Goal: Task Accomplishment & Management: Manage account settings

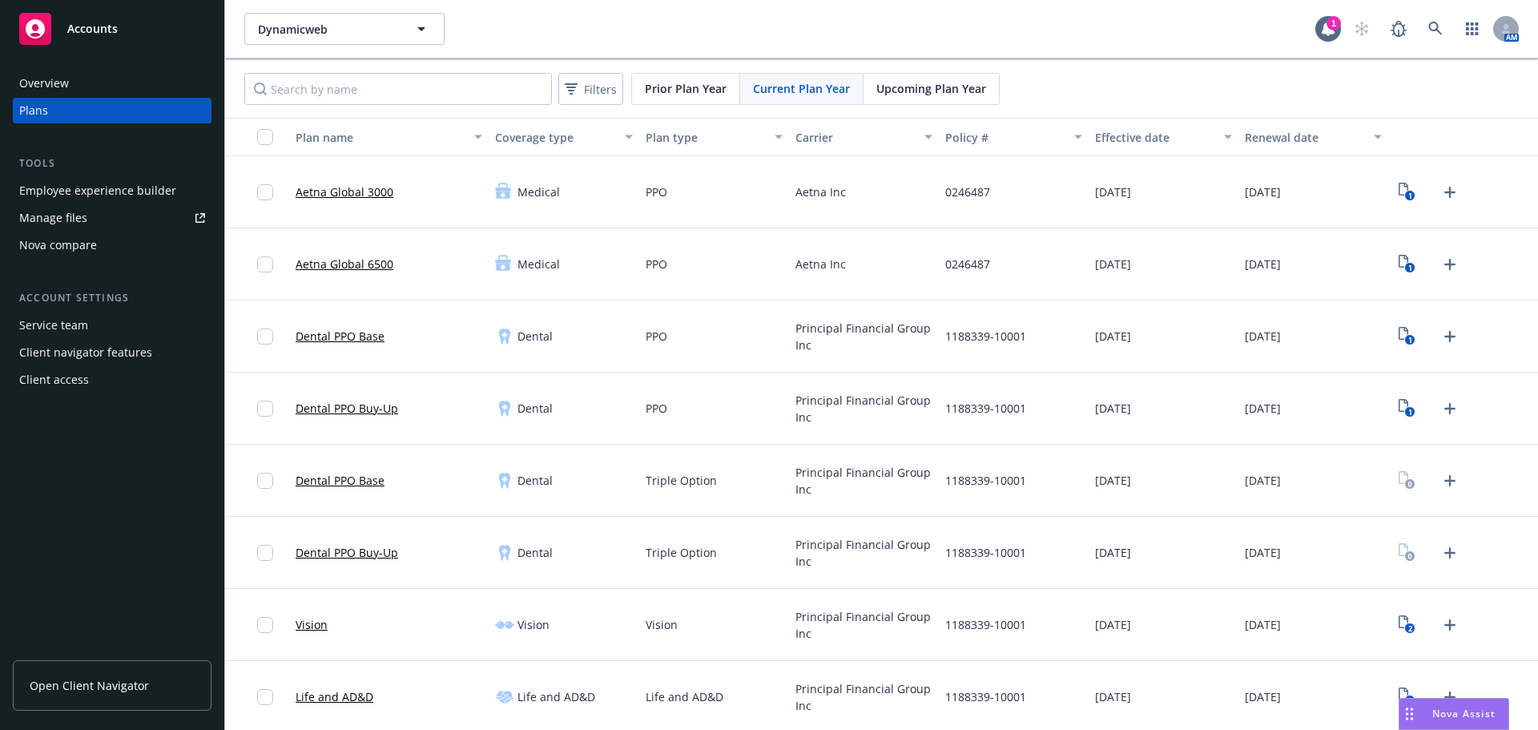
click at [1440, 24] on div "AM" at bounding box center [1432, 29] width 173 height 32
click at [1432, 26] on link at bounding box center [1436, 29] width 32 height 32
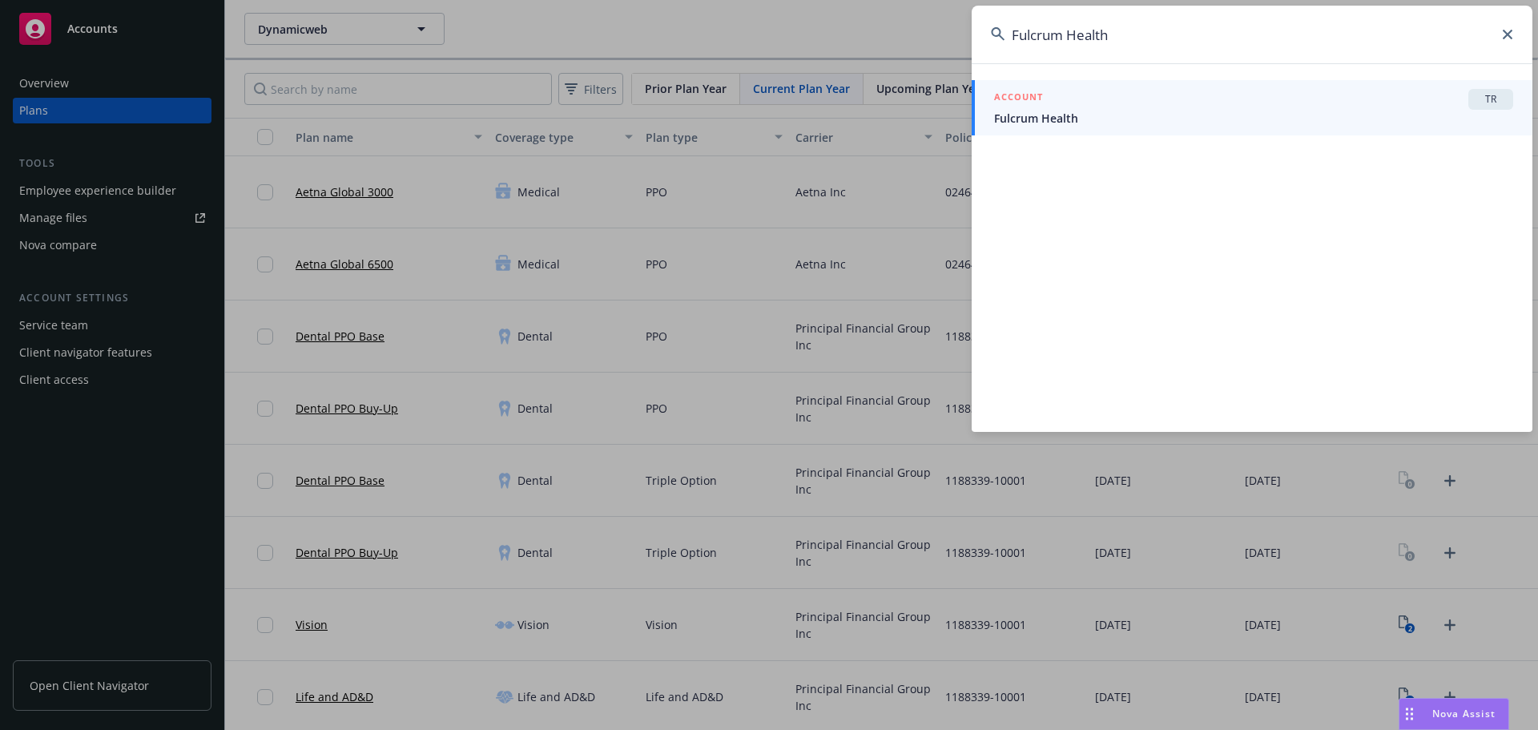
type input "Fulcrum Health"
click at [1073, 121] on span "Fulcrum Health" at bounding box center [1253, 118] width 519 height 17
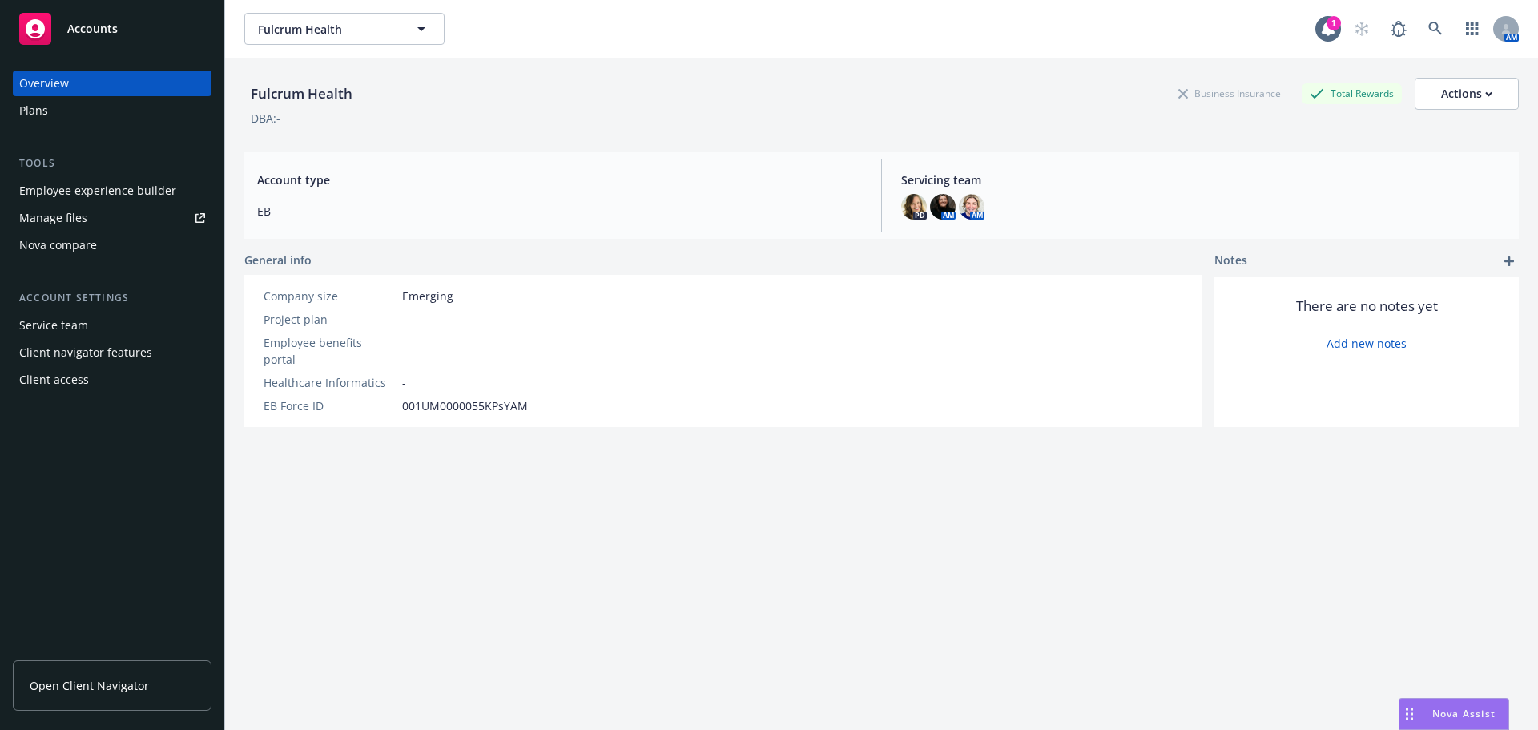
click at [63, 111] on div "Plans" at bounding box center [112, 111] width 186 height 26
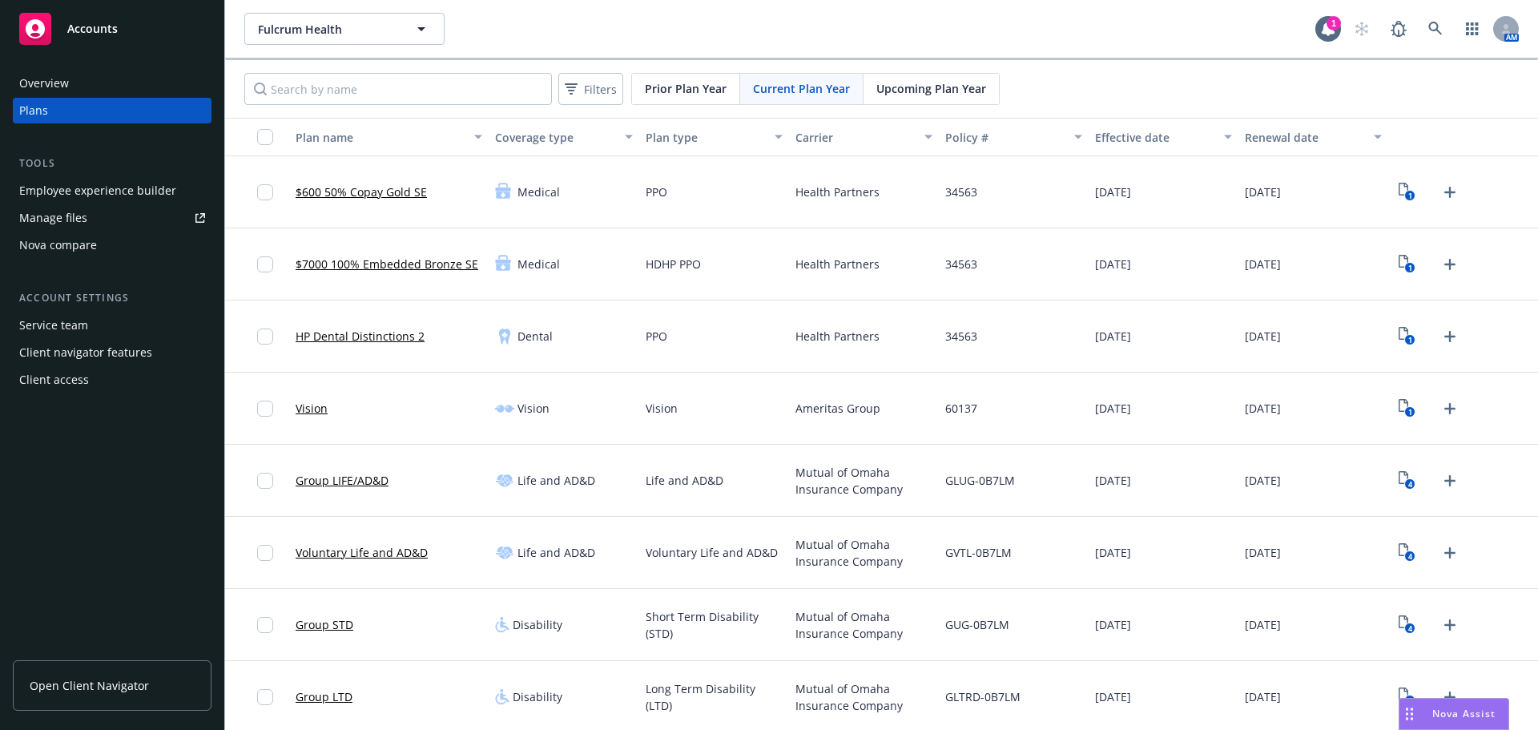
click at [918, 83] on span "Upcoming Plan Year" at bounding box center [931, 88] width 110 height 17
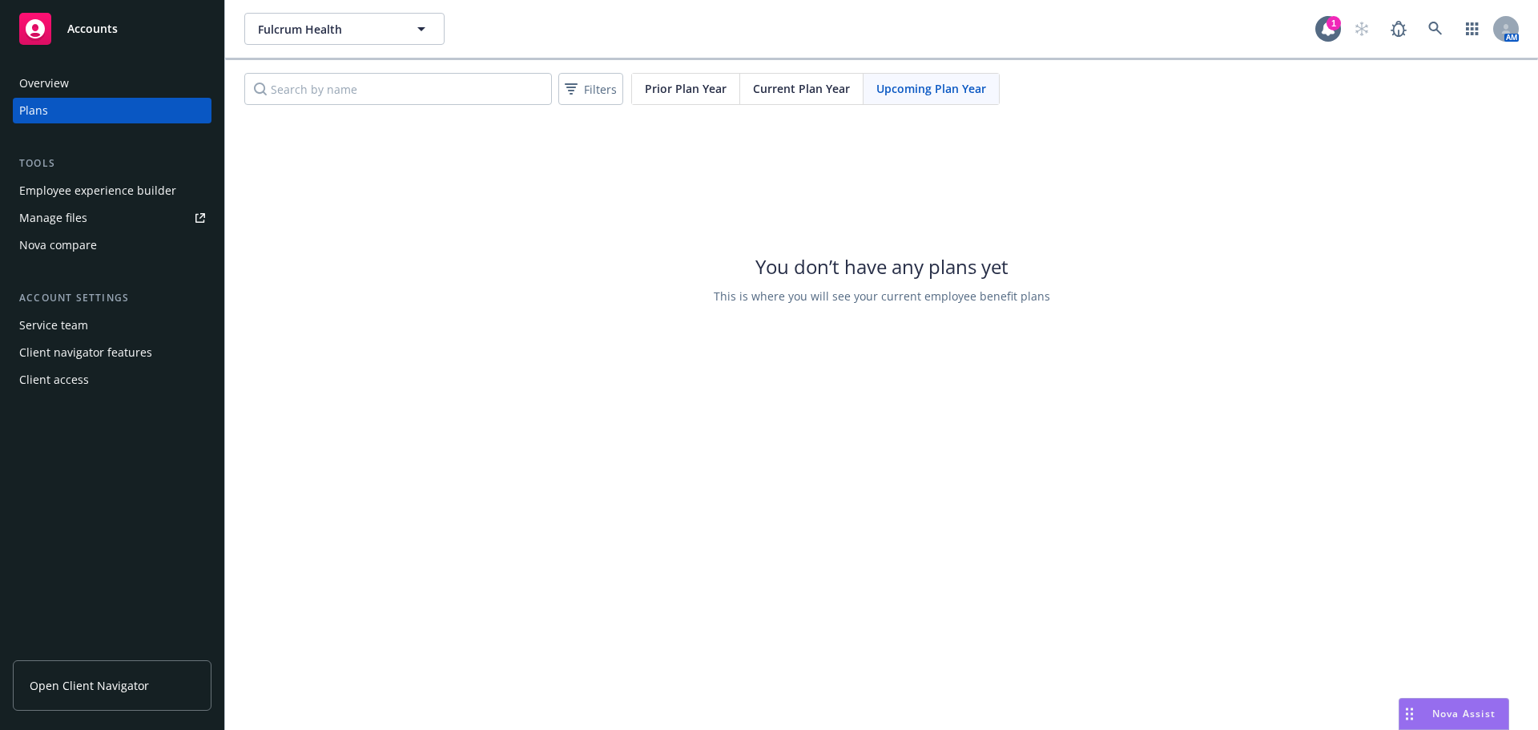
click at [798, 88] on span "Current Plan Year" at bounding box center [801, 88] width 97 height 17
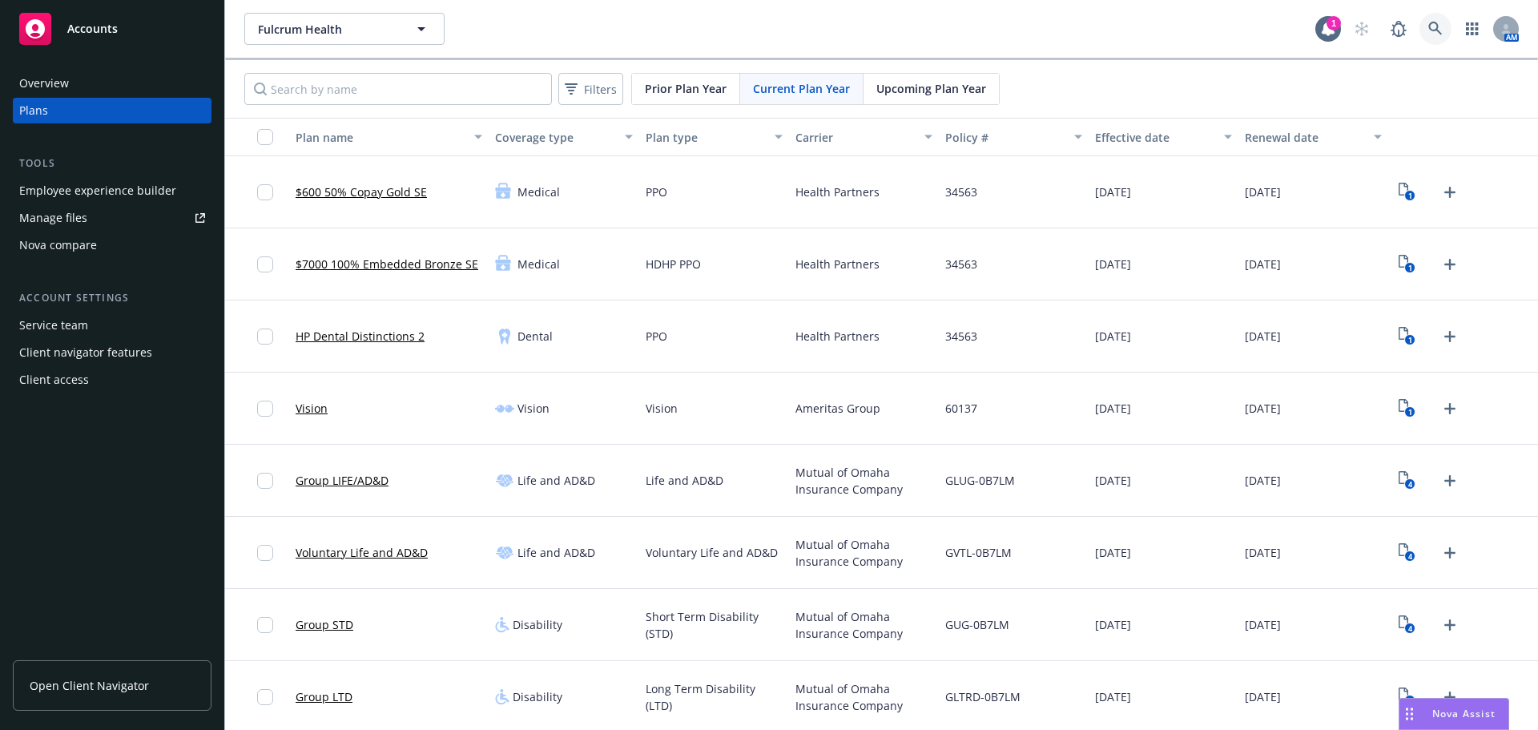
click at [1422, 39] on link at bounding box center [1436, 29] width 32 height 32
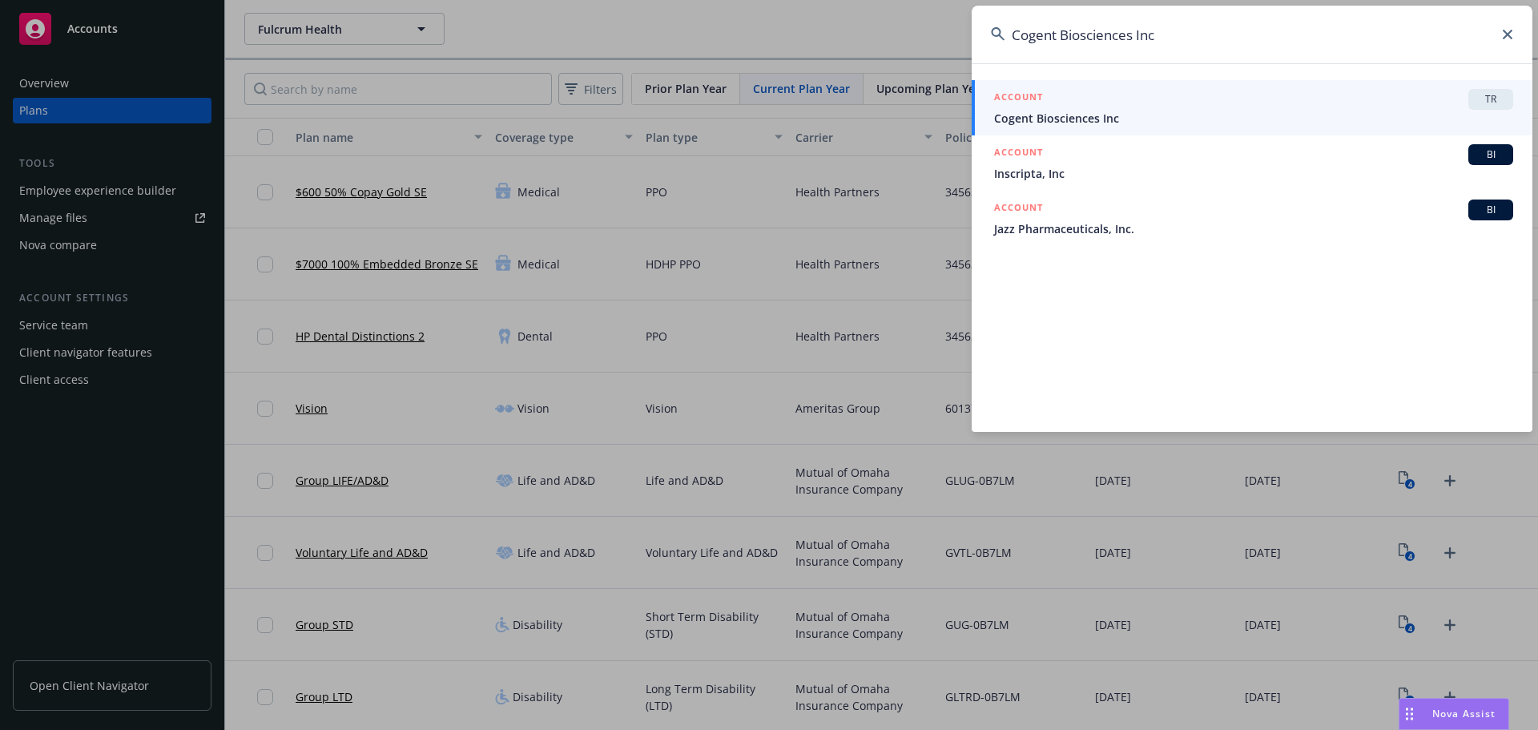
type input "Cogent Biosciences Inc"
click at [1124, 114] on span "Cogent Biosciences Inc" at bounding box center [1253, 118] width 519 height 17
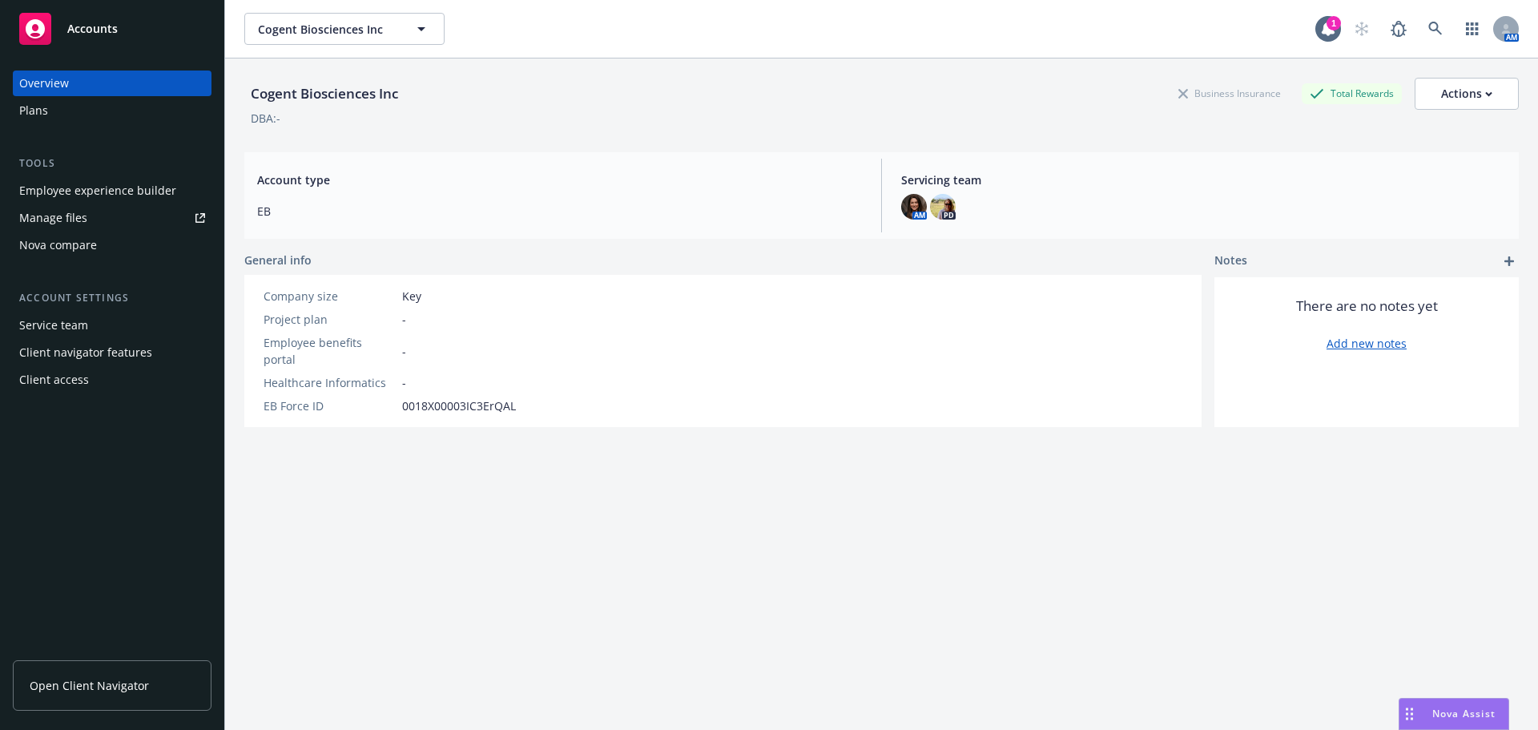
click at [20, 115] on div "Plans" at bounding box center [33, 111] width 29 height 26
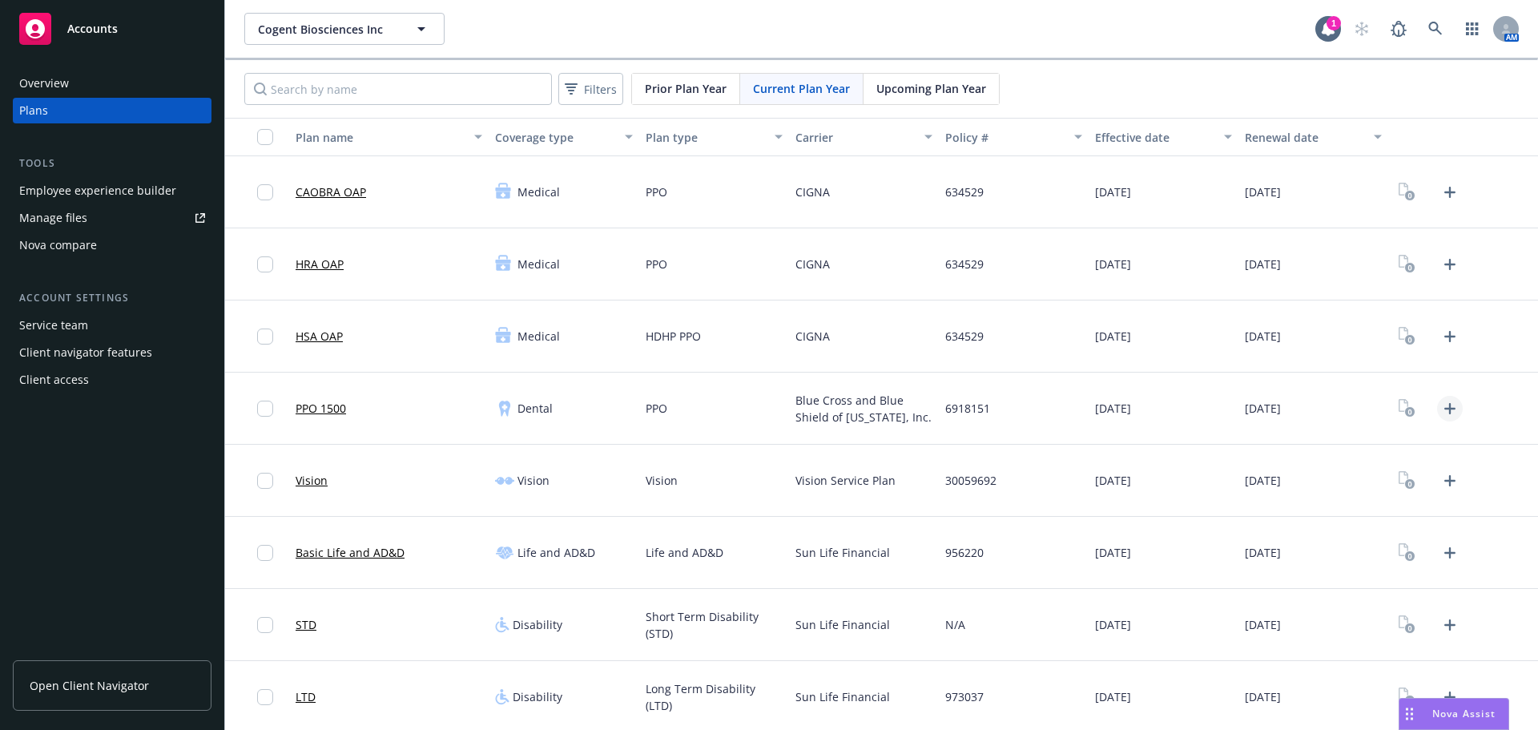
click at [1441, 410] on icon "Upload Plan Documents" at bounding box center [1449, 408] width 19 height 19
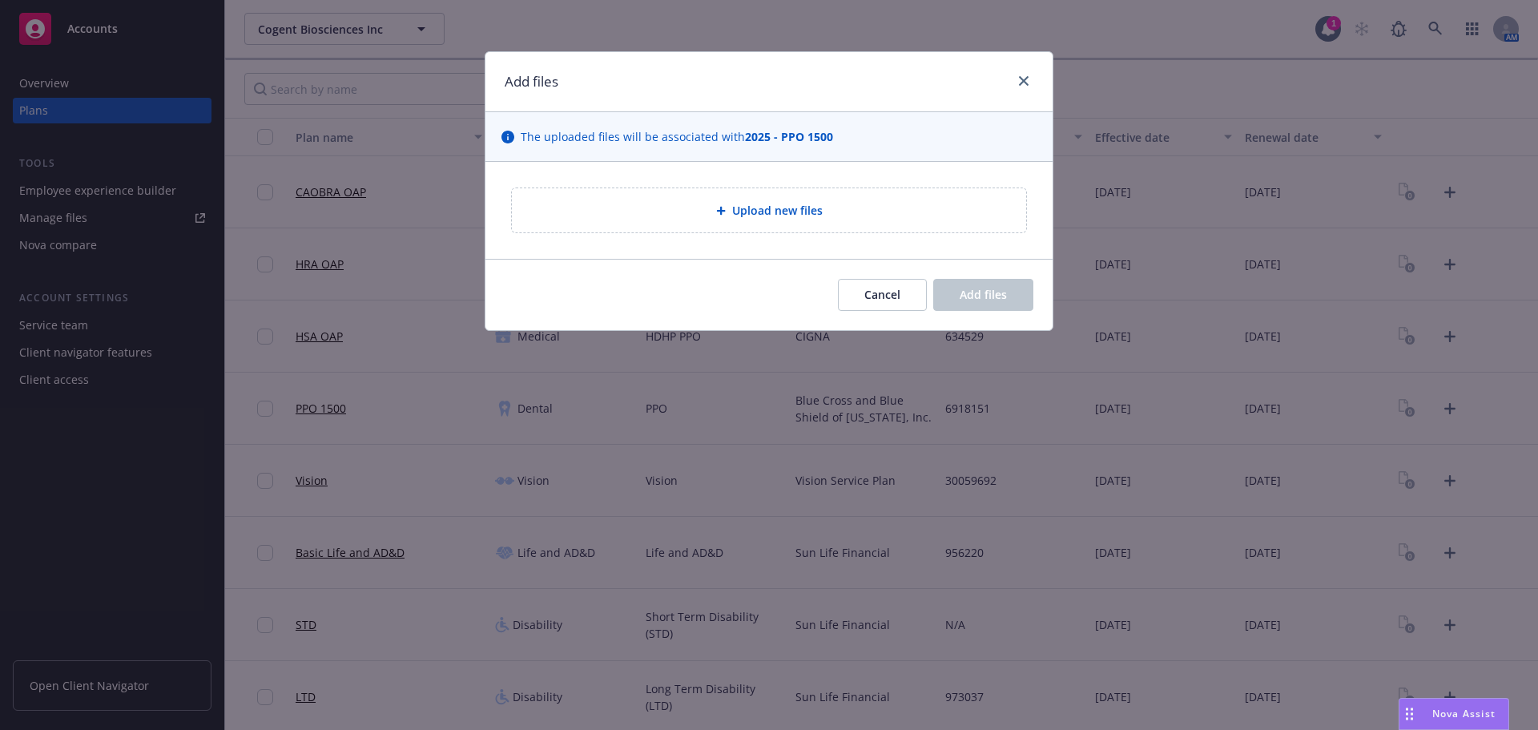
click at [771, 214] on span "Upload new files" at bounding box center [777, 210] width 91 height 17
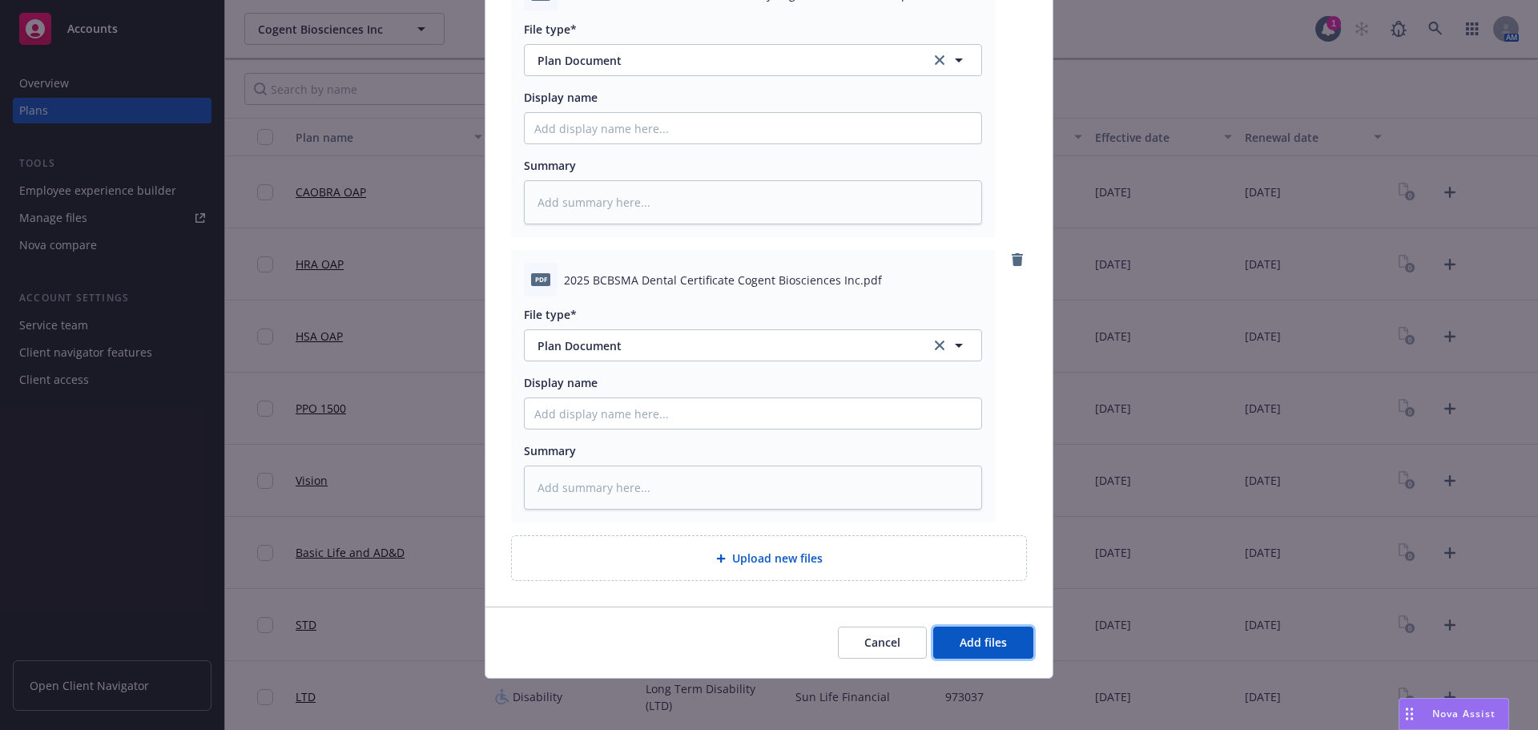
click at [987, 640] on span "Add files" at bounding box center [983, 641] width 47 height 15
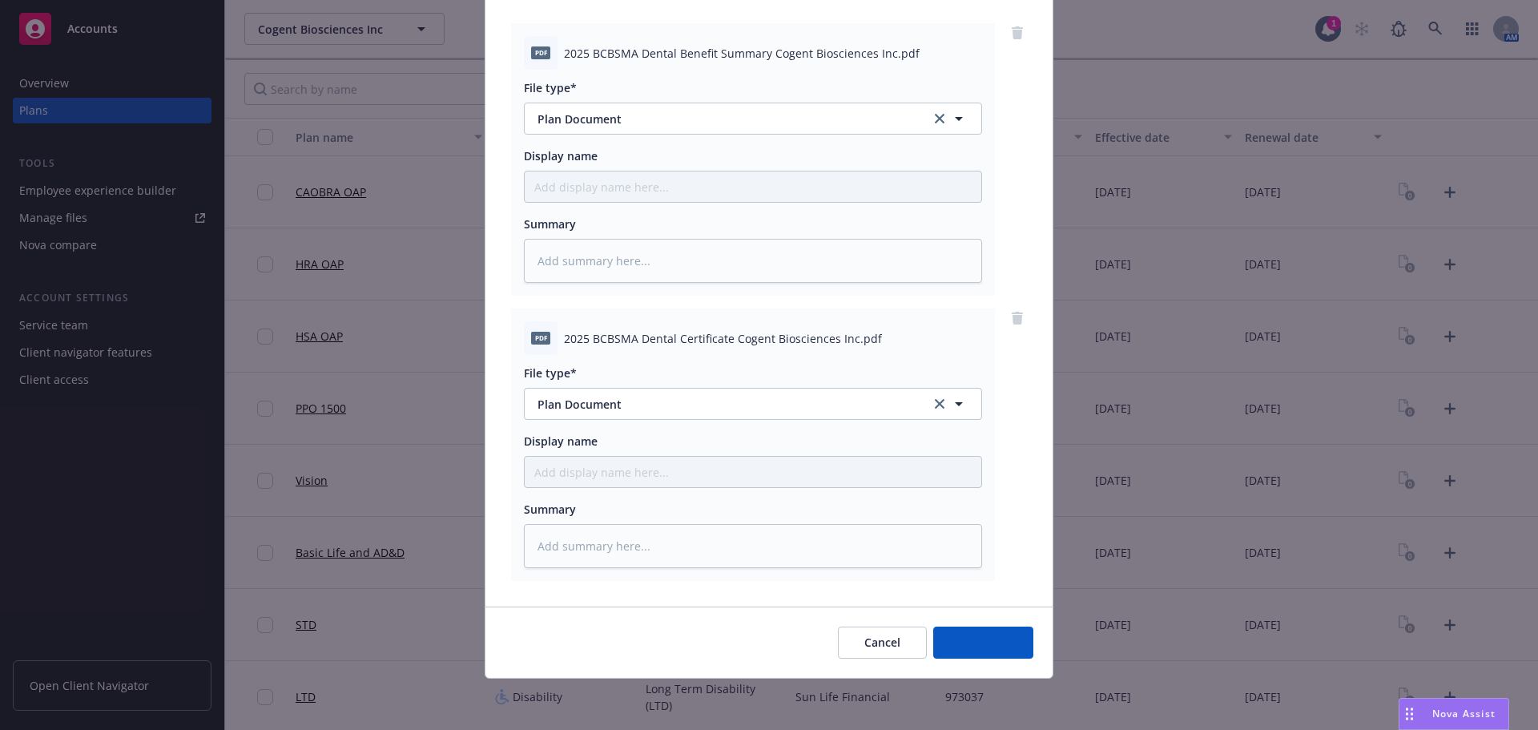
scroll to position [164, 0]
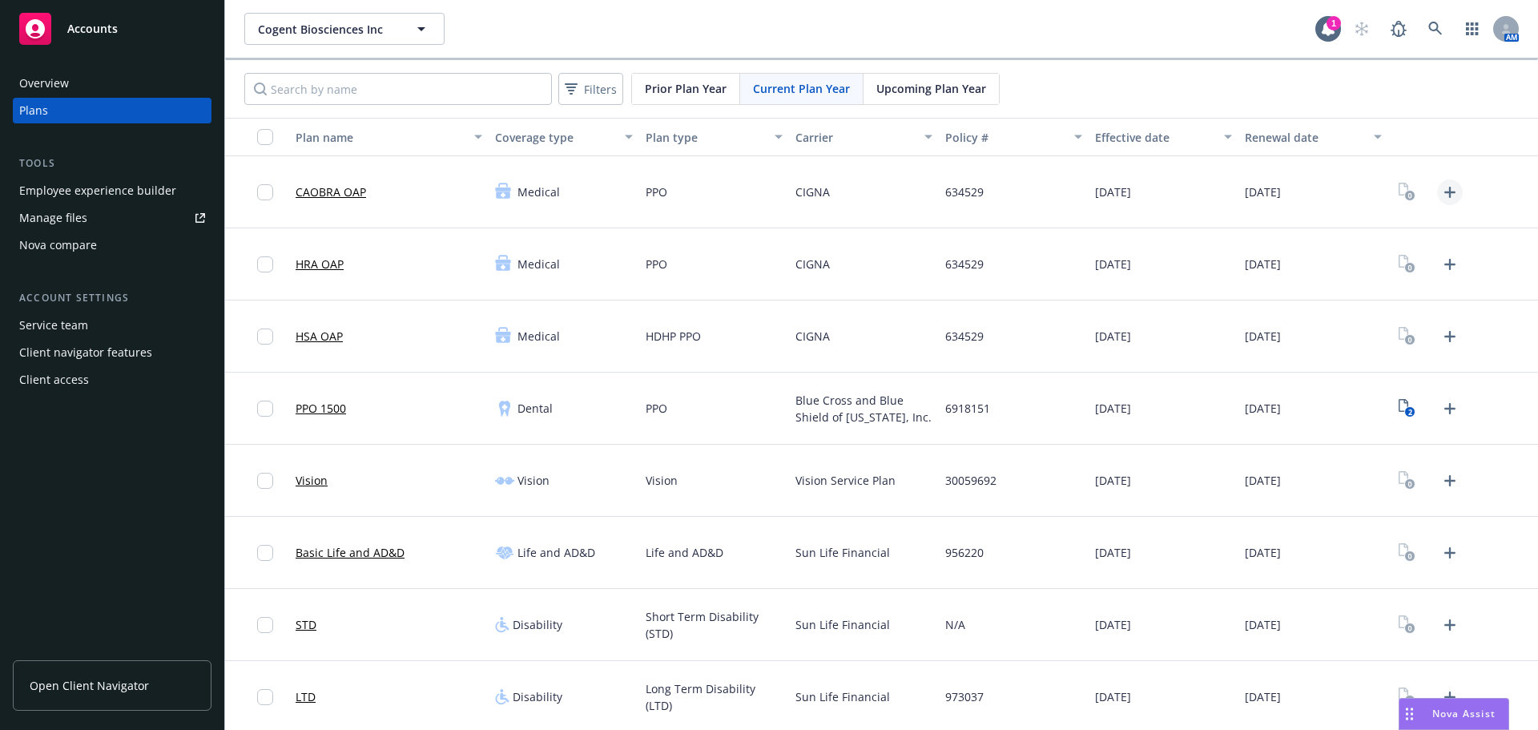
click at [1442, 198] on icon "Upload Plan Documents" at bounding box center [1449, 192] width 19 height 19
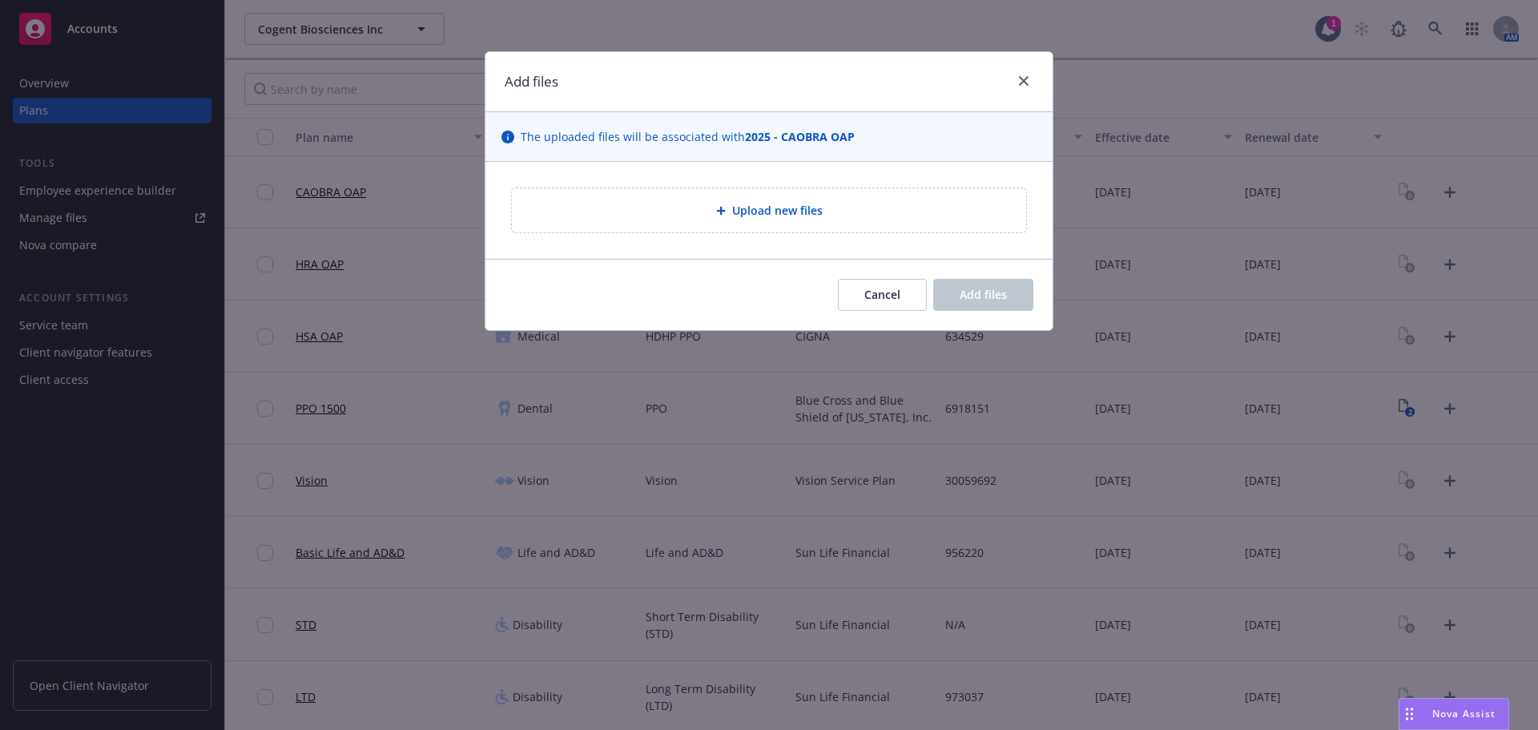
click at [792, 196] on div "Upload new files" at bounding box center [769, 210] width 514 height 44
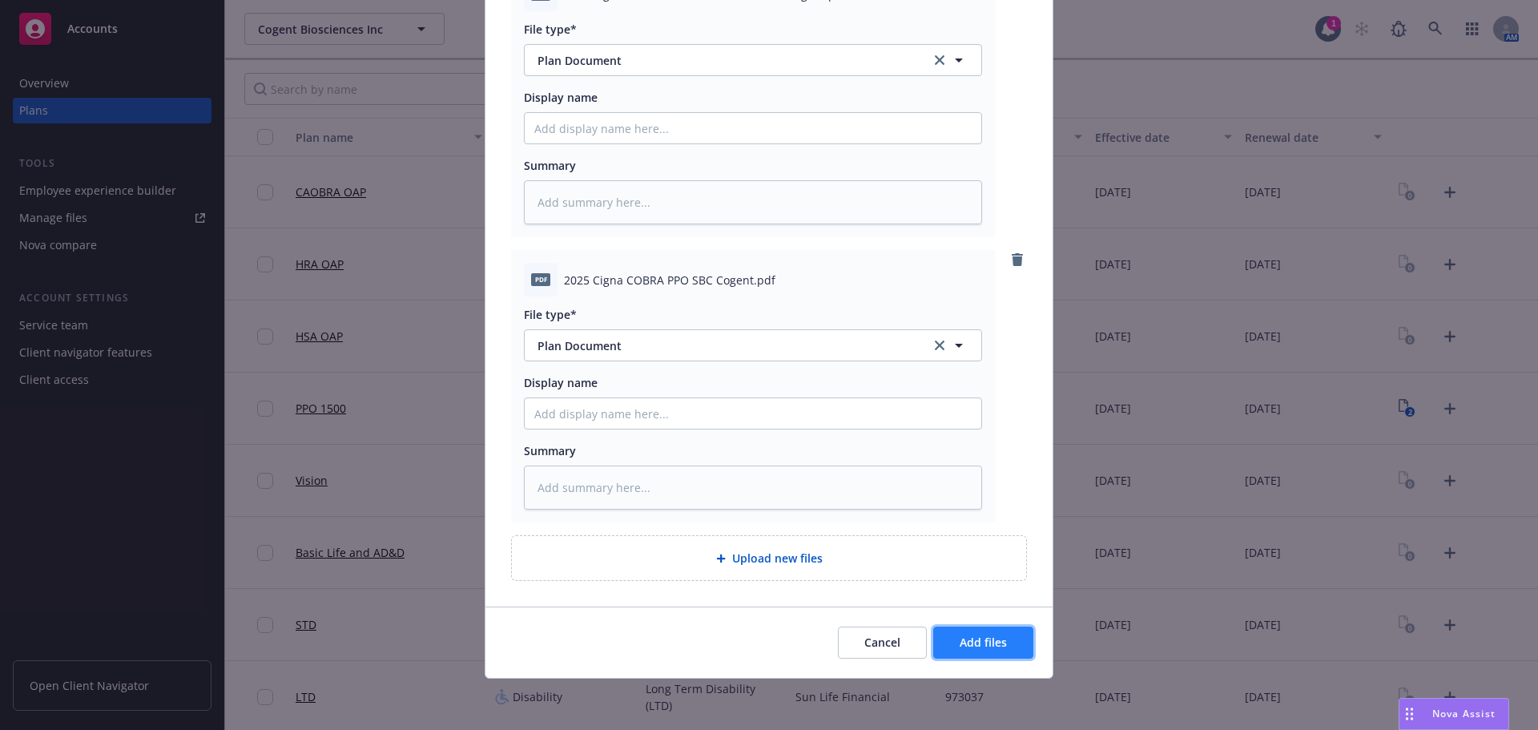
click at [960, 644] on span "Add files" at bounding box center [983, 641] width 47 height 15
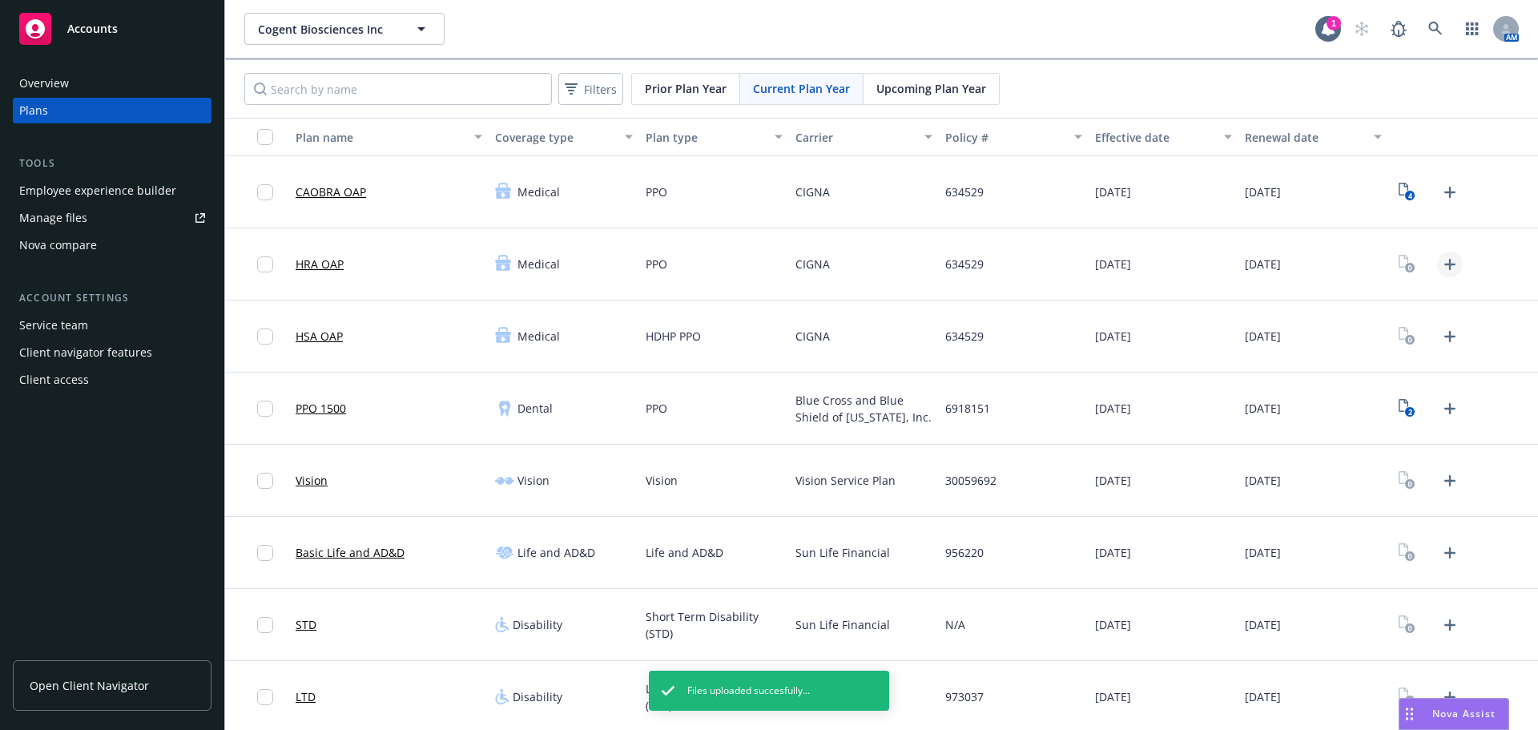
click at [1440, 271] on icon "Upload Plan Documents" at bounding box center [1449, 264] width 19 height 19
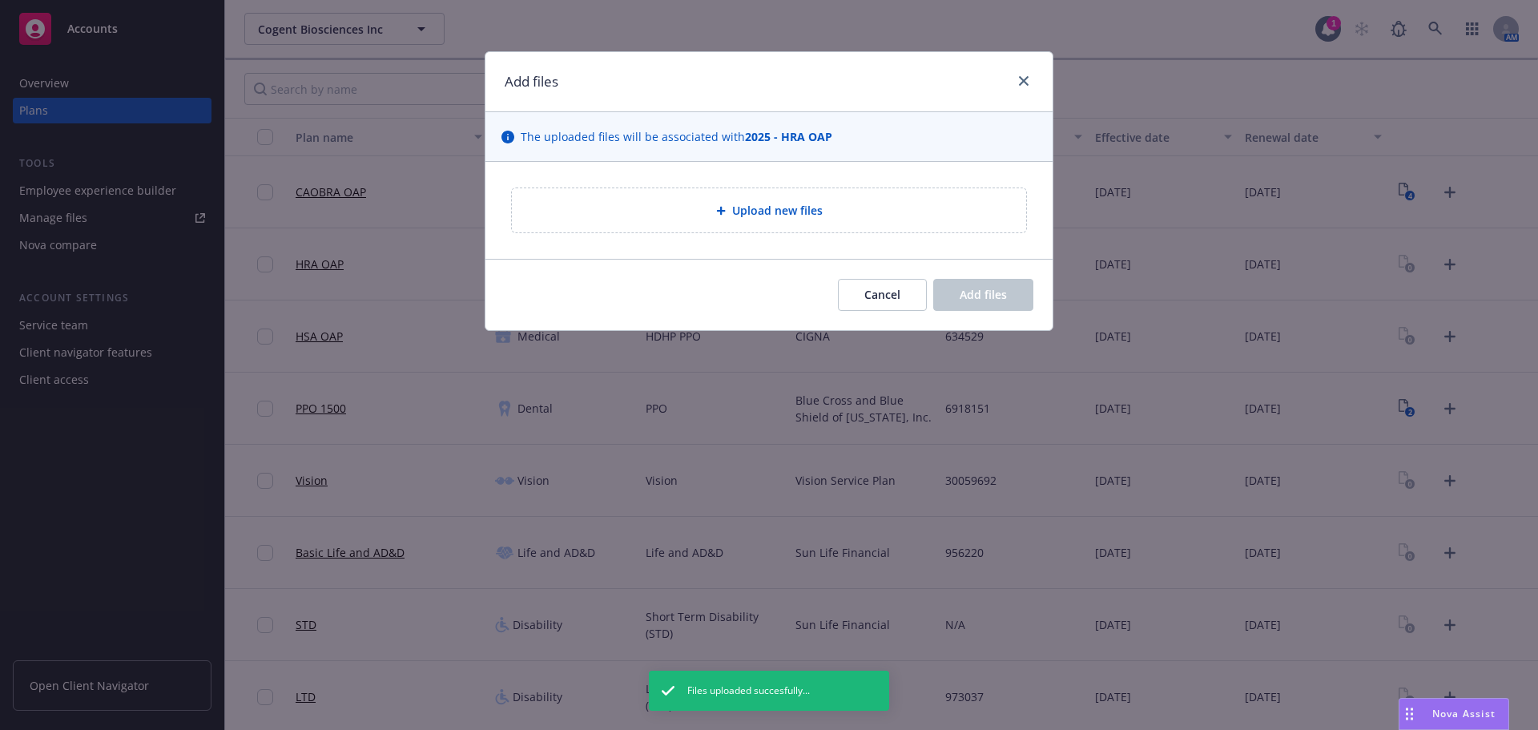
click at [757, 228] on div "Upload new files" at bounding box center [769, 210] width 514 height 44
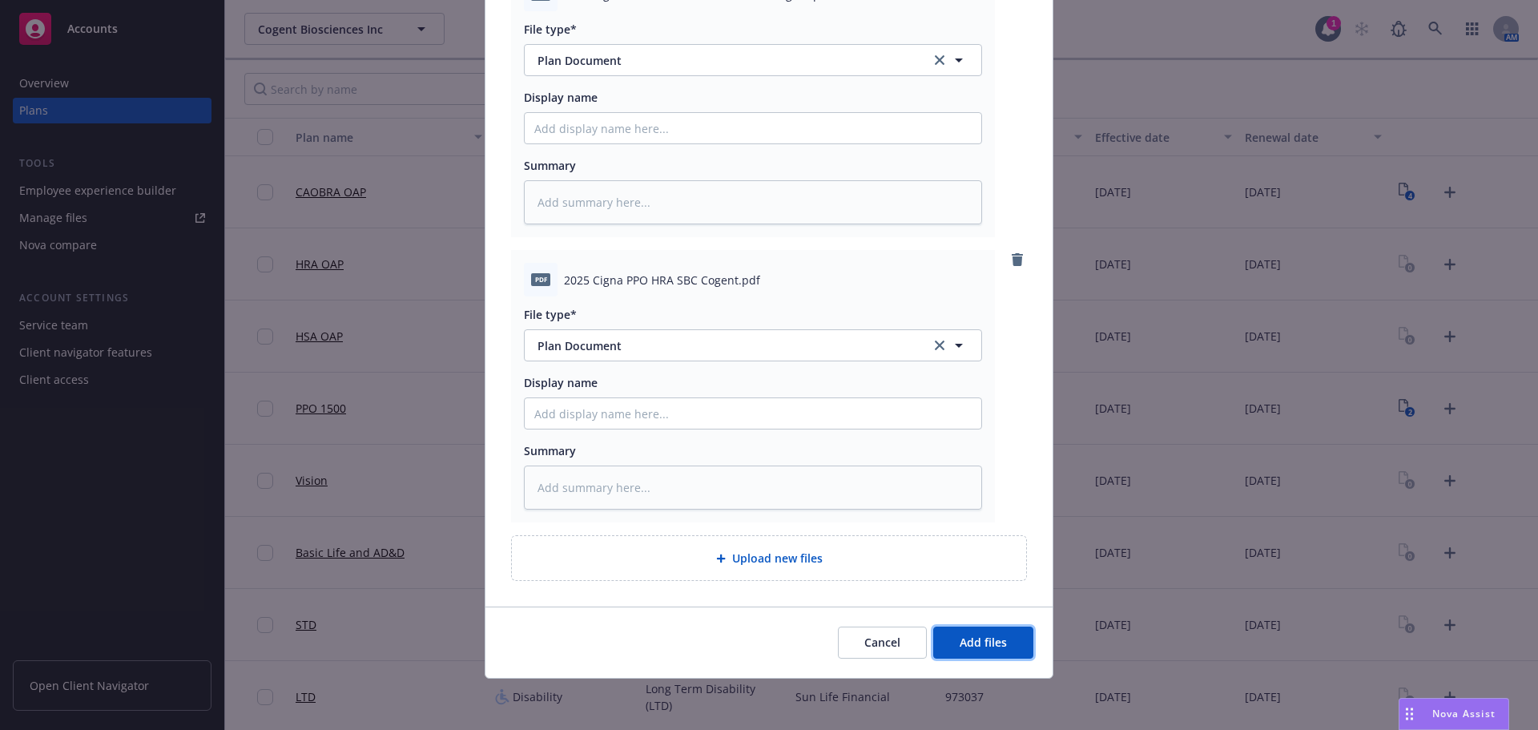
click at [982, 634] on button "Add files" at bounding box center [983, 642] width 100 height 32
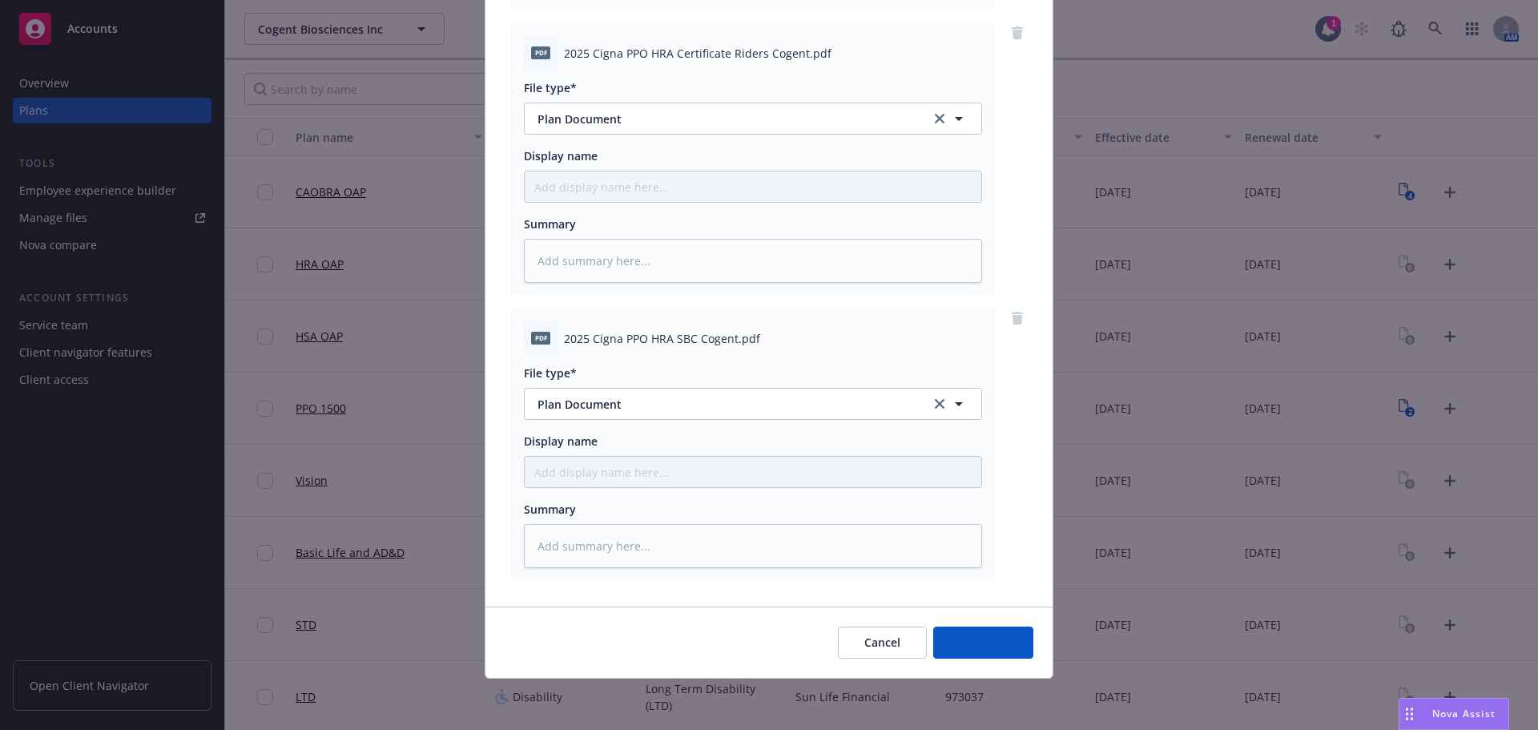
scroll to position [735, 0]
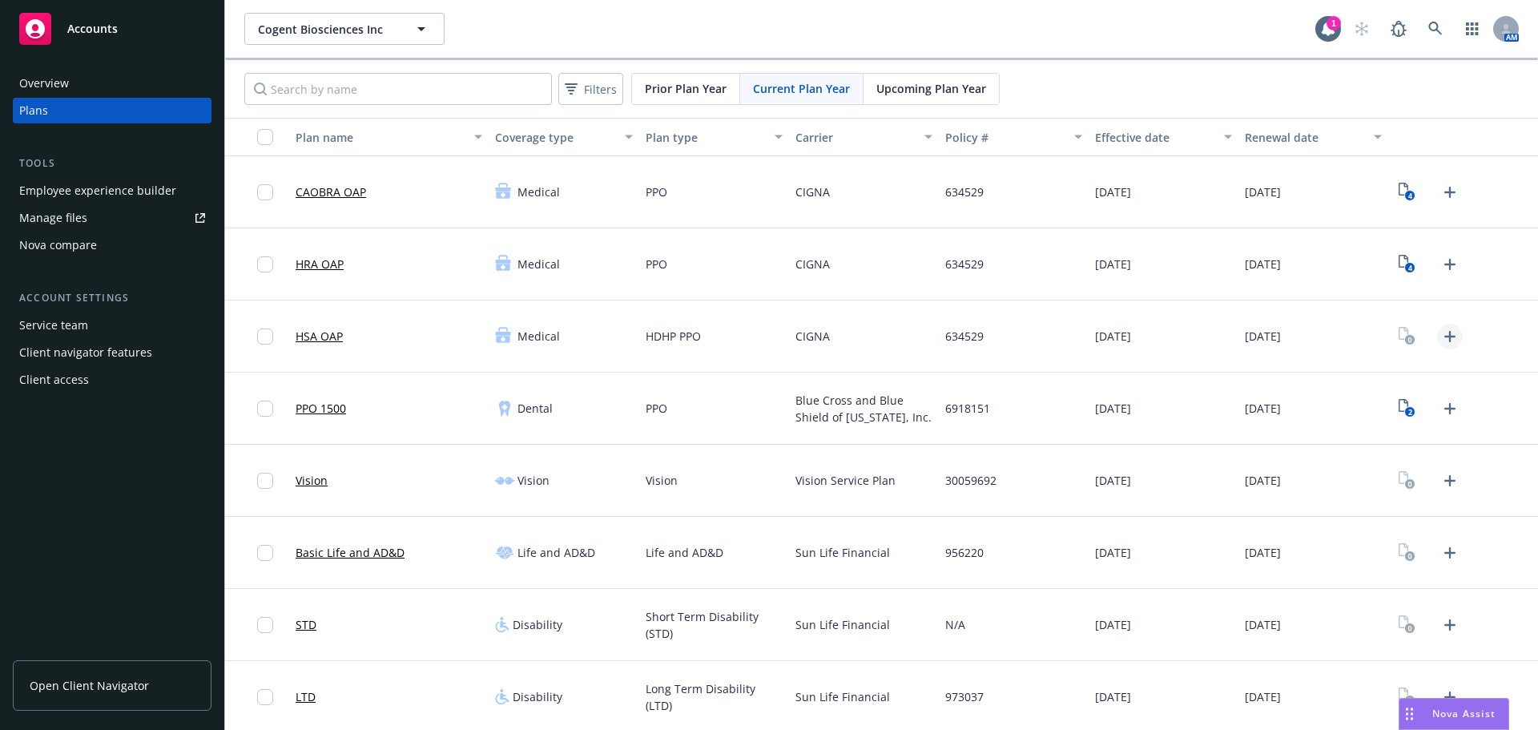
click at [1442, 333] on icon "Upload Plan Documents" at bounding box center [1449, 336] width 19 height 19
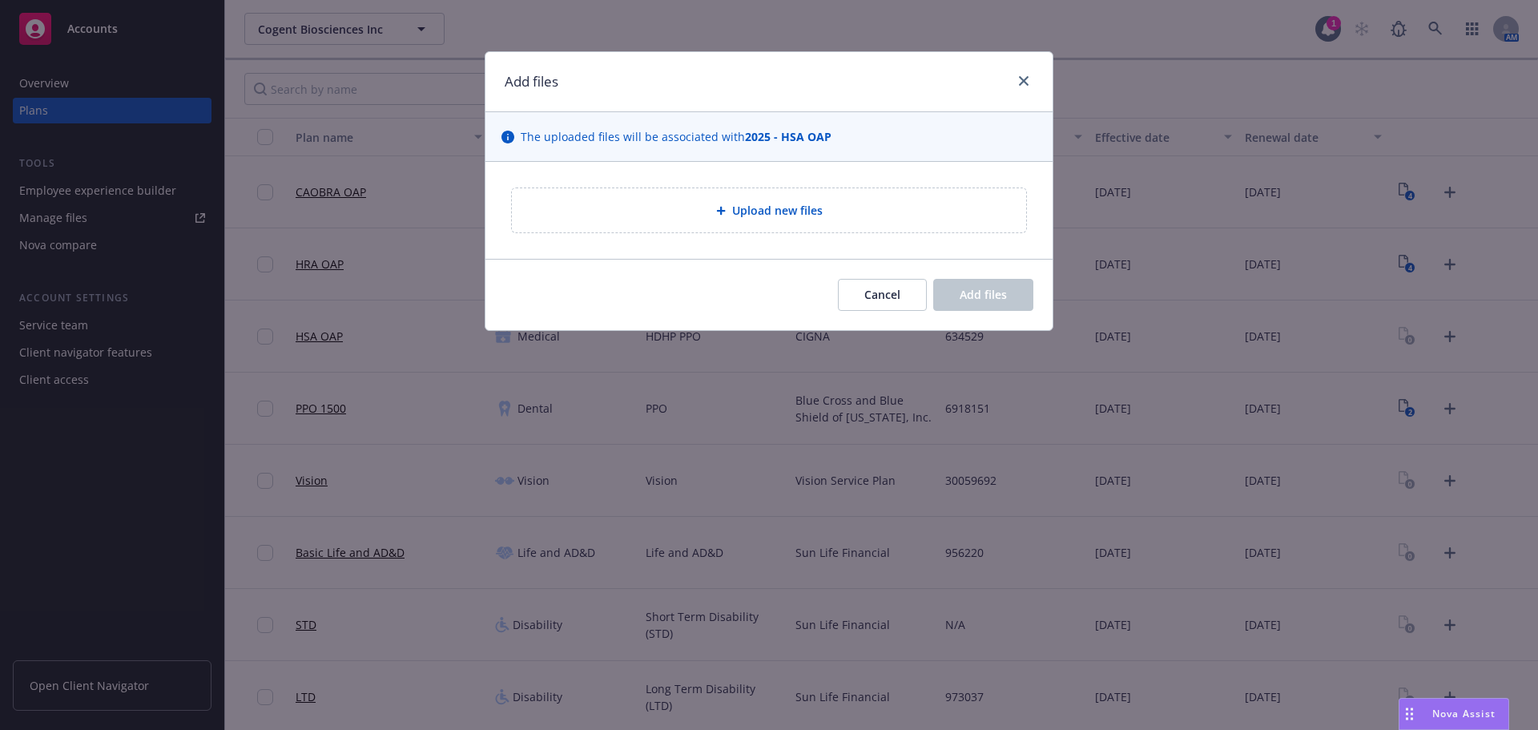
click at [753, 220] on div "Upload new files" at bounding box center [769, 210] width 489 height 18
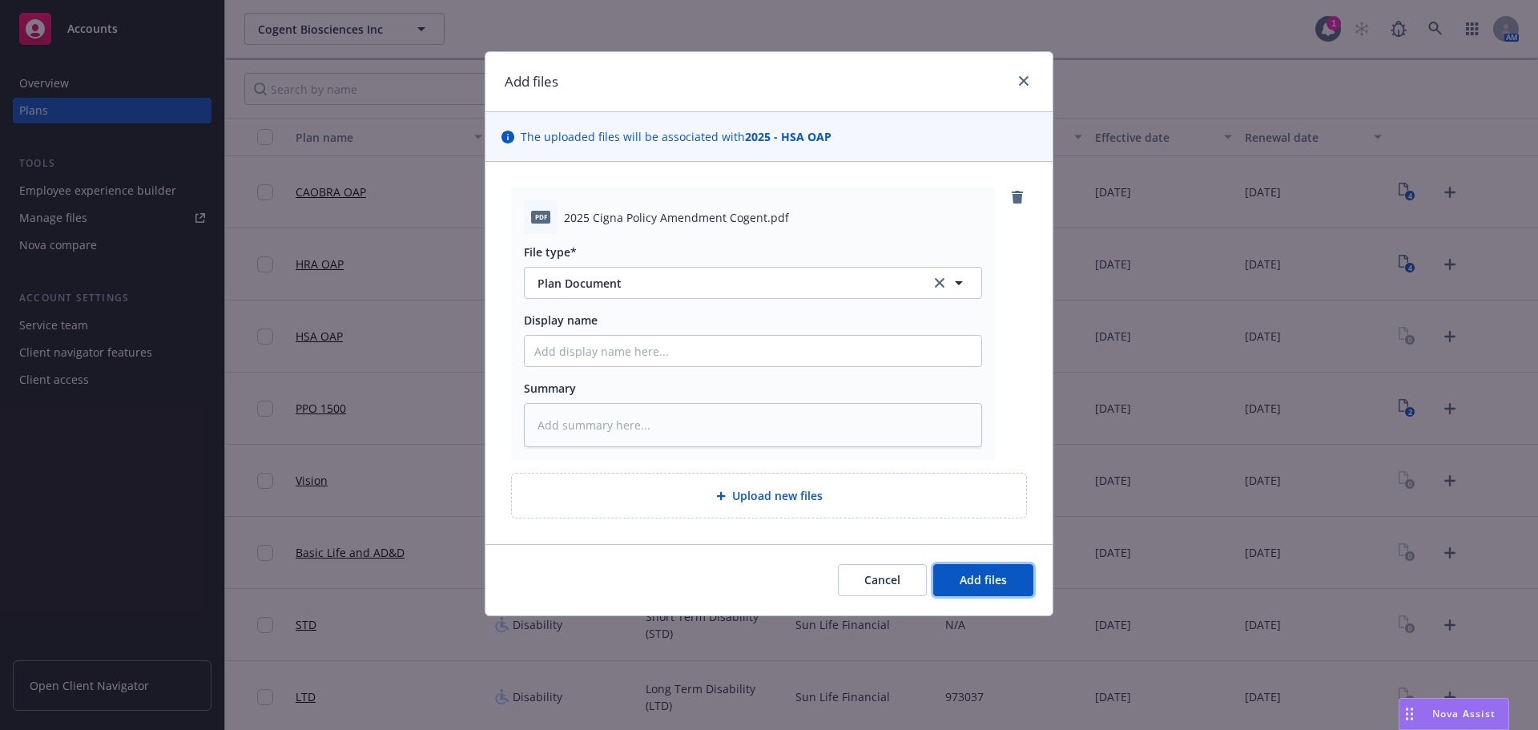
click at [1012, 582] on button "Add files" at bounding box center [983, 580] width 100 height 32
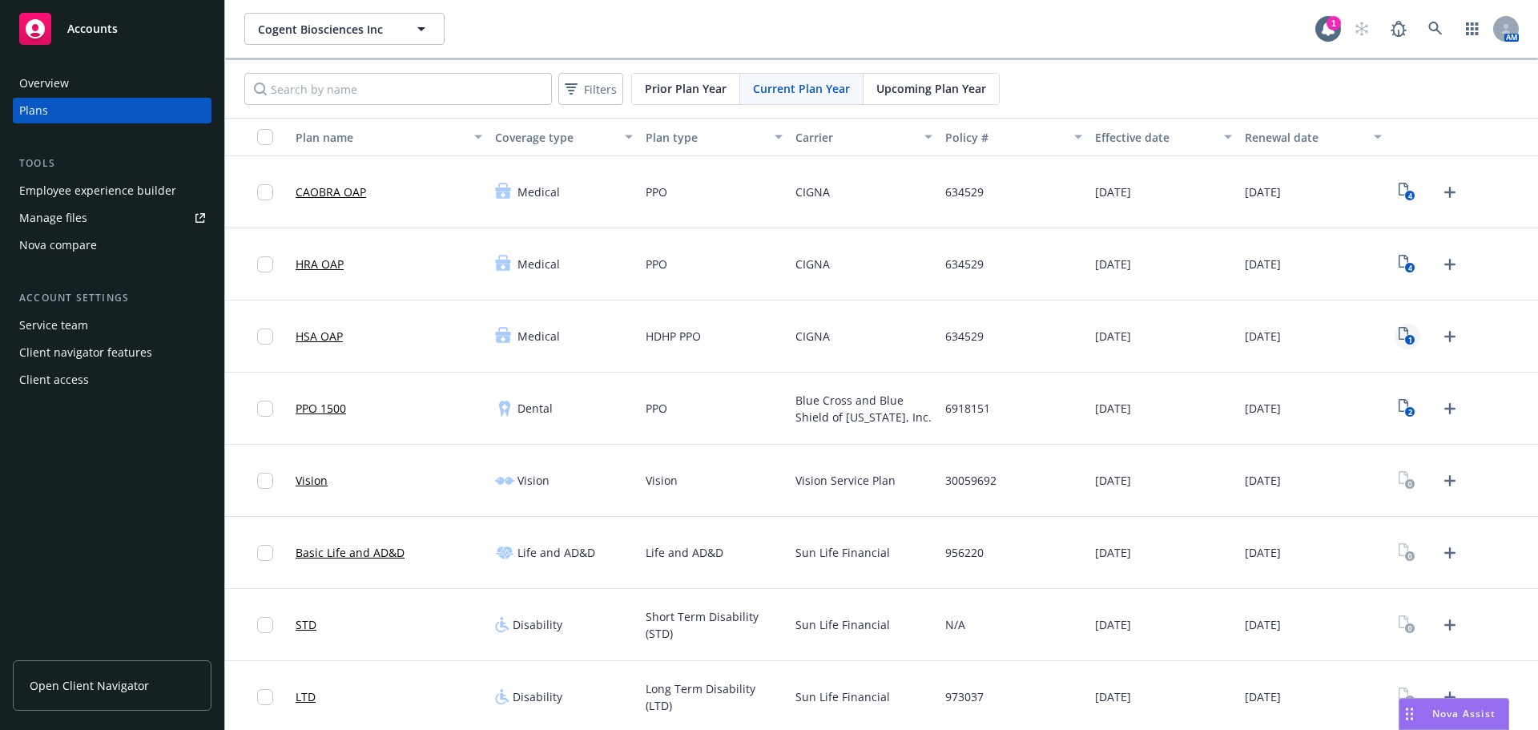
click at [1399, 336] on icon "1" at bounding box center [1407, 336] width 17 height 18
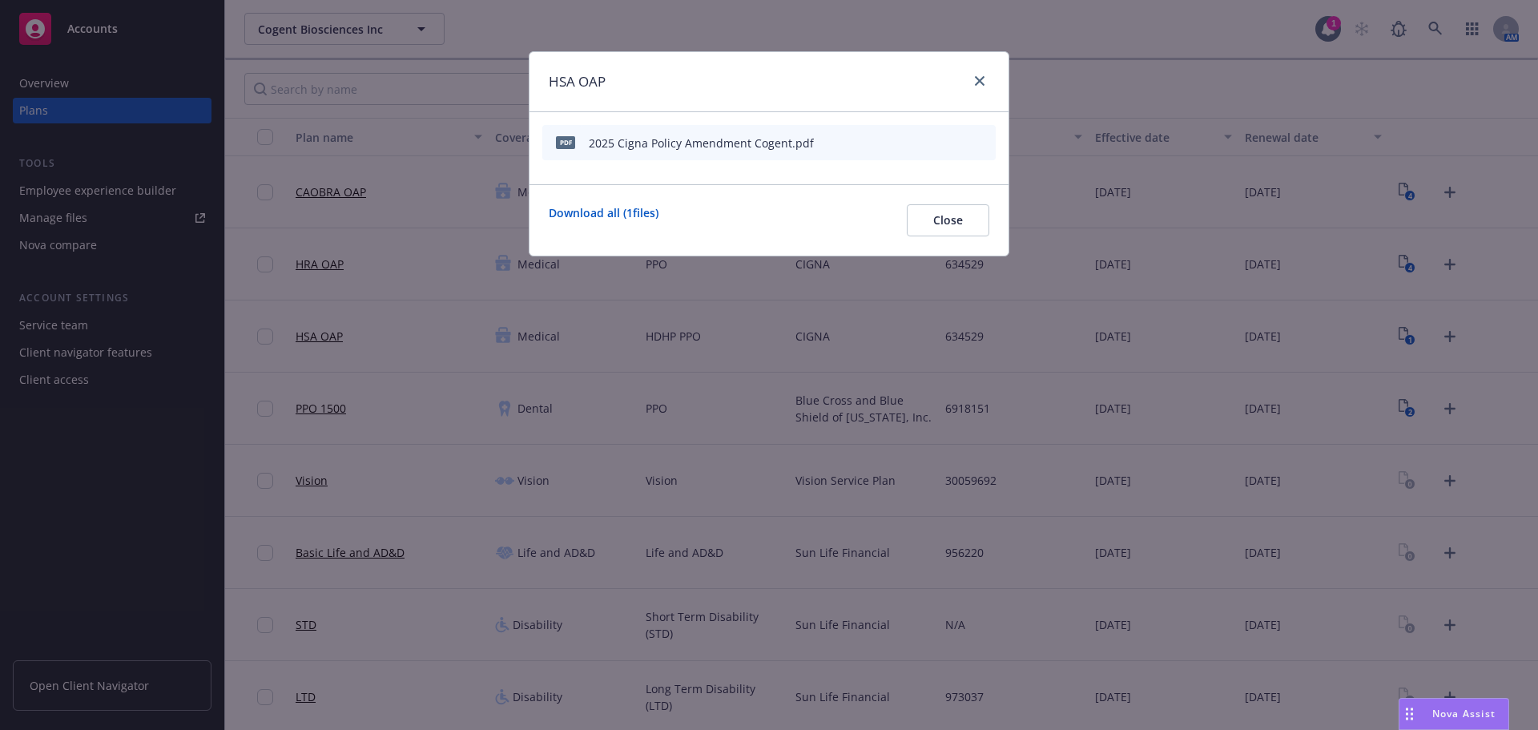
click at [976, 69] on div "HSA OAP" at bounding box center [769, 82] width 479 height 60
click at [979, 81] on icon "close" at bounding box center [980, 81] width 10 height 10
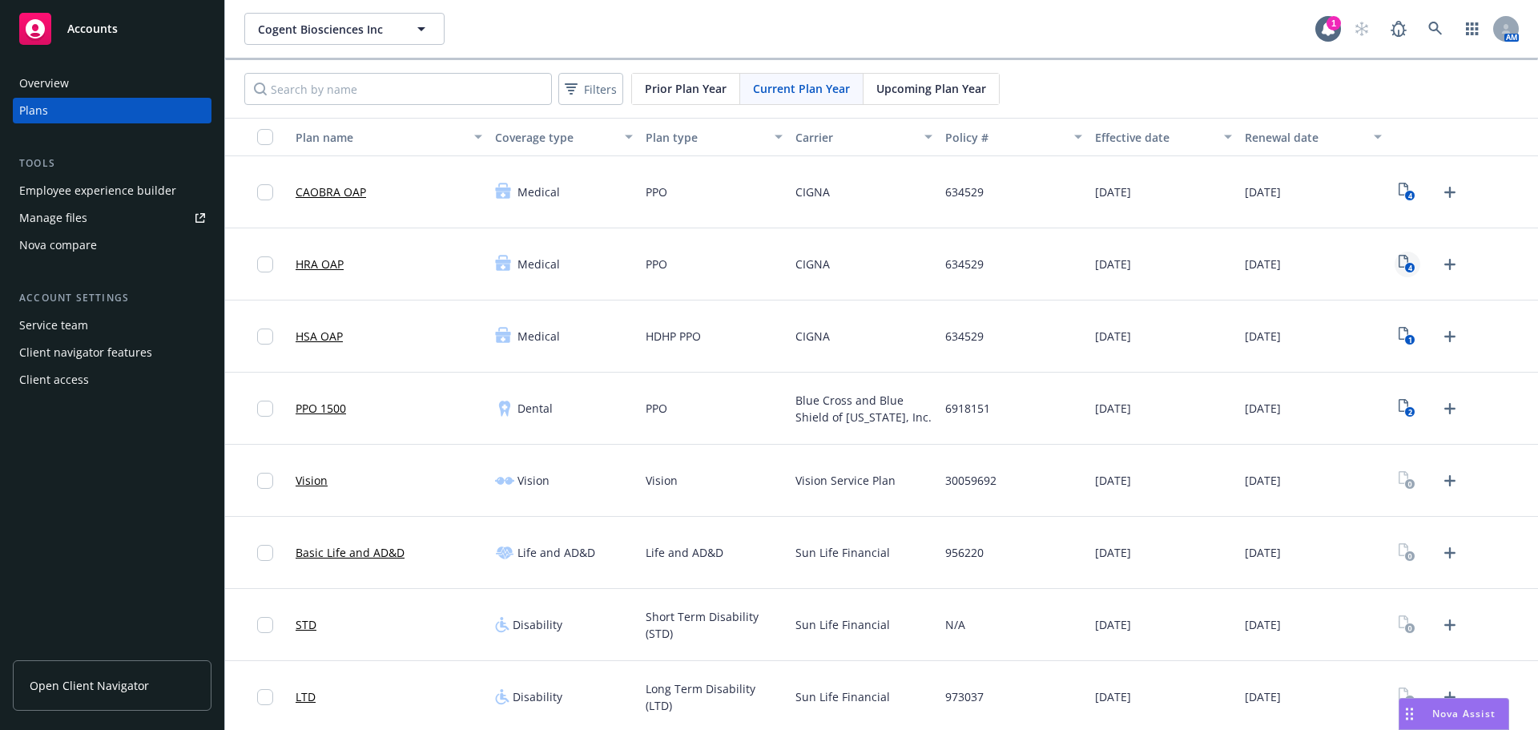
click at [1401, 276] on link "4" at bounding box center [1408, 265] width 26 height 26
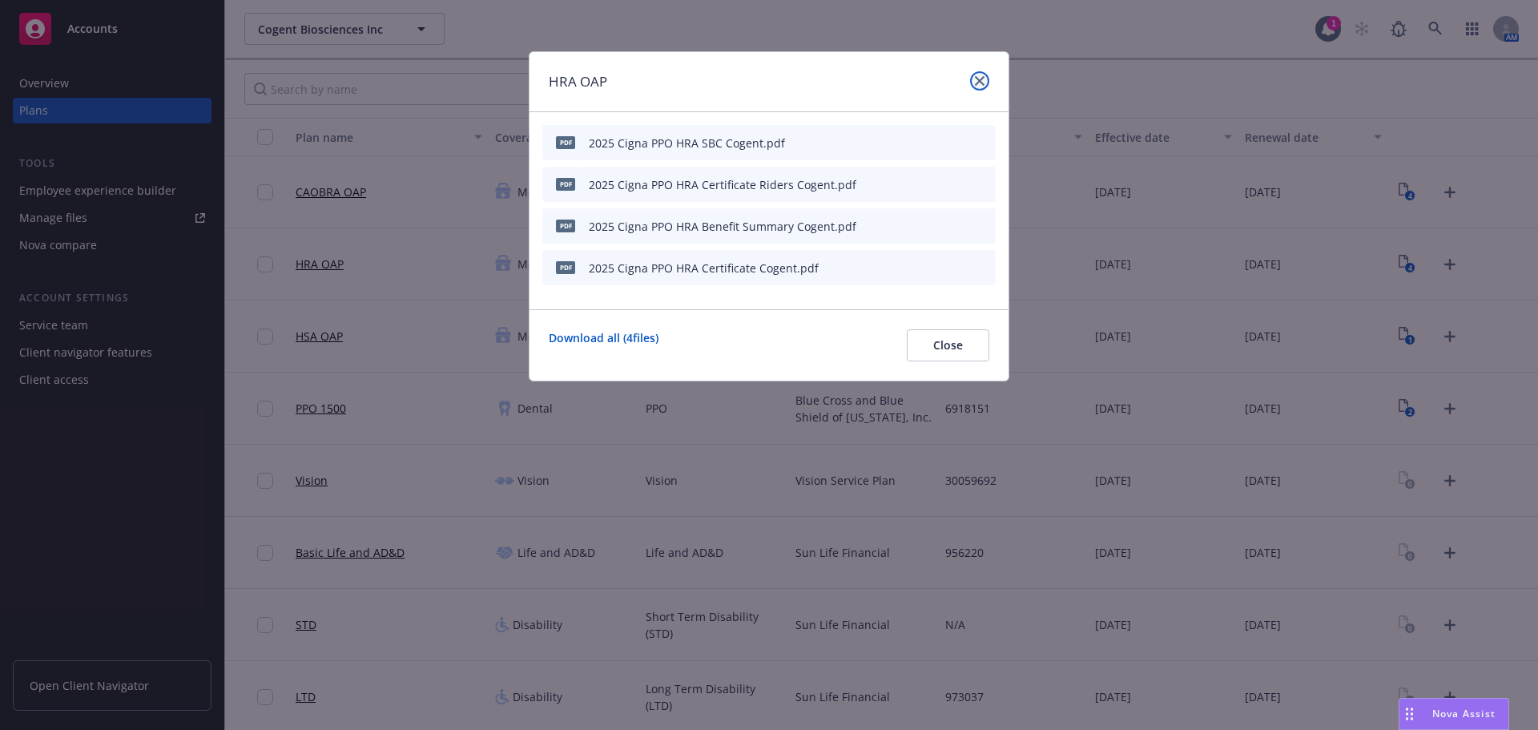
click at [977, 83] on icon "close" at bounding box center [980, 81] width 10 height 10
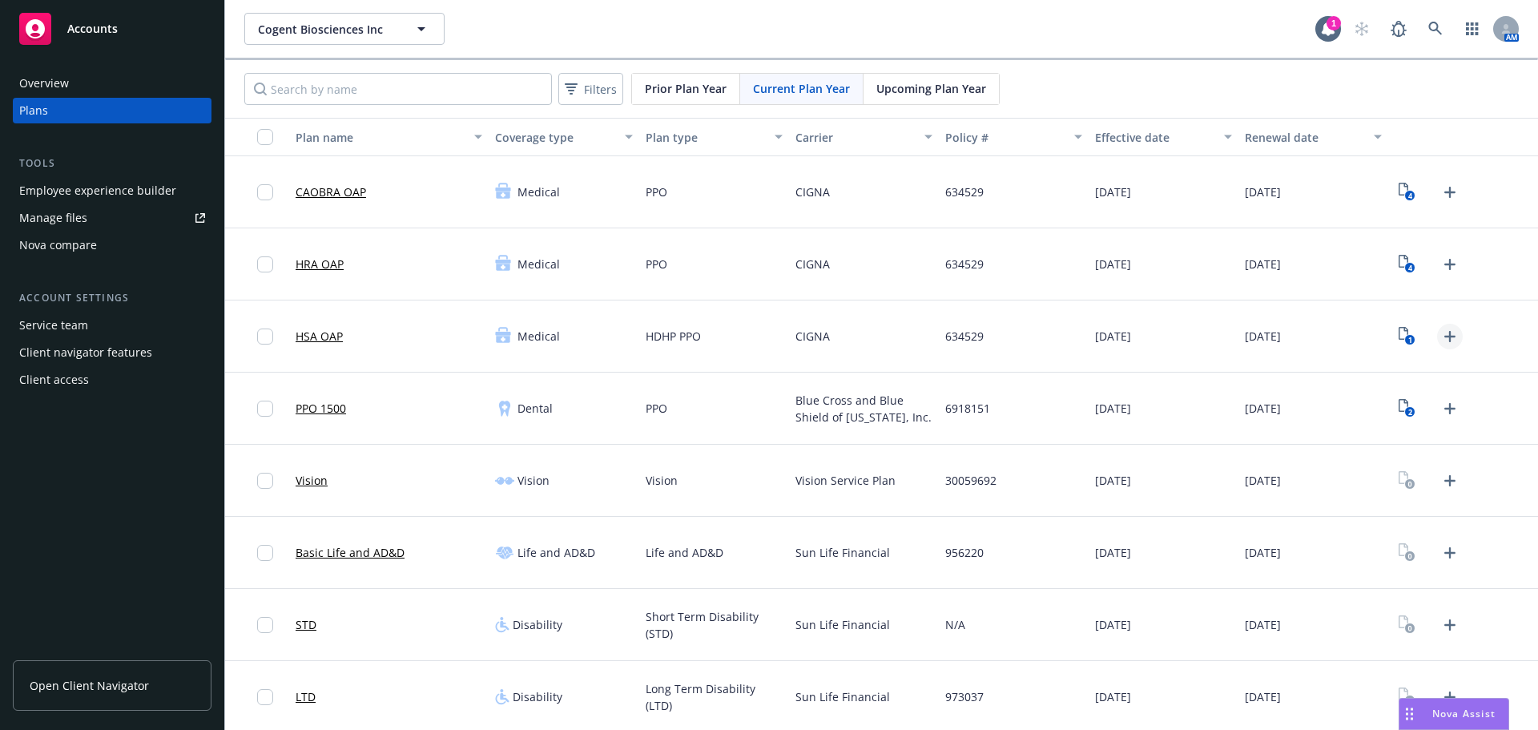
click at [1440, 337] on icon "Upload Plan Documents" at bounding box center [1449, 336] width 19 height 19
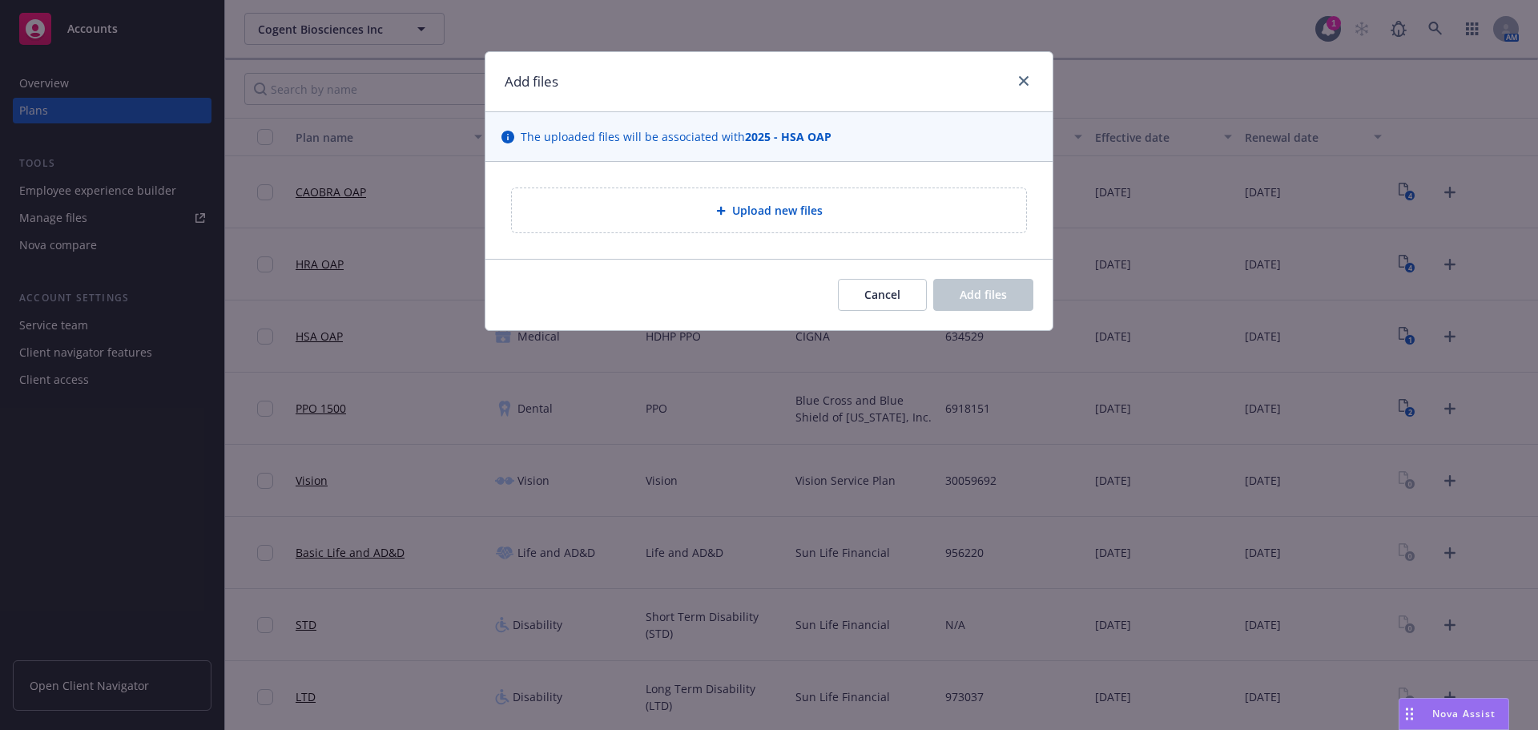
click at [703, 226] on div "Upload new files" at bounding box center [769, 210] width 514 height 44
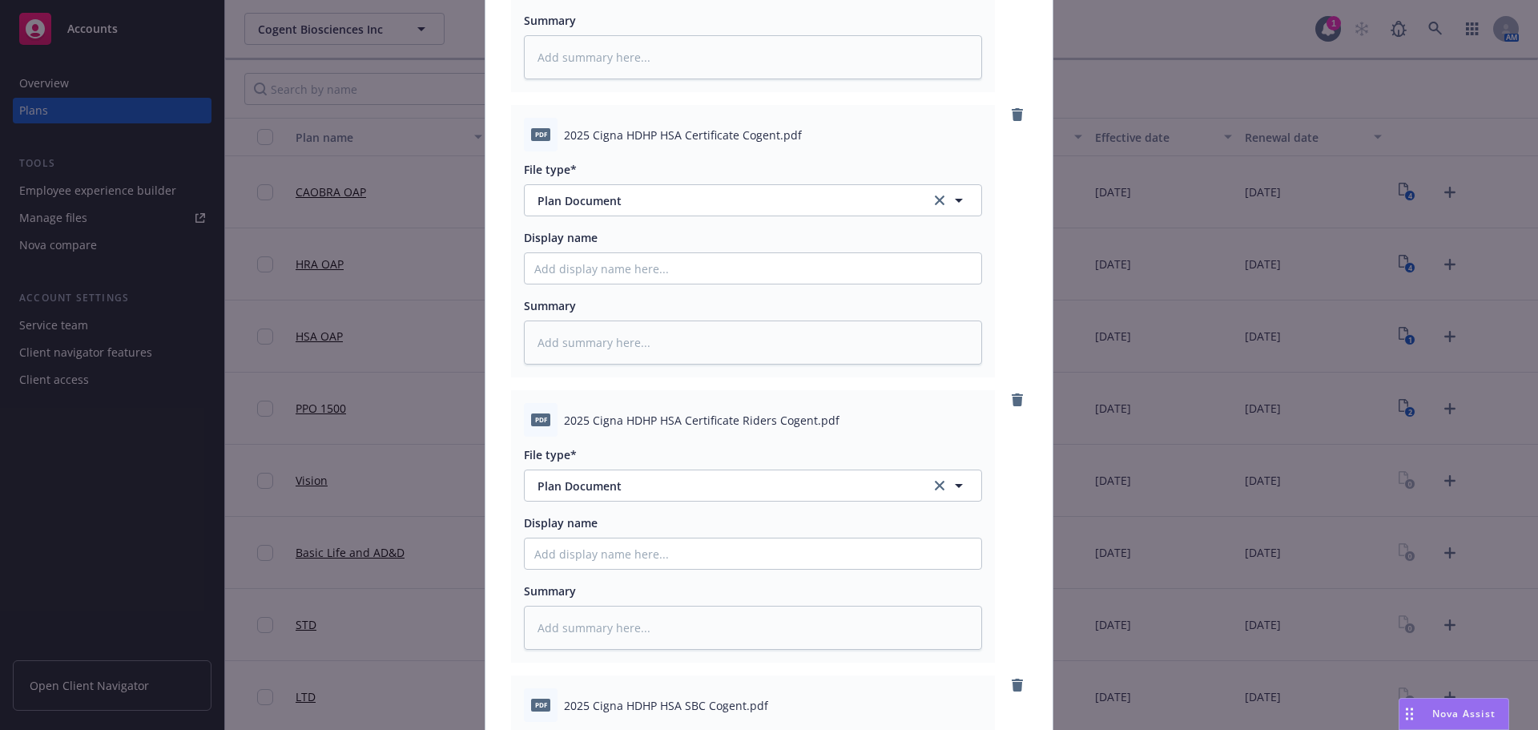
scroll to position [721, 0]
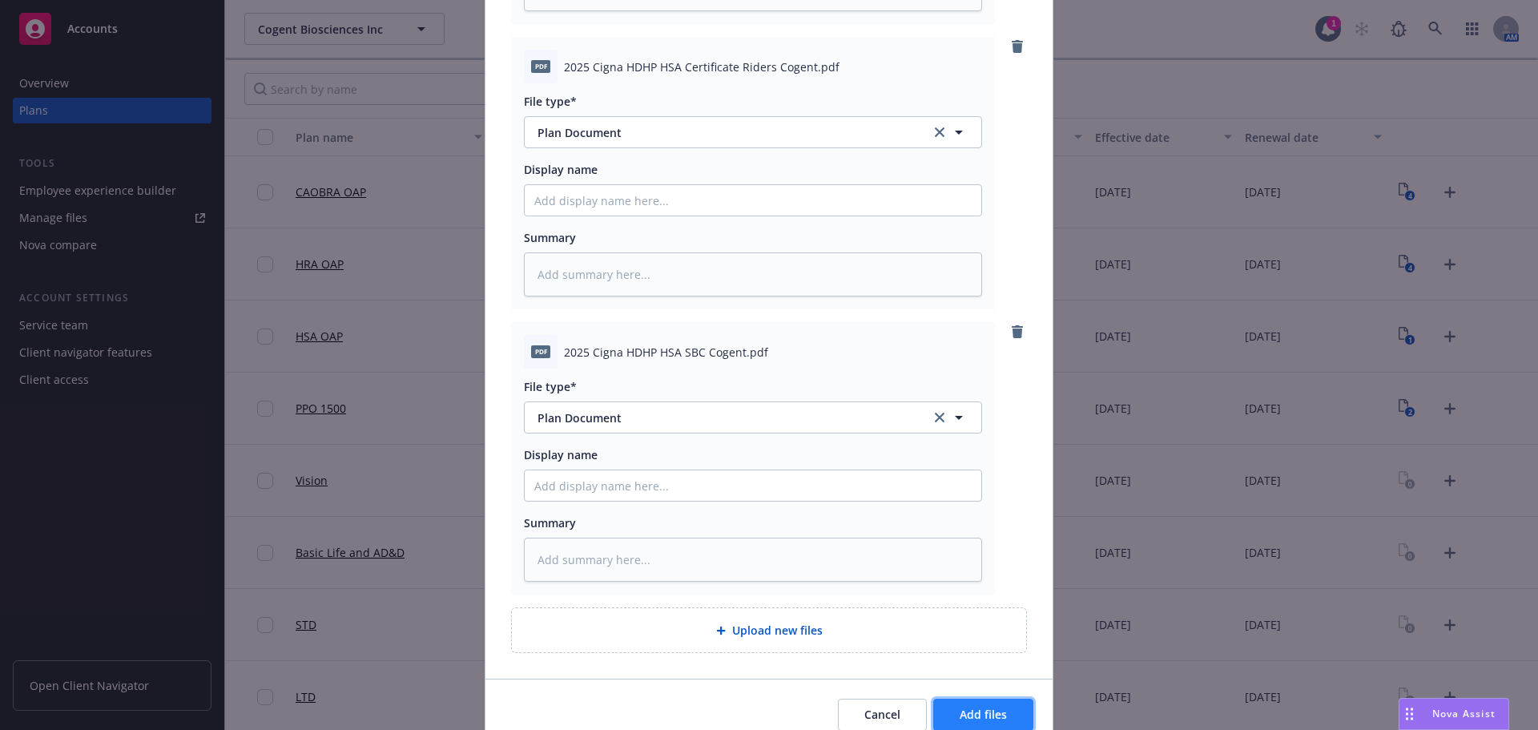
click at [1022, 707] on button "Add files" at bounding box center [983, 715] width 100 height 32
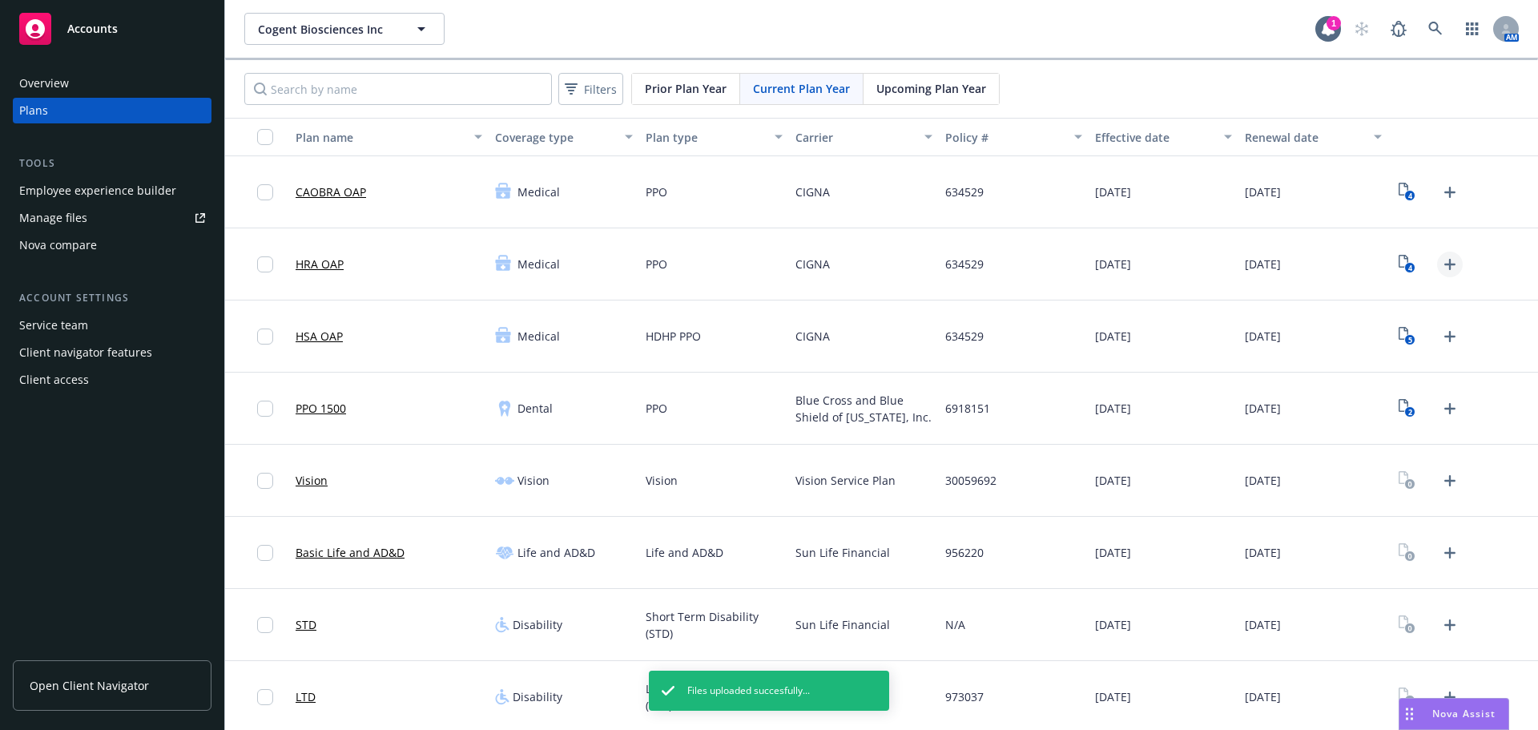
click at [1442, 256] on icon "Upload Plan Documents" at bounding box center [1449, 264] width 19 height 19
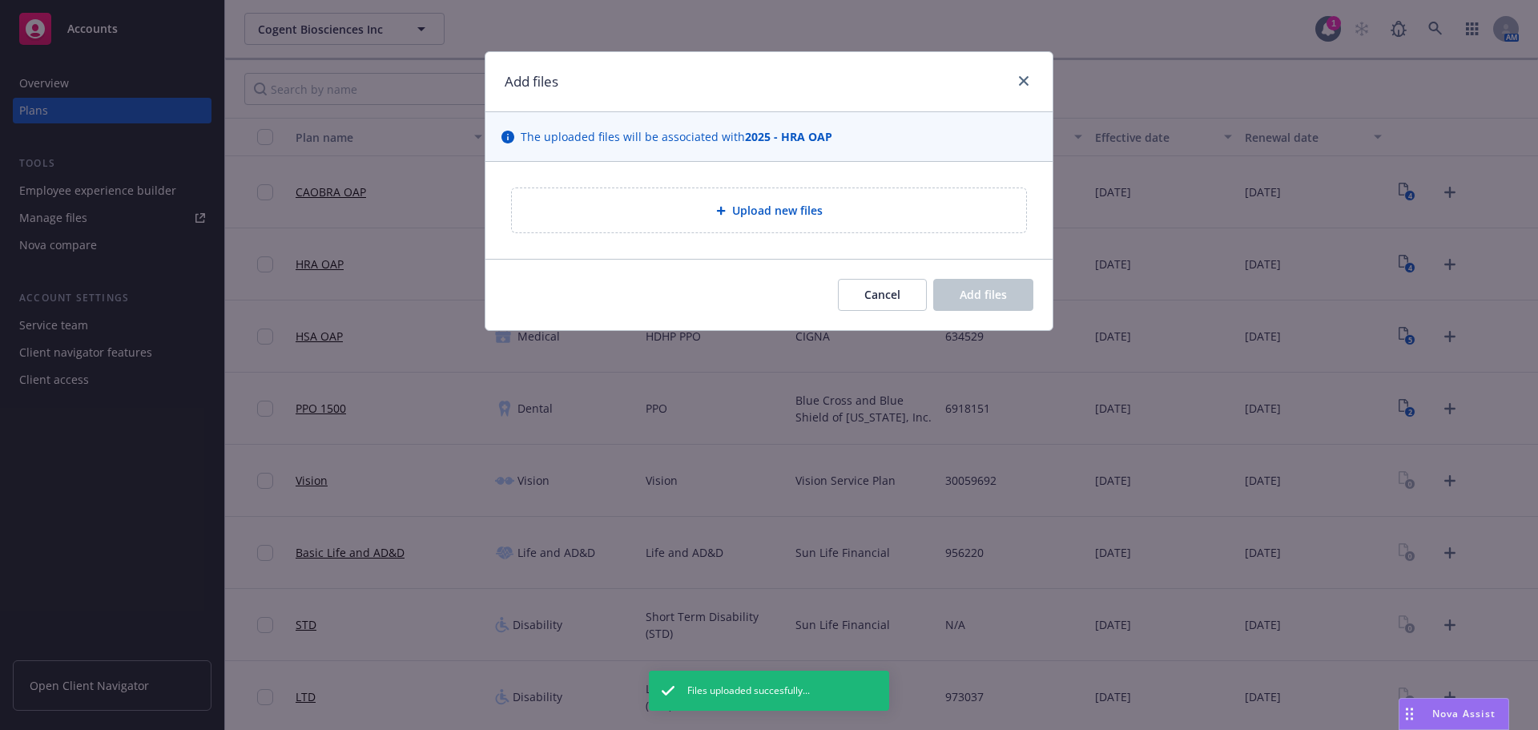
click at [802, 220] on div "Upload new files" at bounding box center [769, 210] width 489 height 18
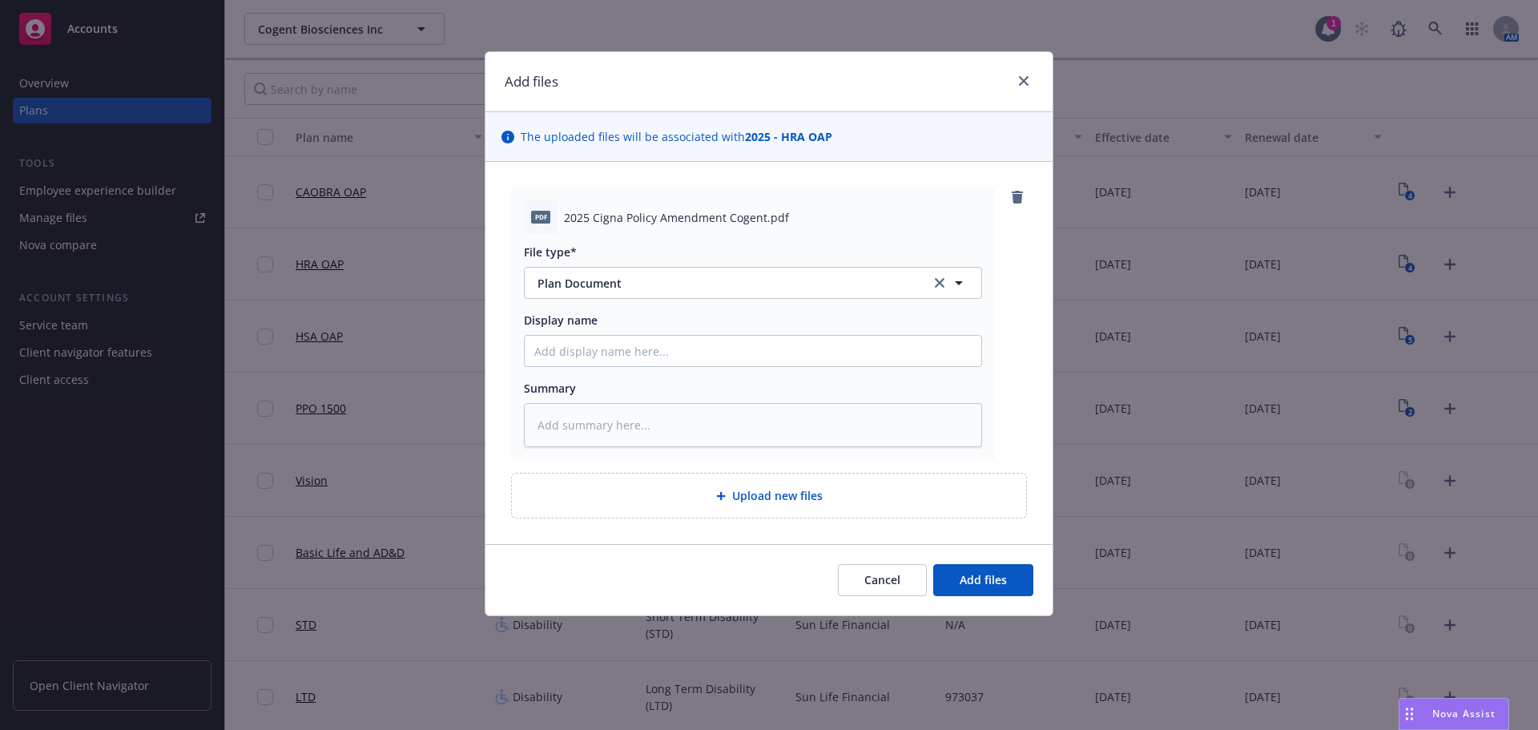
click at [993, 598] on div "Cancel Add files" at bounding box center [768, 579] width 567 height 71
click at [981, 589] on button "Add files" at bounding box center [983, 580] width 100 height 32
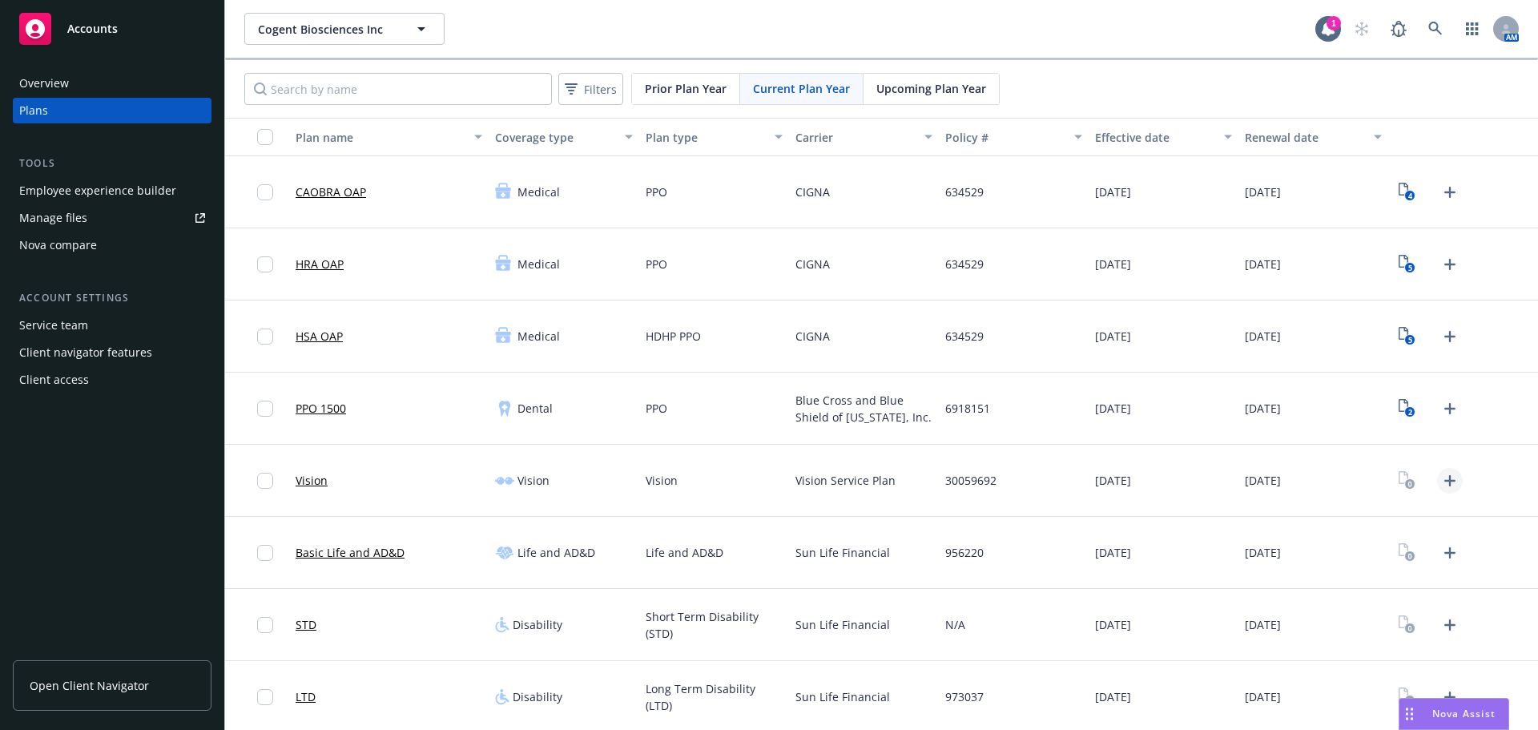
click at [1440, 486] on icon "Upload Plan Documents" at bounding box center [1449, 480] width 19 height 19
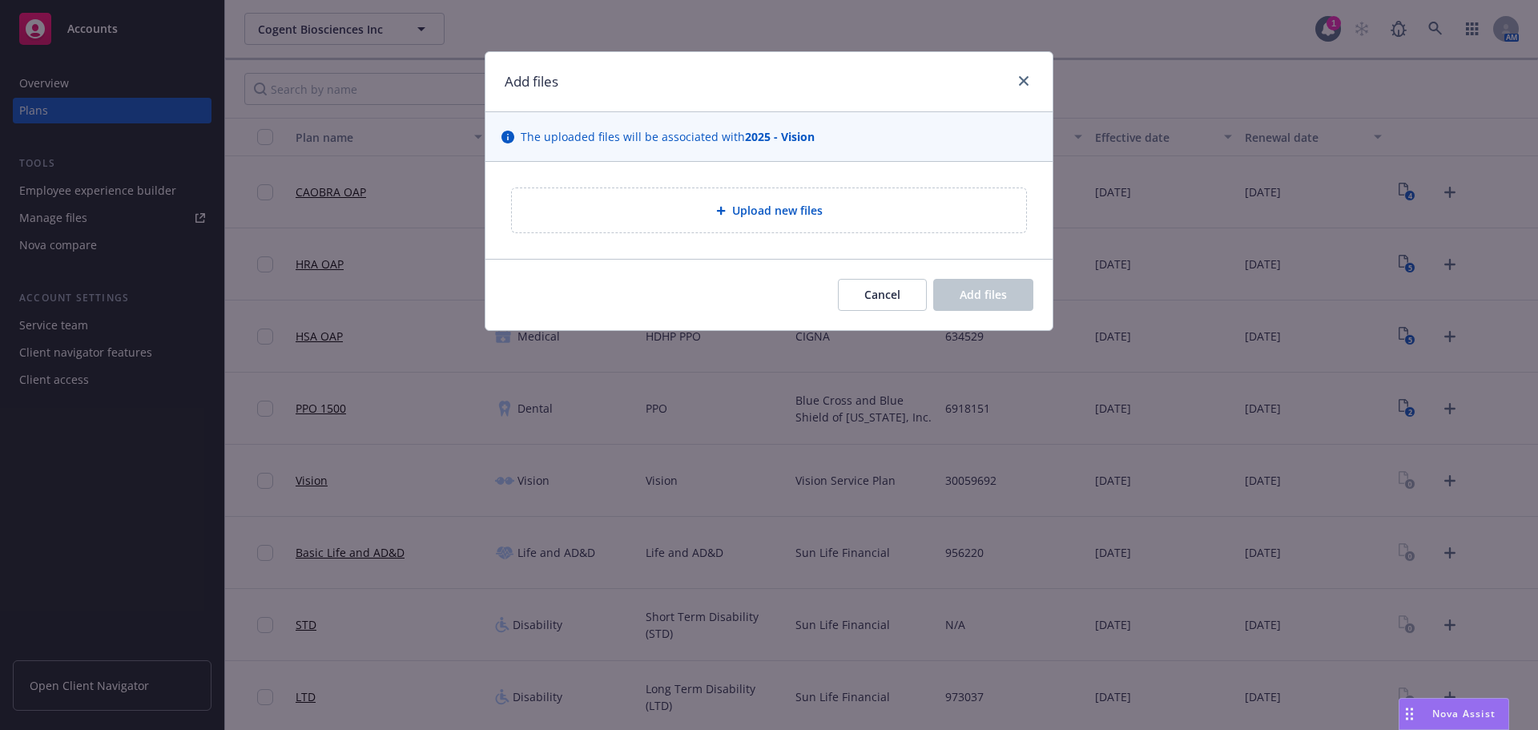
click at [722, 174] on div "Upload new files" at bounding box center [768, 210] width 567 height 97
click at [722, 200] on div "Upload new files" at bounding box center [769, 210] width 514 height 44
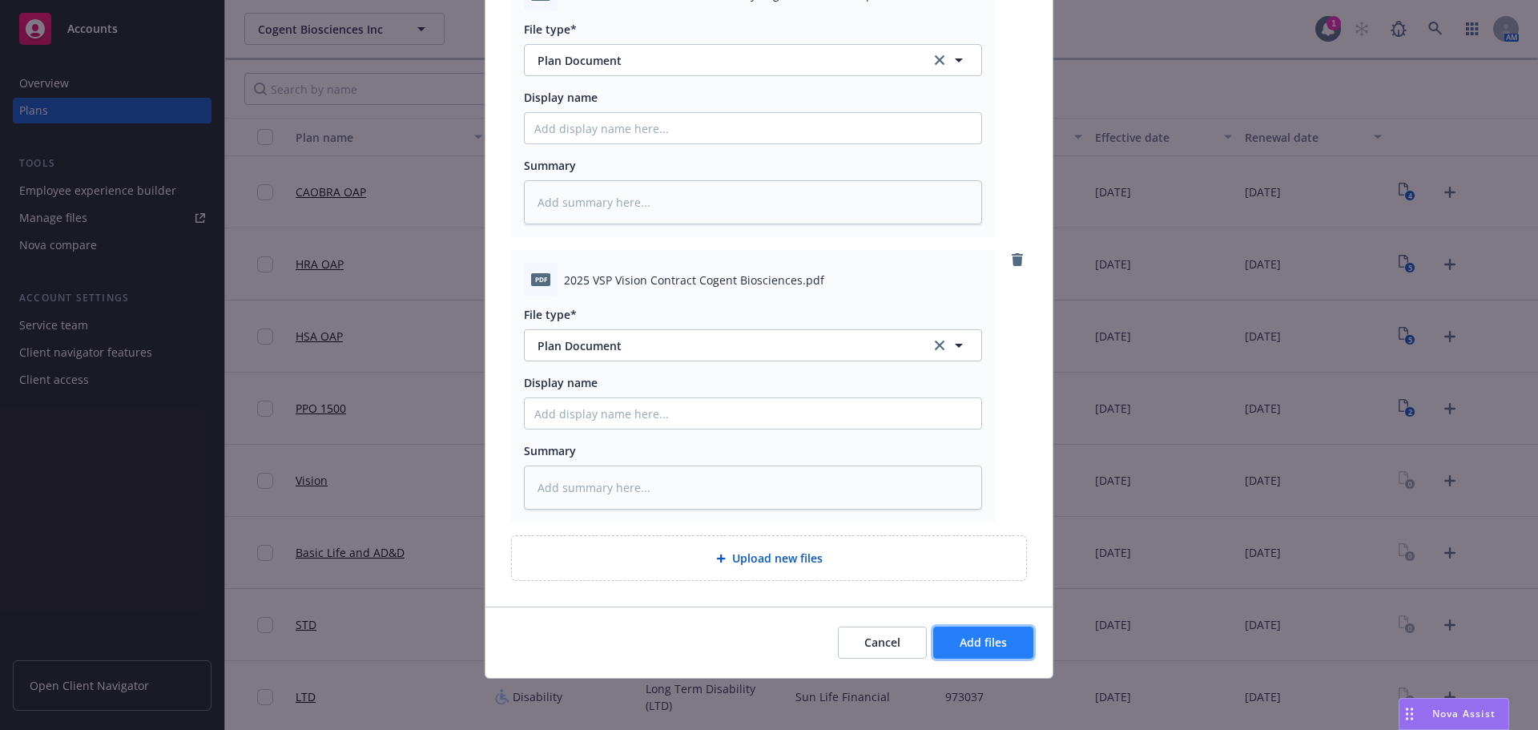
click at [964, 657] on button "Add files" at bounding box center [983, 642] width 100 height 32
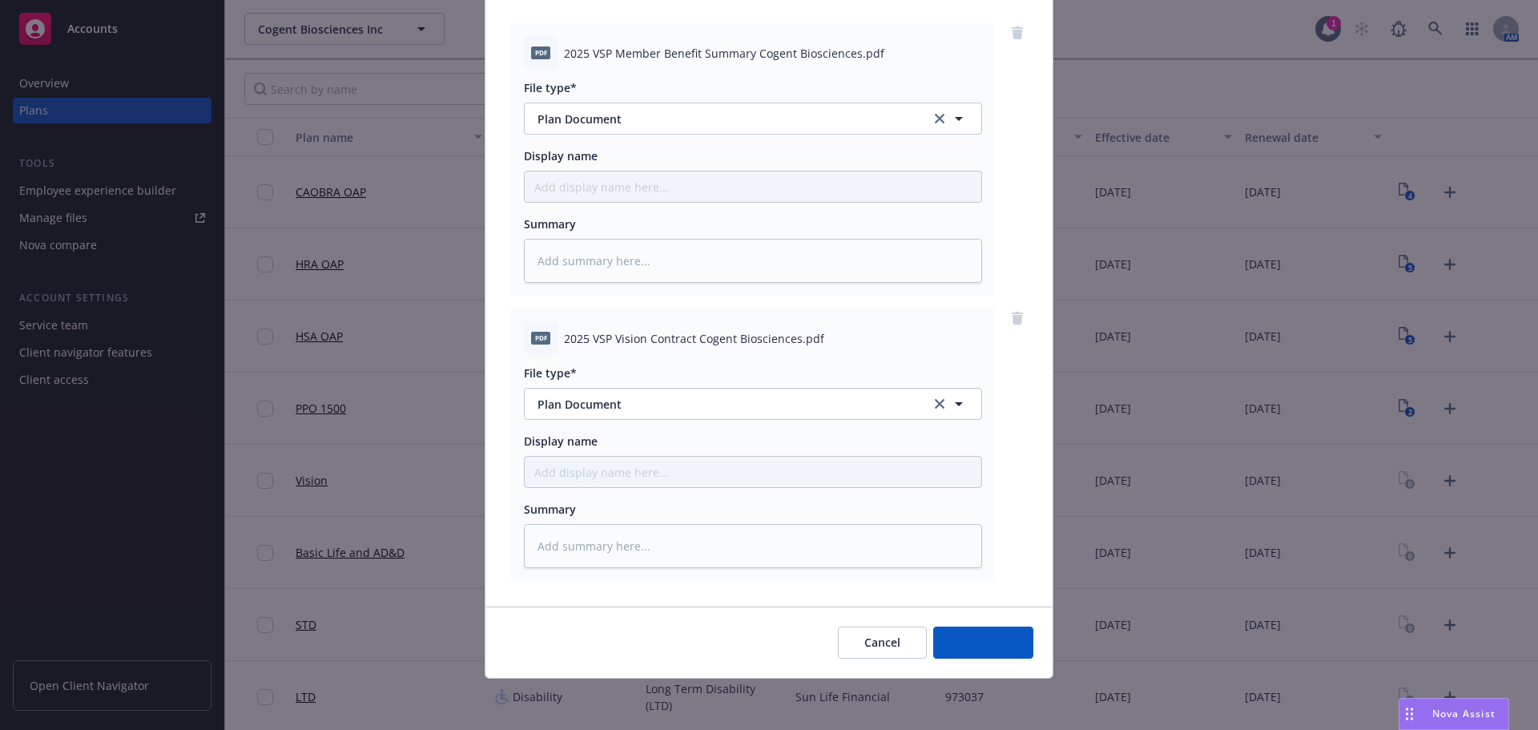
scroll to position [164, 0]
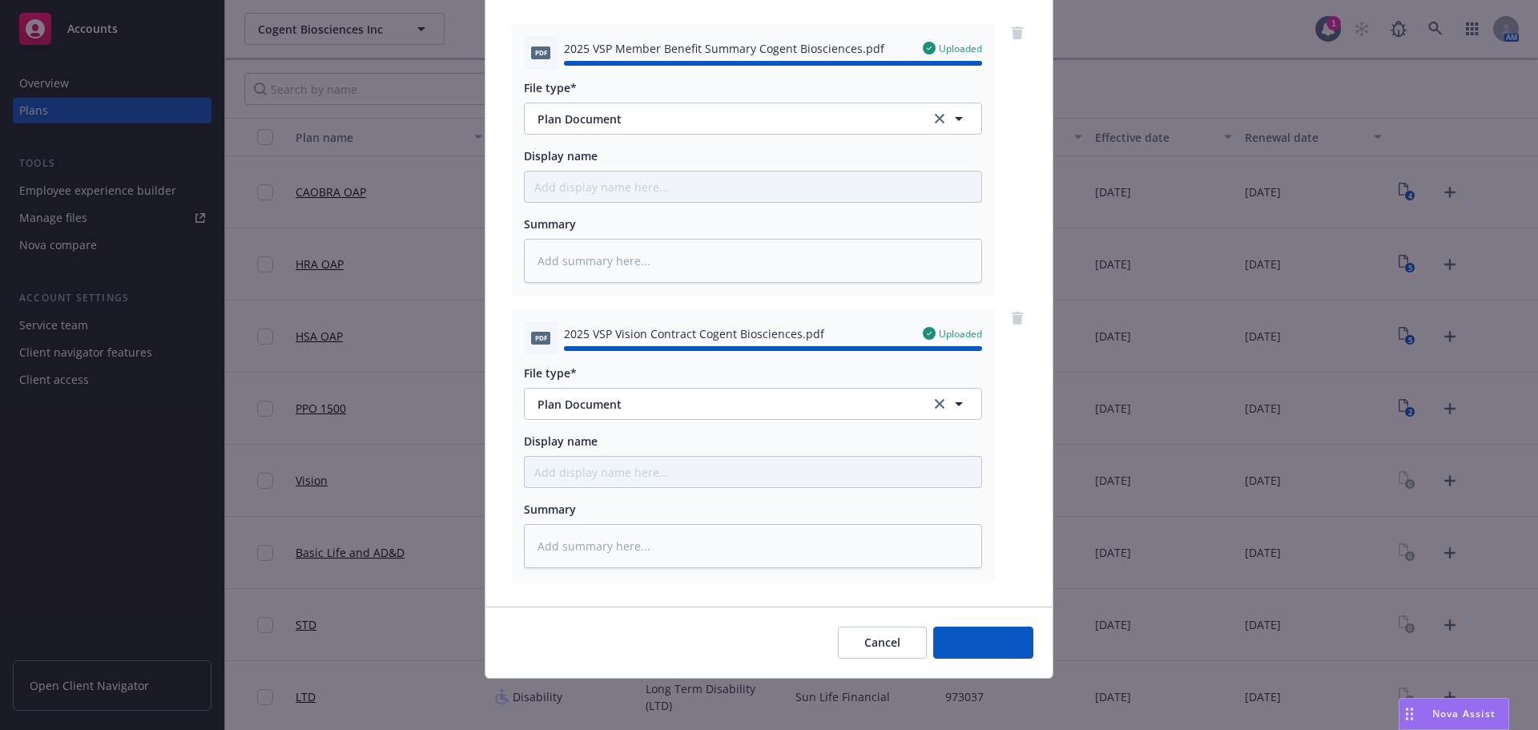
type textarea "x"
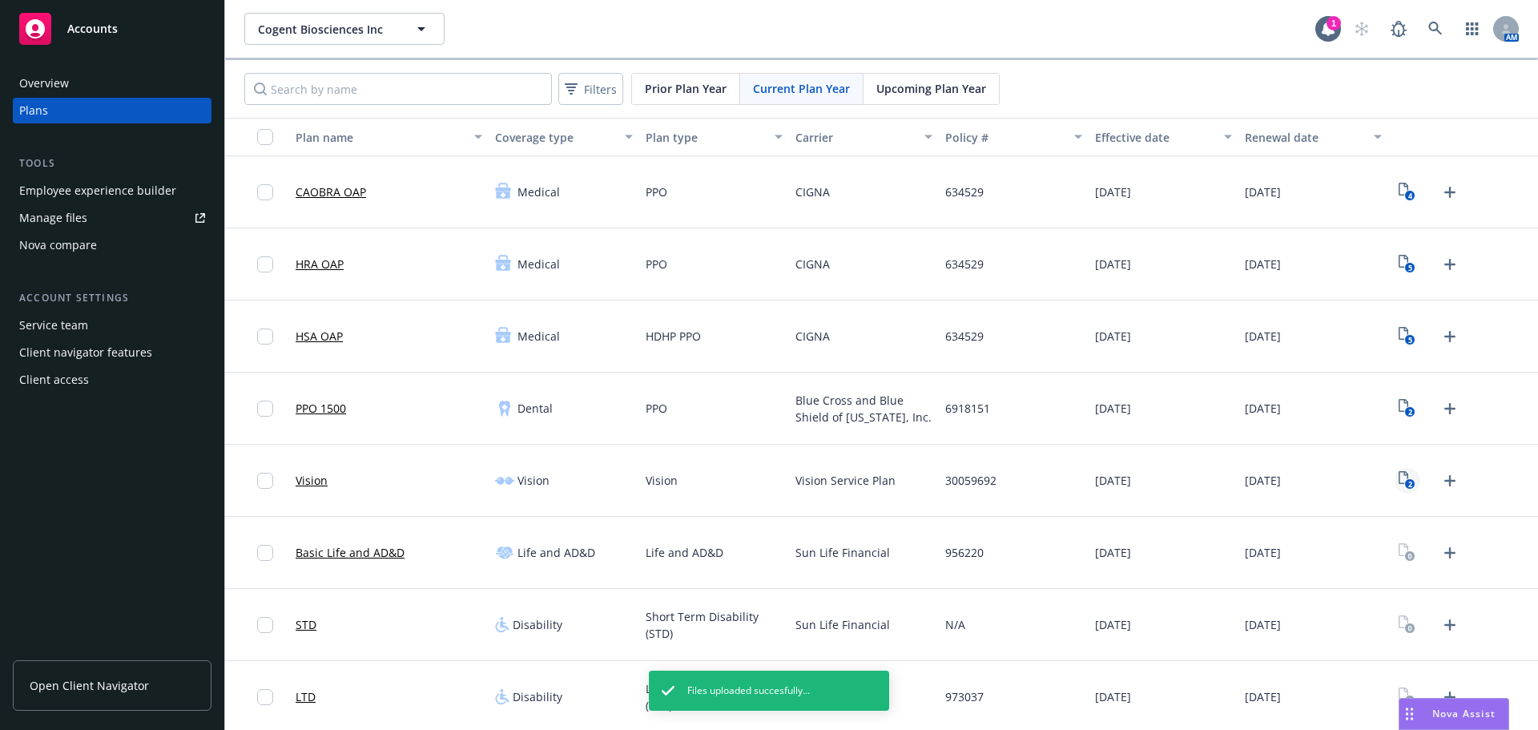
click at [1408, 482] on text "2" at bounding box center [1410, 484] width 4 height 10
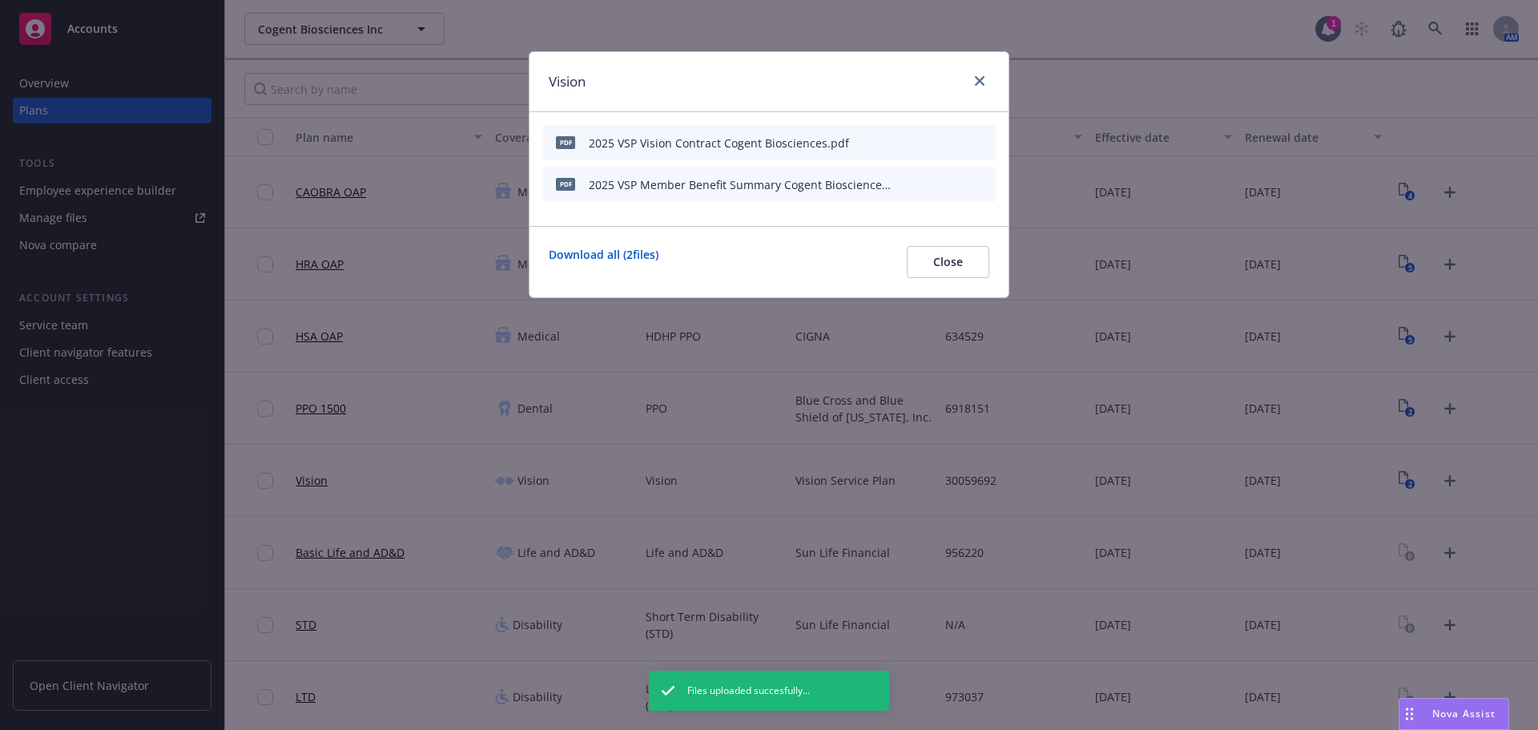
click at [903, 146] on icon "button" at bounding box center [904, 143] width 8 height 8
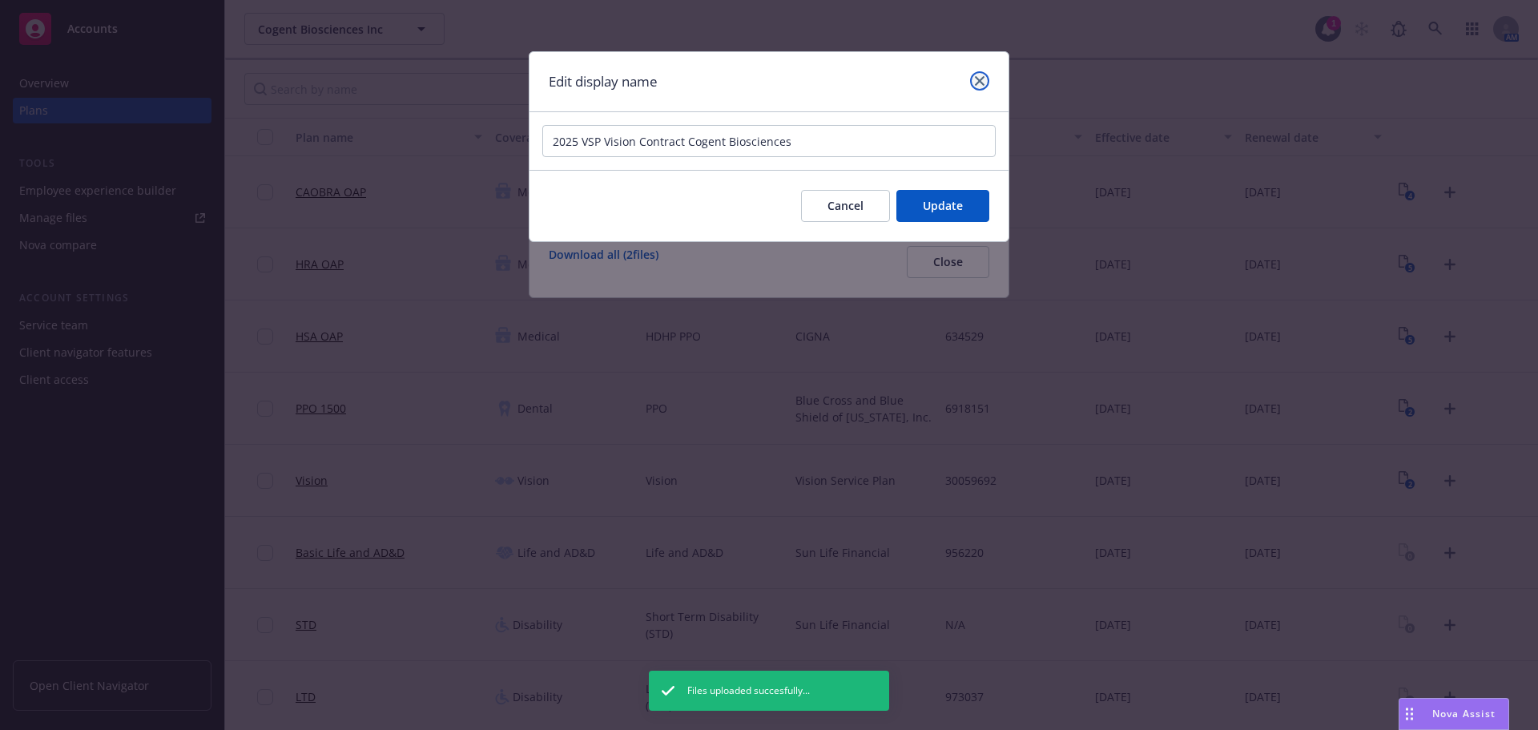
click at [981, 81] on icon "close" at bounding box center [980, 81] width 10 height 10
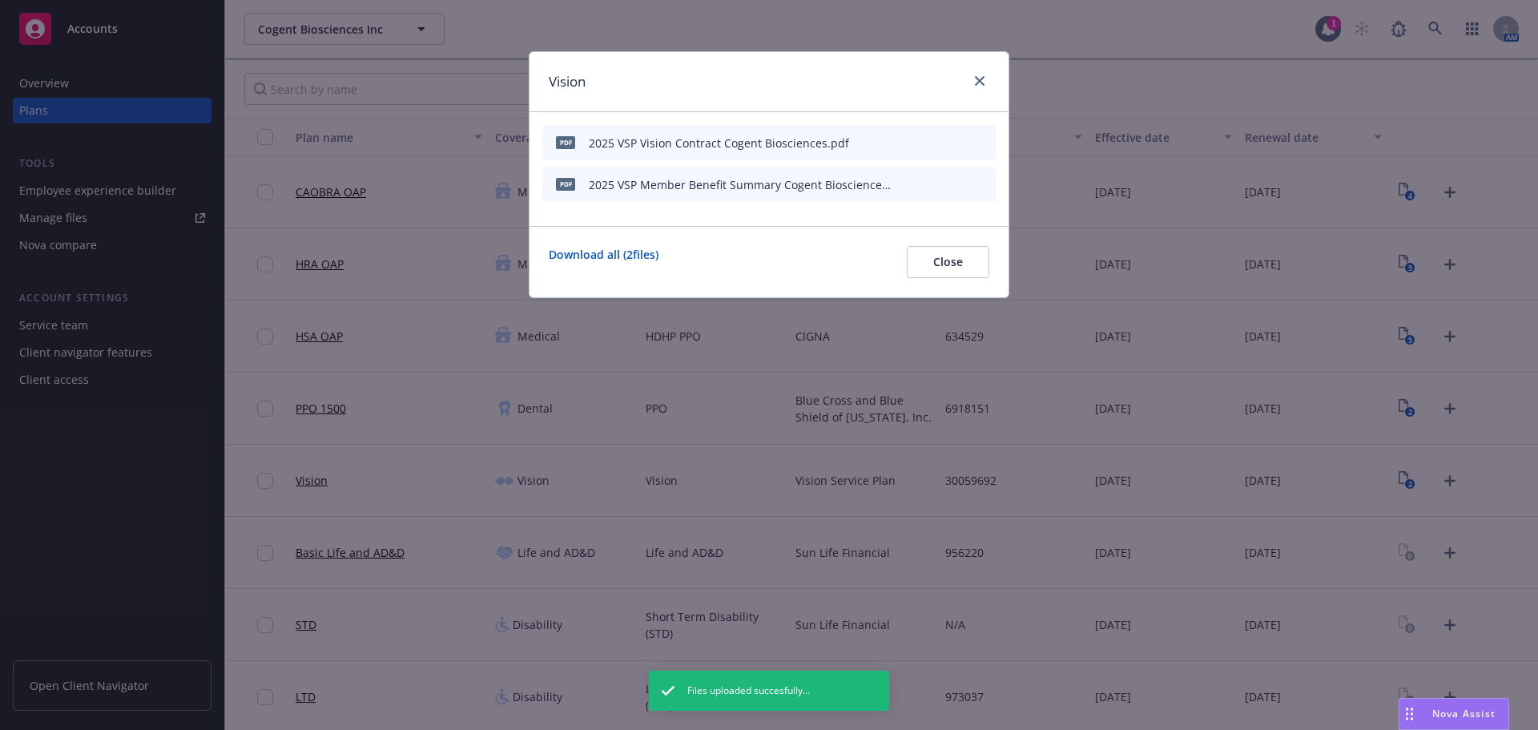
click at [904, 187] on icon "button" at bounding box center [905, 184] width 10 height 10
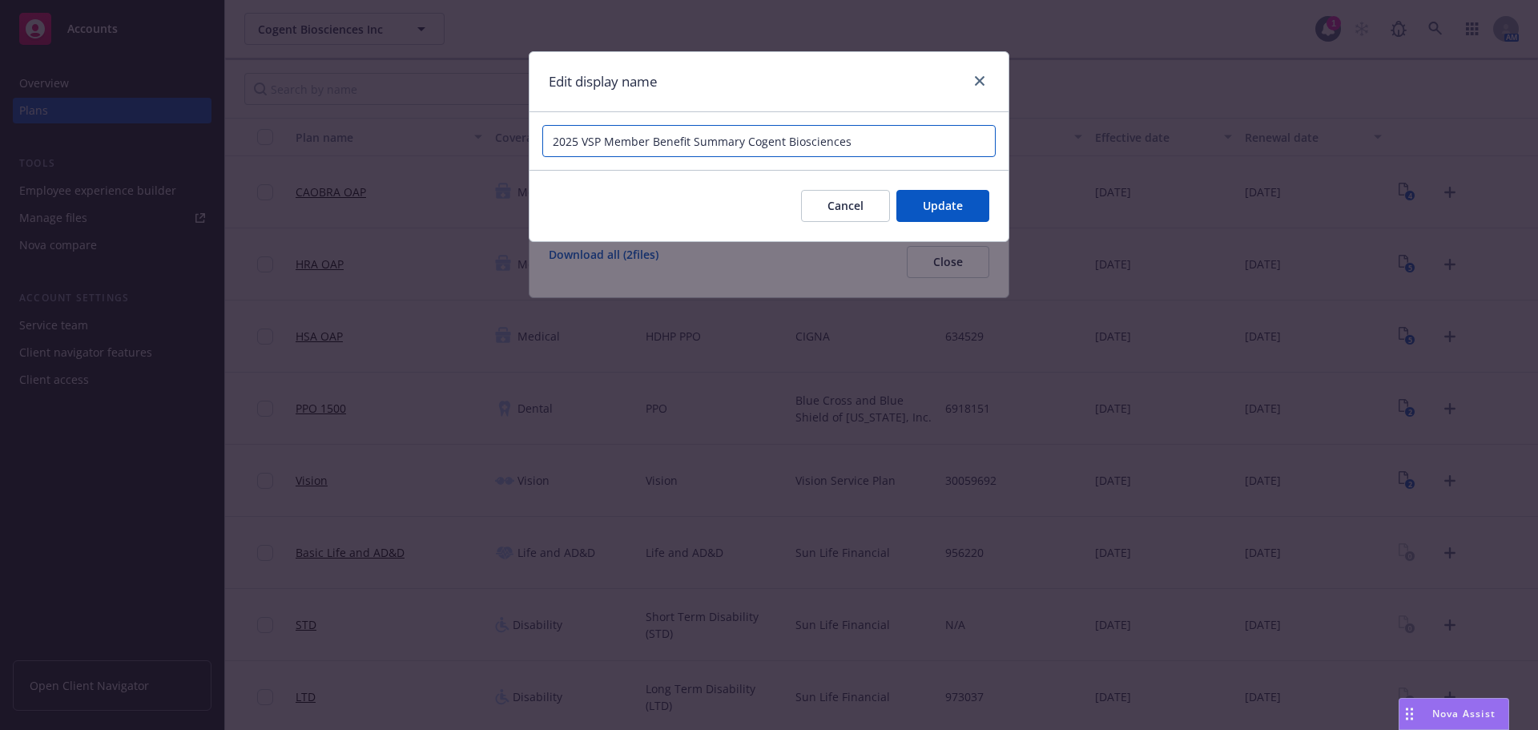
click at [624, 142] on input "2025 VSP Member Benefit Summary Cogent Biosciences" at bounding box center [768, 141] width 453 height 32
type input "2025 VSP Vision Benefit Summary Cogent Biosciences"
click at [949, 203] on span "Update" at bounding box center [943, 205] width 40 height 15
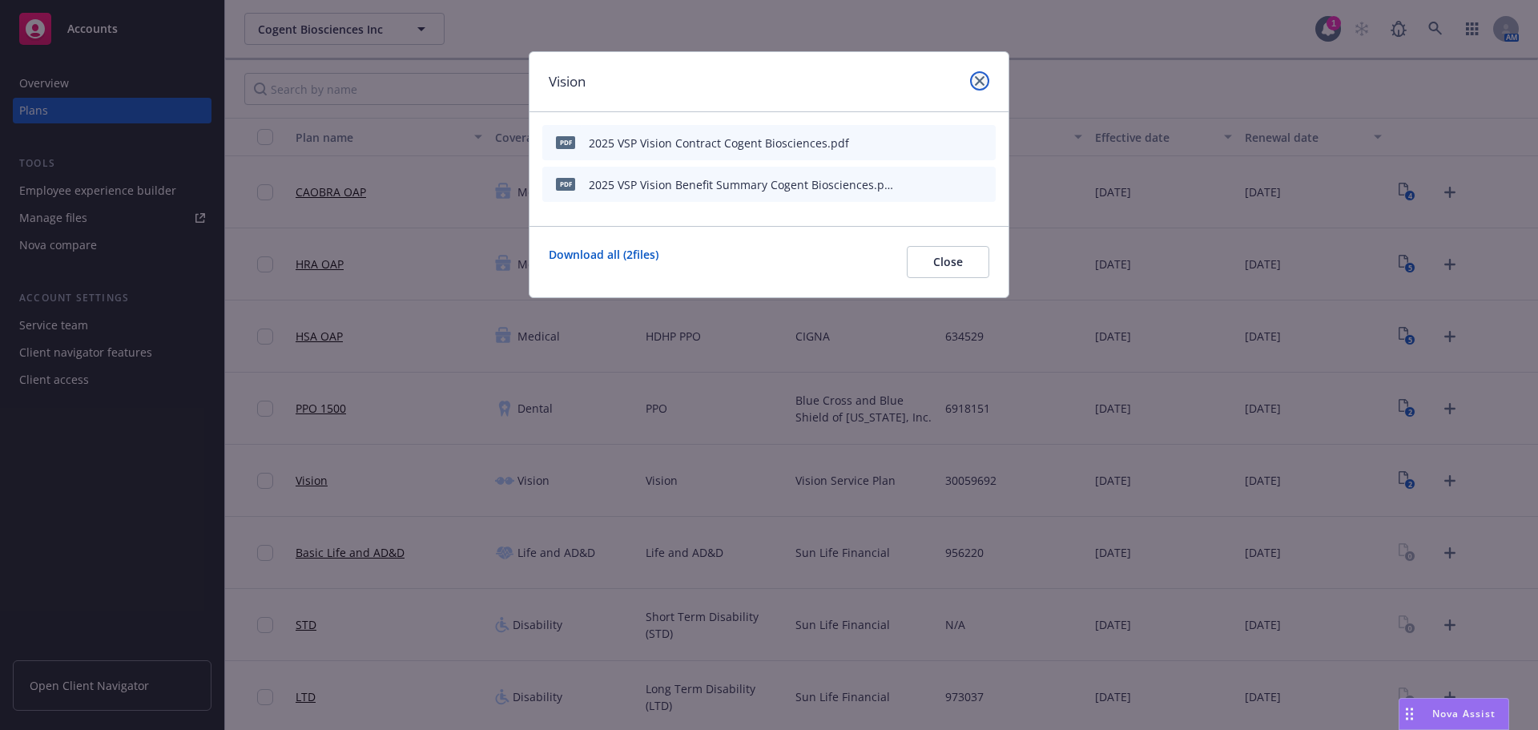
click at [977, 84] on icon "close" at bounding box center [980, 81] width 10 height 10
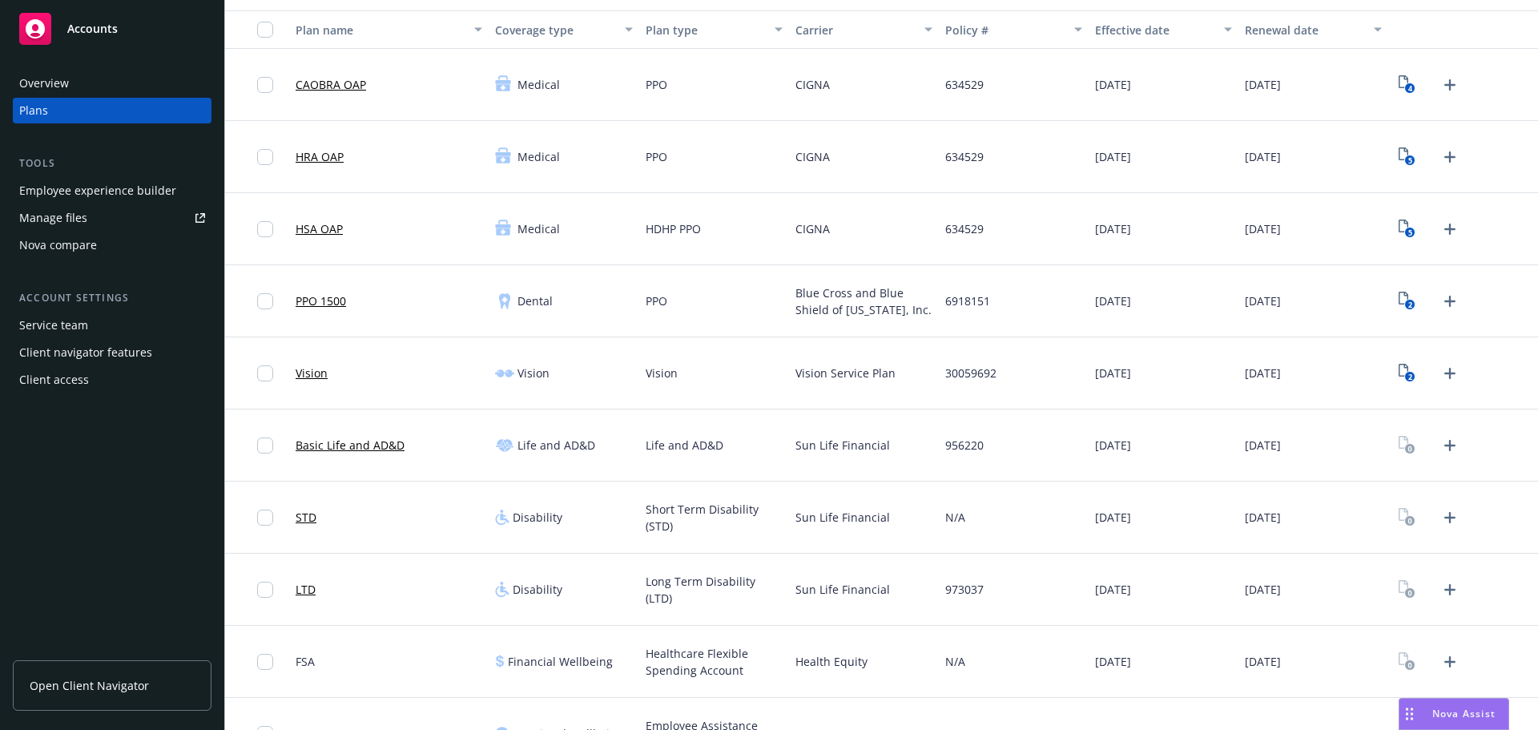
scroll to position [220, 0]
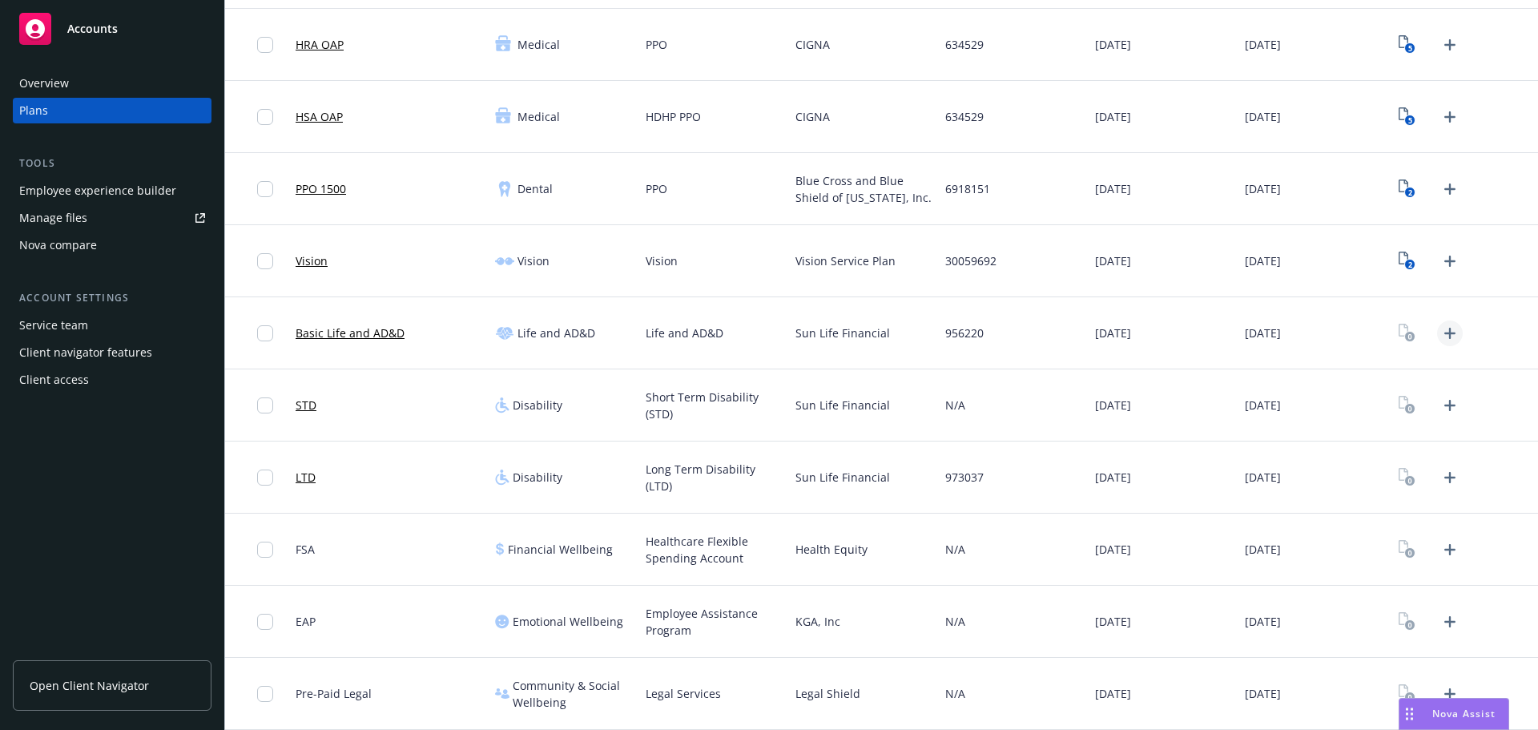
click at [1451, 336] on link "Upload Plan Documents" at bounding box center [1450, 333] width 26 height 26
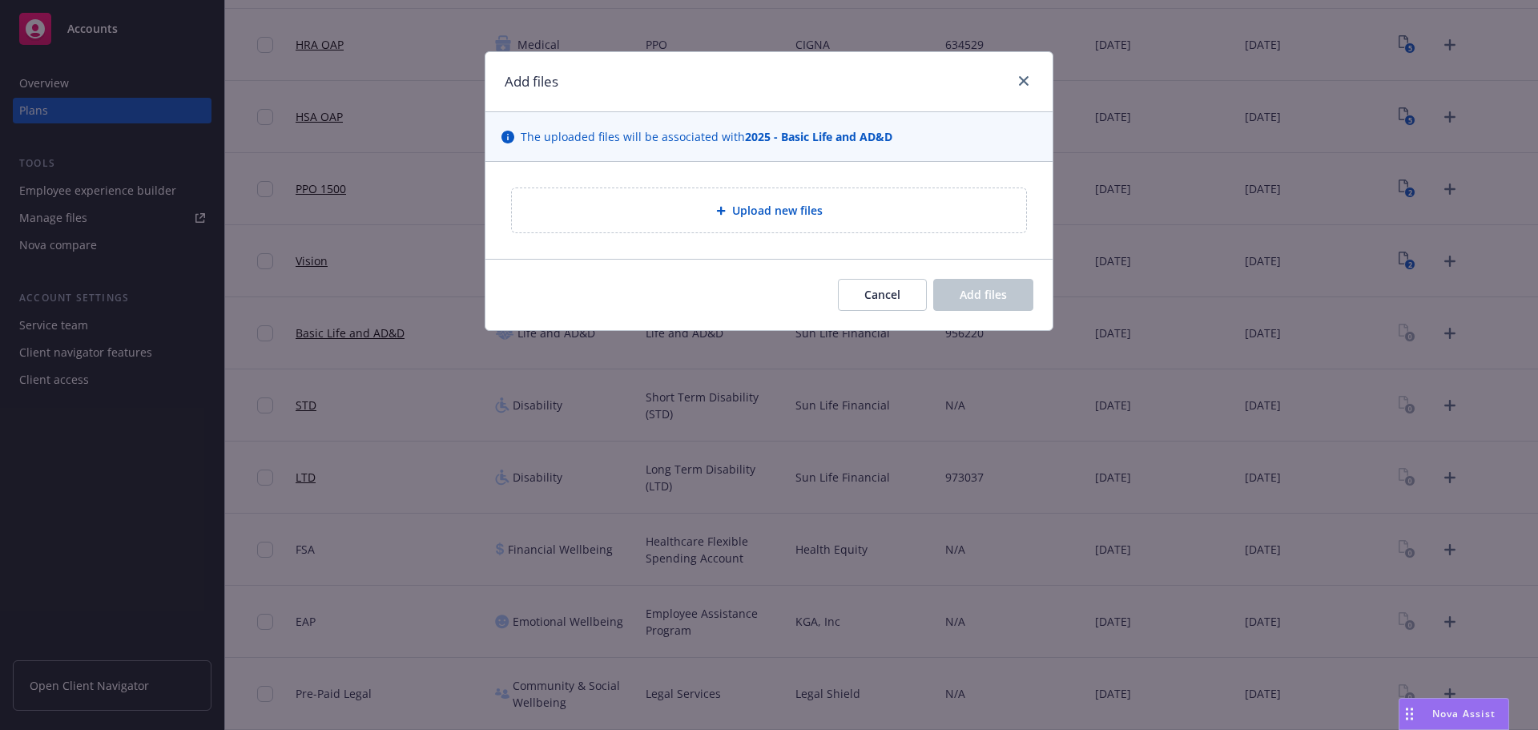
click at [678, 227] on div "Upload new files" at bounding box center [769, 210] width 514 height 44
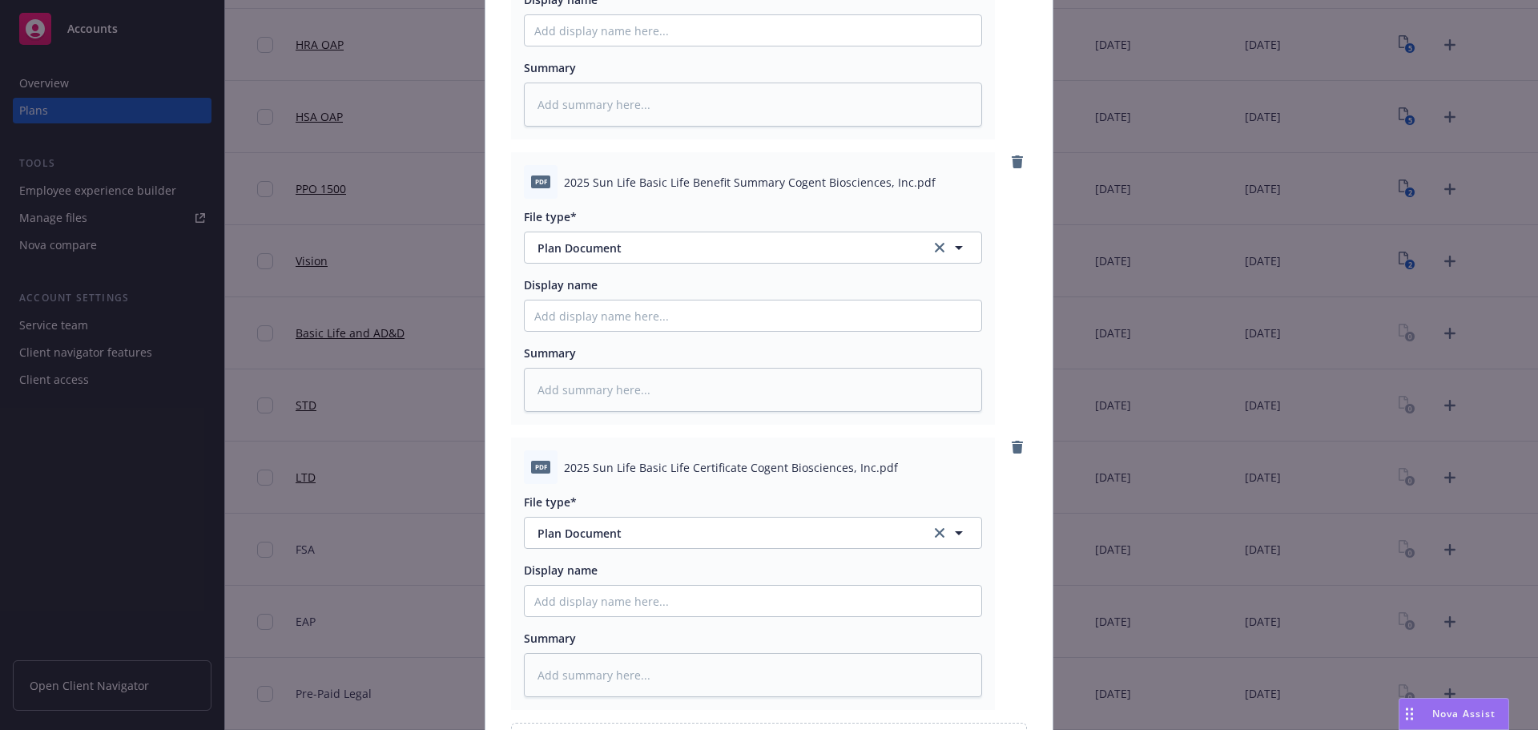
scroll to position [508, 0]
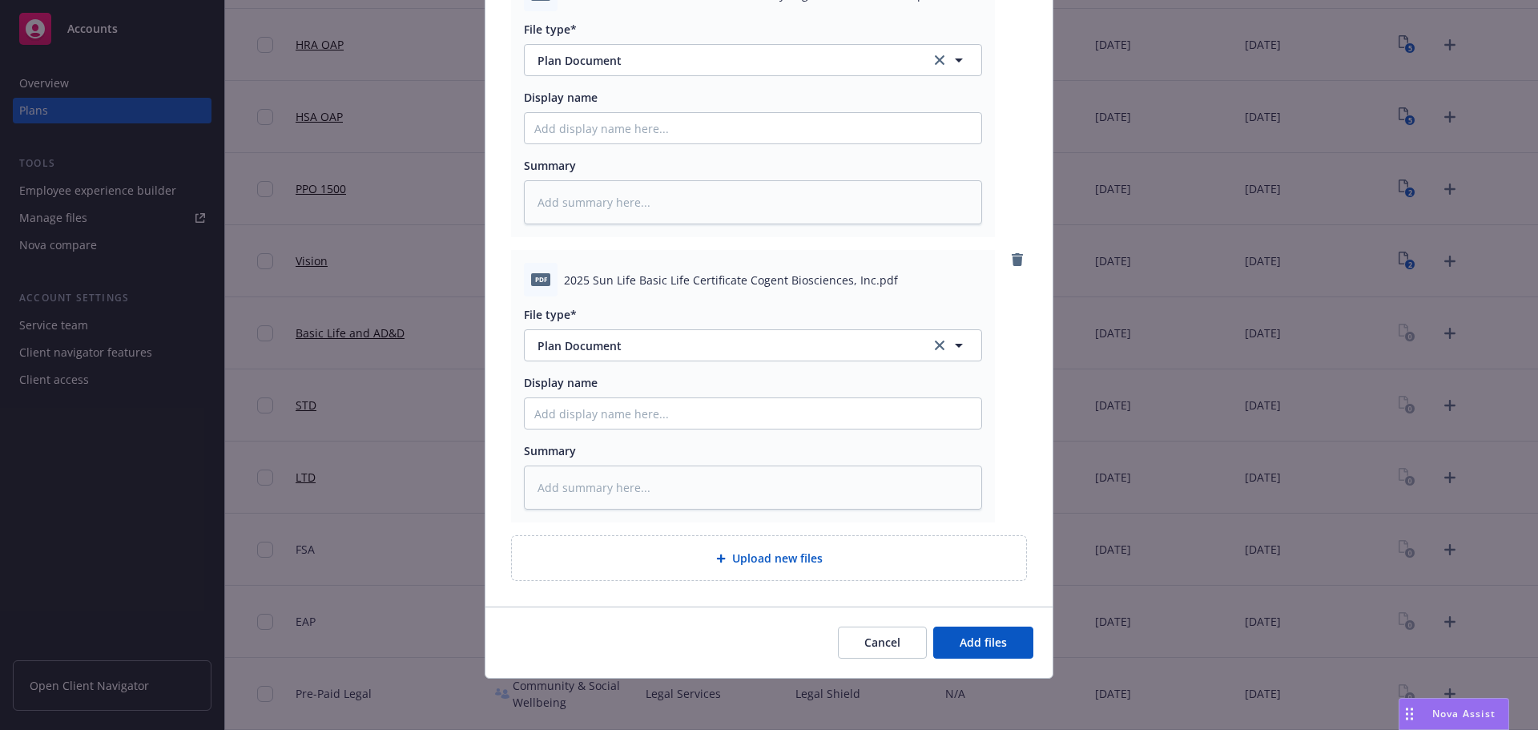
click at [971, 663] on div "Cancel Add files" at bounding box center [768, 641] width 567 height 71
click at [986, 648] on span "Add files" at bounding box center [983, 641] width 47 height 15
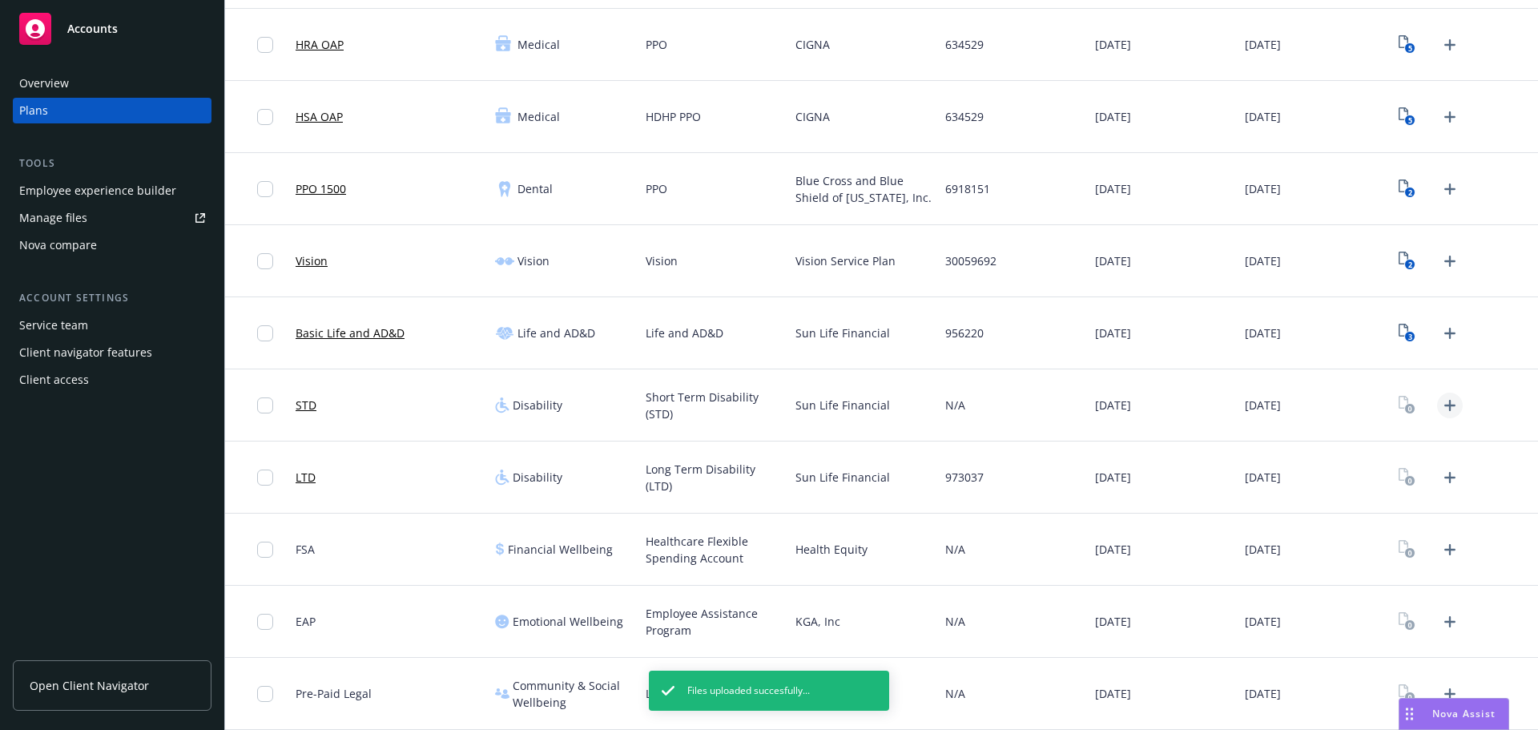
click at [1440, 412] on icon "Upload Plan Documents" at bounding box center [1449, 405] width 19 height 19
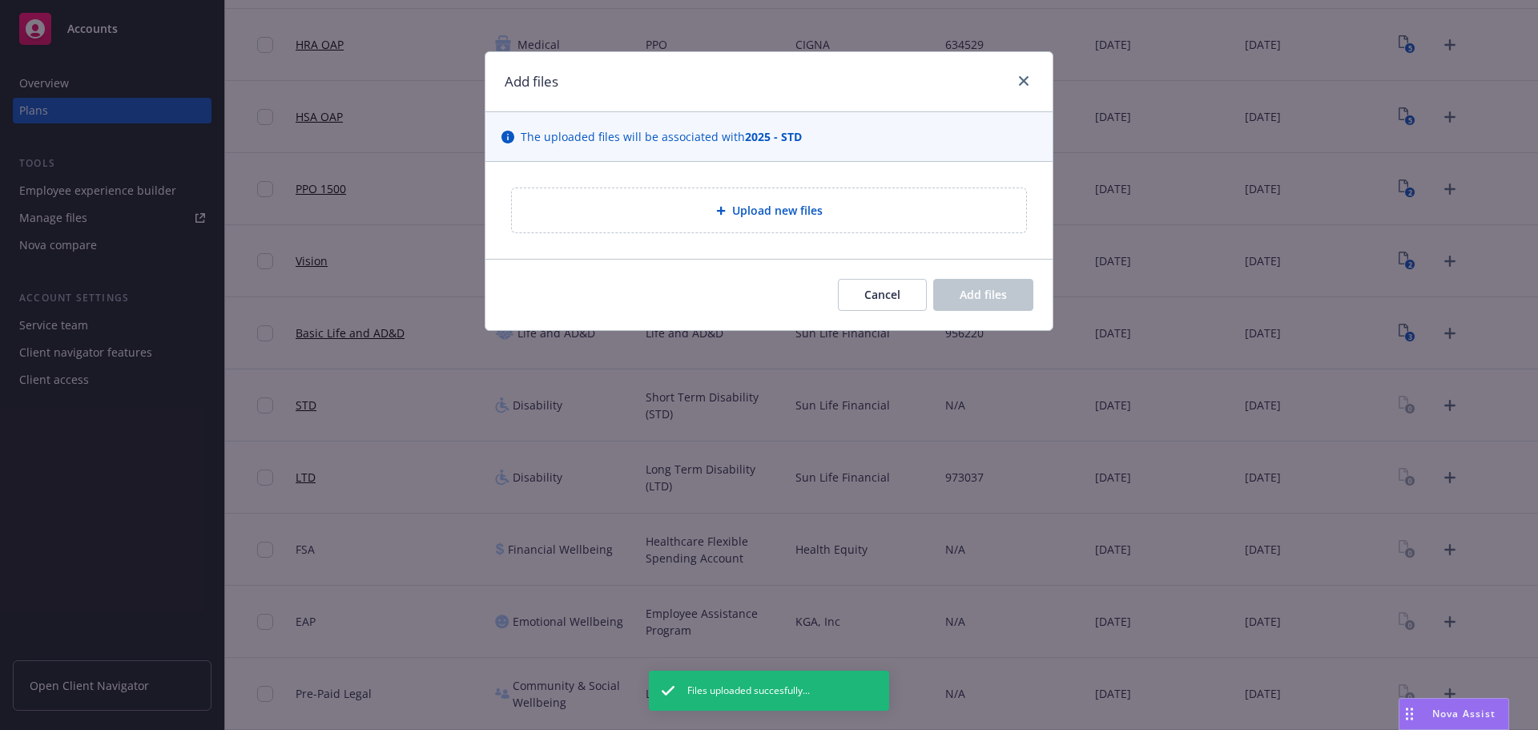
click at [711, 213] on div "Upload new files" at bounding box center [769, 210] width 489 height 18
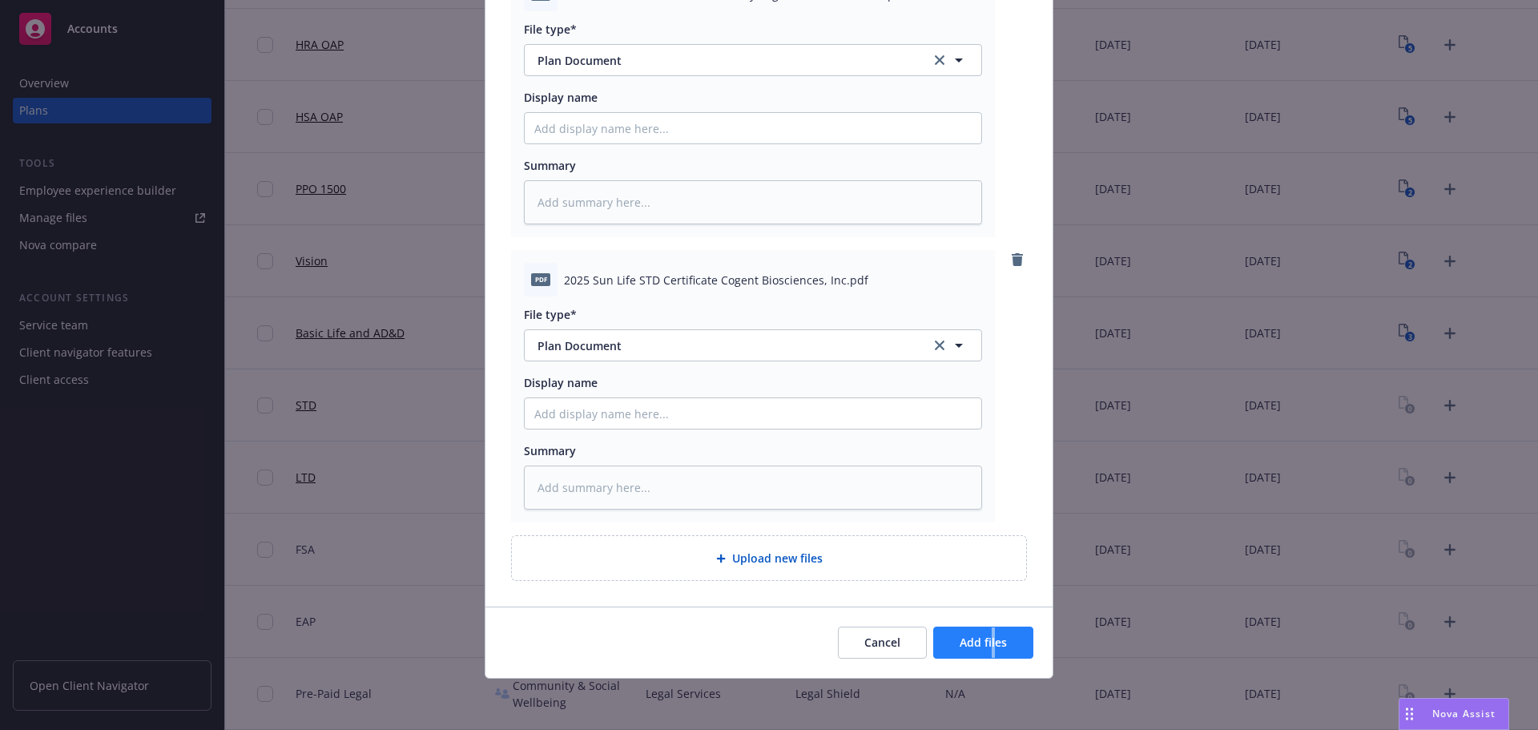
click at [986, 626] on div "Cancel Add files" at bounding box center [768, 641] width 567 height 71
click at [982, 632] on button "Add files" at bounding box center [983, 642] width 100 height 32
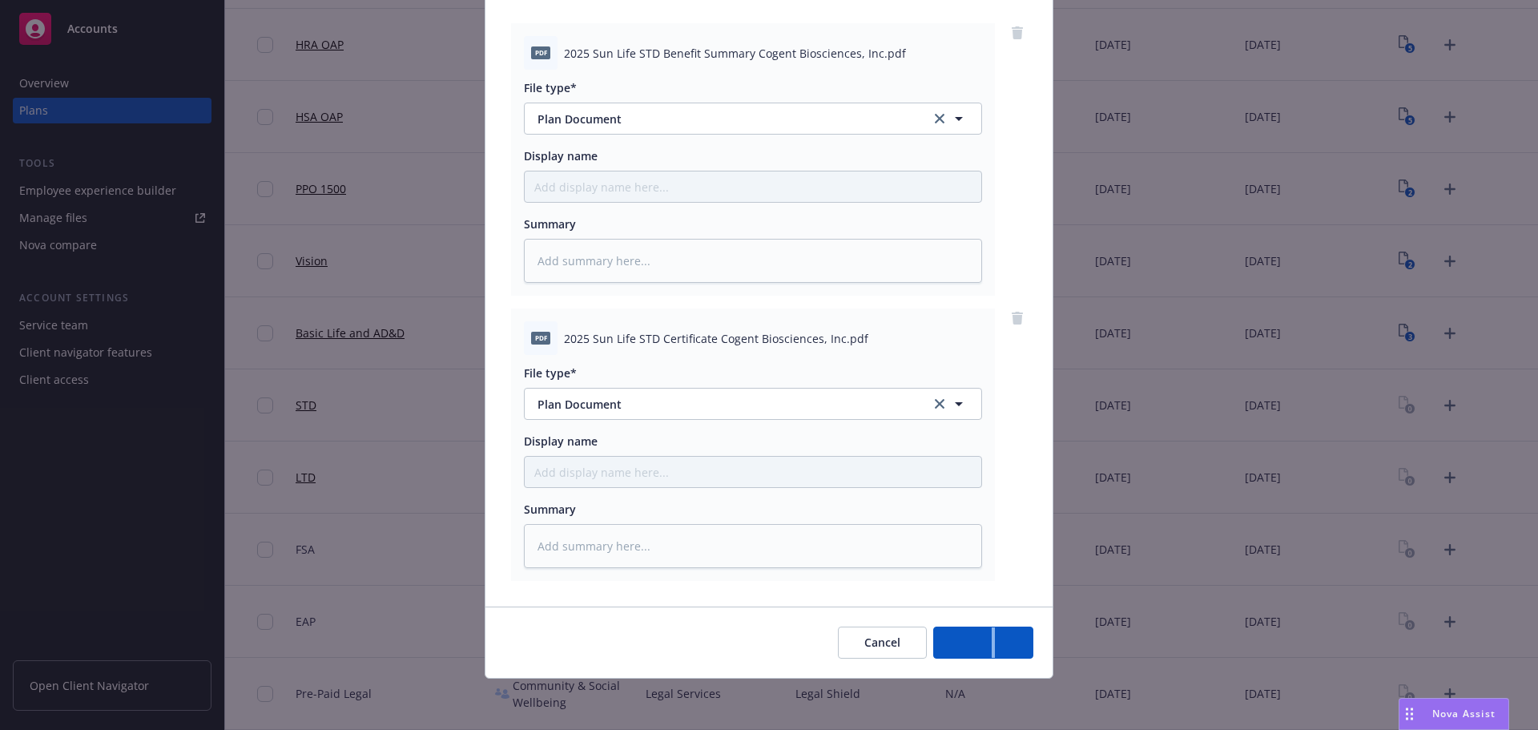
scroll to position [164, 0]
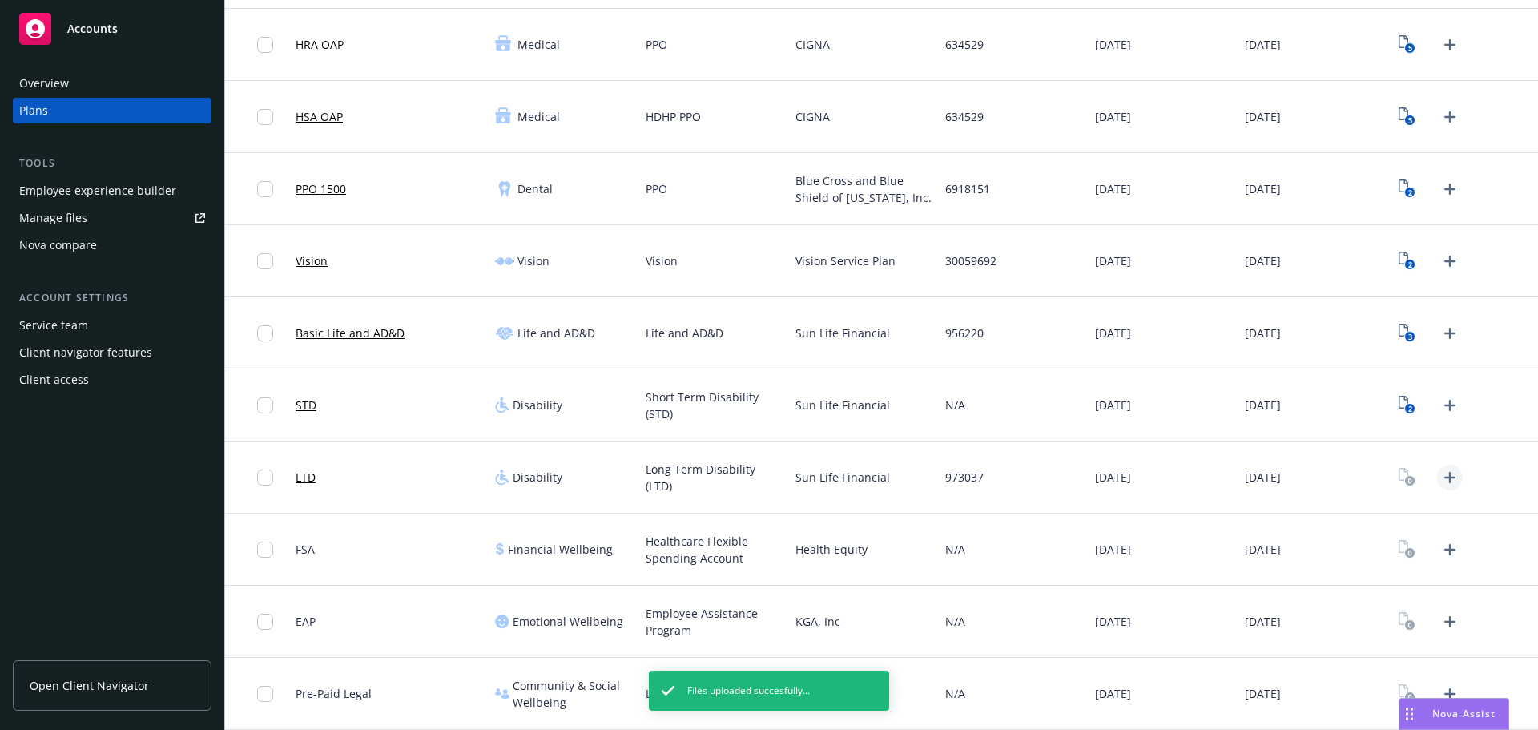
click at [1441, 482] on icon "Upload Plan Documents" at bounding box center [1449, 477] width 19 height 19
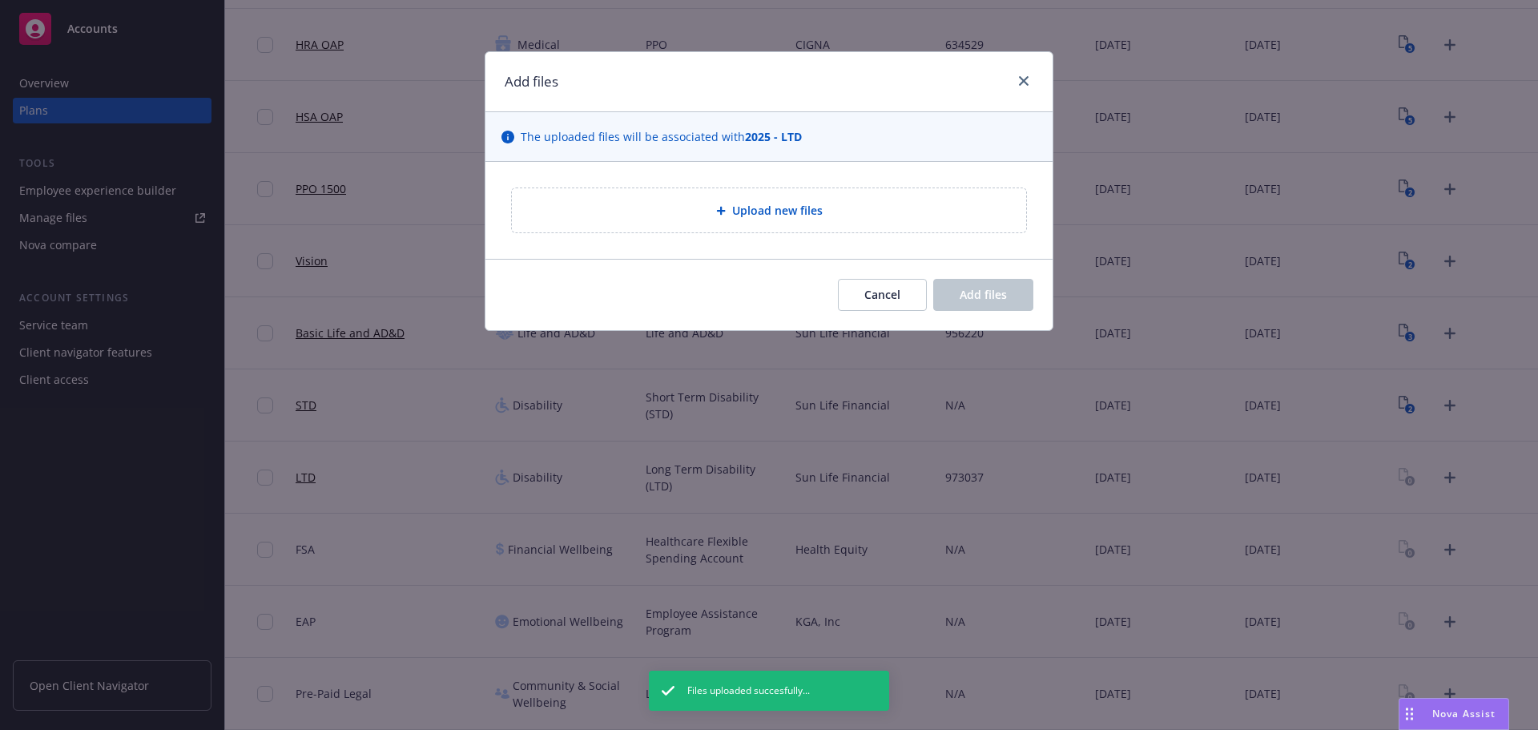
click at [769, 208] on span "Upload new files" at bounding box center [777, 210] width 91 height 17
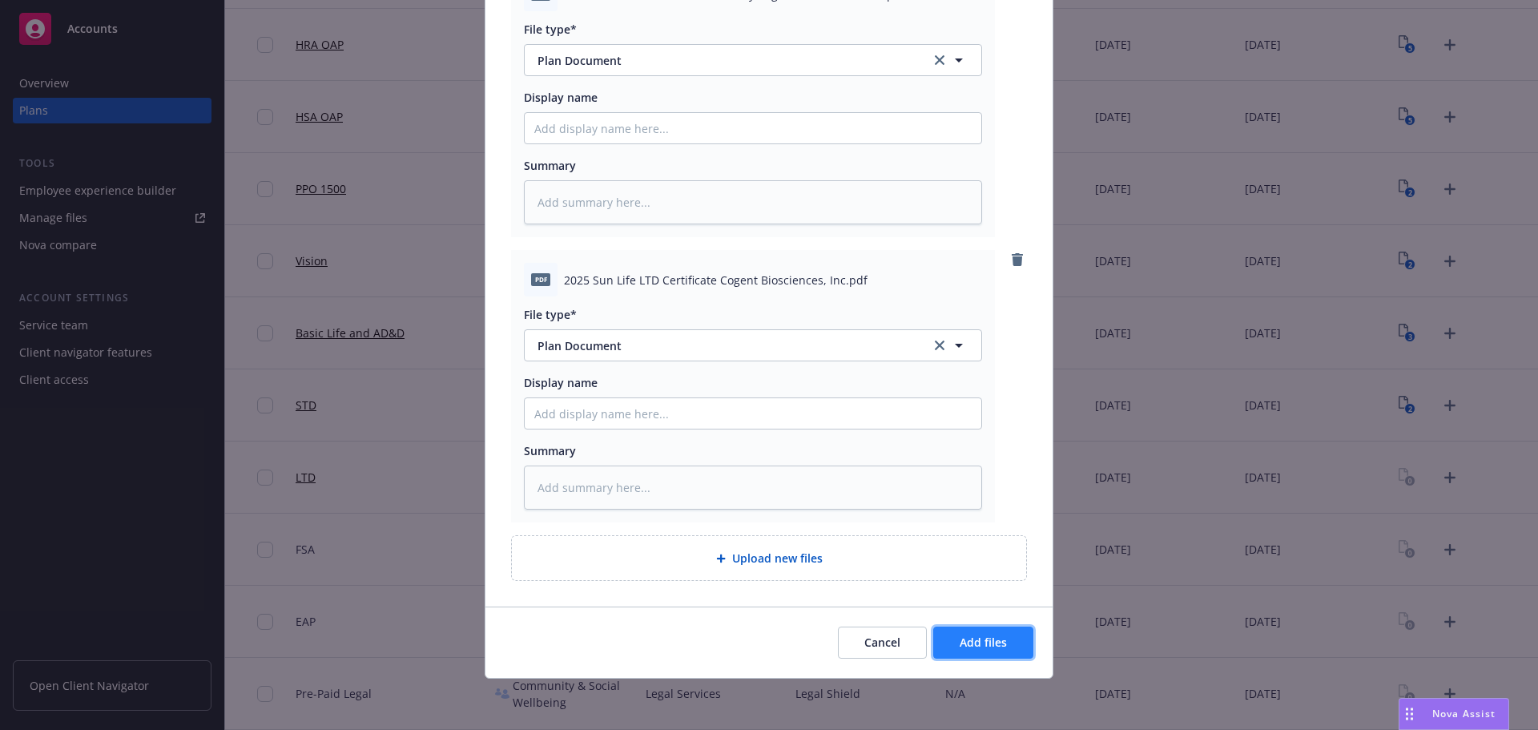
click at [945, 635] on button "Add files" at bounding box center [983, 642] width 100 height 32
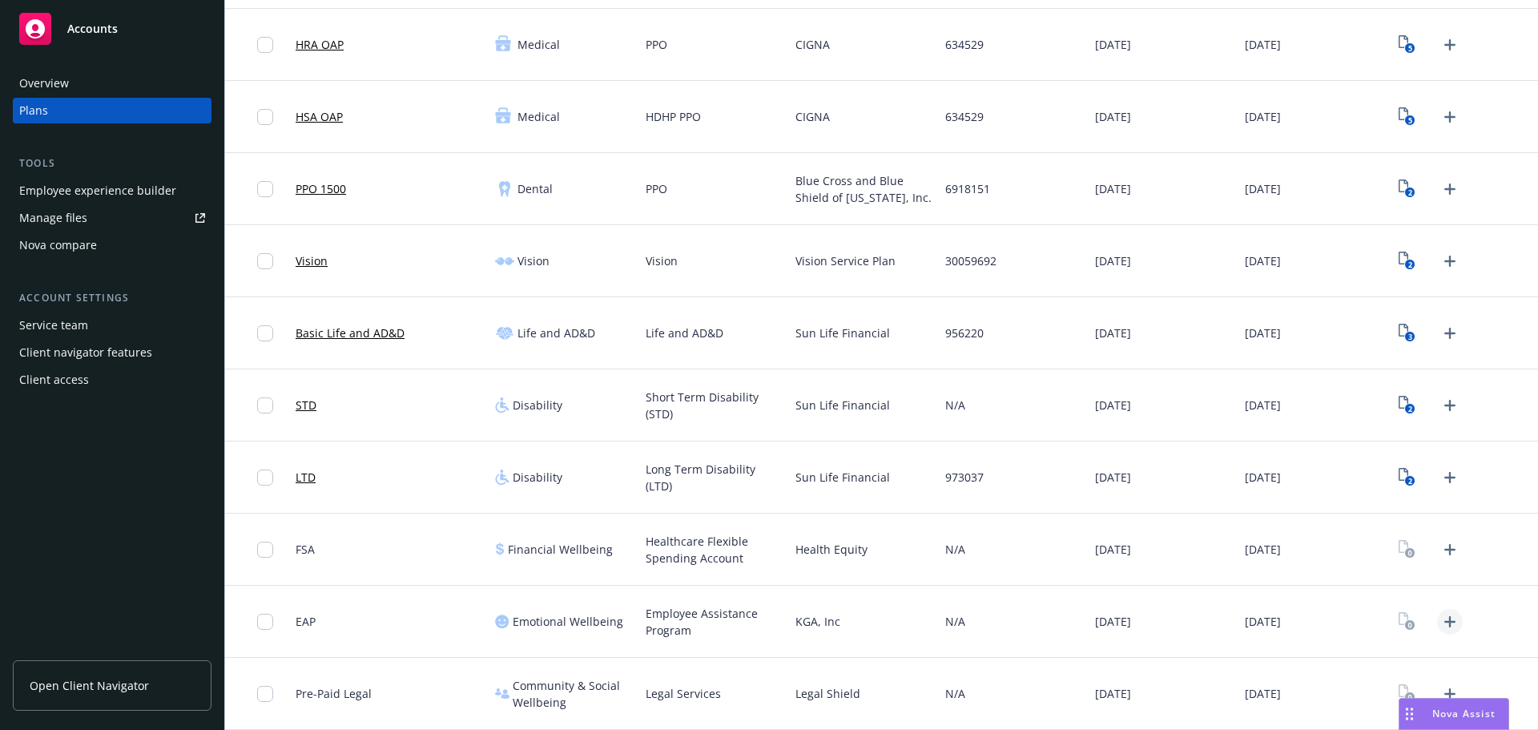
click at [1449, 621] on link "Upload Plan Documents" at bounding box center [1450, 622] width 26 height 26
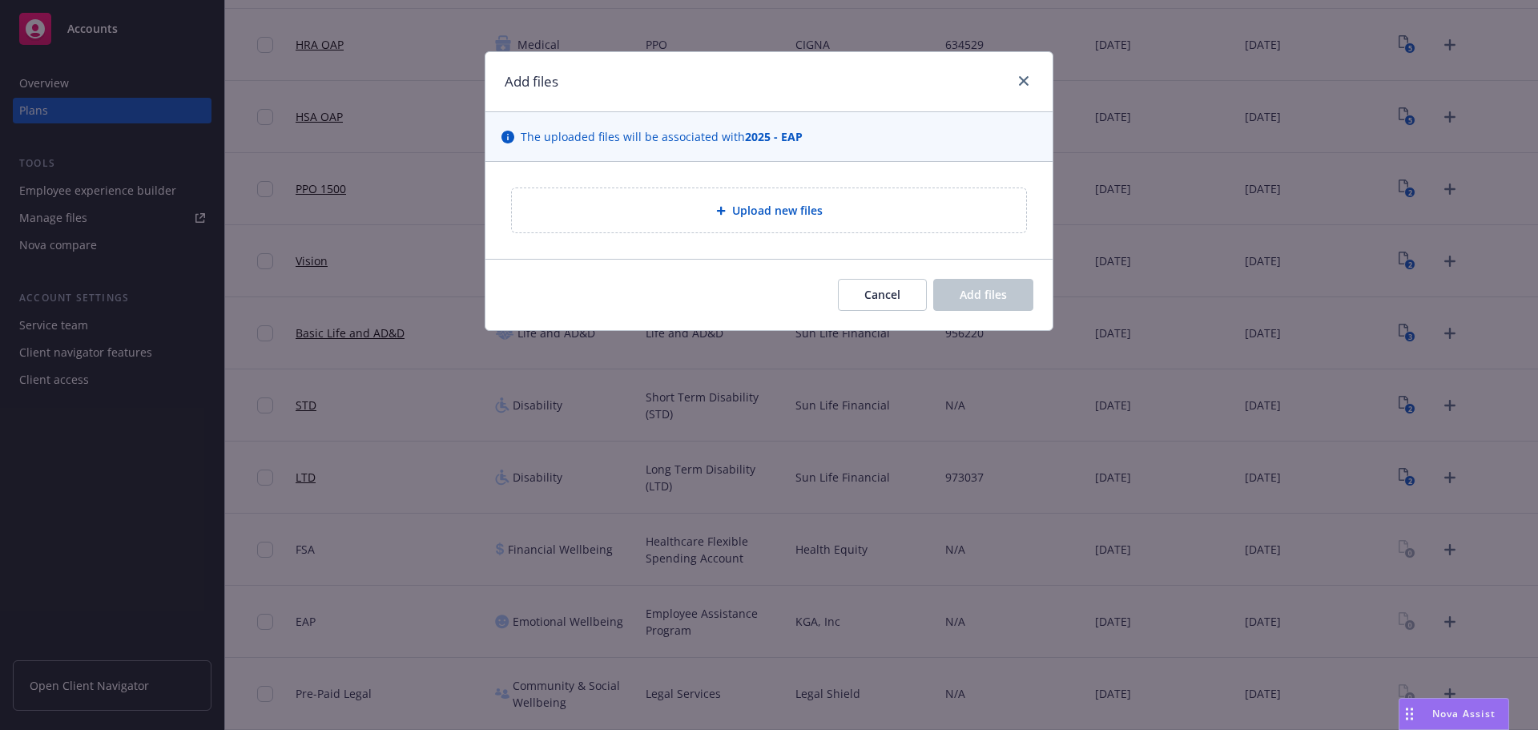
click at [781, 215] on span "Upload new files" at bounding box center [777, 210] width 91 height 17
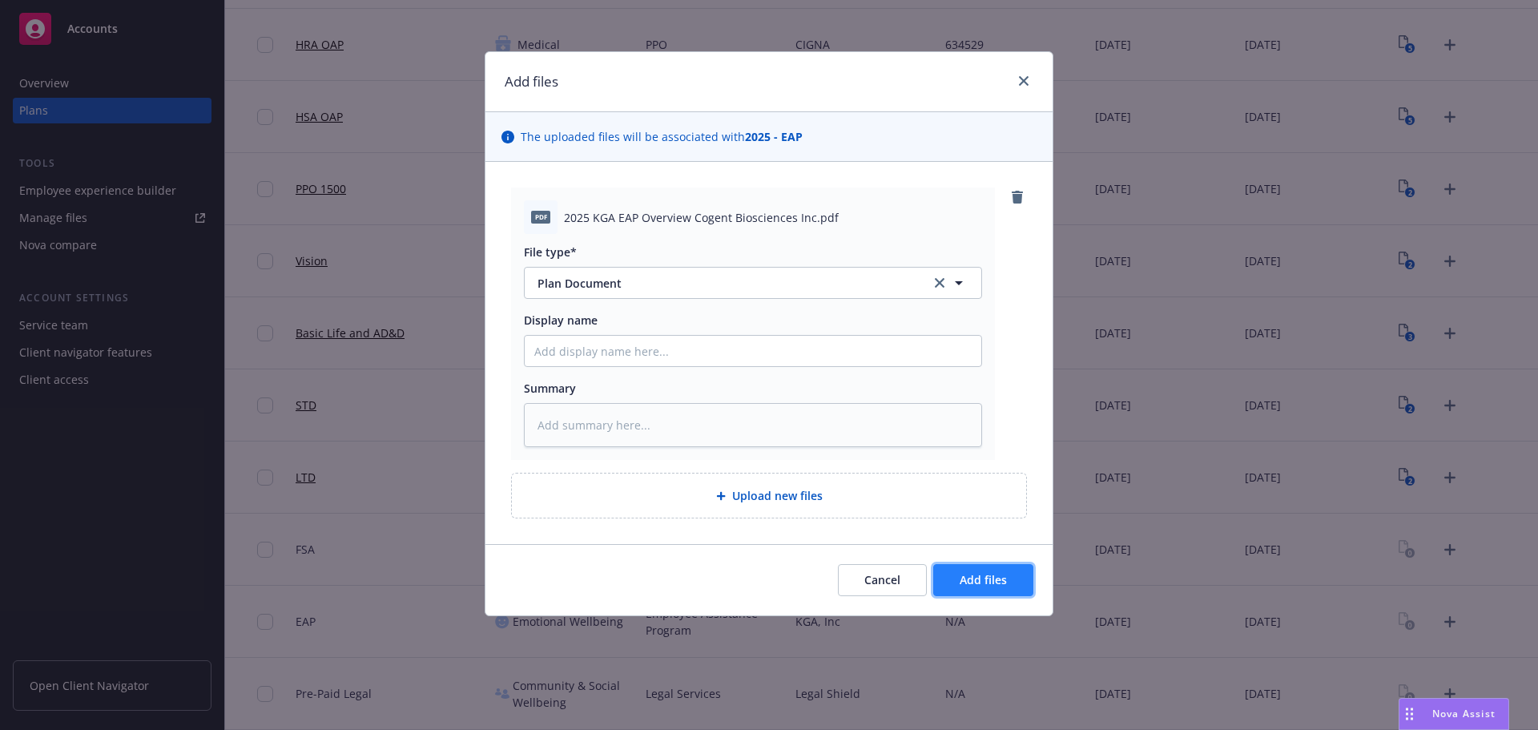
click at [1003, 589] on button "Add files" at bounding box center [983, 580] width 100 height 32
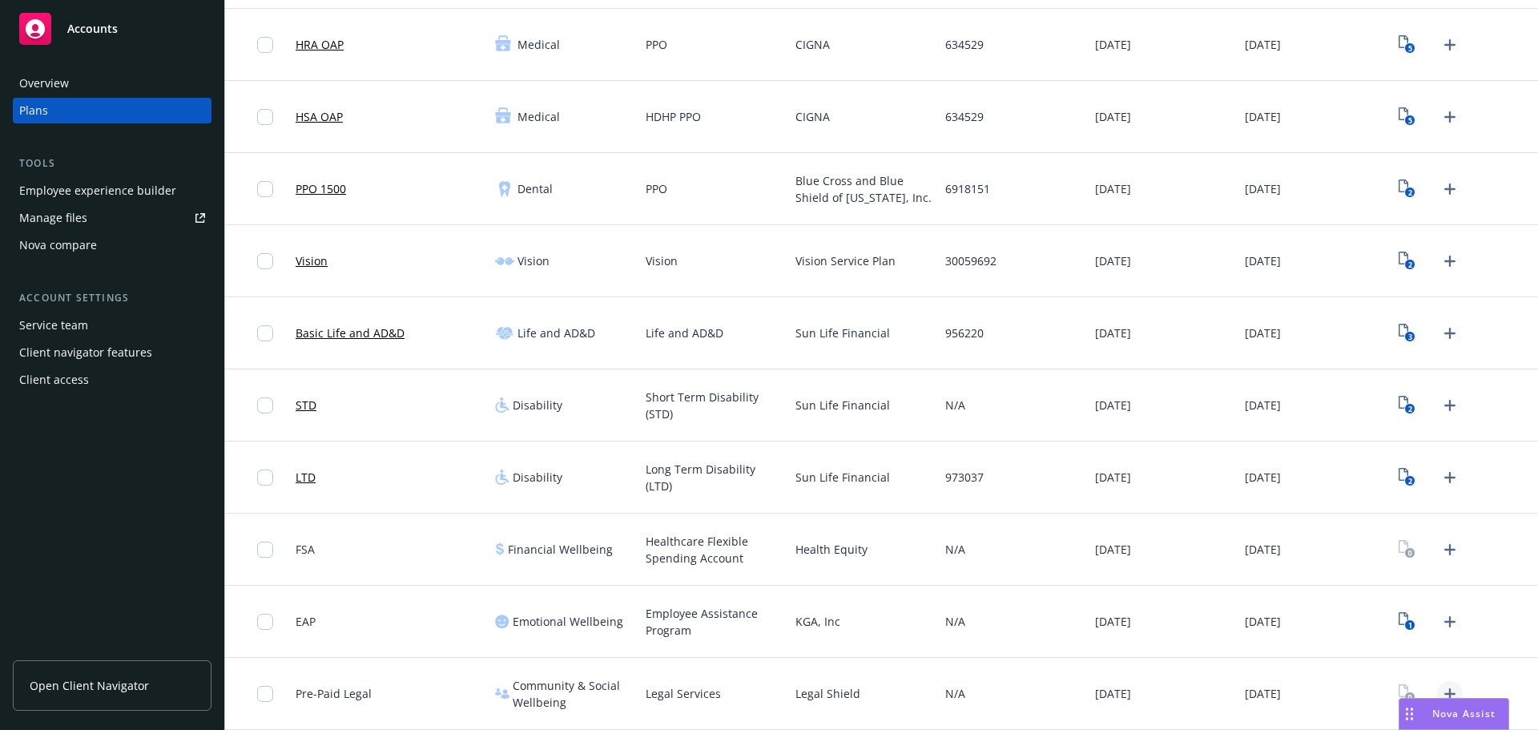
click at [1438, 681] on link "Upload Plan Documents" at bounding box center [1450, 694] width 26 height 26
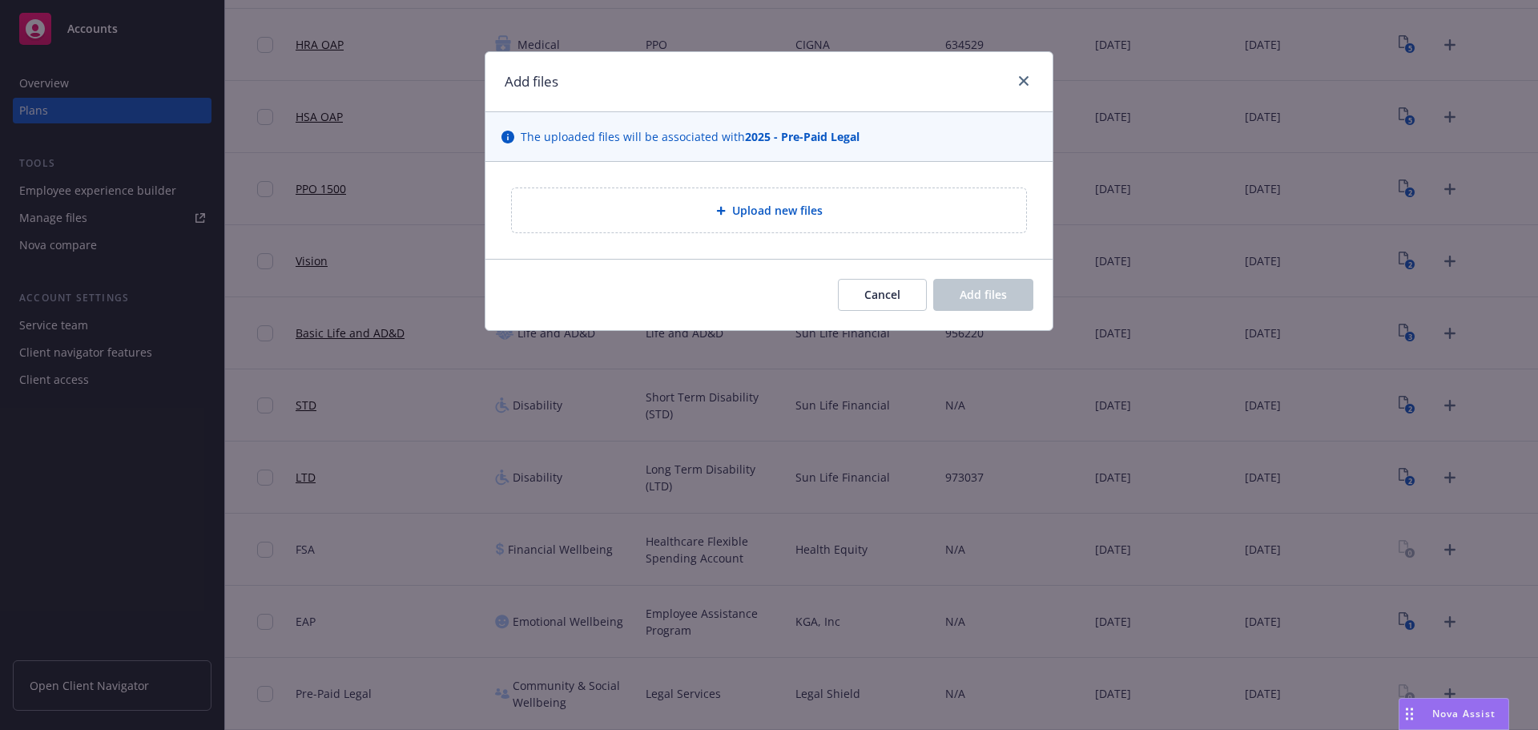
click at [723, 188] on div "Upload new files" at bounding box center [769, 210] width 514 height 44
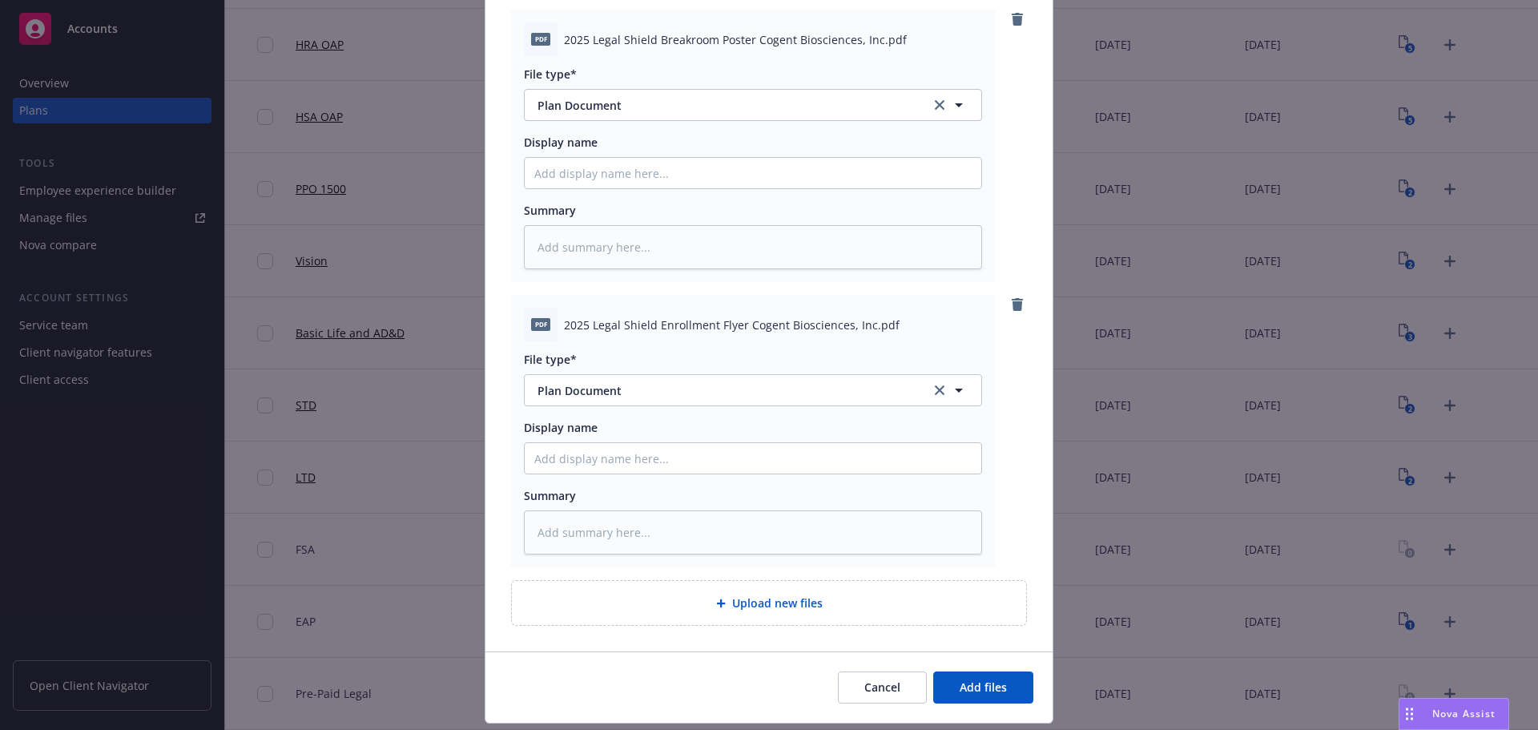
scroll to position [223, 0]
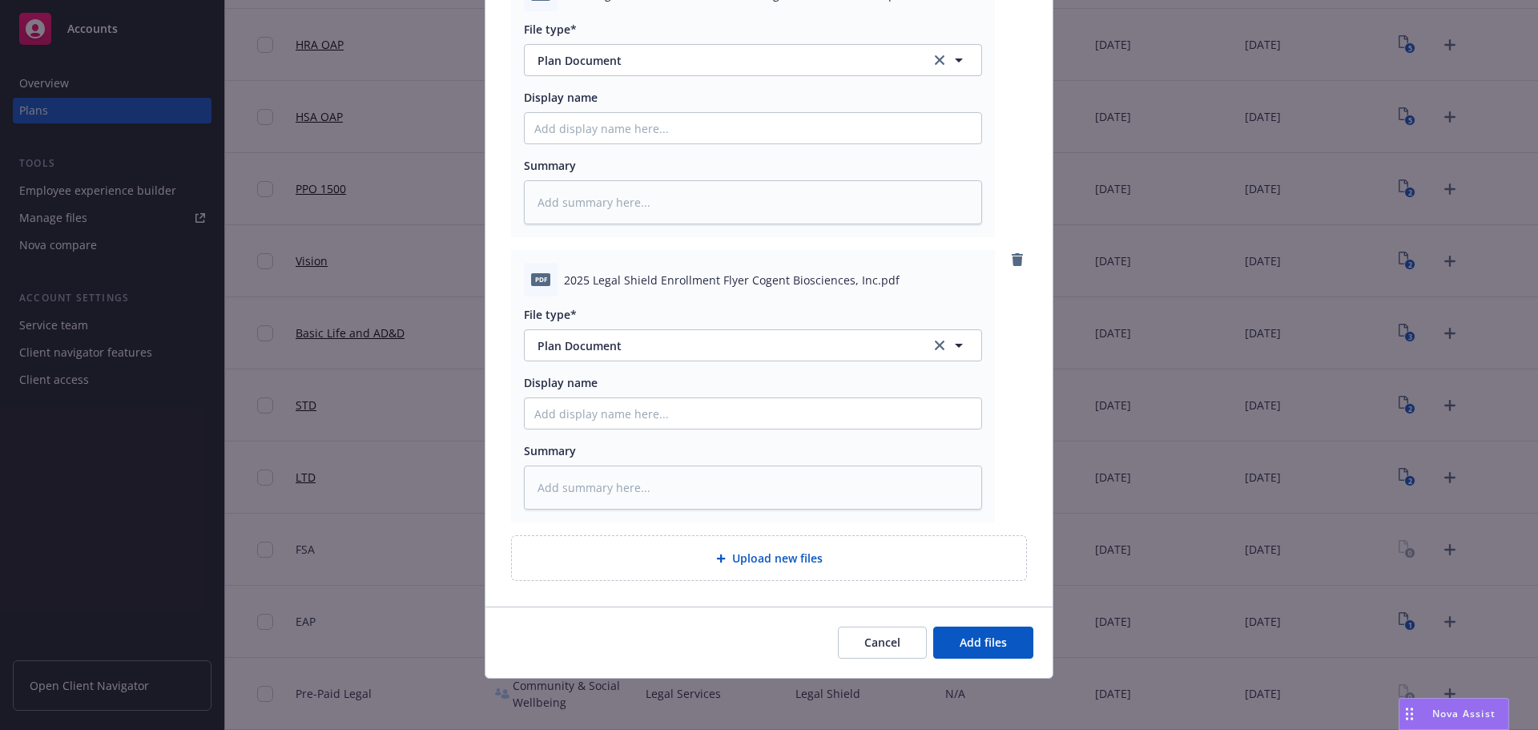
click at [1018, 626] on div "Cancel Add files" at bounding box center [768, 641] width 567 height 71
click at [1013, 642] on button "Add files" at bounding box center [983, 642] width 100 height 32
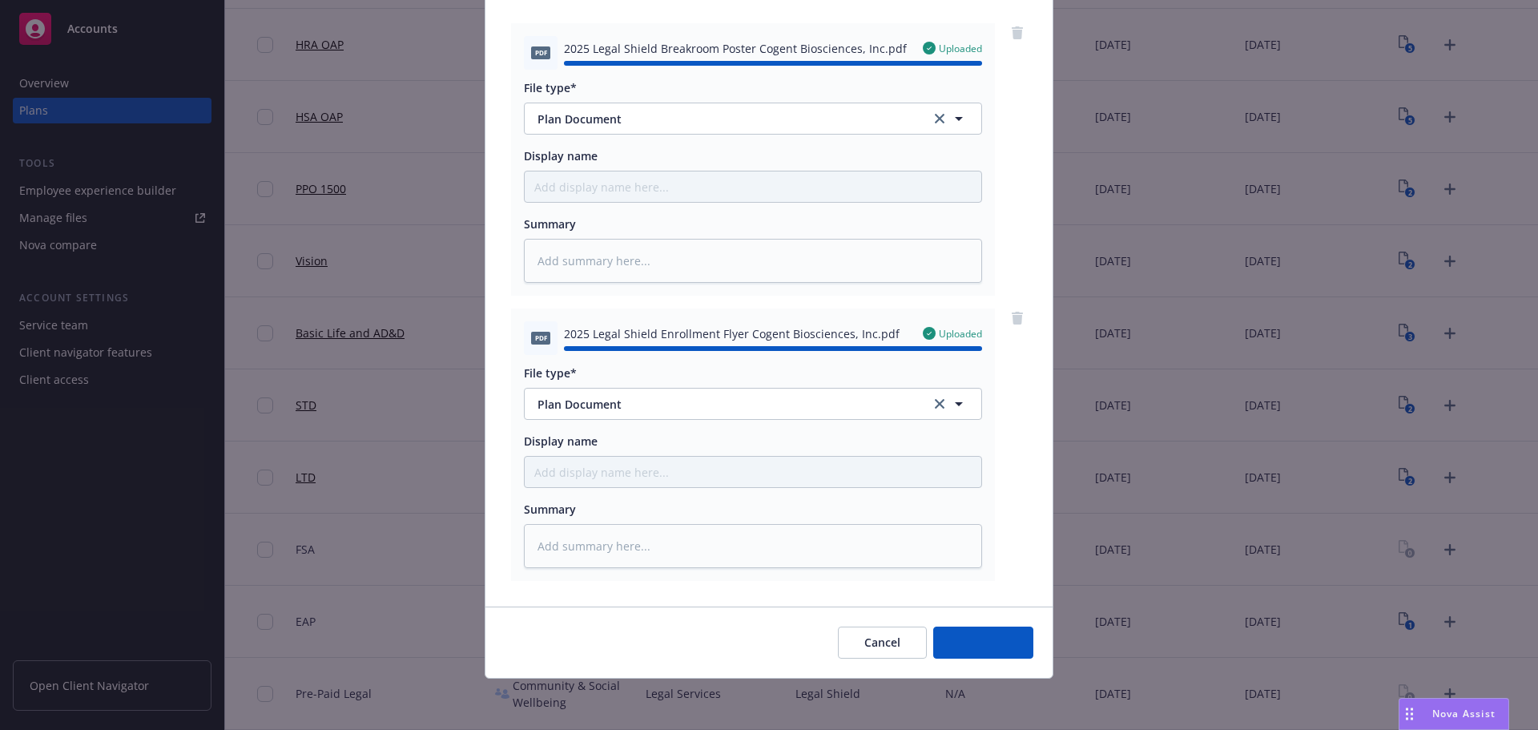
type textarea "x"
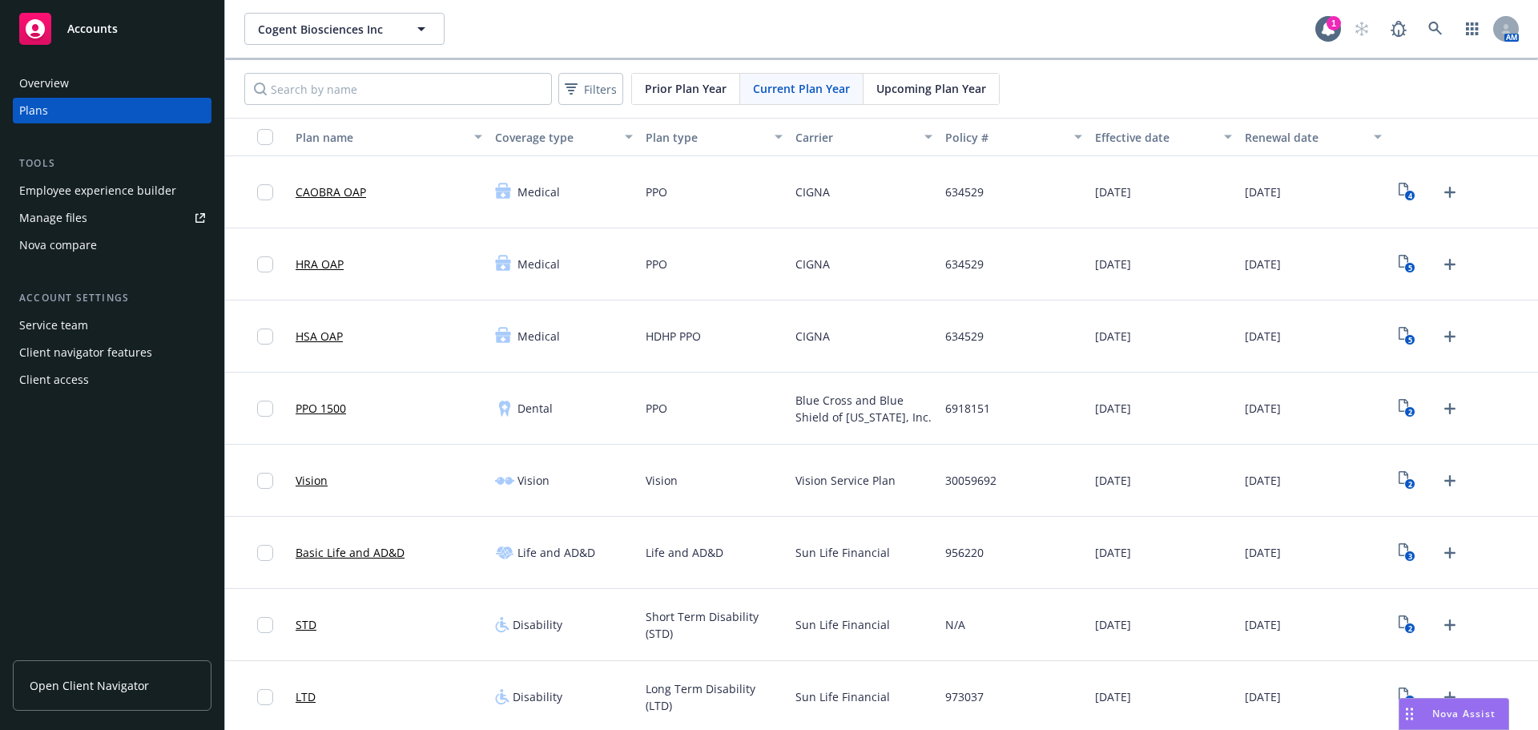
click at [256, 138] on div "button" at bounding box center [257, 137] width 51 height 16
click at [266, 133] on input "checkbox" at bounding box center [265, 137] width 16 height 16
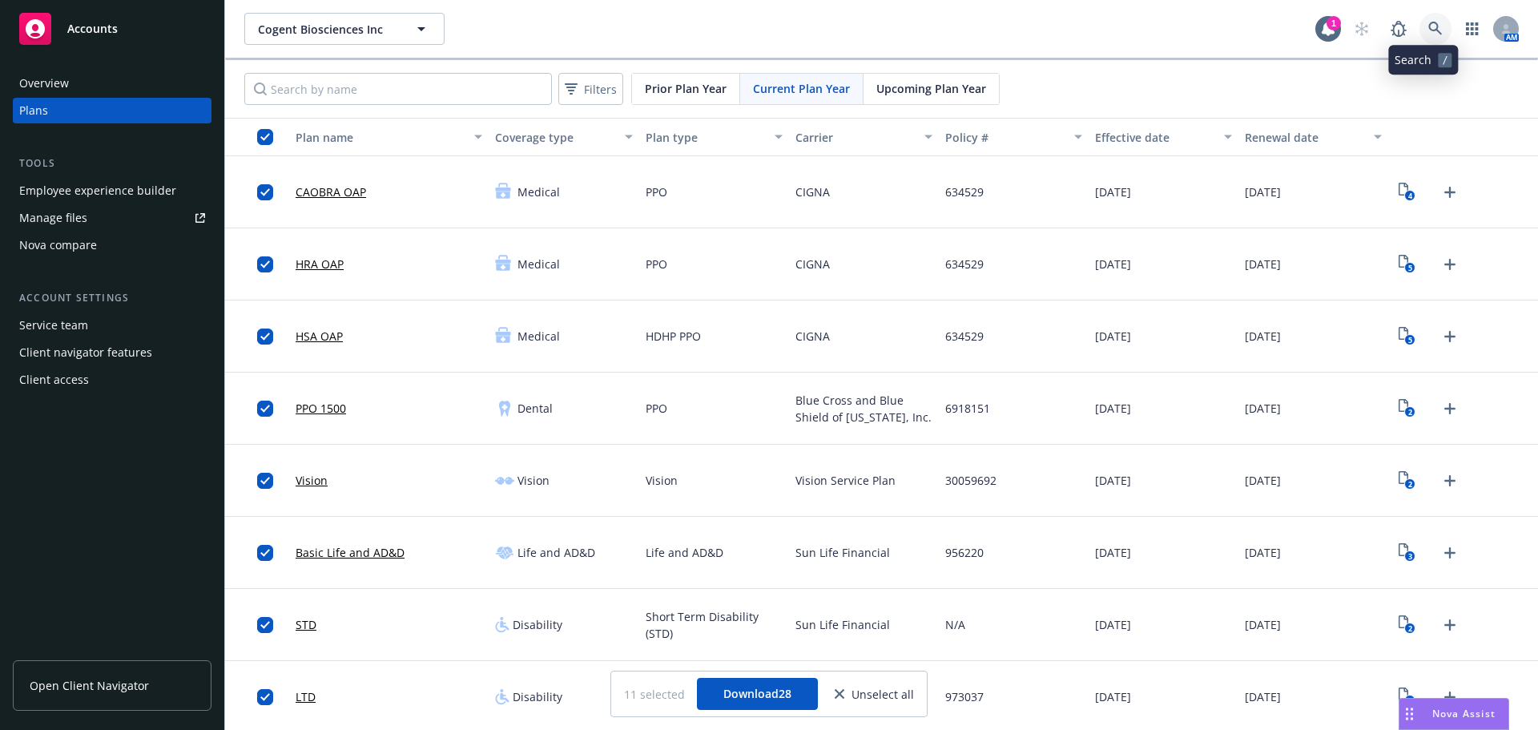
click at [1428, 23] on icon at bounding box center [1435, 29] width 14 height 14
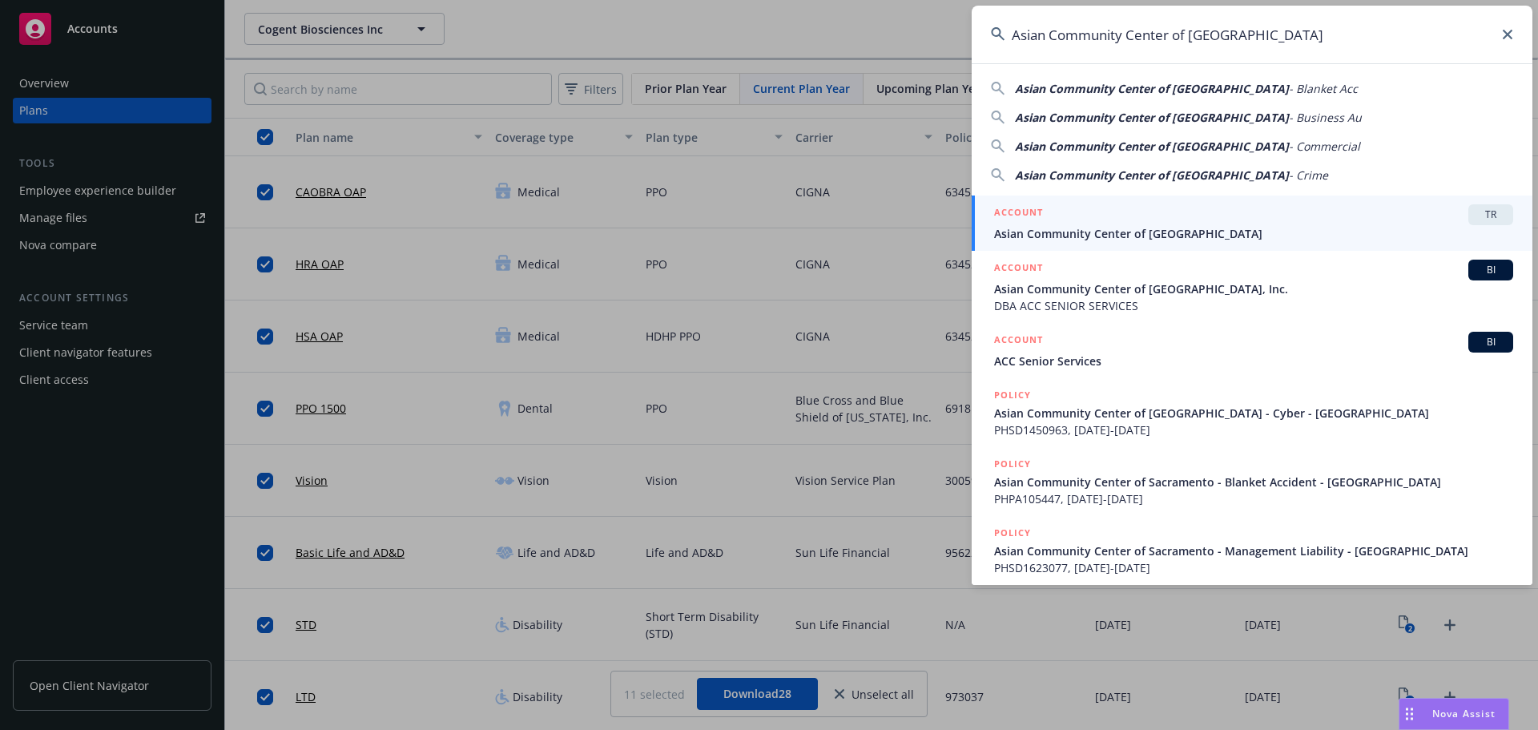
type input "Asian Community Center of [GEOGRAPHIC_DATA]"
drag, startPoint x: 1190, startPoint y: 236, endPoint x: 571, endPoint y: 70, distance: 640.3
click at [1190, 236] on span "Asian Community Center of [GEOGRAPHIC_DATA]" at bounding box center [1253, 233] width 519 height 17
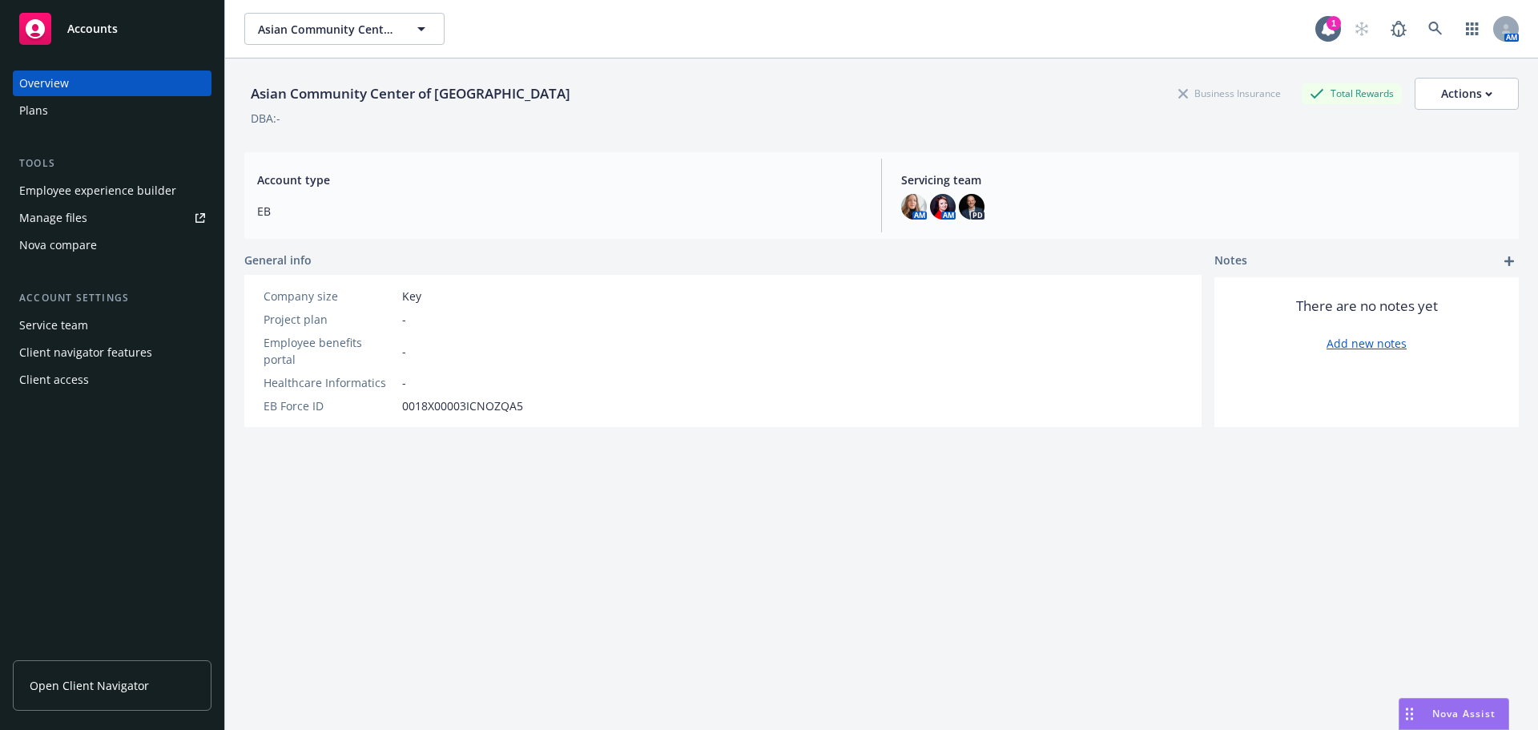
click at [82, 115] on div "Plans" at bounding box center [112, 111] width 186 height 26
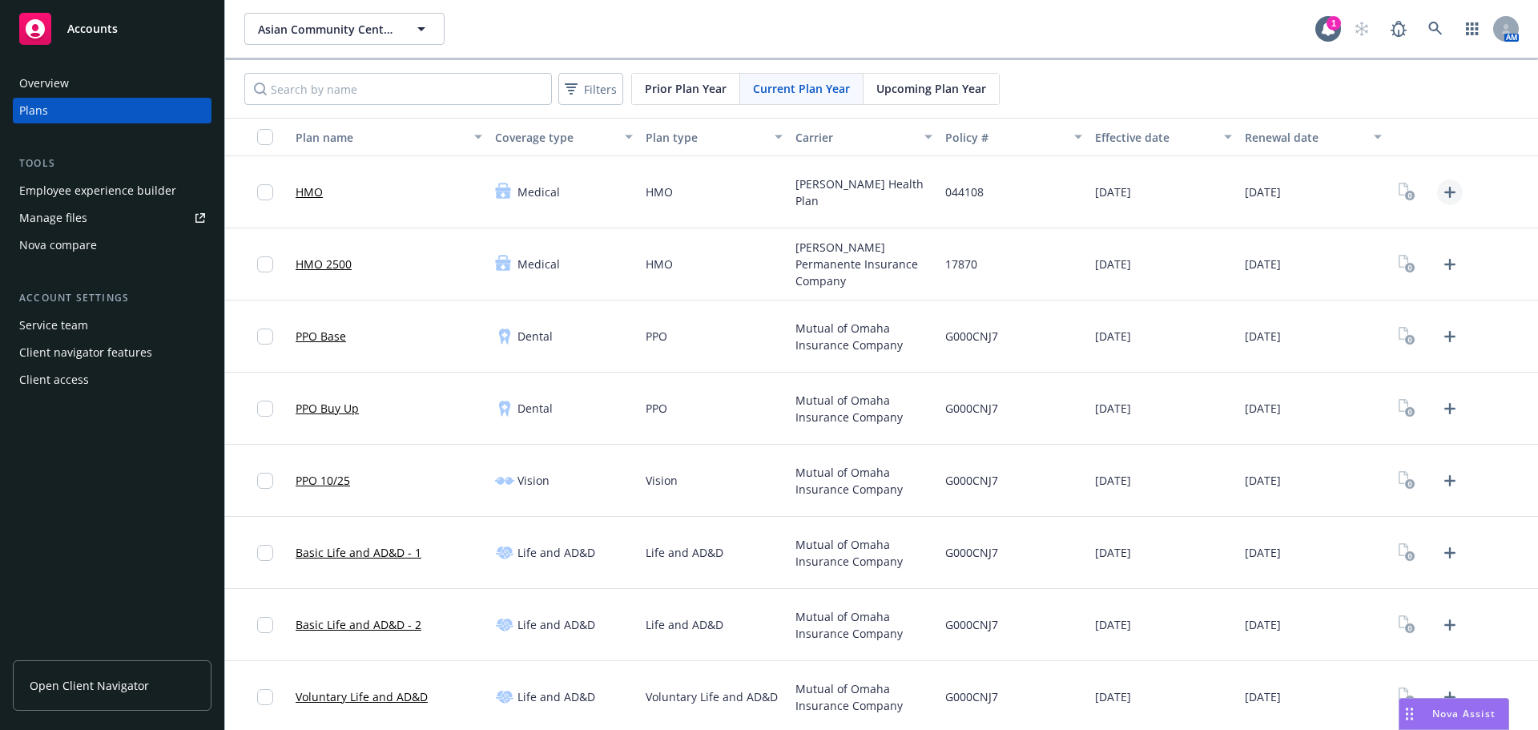
click at [1443, 198] on icon "Upload Plan Documents" at bounding box center [1449, 192] width 19 height 19
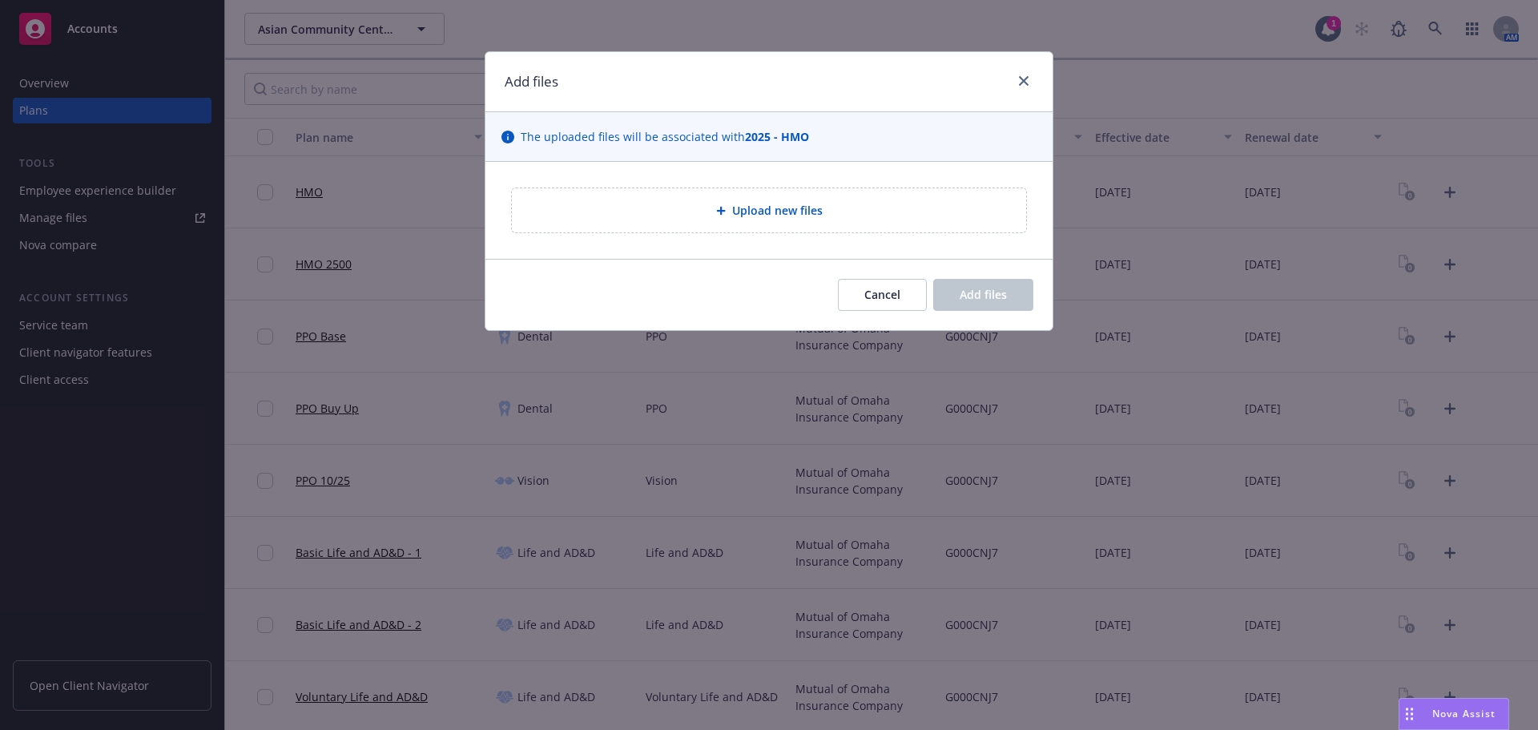
click at [788, 211] on span "Upload new files" at bounding box center [777, 210] width 91 height 17
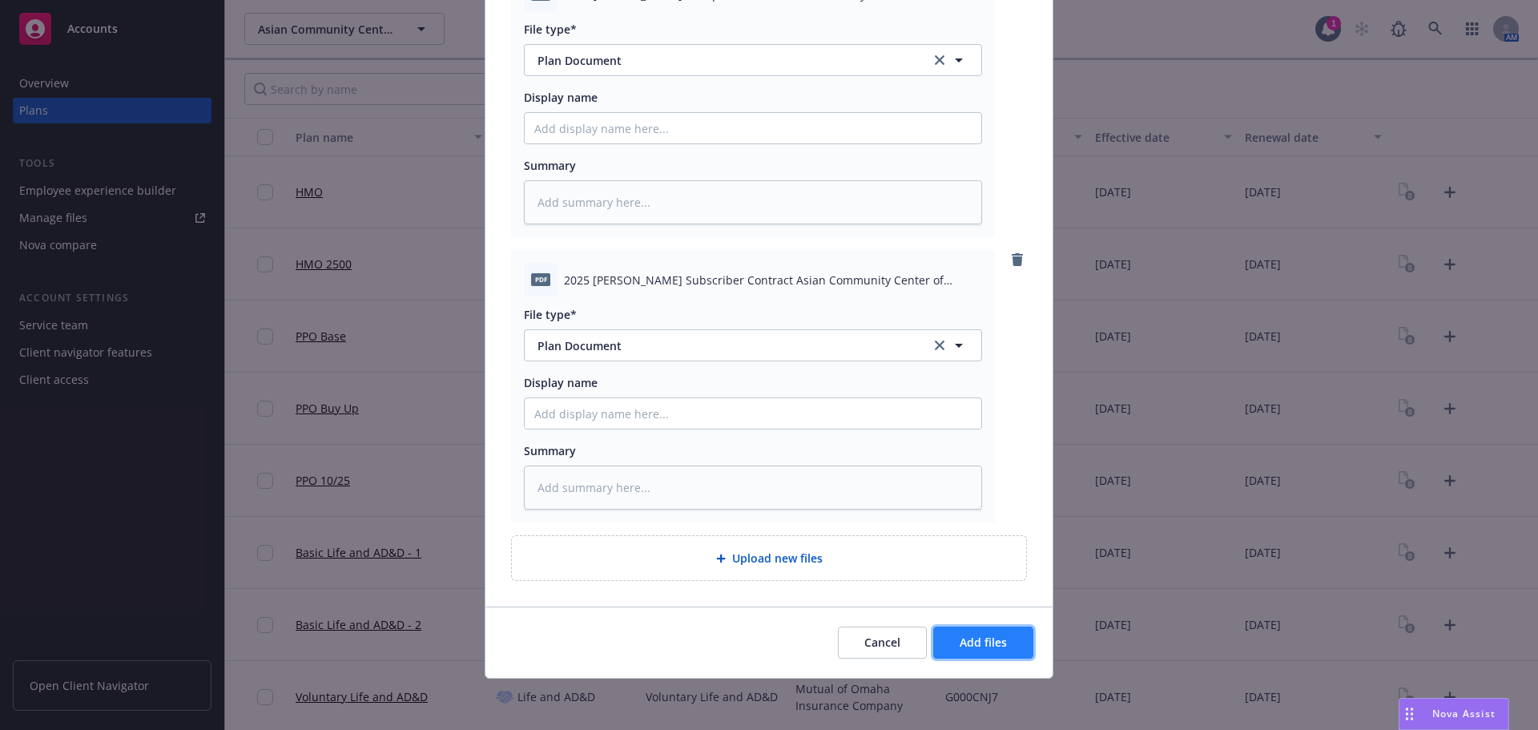
click at [982, 643] on span "Add files" at bounding box center [983, 641] width 47 height 15
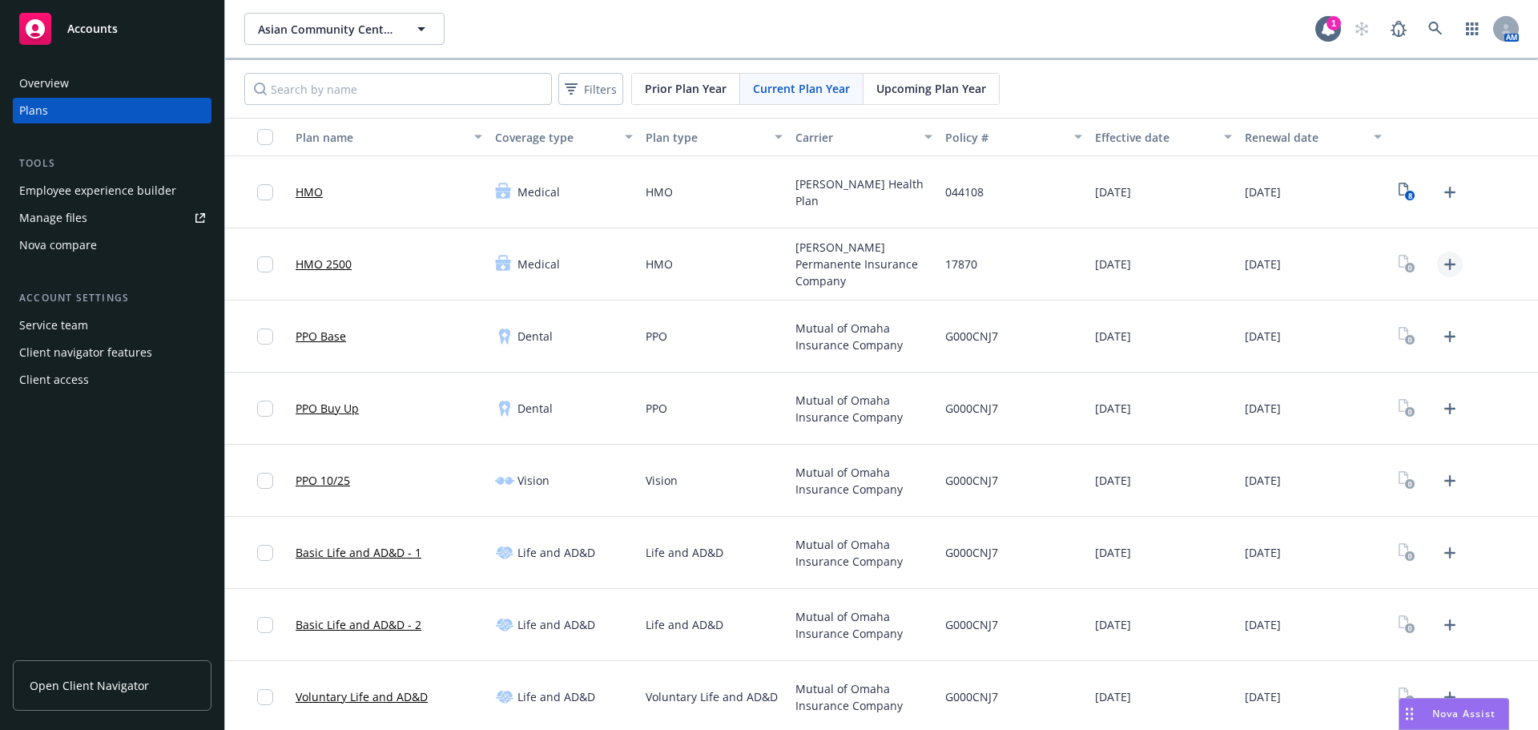
click at [1442, 263] on icon "Upload Plan Documents" at bounding box center [1449, 264] width 19 height 19
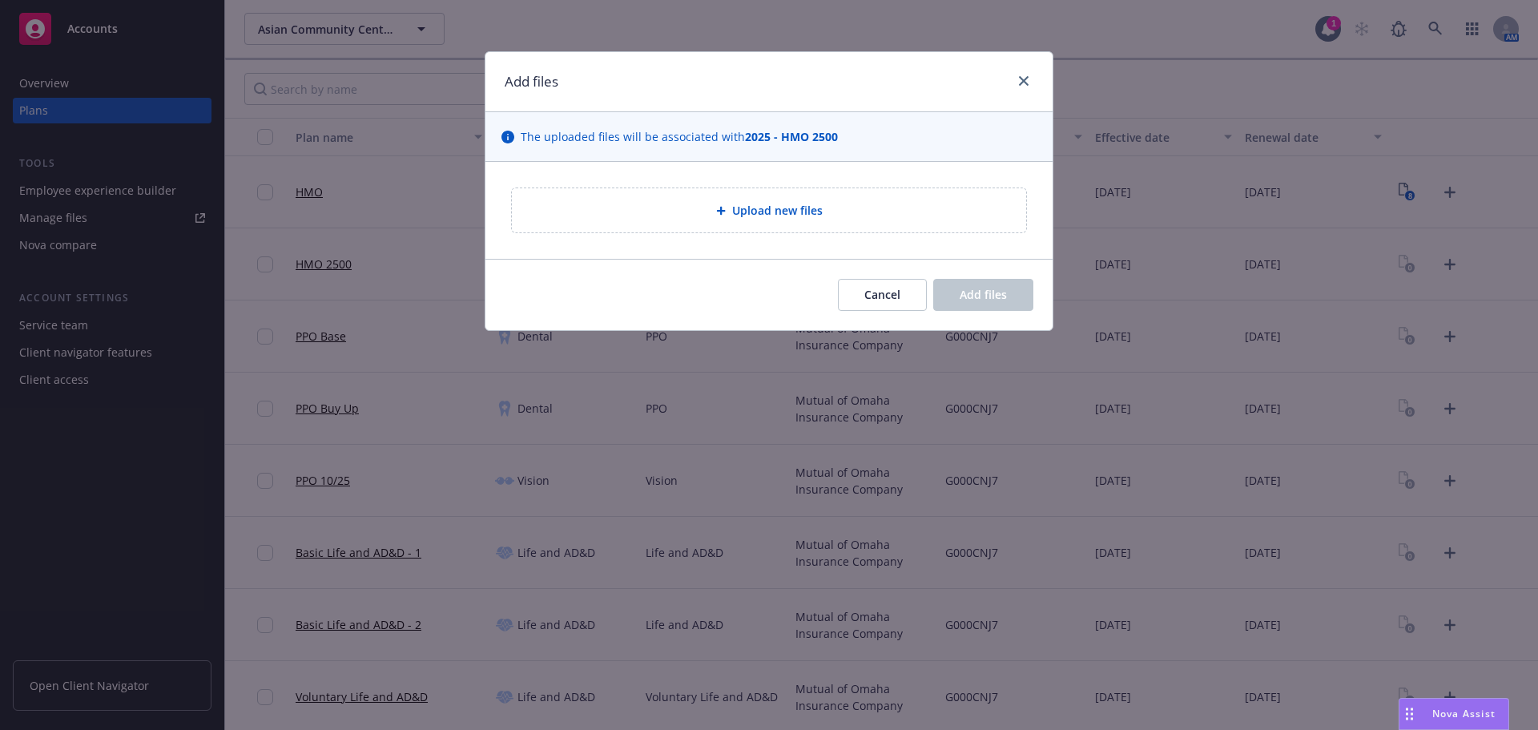
click at [815, 220] on div "Upload new files" at bounding box center [769, 210] width 514 height 44
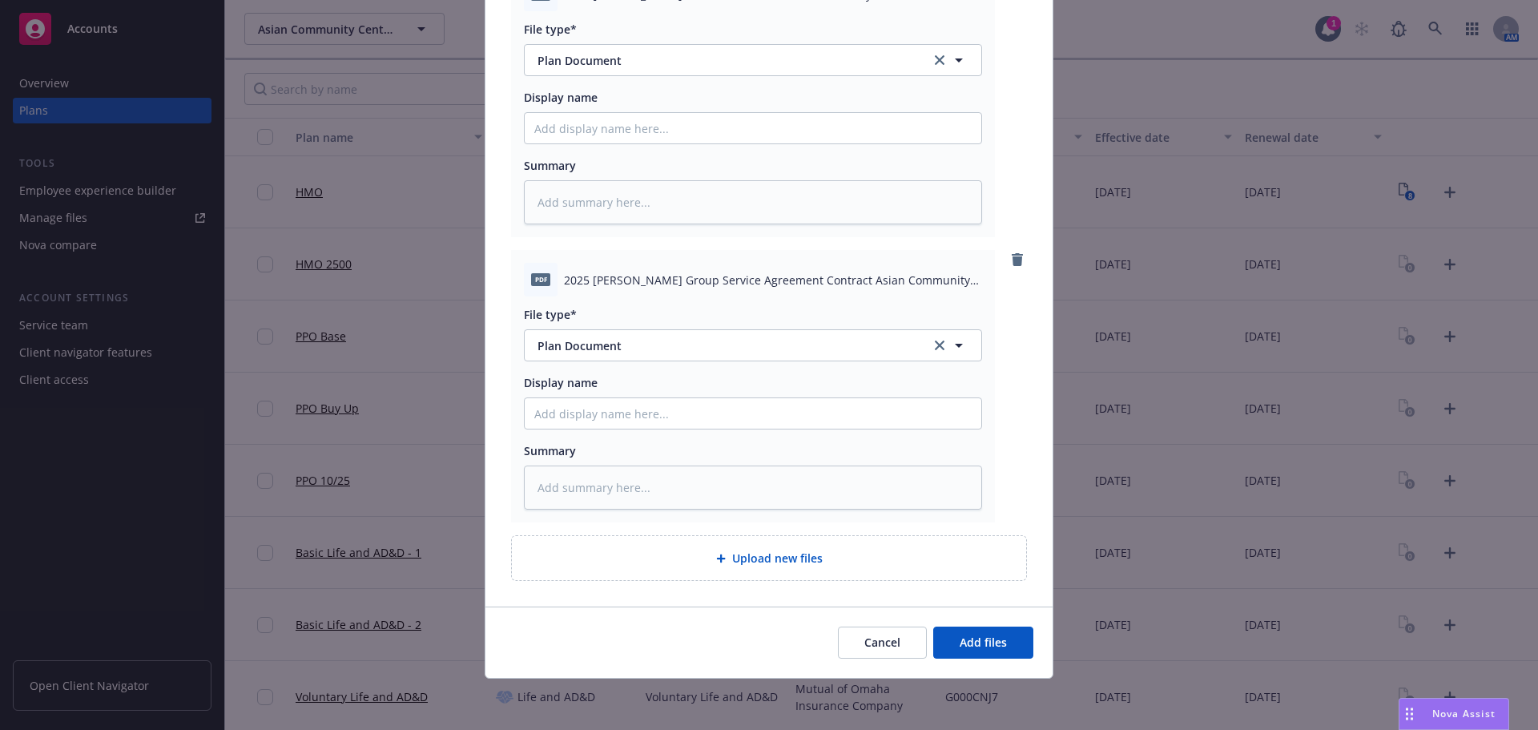
click at [982, 624] on div "Cancel Add files" at bounding box center [768, 641] width 567 height 71
click at [987, 637] on span "Add files" at bounding box center [983, 641] width 47 height 15
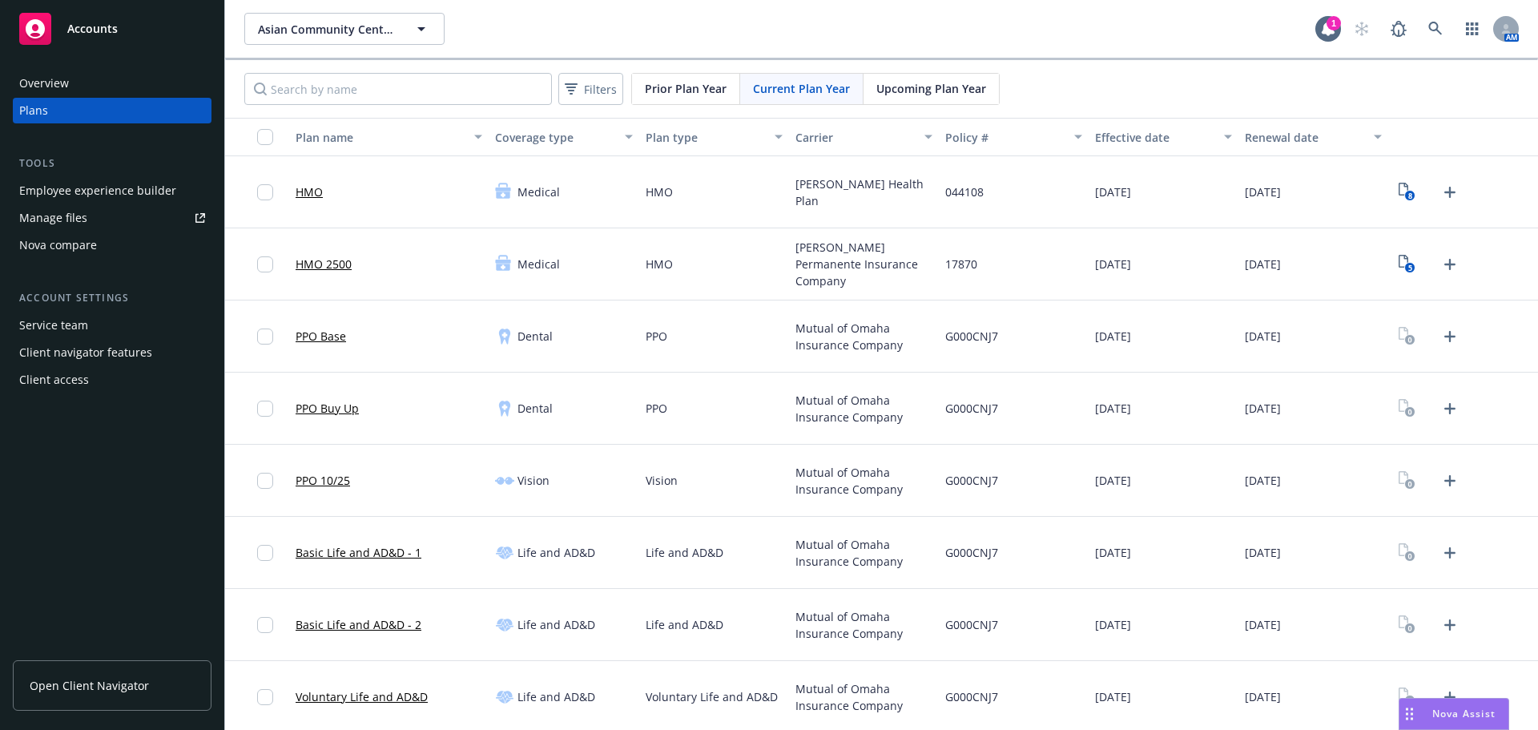
click at [78, 79] on div "Overview" at bounding box center [112, 83] width 186 height 26
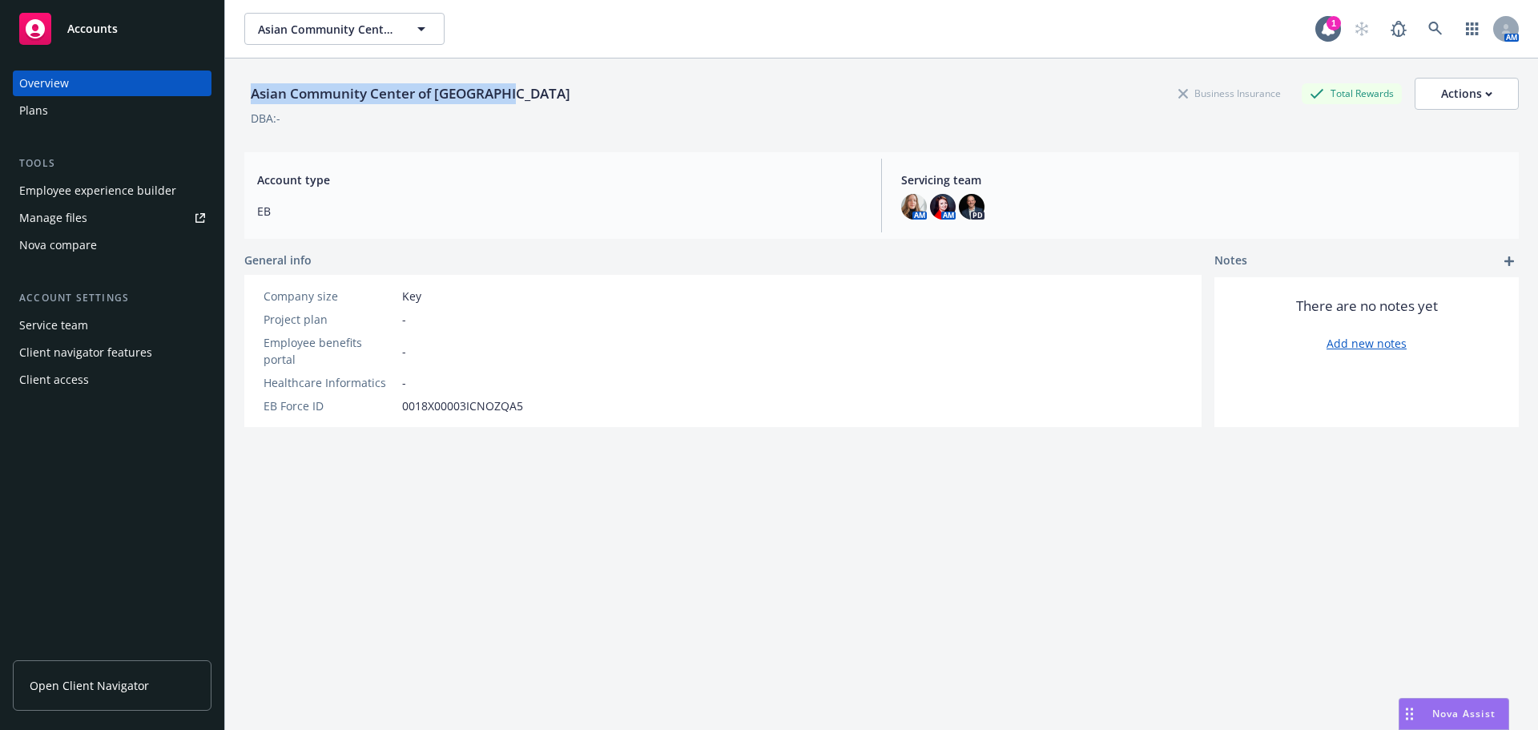
drag, startPoint x: 247, startPoint y: 94, endPoint x: 564, endPoint y: 96, distance: 317.2
click at [564, 96] on div "Asian Community Center of Sacramento Business Insurance Total Rewards Actions" at bounding box center [881, 94] width 1275 height 32
copy div "Asian Community Center of [GEOGRAPHIC_DATA]"
click at [35, 107] on div "Plans" at bounding box center [33, 111] width 29 height 26
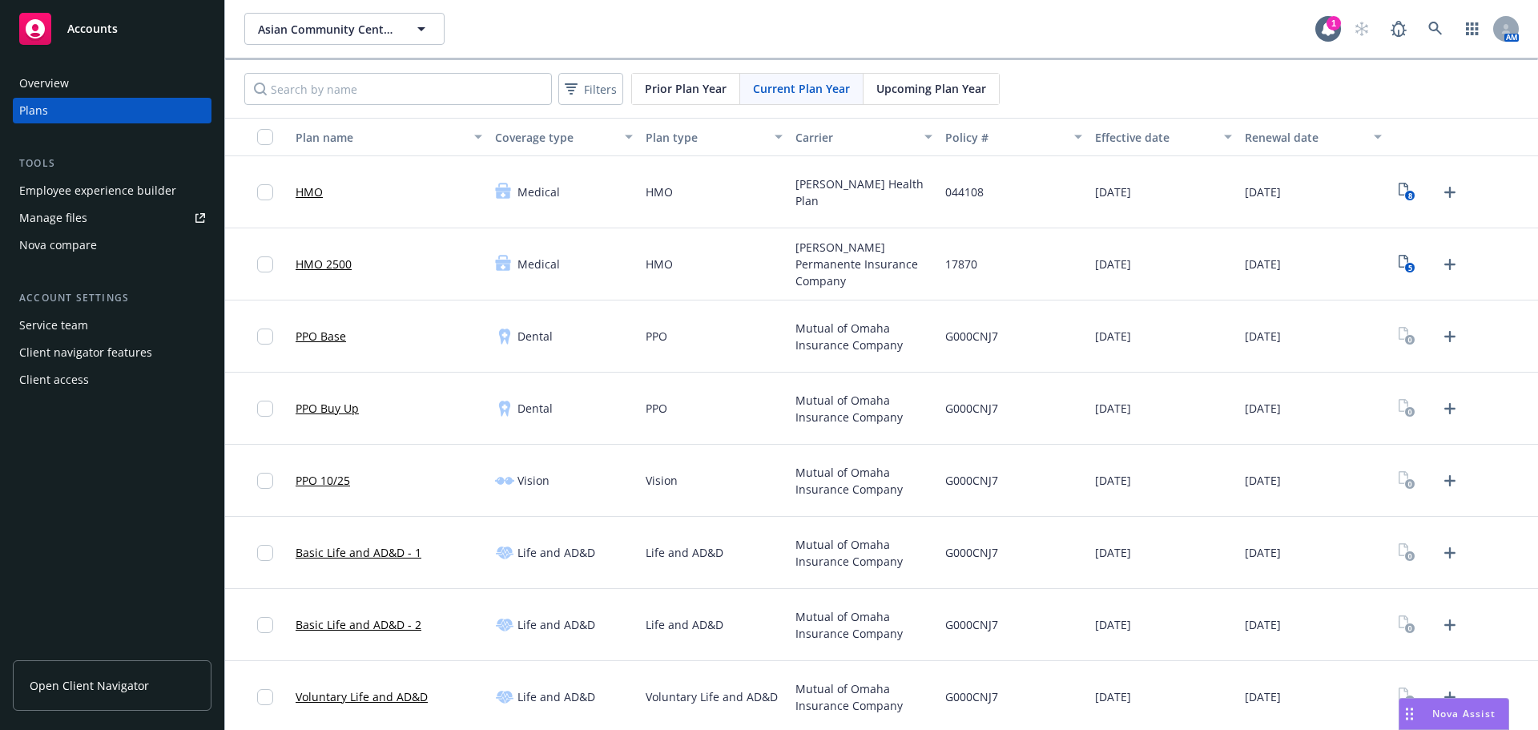
drag, startPoint x: 650, startPoint y: 461, endPoint x: 1093, endPoint y: 536, distance: 448.6
click at [652, 461] on div "Vision" at bounding box center [714, 481] width 150 height 72
click at [1447, 336] on icon "Upload Plan Documents" at bounding box center [1449, 336] width 19 height 19
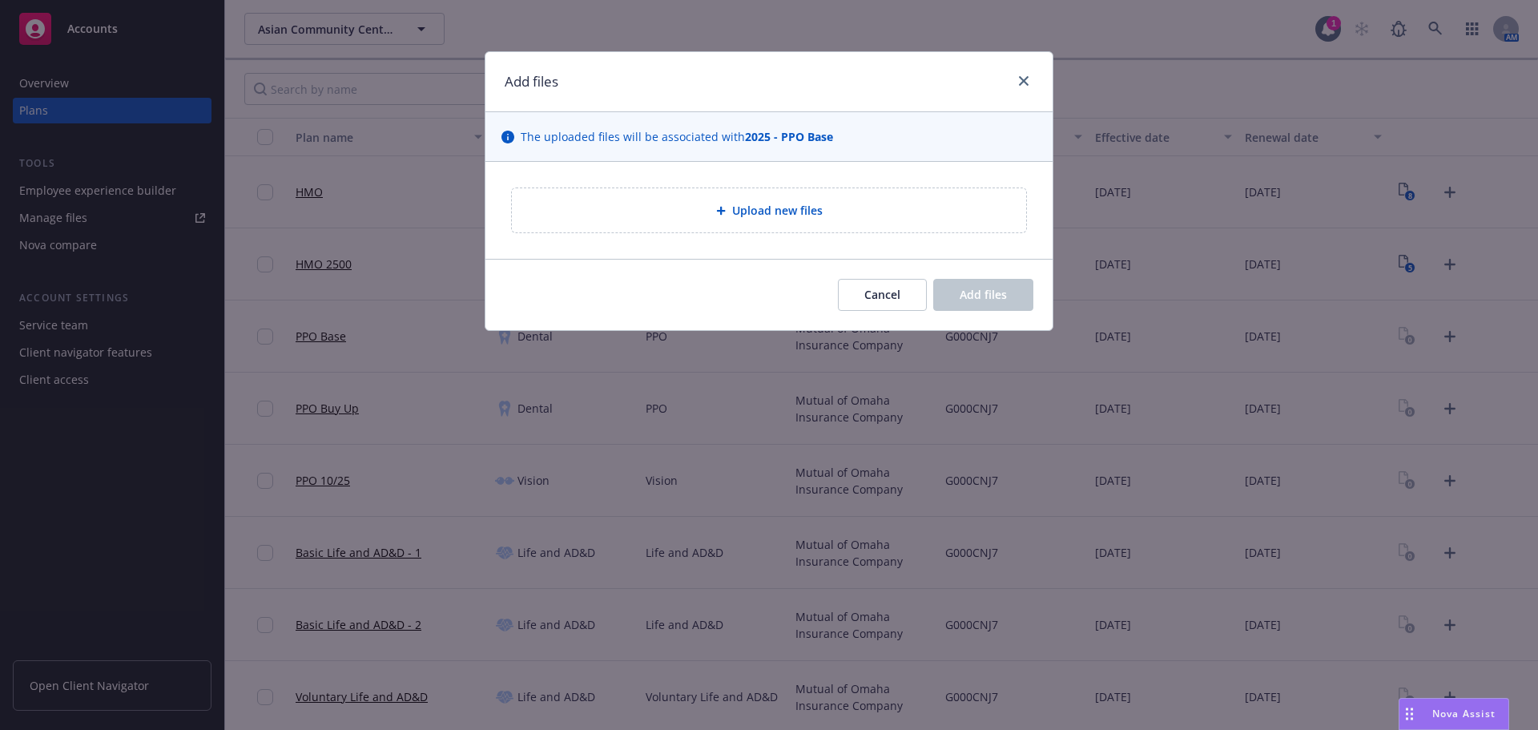
click at [696, 212] on div "Upload new files" at bounding box center [769, 210] width 489 height 18
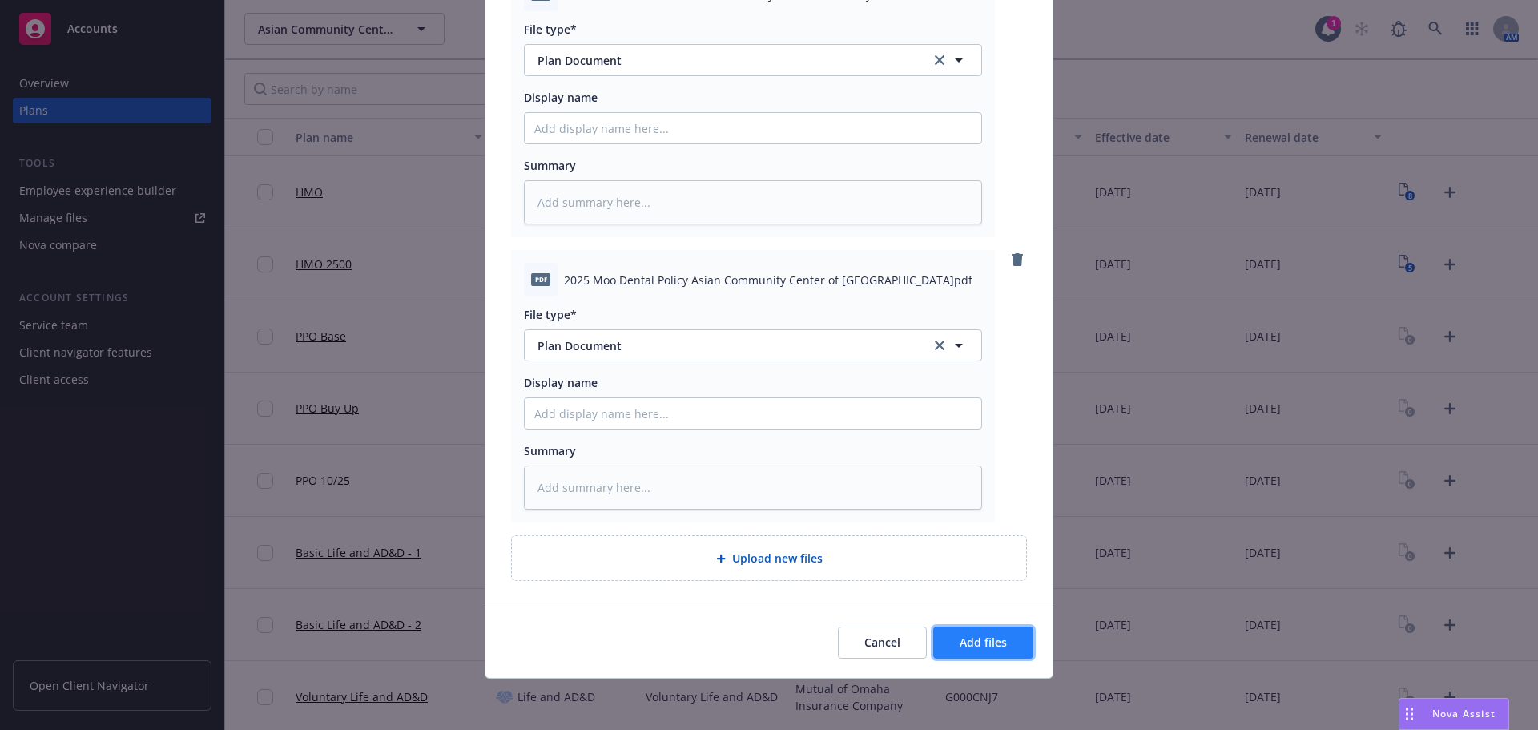
click at [989, 646] on span "Add files" at bounding box center [983, 641] width 47 height 15
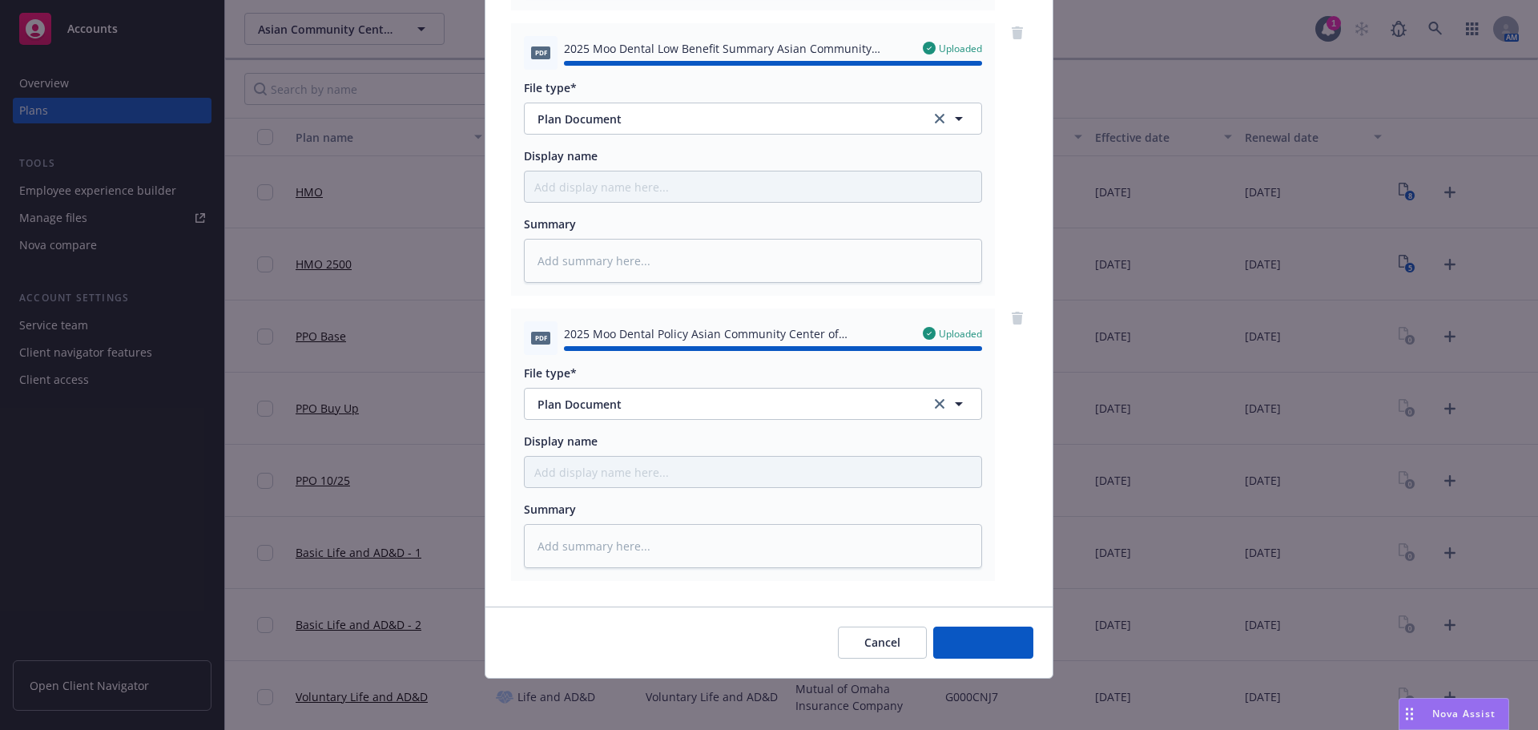
type textarea "x"
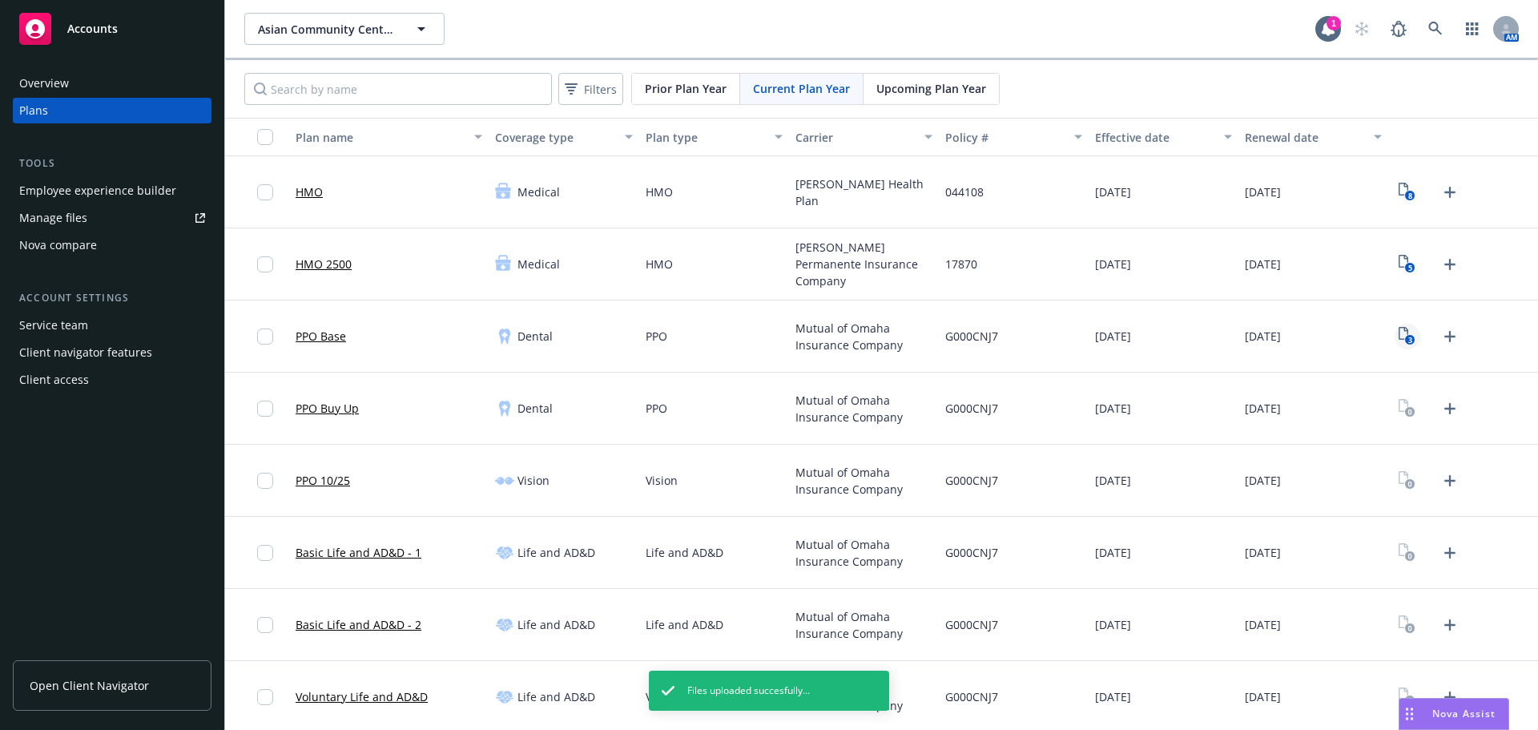
click at [1400, 333] on icon "3" at bounding box center [1407, 336] width 17 height 18
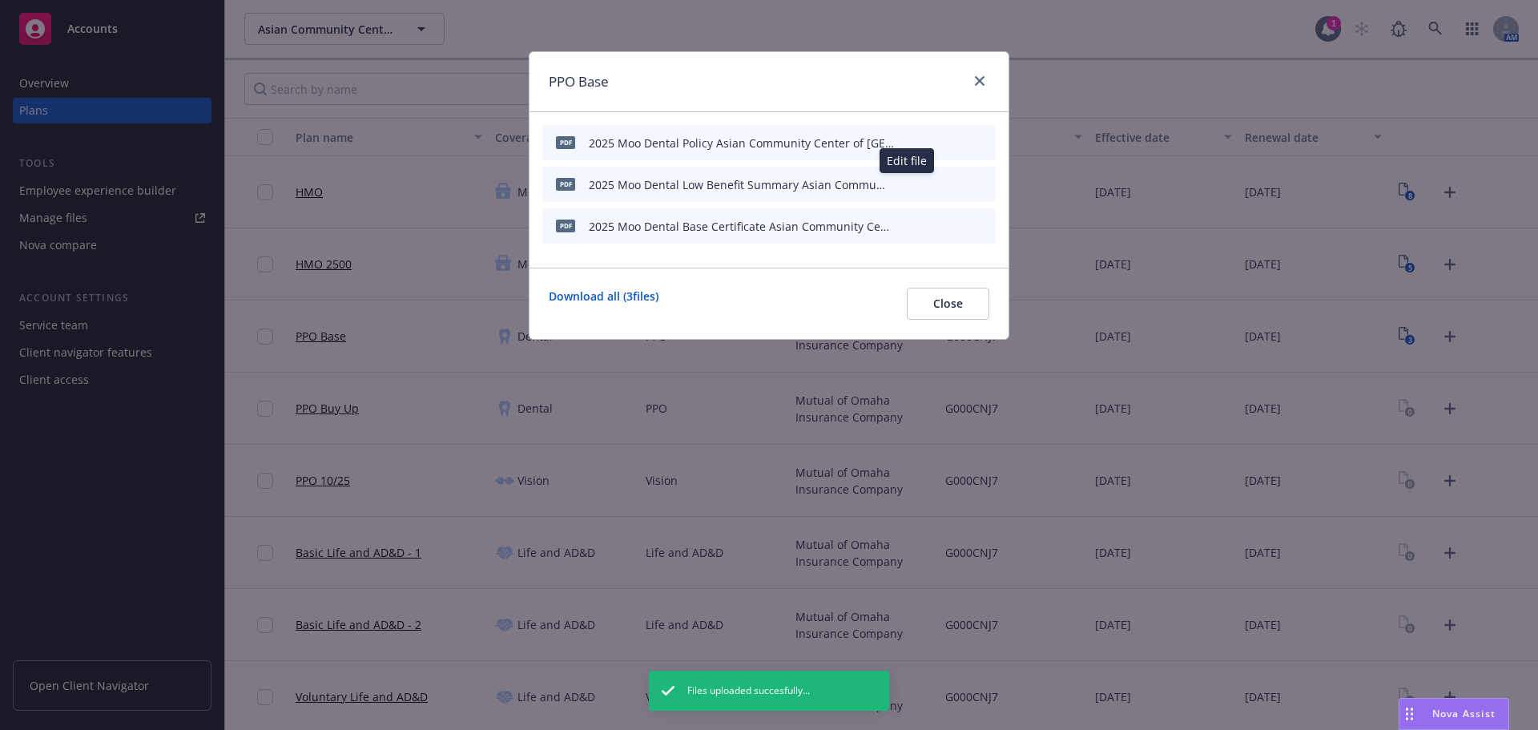
click at [909, 187] on button "button" at bounding box center [904, 184] width 13 height 13
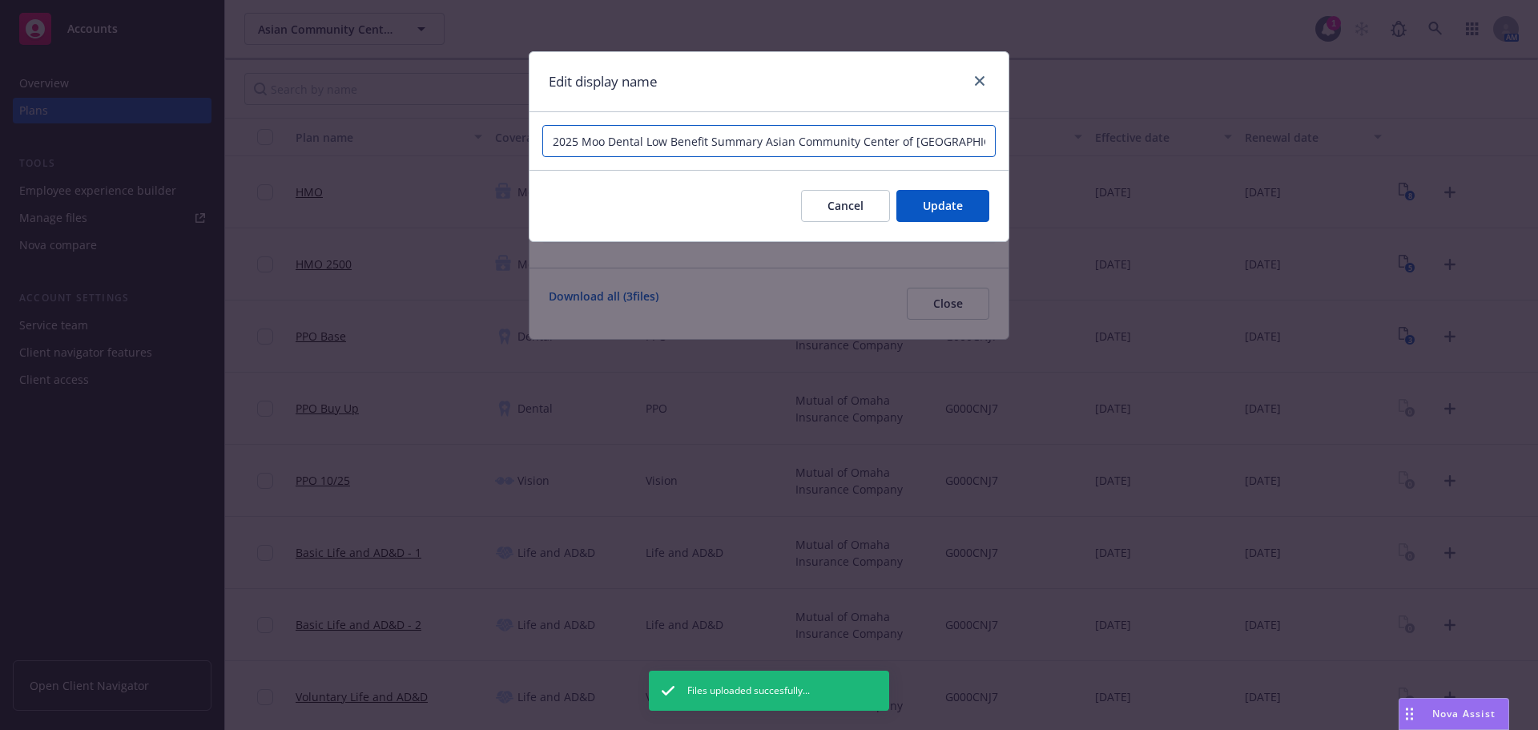
click at [655, 141] on input "2025 Moo Dental Low Benefit Summary Asian Community Center of [GEOGRAPHIC_DATA]" at bounding box center [768, 141] width 453 height 32
type input "2025 Moo Dental Base Benefit Summary Asian Community Center of [GEOGRAPHIC_DATA]"
click at [958, 199] on span "Update" at bounding box center [943, 205] width 40 height 15
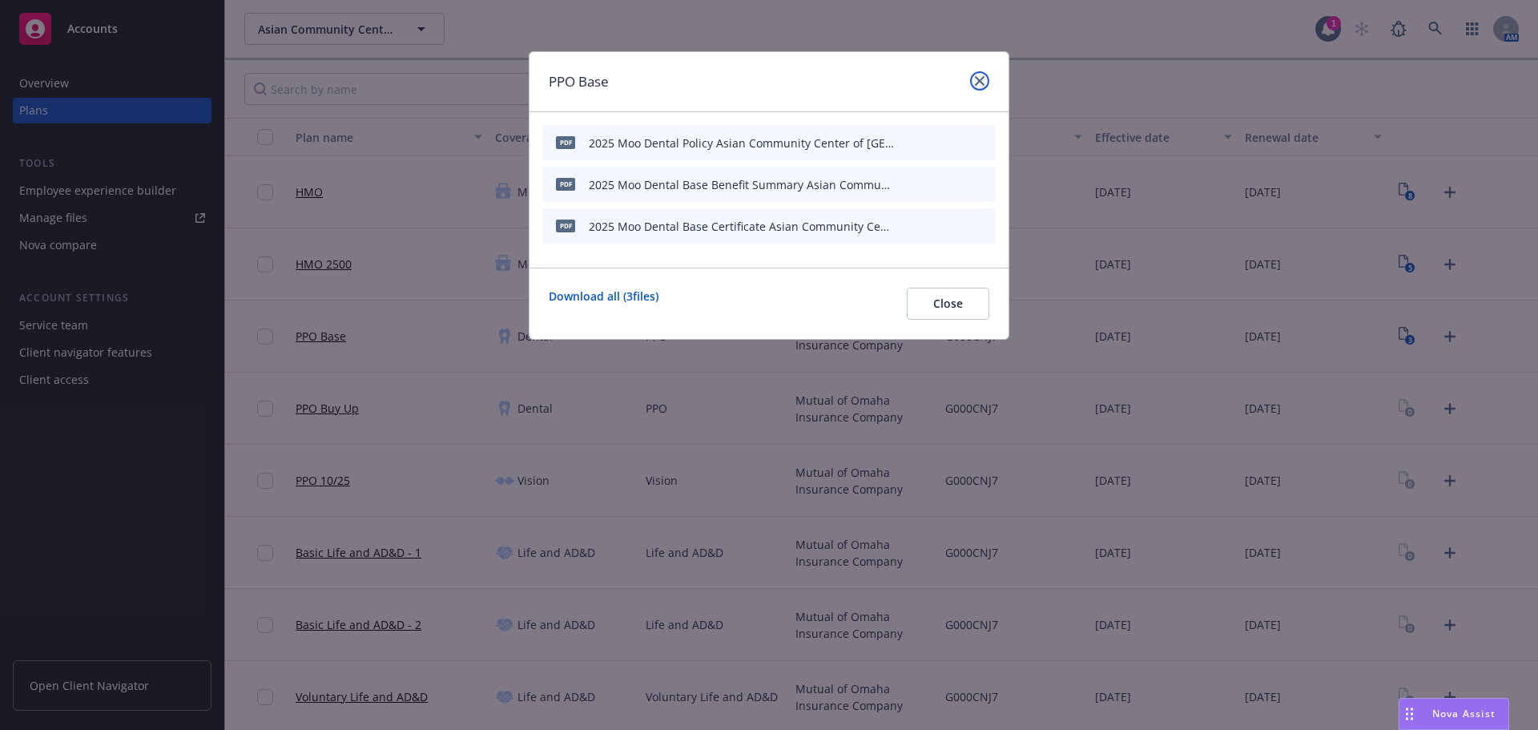
click at [982, 82] on icon "close" at bounding box center [980, 81] width 10 height 10
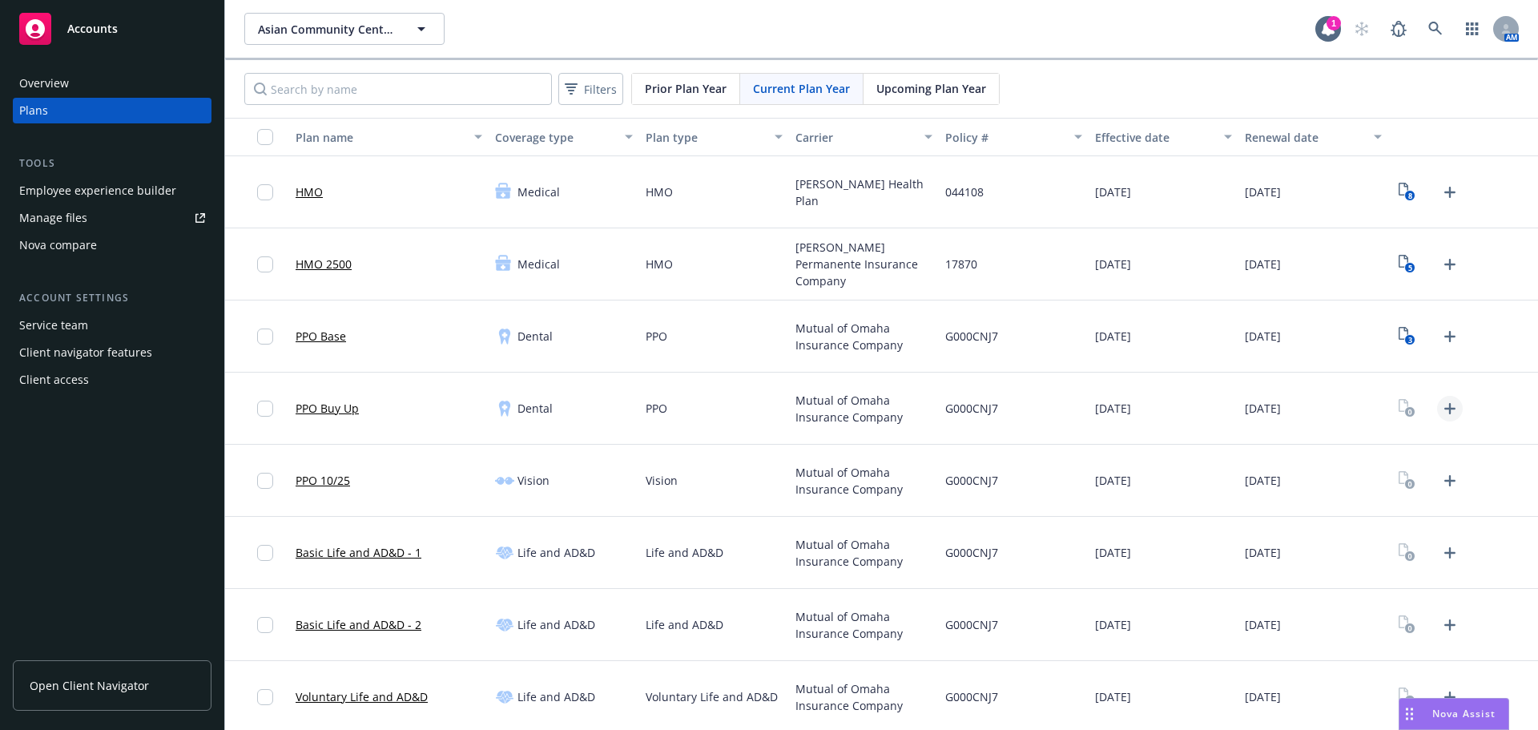
click at [1440, 405] on icon "Upload Plan Documents" at bounding box center [1449, 408] width 19 height 19
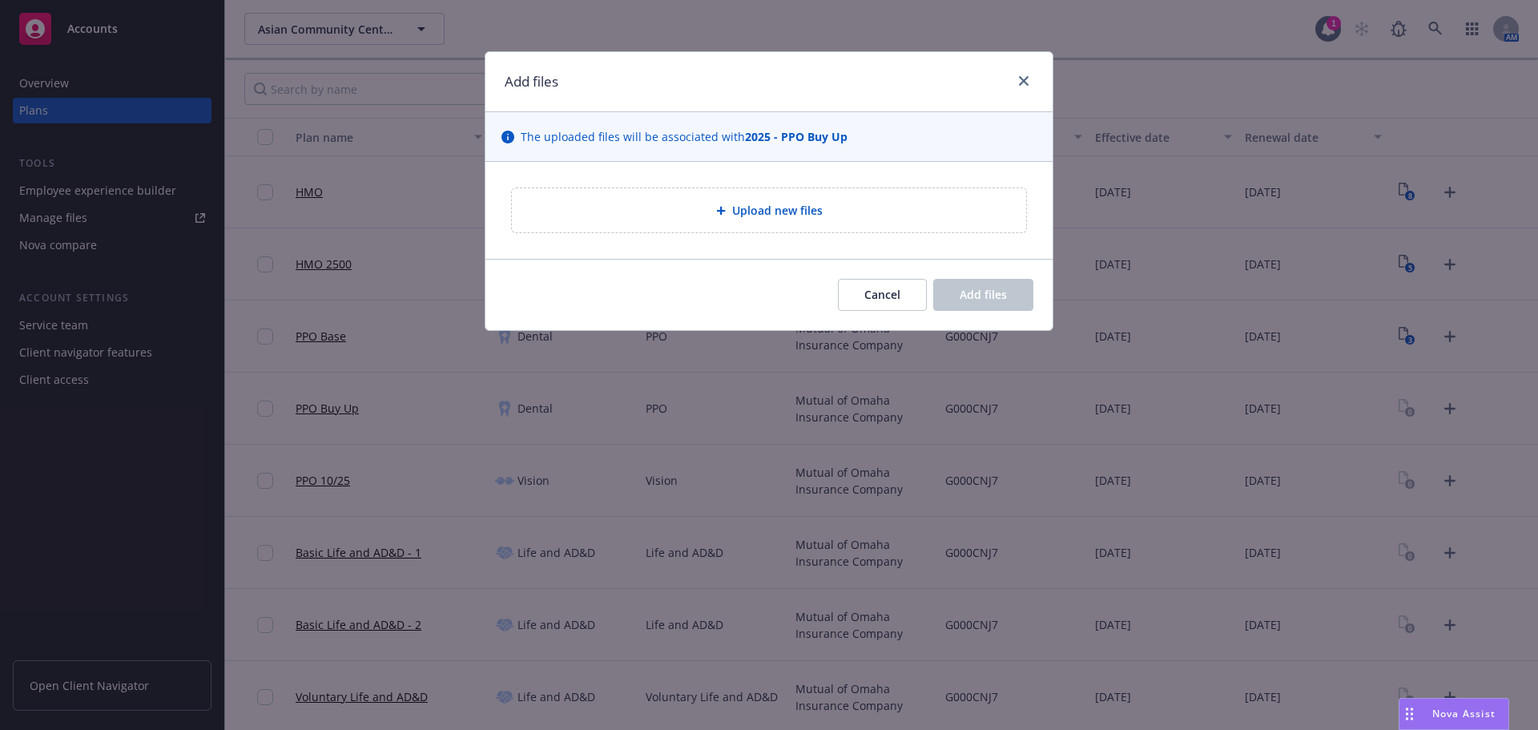
click at [808, 209] on span "Upload new files" at bounding box center [777, 210] width 91 height 17
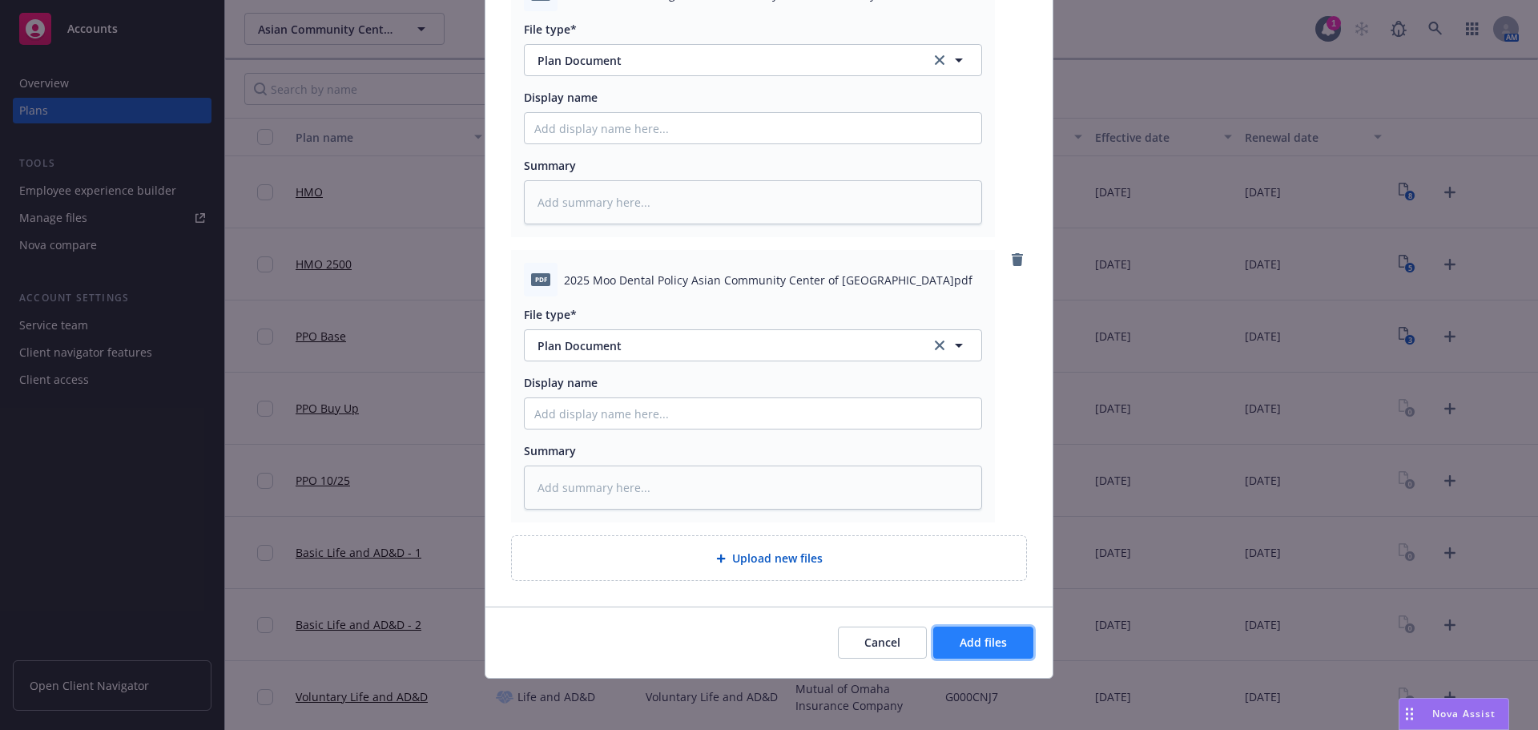
click at [1007, 638] on button "Add files" at bounding box center [983, 642] width 100 height 32
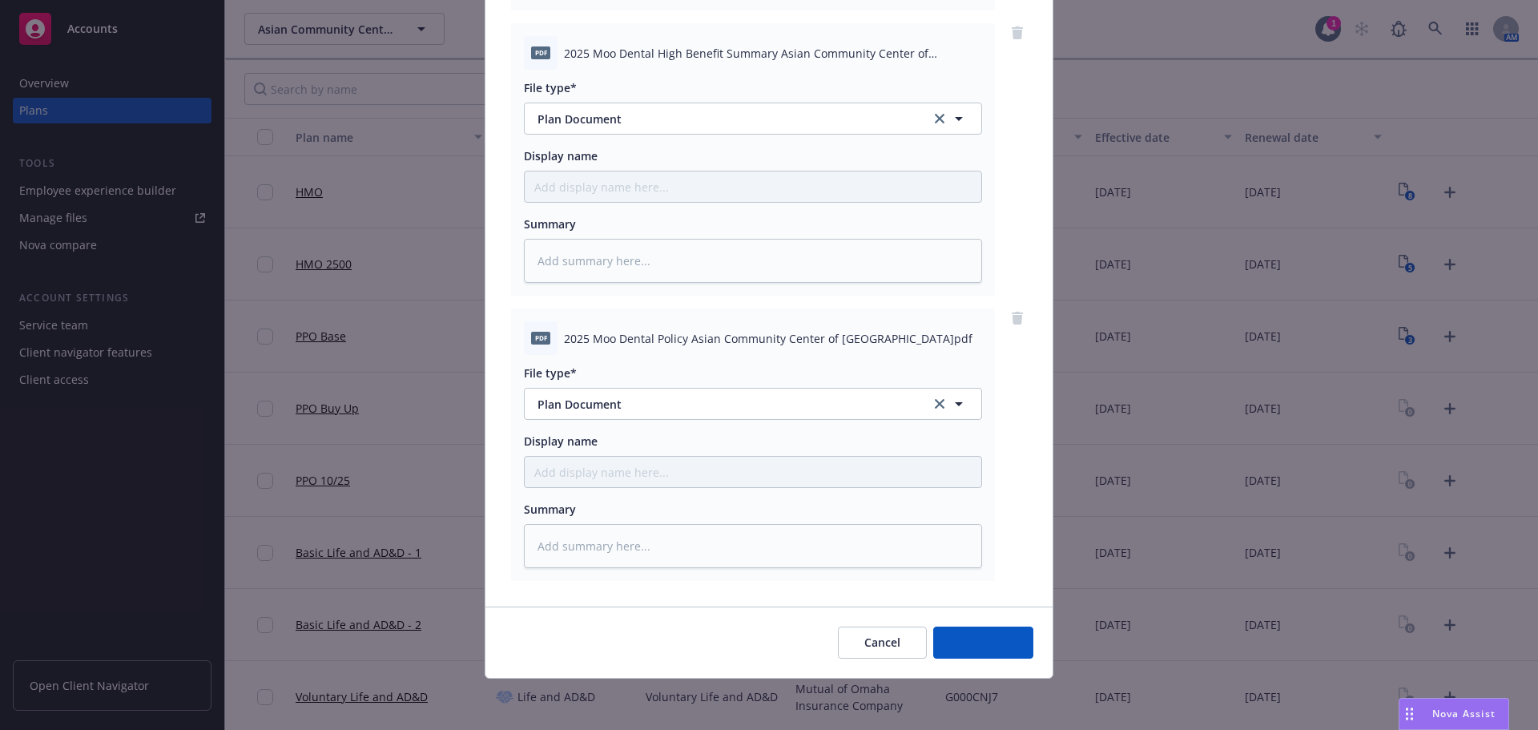
scroll to position [449, 0]
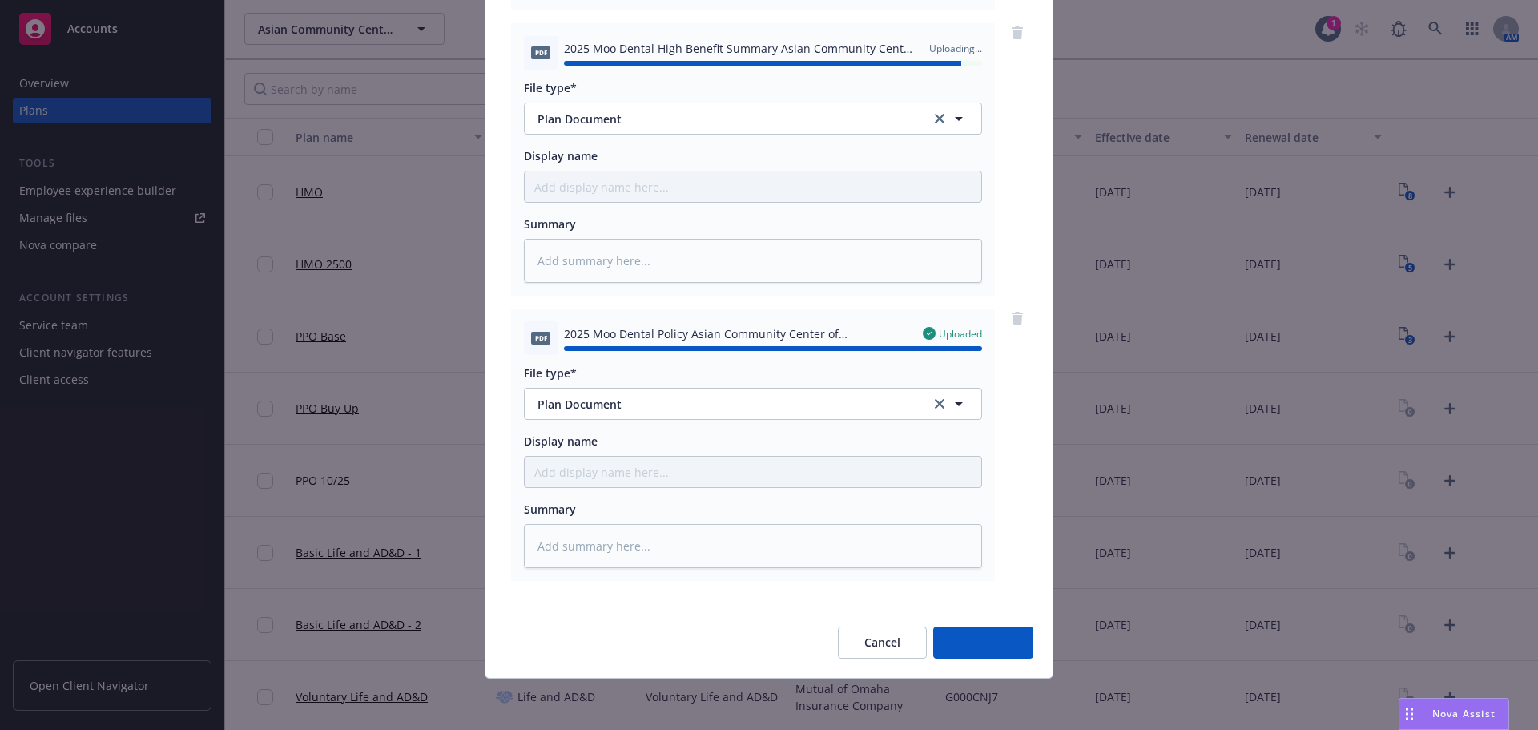
type textarea "x"
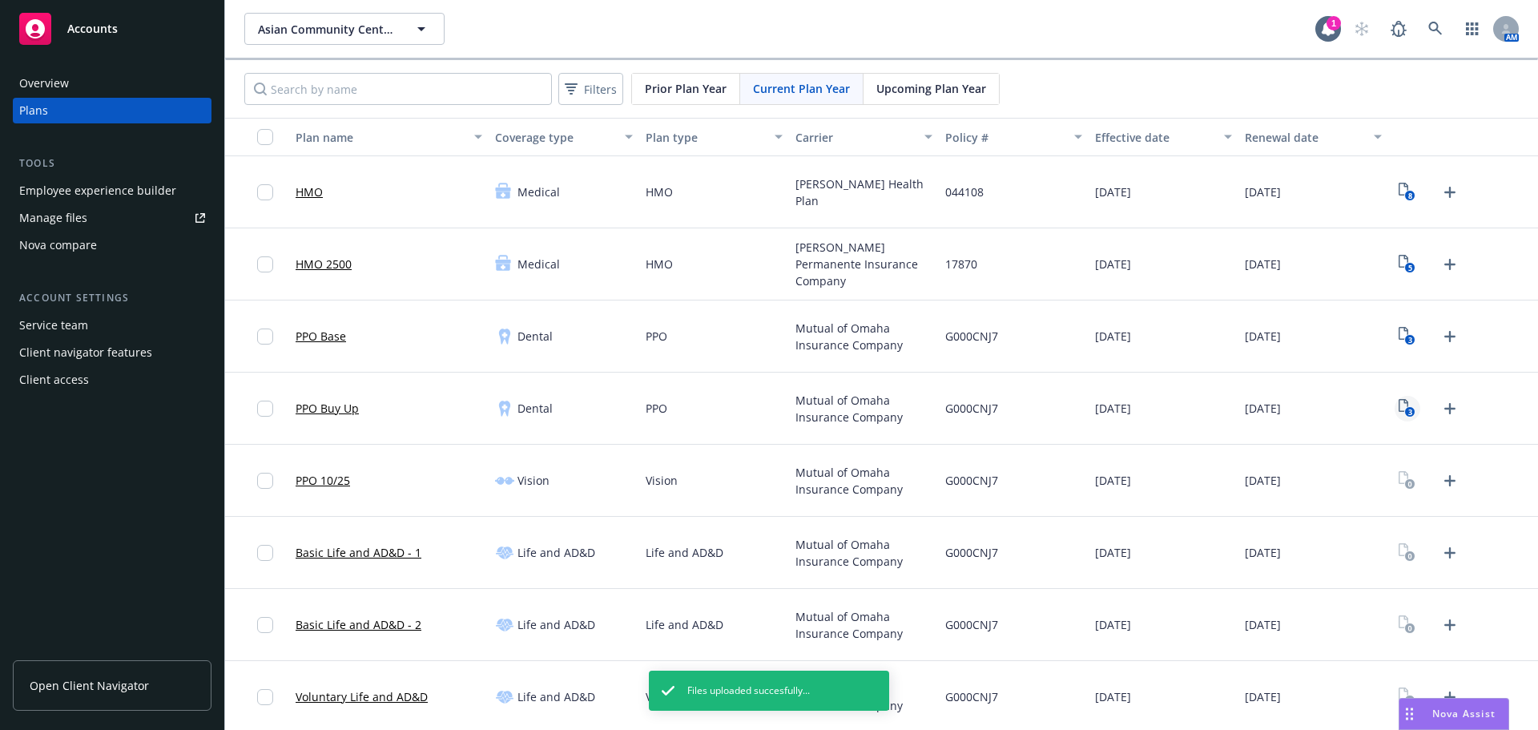
click at [1405, 407] on rect "View Plan Documents" at bounding box center [1410, 412] width 10 height 10
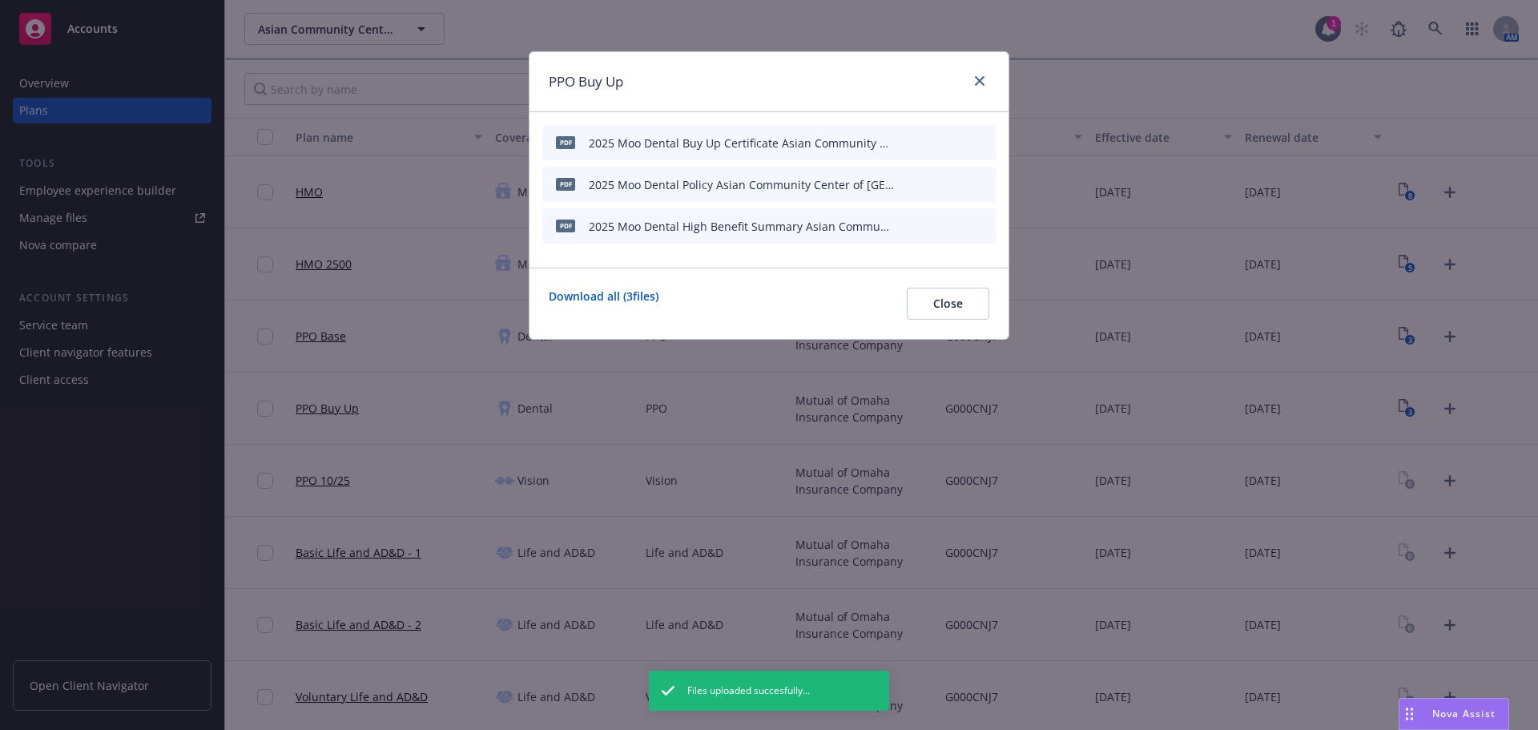
click at [906, 227] on icon "button" at bounding box center [905, 226] width 10 height 10
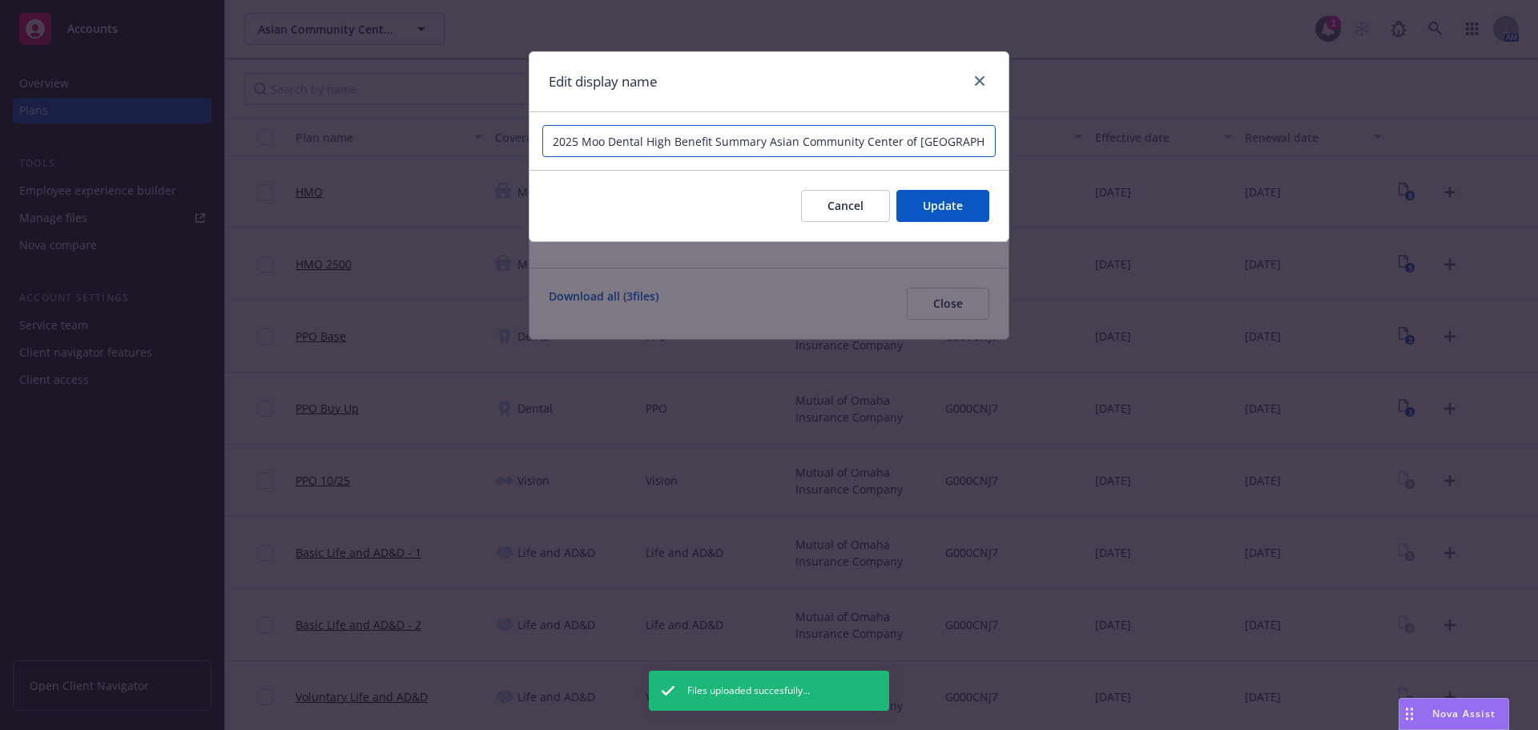
click at [653, 143] on input "2025 Moo Dental High Benefit Summary Asian Community Center of [GEOGRAPHIC_DATA]" at bounding box center [768, 141] width 453 height 32
type input "2025 Moo Dental Buy Up Benefit Summary Asian Community Center of [GEOGRAPHIC_DA…"
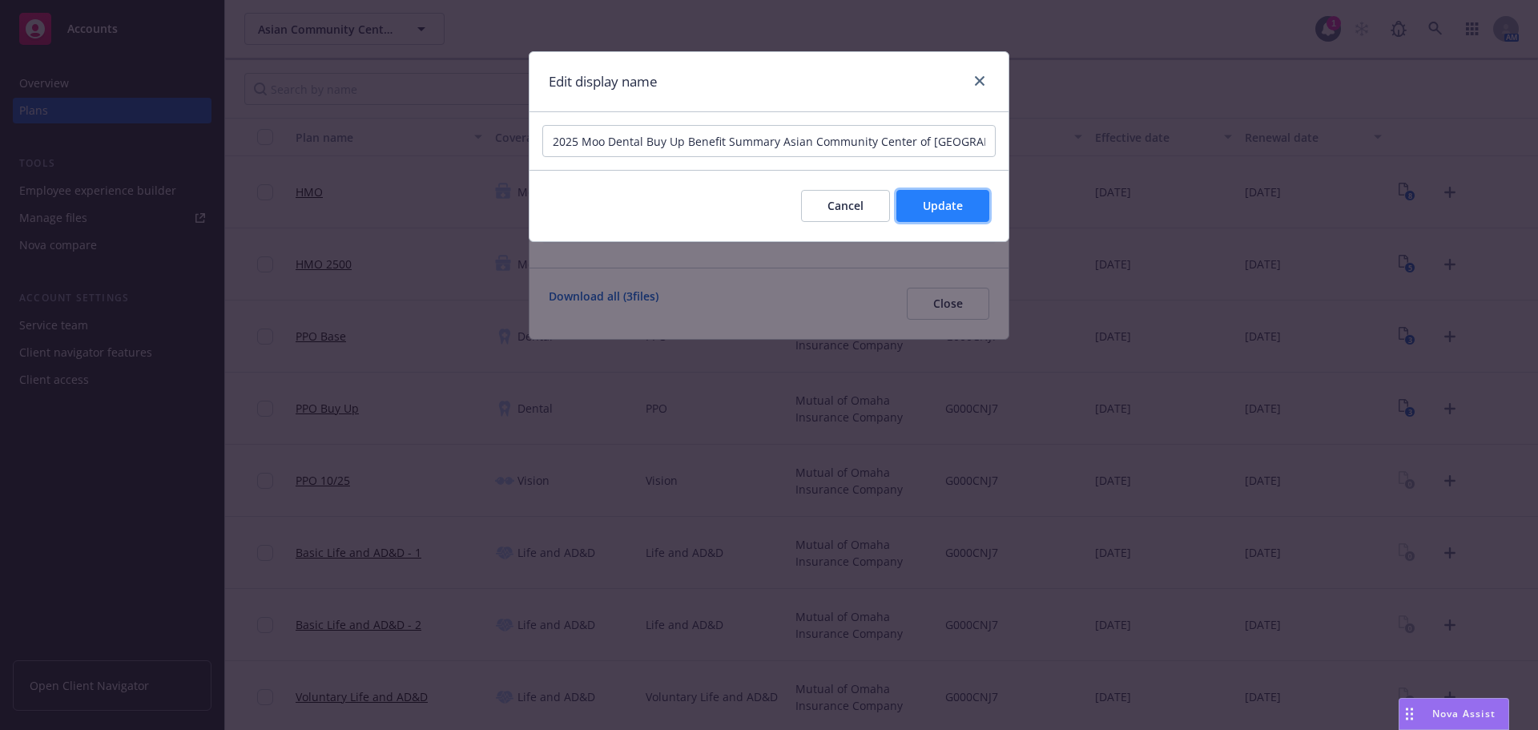
click at [964, 202] on button "Update" at bounding box center [942, 206] width 93 height 32
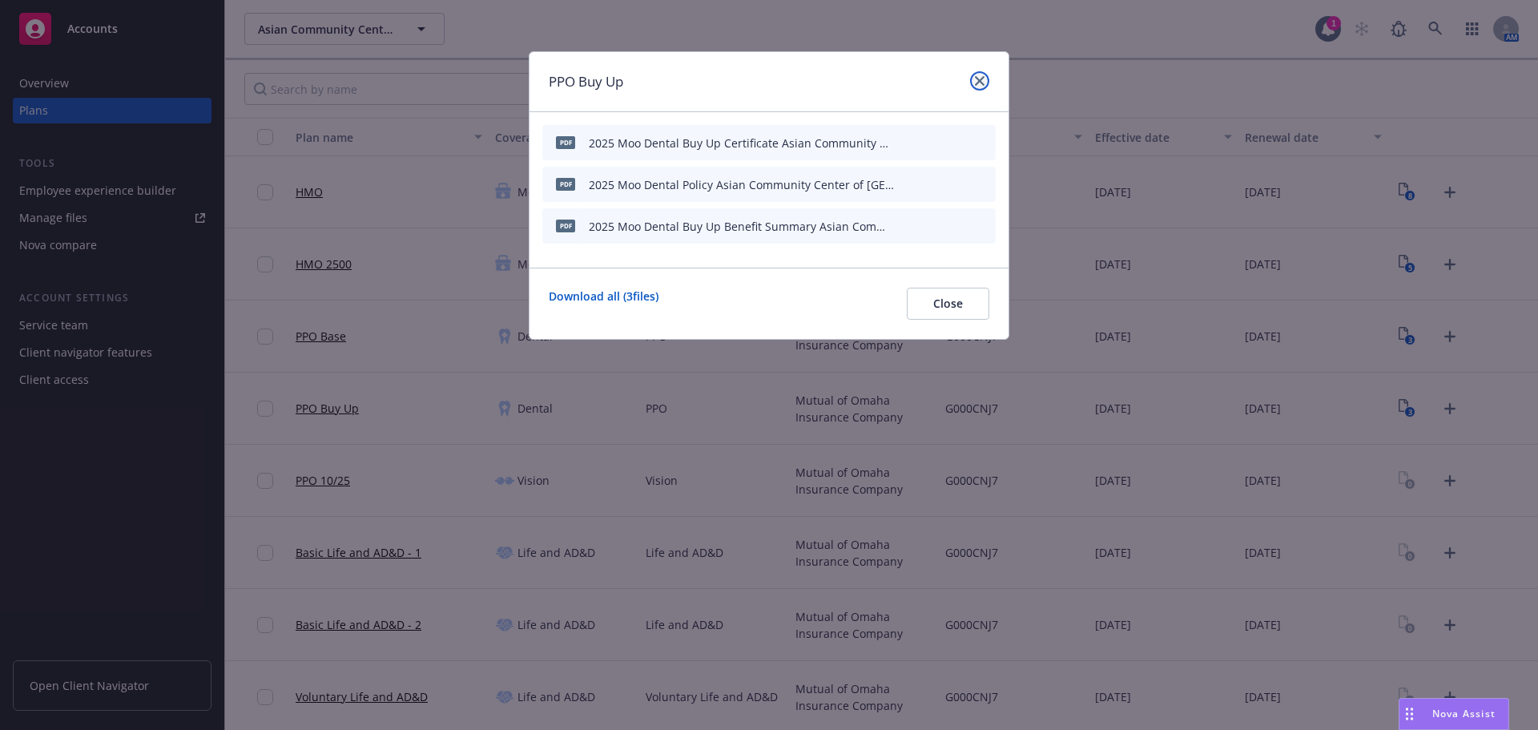
click at [981, 84] on icon "close" at bounding box center [980, 81] width 10 height 10
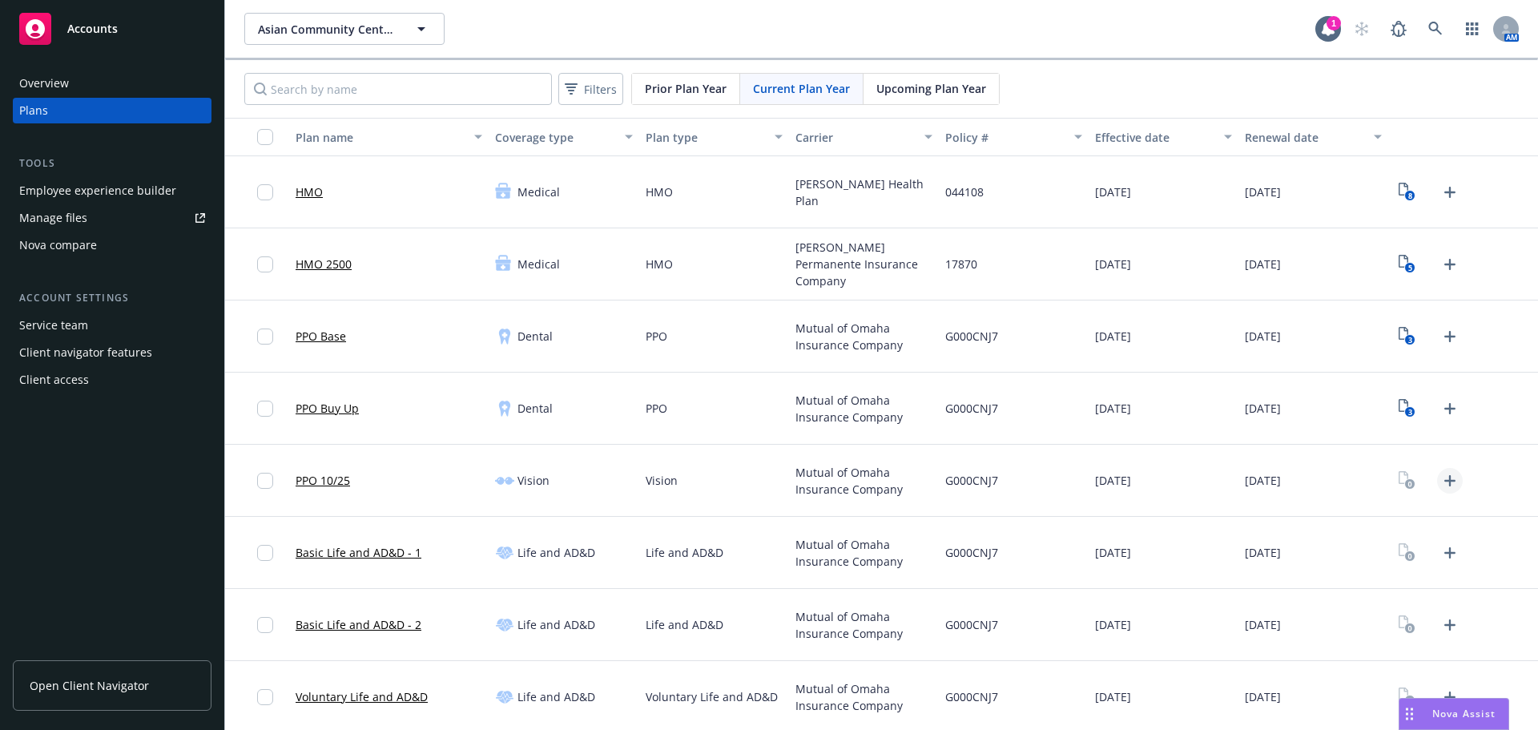
click at [1440, 483] on icon "Upload Plan Documents" at bounding box center [1449, 480] width 19 height 19
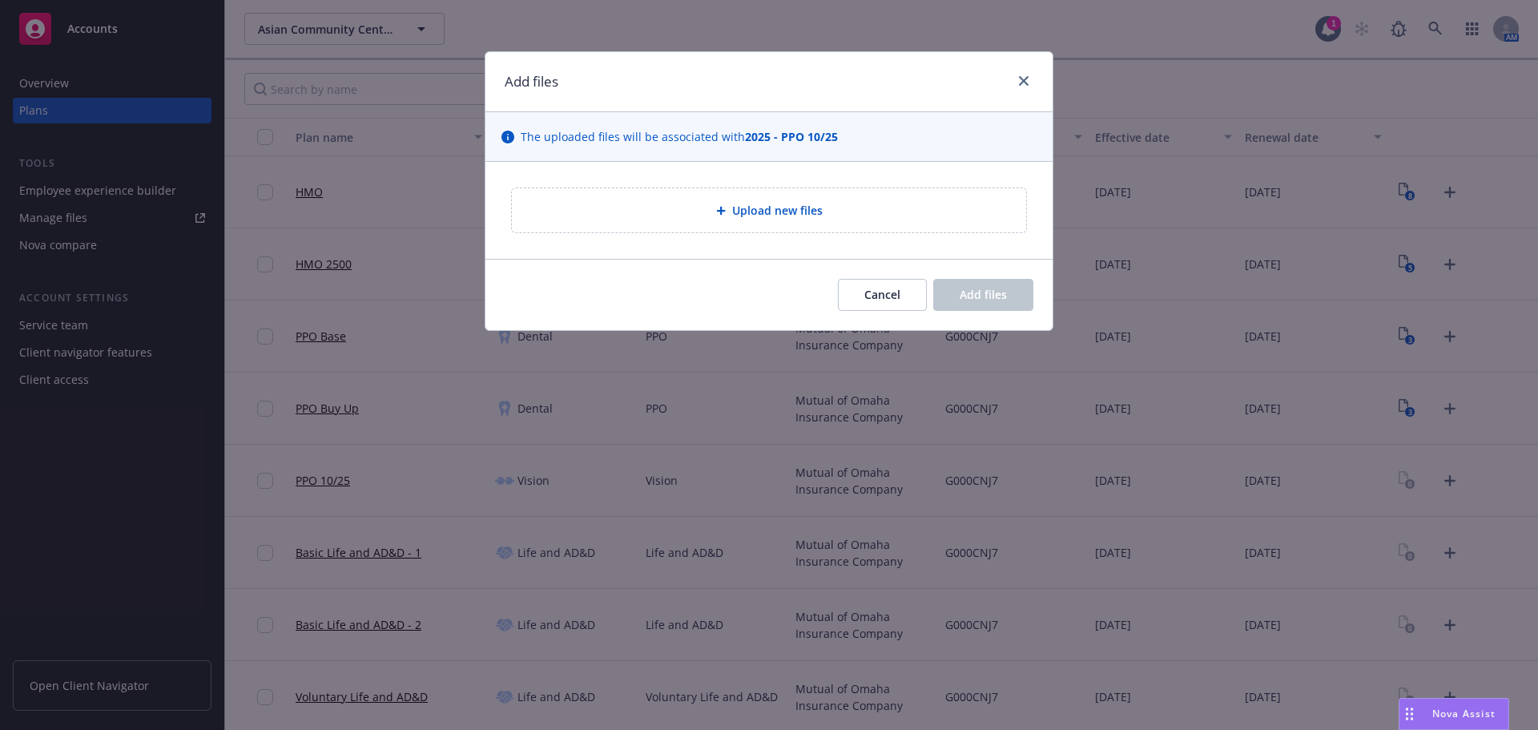
click at [763, 217] on span "Upload new files" at bounding box center [777, 210] width 91 height 17
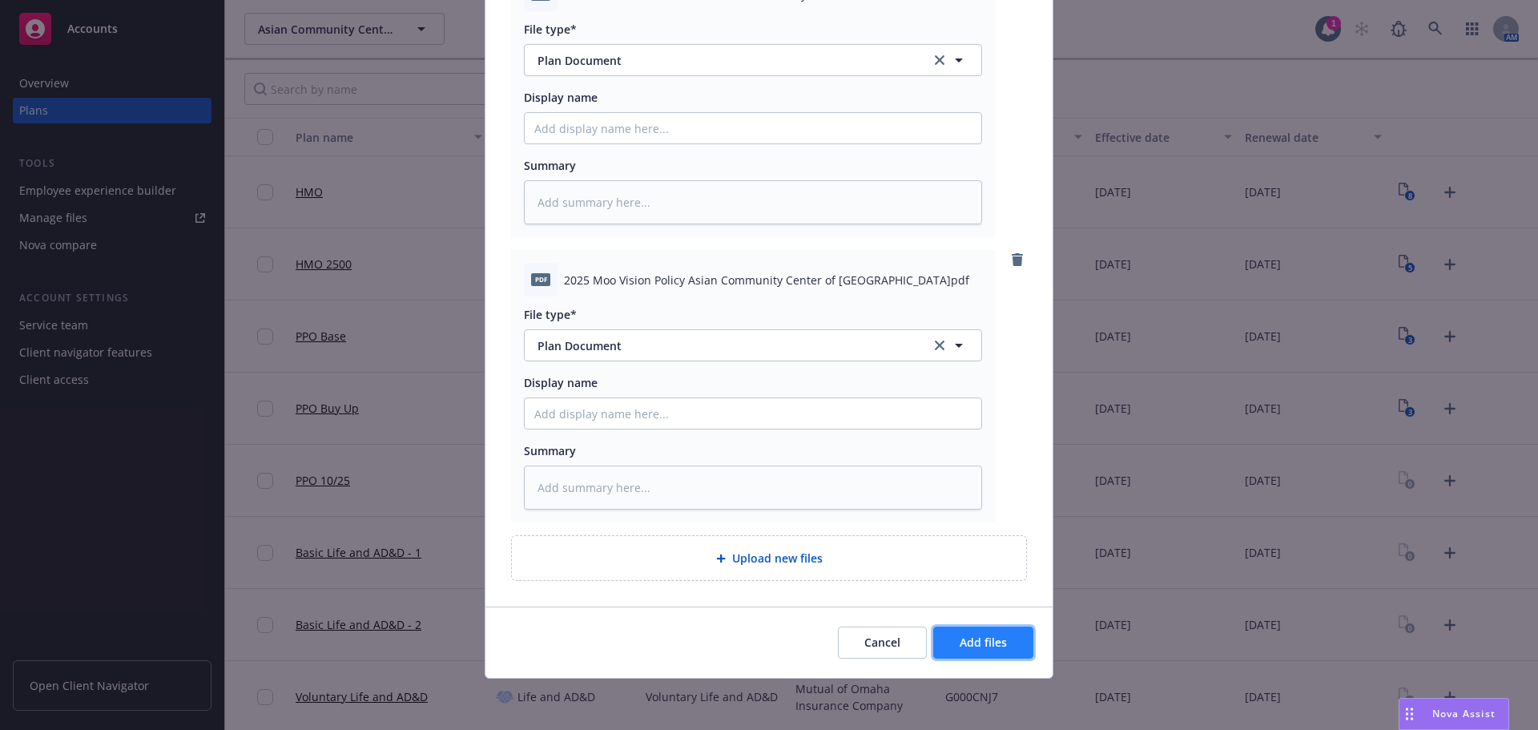
click at [978, 647] on span "Add files" at bounding box center [983, 641] width 47 height 15
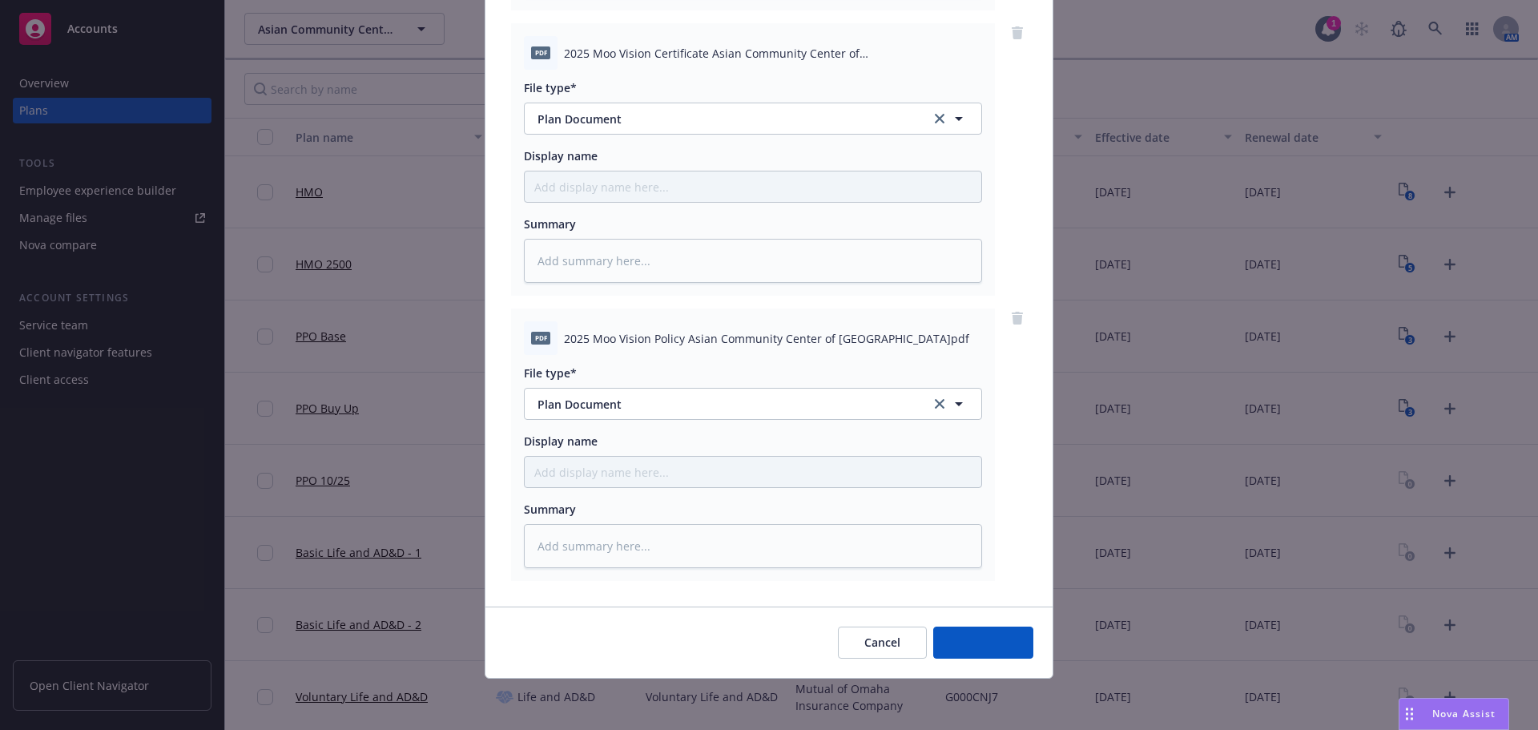
scroll to position [449, 0]
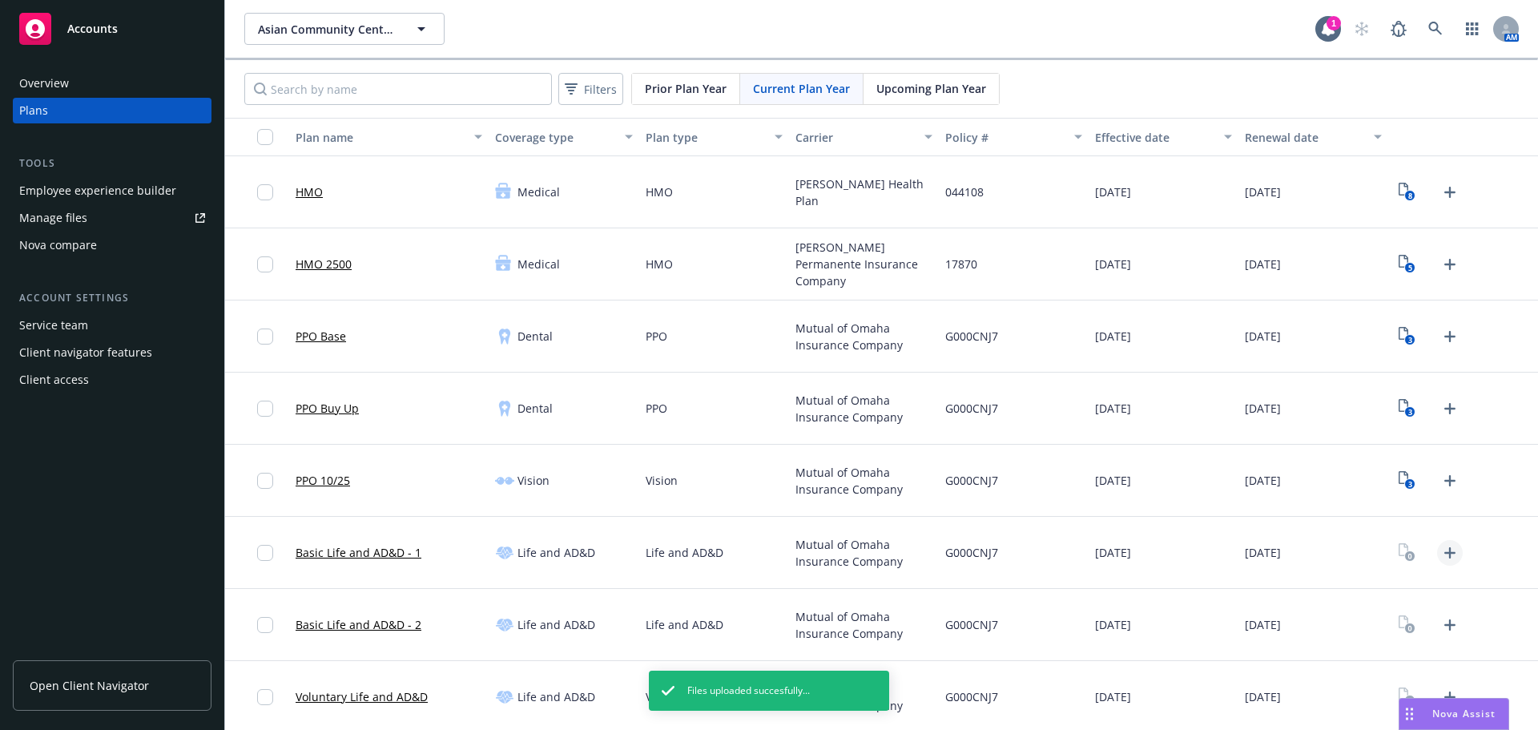
click at [1440, 558] on icon "Upload Plan Documents" at bounding box center [1449, 552] width 19 height 19
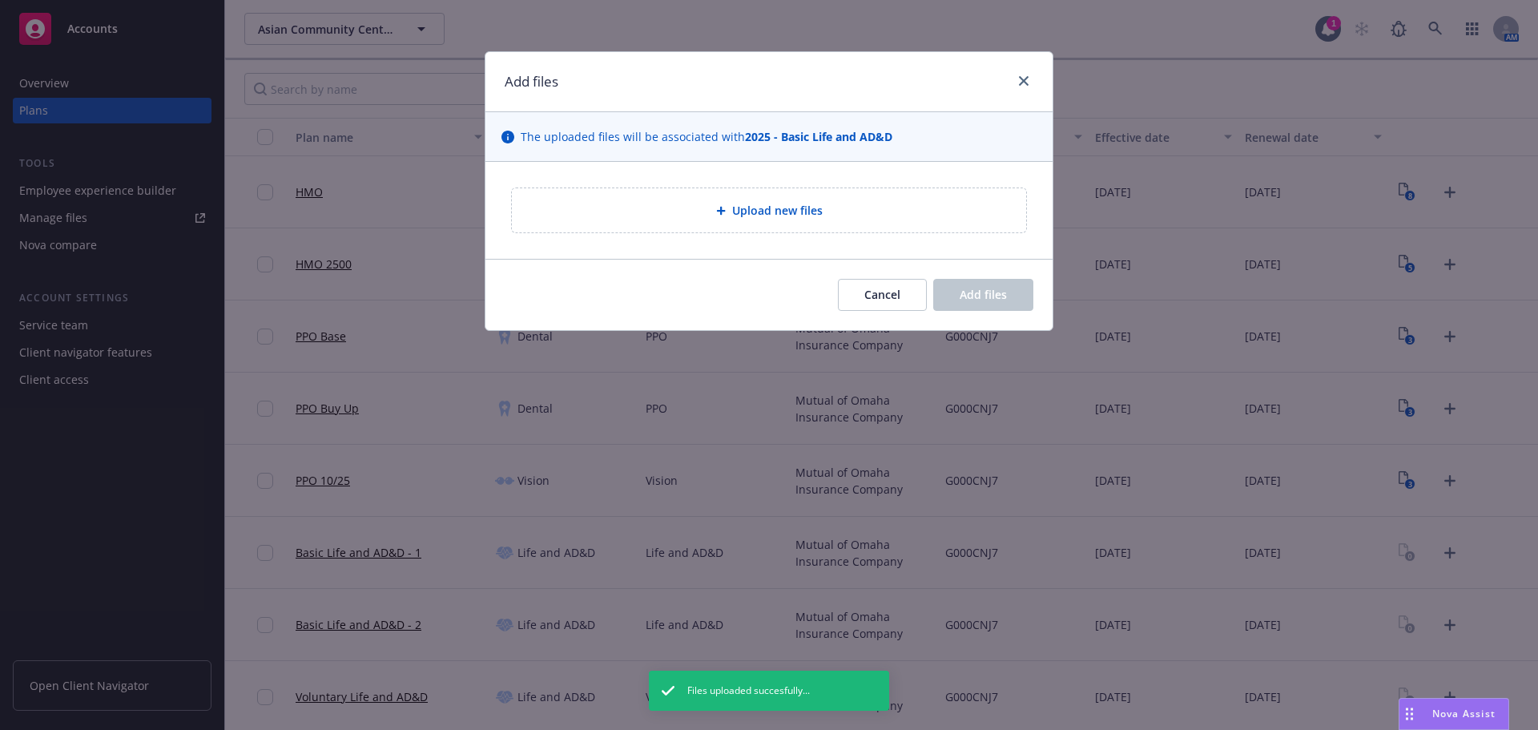
click at [767, 220] on div "Upload new files" at bounding box center [769, 210] width 489 height 18
click at [896, 305] on button "Cancel" at bounding box center [882, 295] width 89 height 32
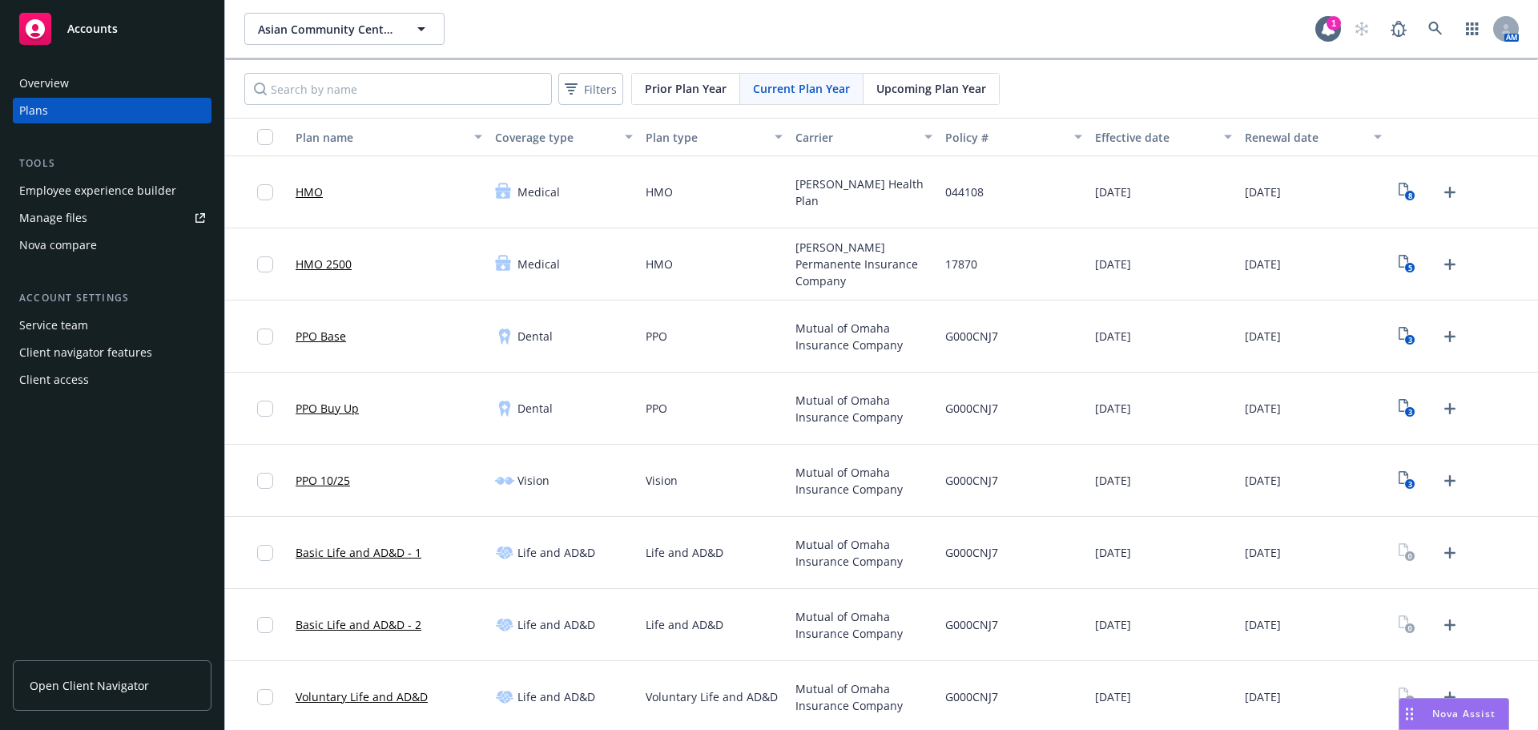
click at [368, 551] on link "Basic Life and AD&D - 1" at bounding box center [359, 552] width 126 height 17
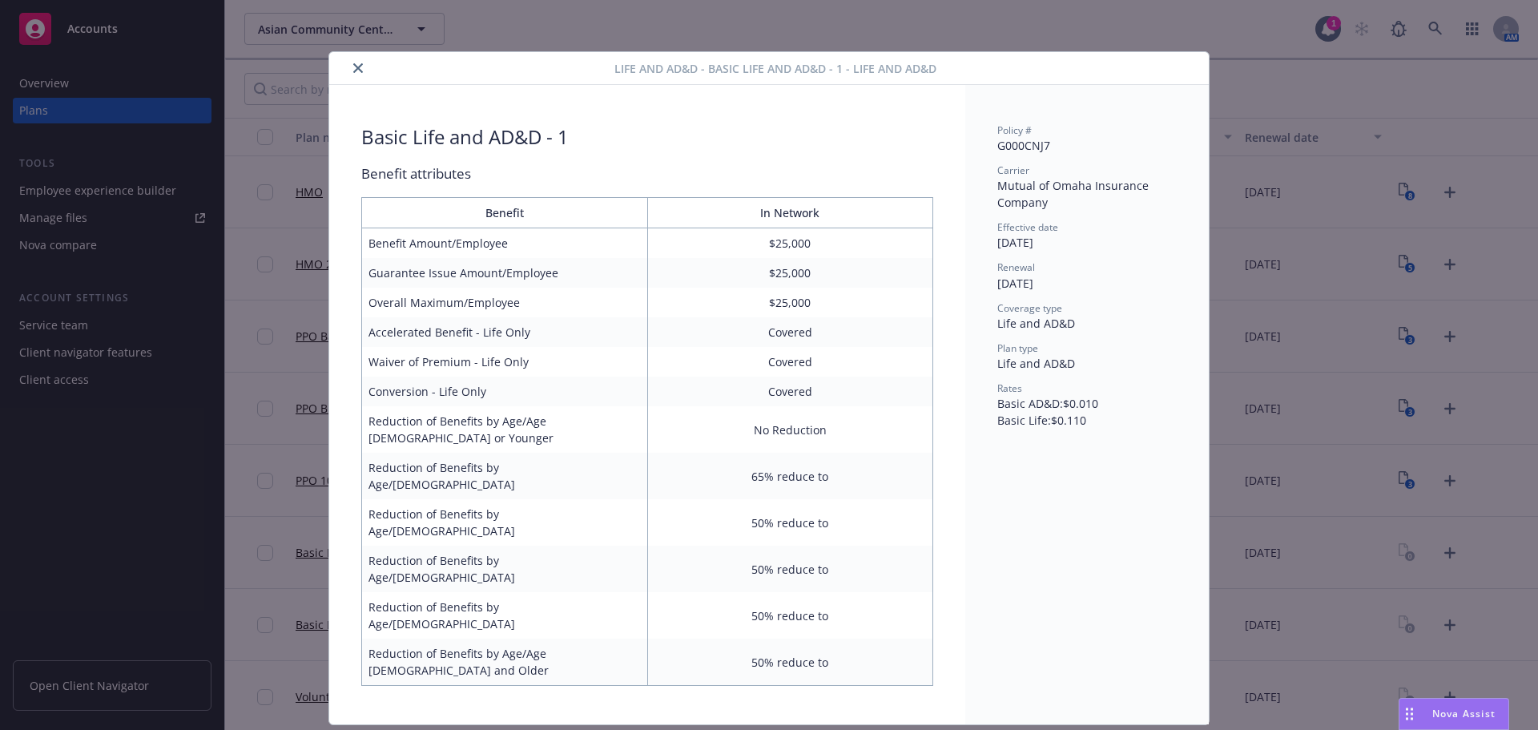
drag, startPoint x: 357, startPoint y: 75, endPoint x: 607, endPoint y: 402, distance: 411.5
click at [357, 75] on button "close" at bounding box center [357, 67] width 19 height 19
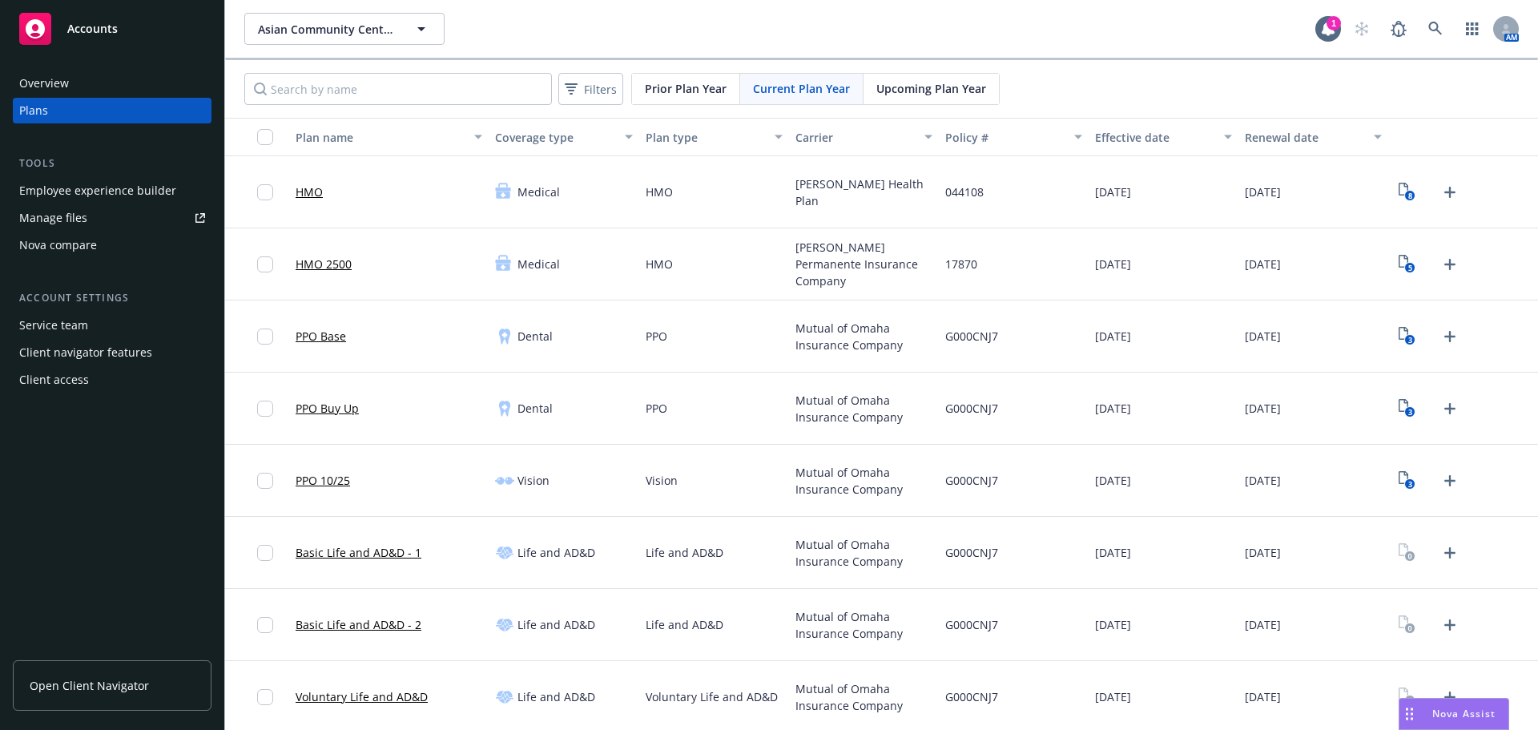
click at [394, 630] on link "Basic Life and AD&D - 2" at bounding box center [359, 624] width 126 height 17
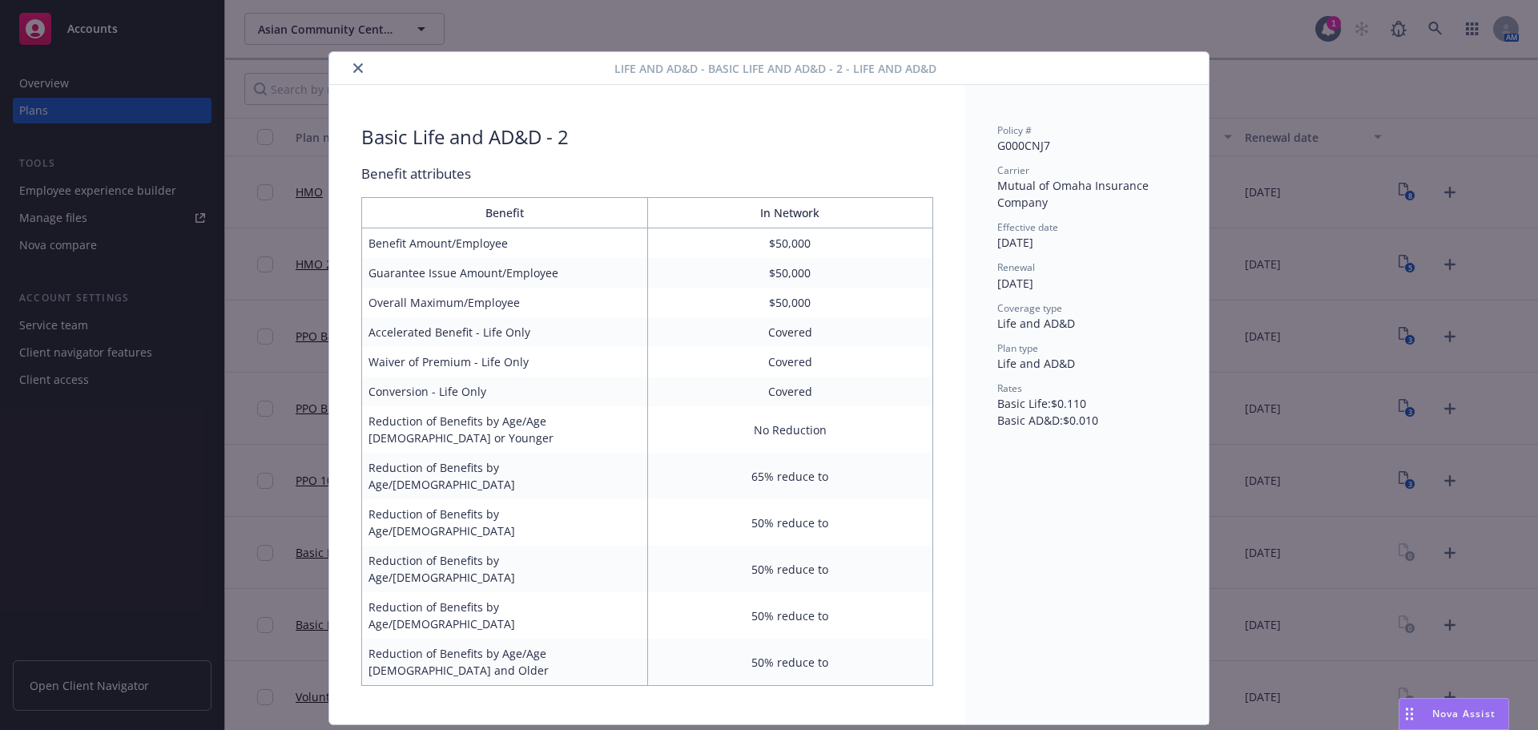
click at [355, 62] on button "close" at bounding box center [357, 67] width 19 height 19
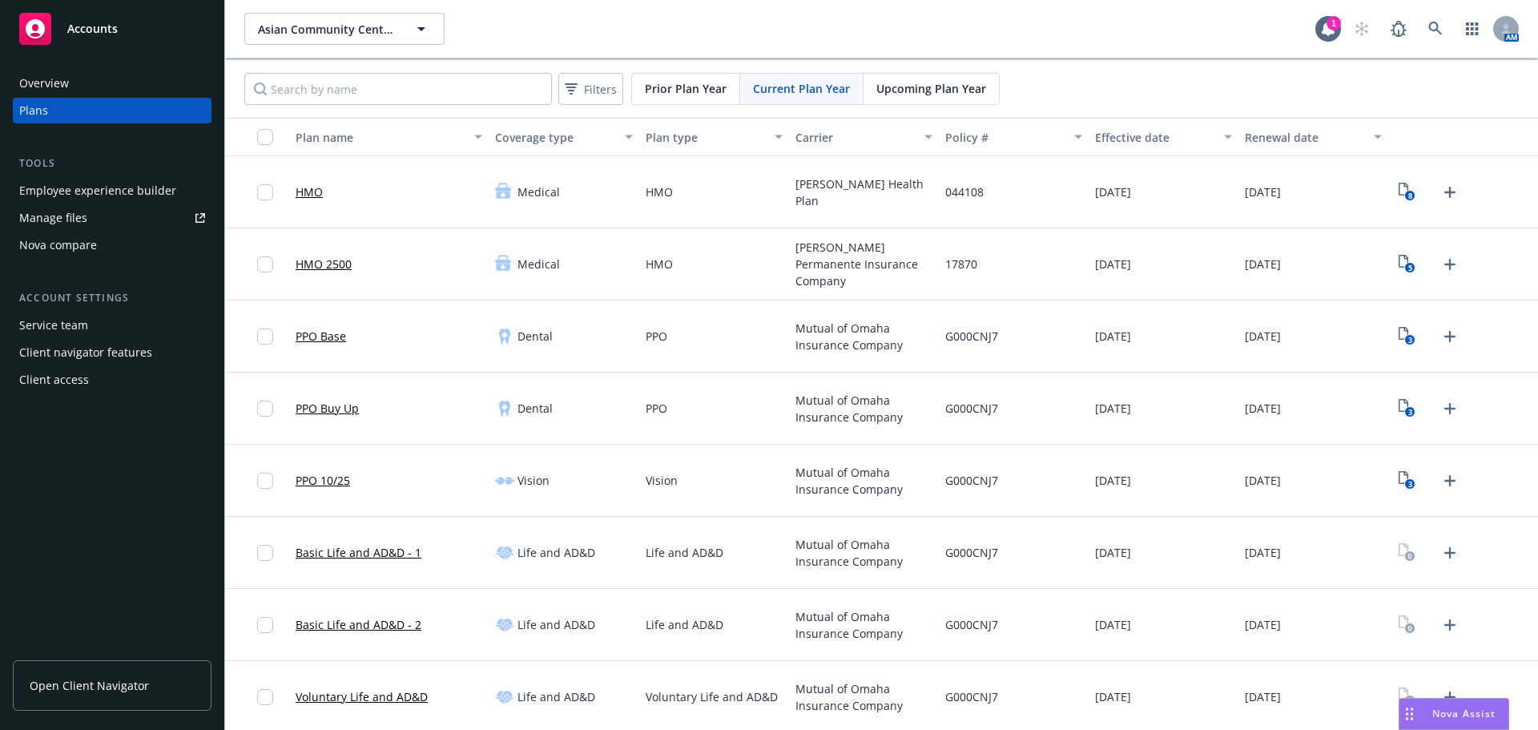
click at [333, 565] on div "Basic Life and AD&D - 1" at bounding box center [359, 552] width 126 height 52
click at [343, 557] on link "Basic Life and AD&D - 1" at bounding box center [359, 552] width 126 height 17
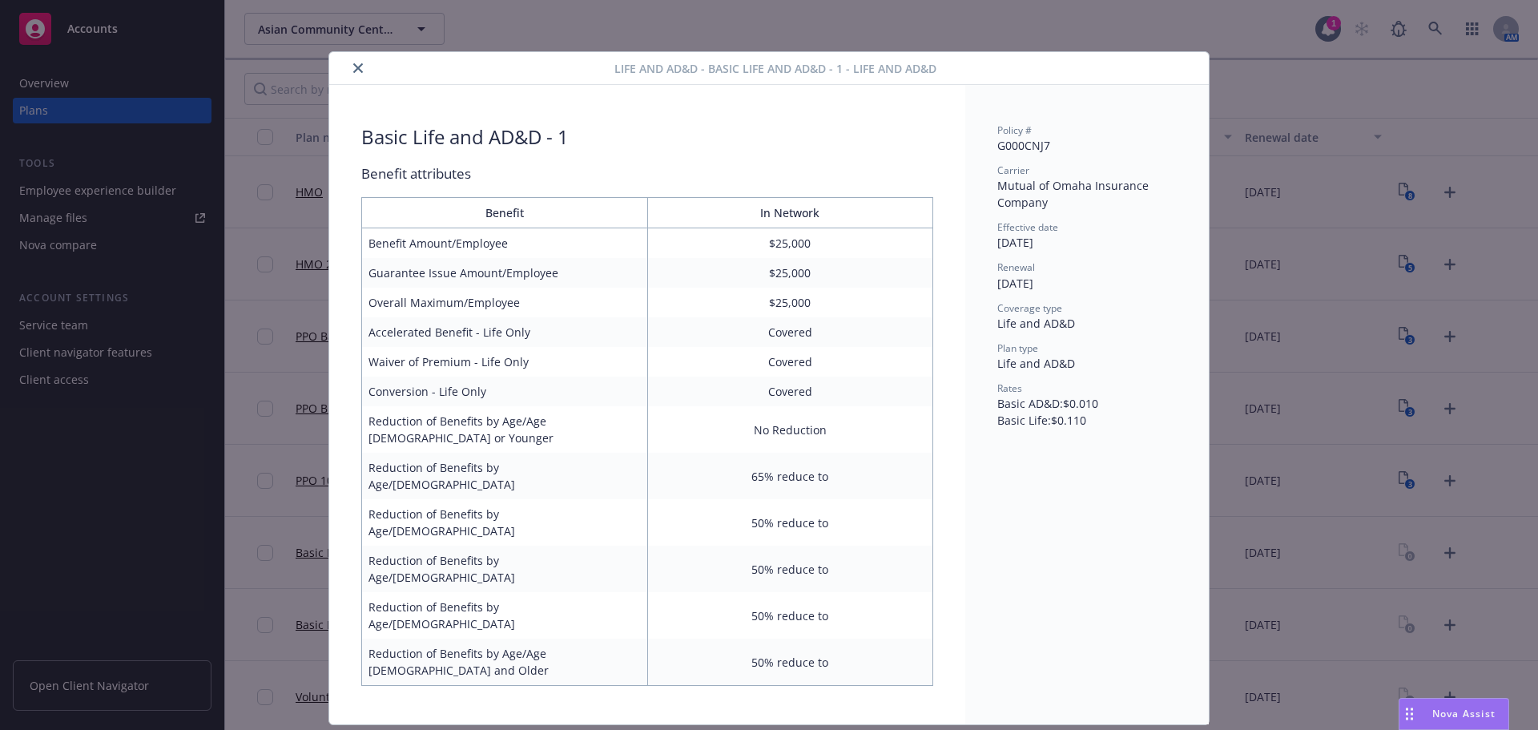
click at [369, 67] on div at bounding box center [475, 67] width 279 height 19
click at [360, 66] on icon "close" at bounding box center [358, 68] width 10 height 10
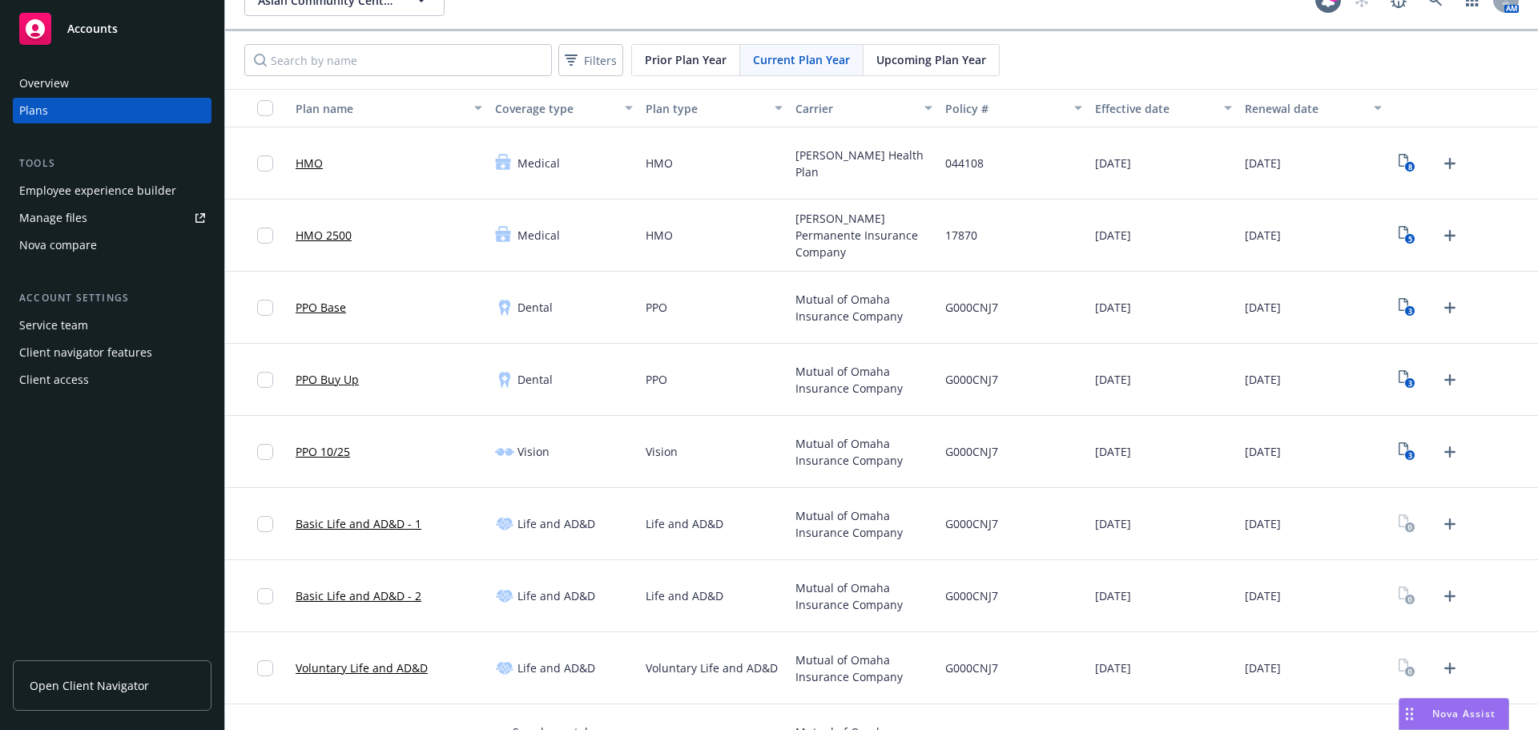
scroll to position [80, 0]
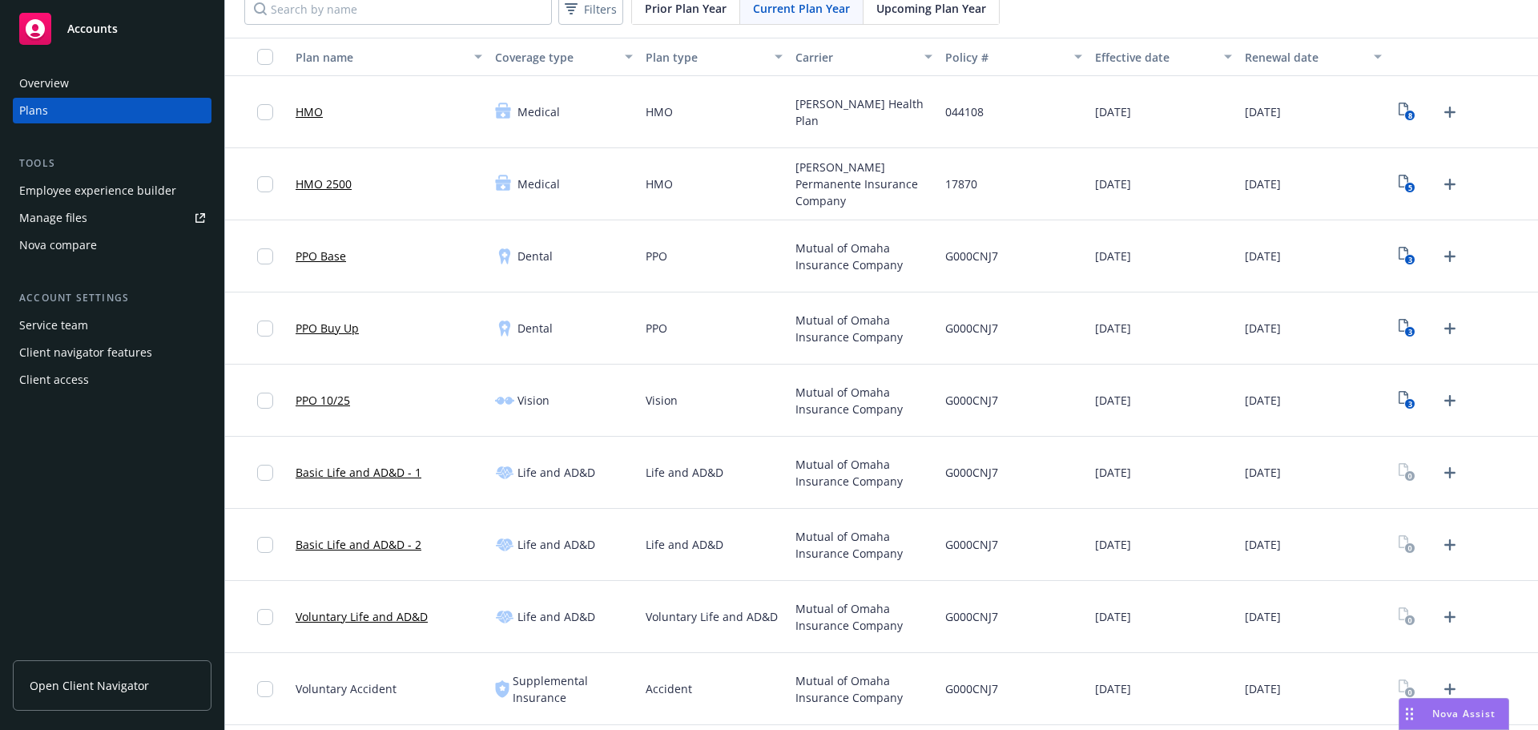
click at [1416, 542] on div at bounding box center [1429, 545] width 69 height 26
click at [1444, 541] on icon "Upload Plan Documents" at bounding box center [1449, 544] width 11 height 11
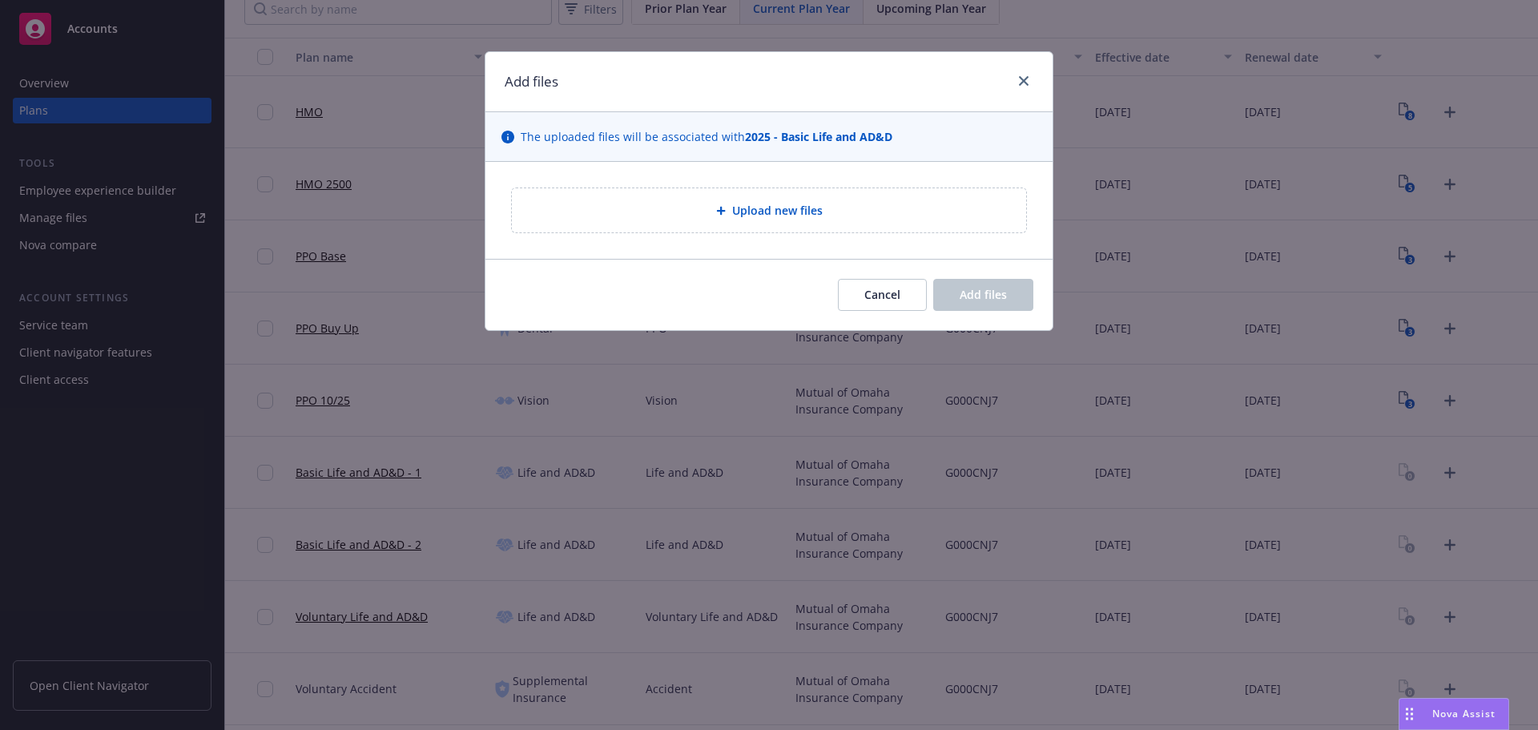
click at [736, 190] on div "Upload new files" at bounding box center [769, 210] width 514 height 44
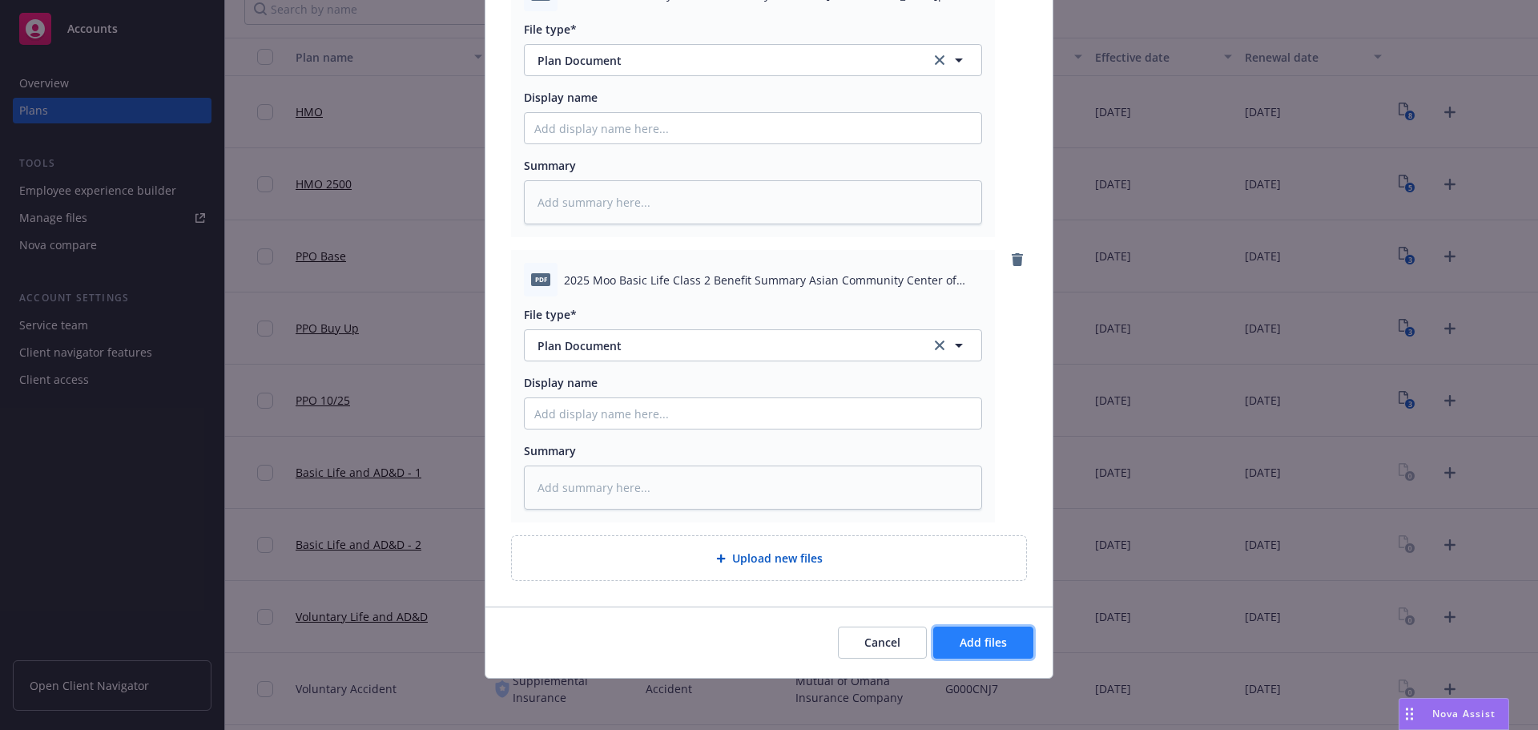
click at [1017, 644] on button "Add files" at bounding box center [983, 642] width 100 height 32
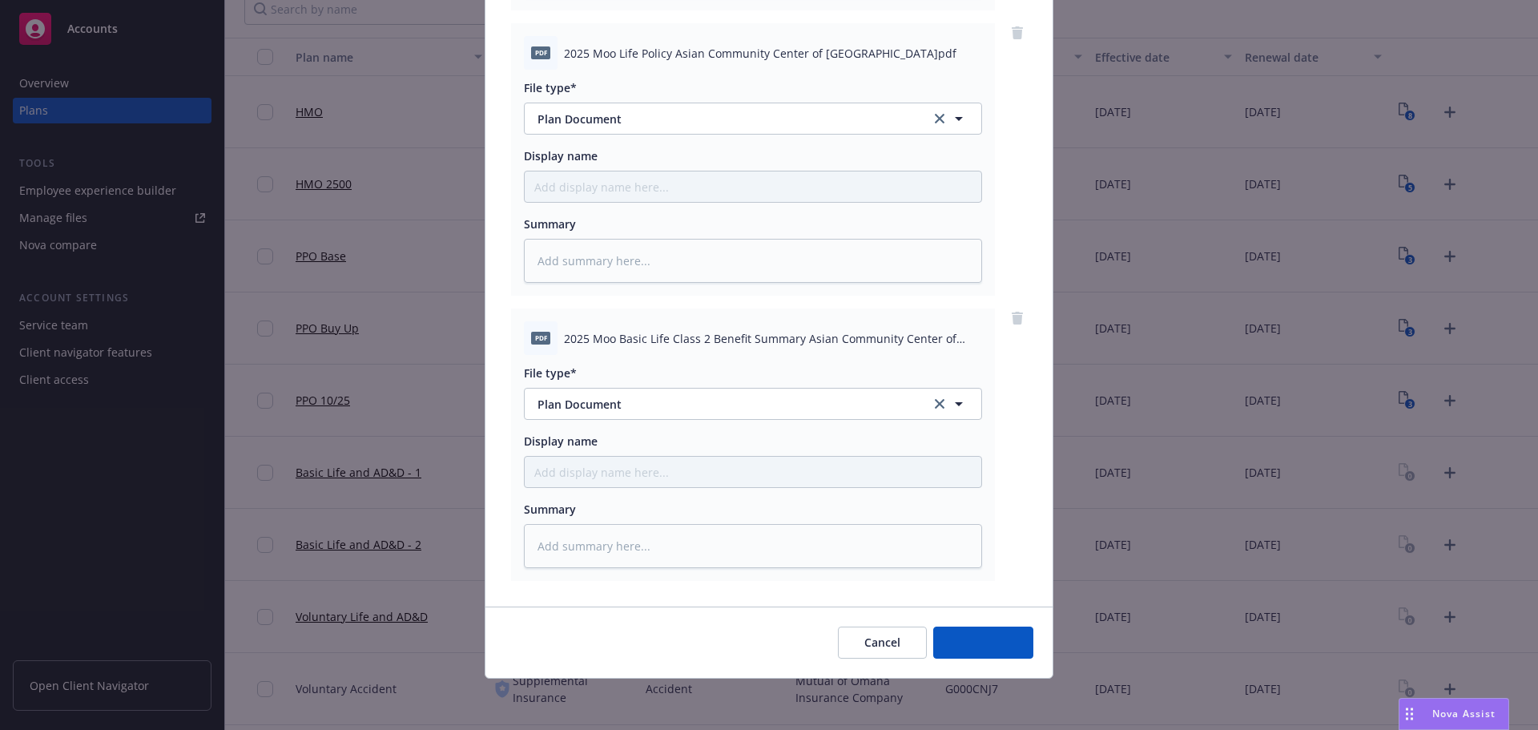
scroll to position [449, 0]
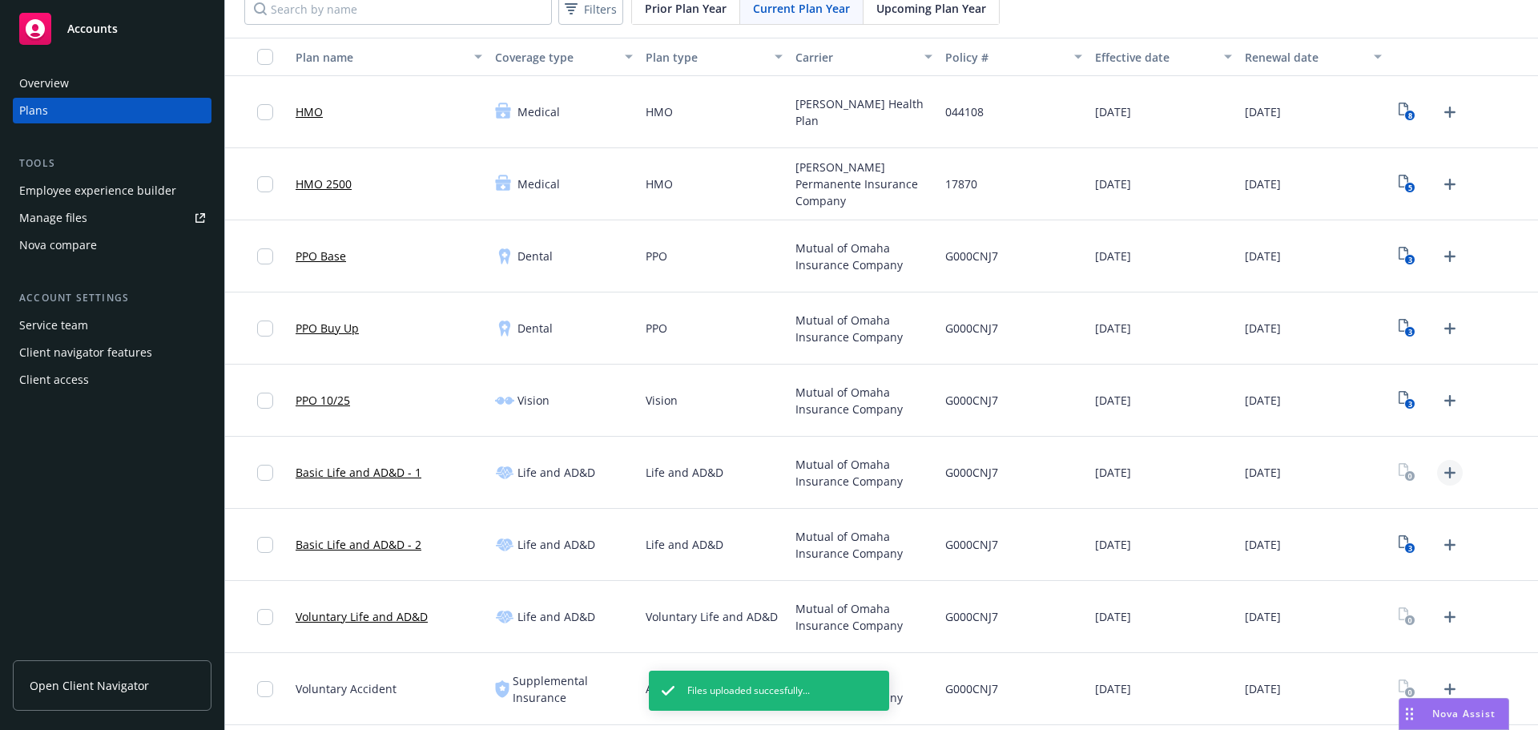
click at [1444, 476] on icon "Upload Plan Documents" at bounding box center [1449, 472] width 11 height 11
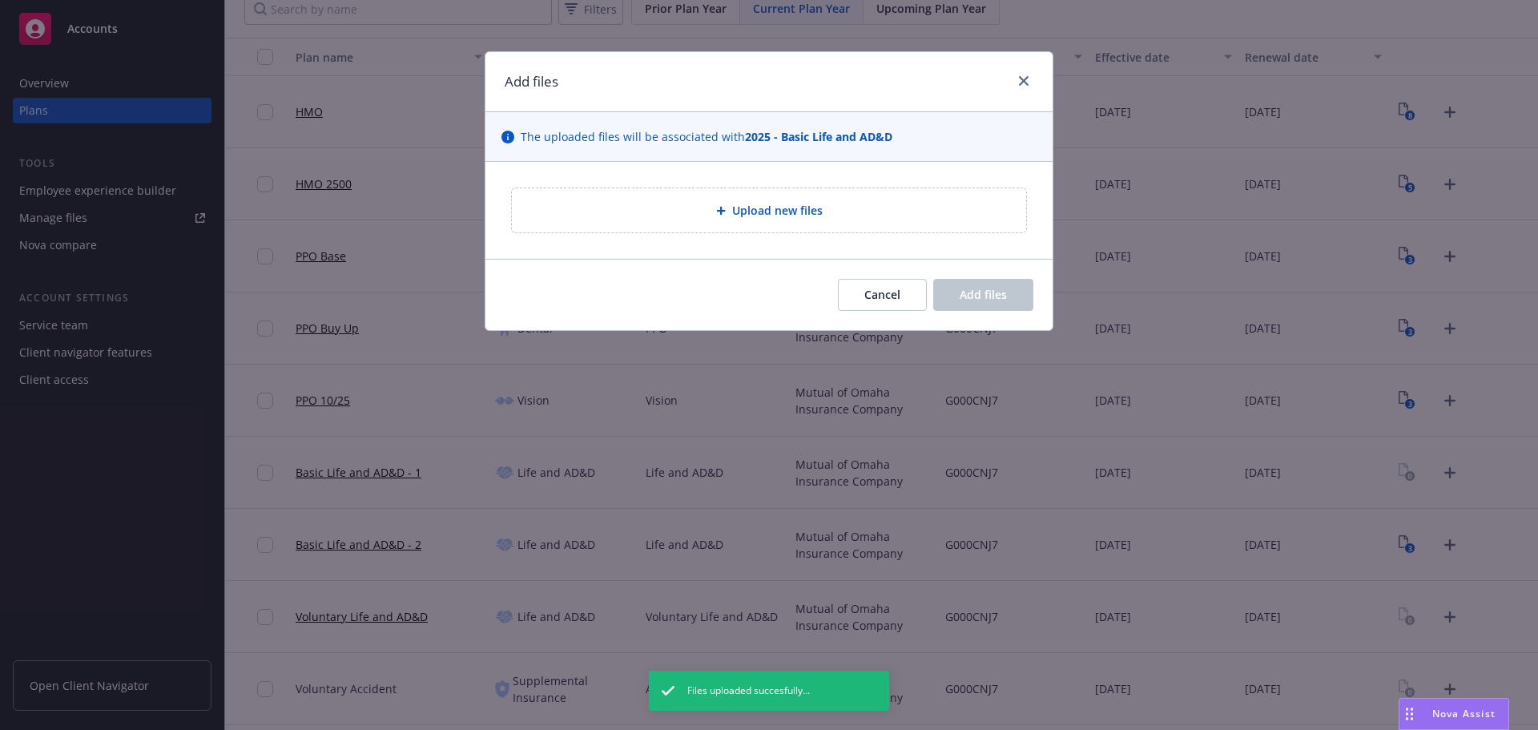
click at [759, 218] on span "Upload new files" at bounding box center [777, 210] width 91 height 17
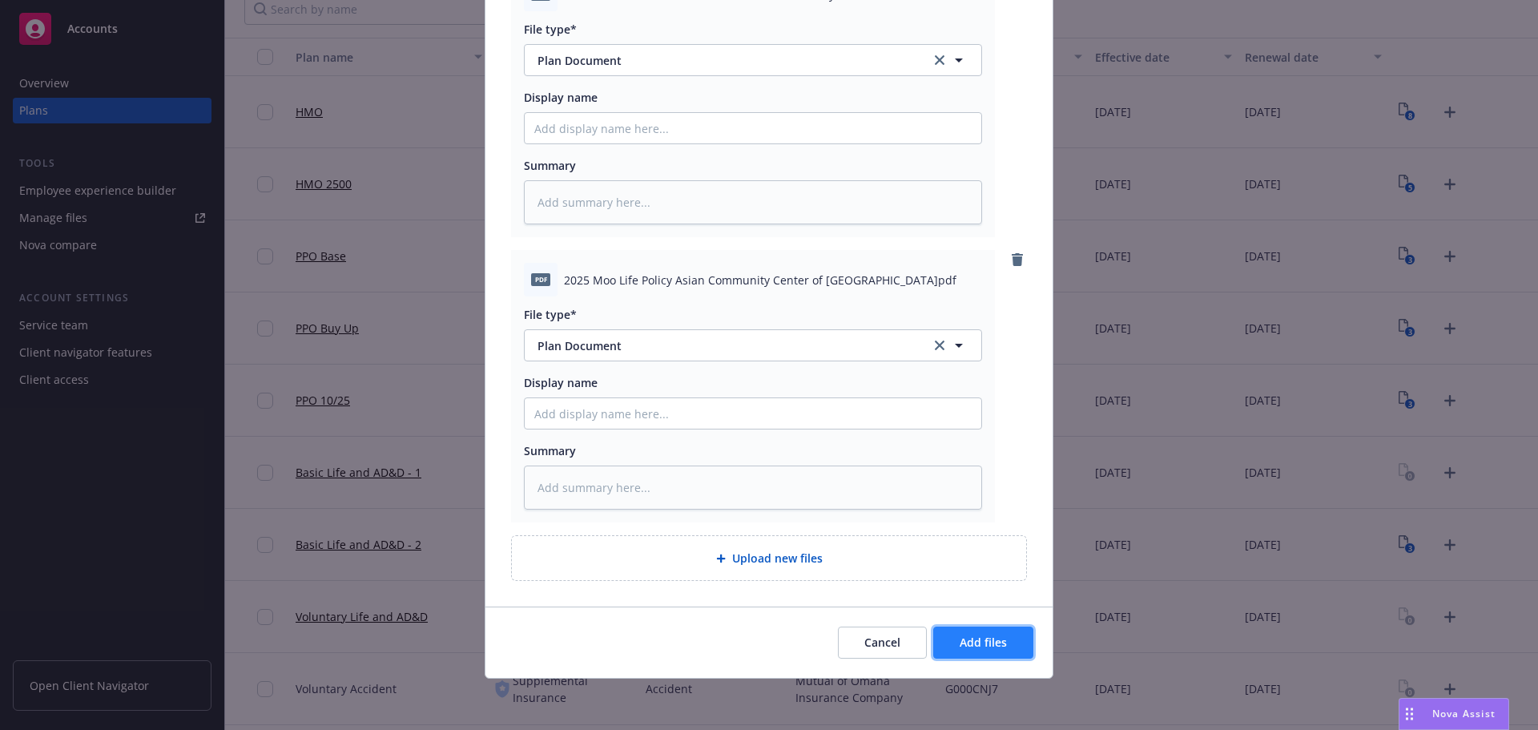
click at [993, 651] on button "Add files" at bounding box center [983, 642] width 100 height 32
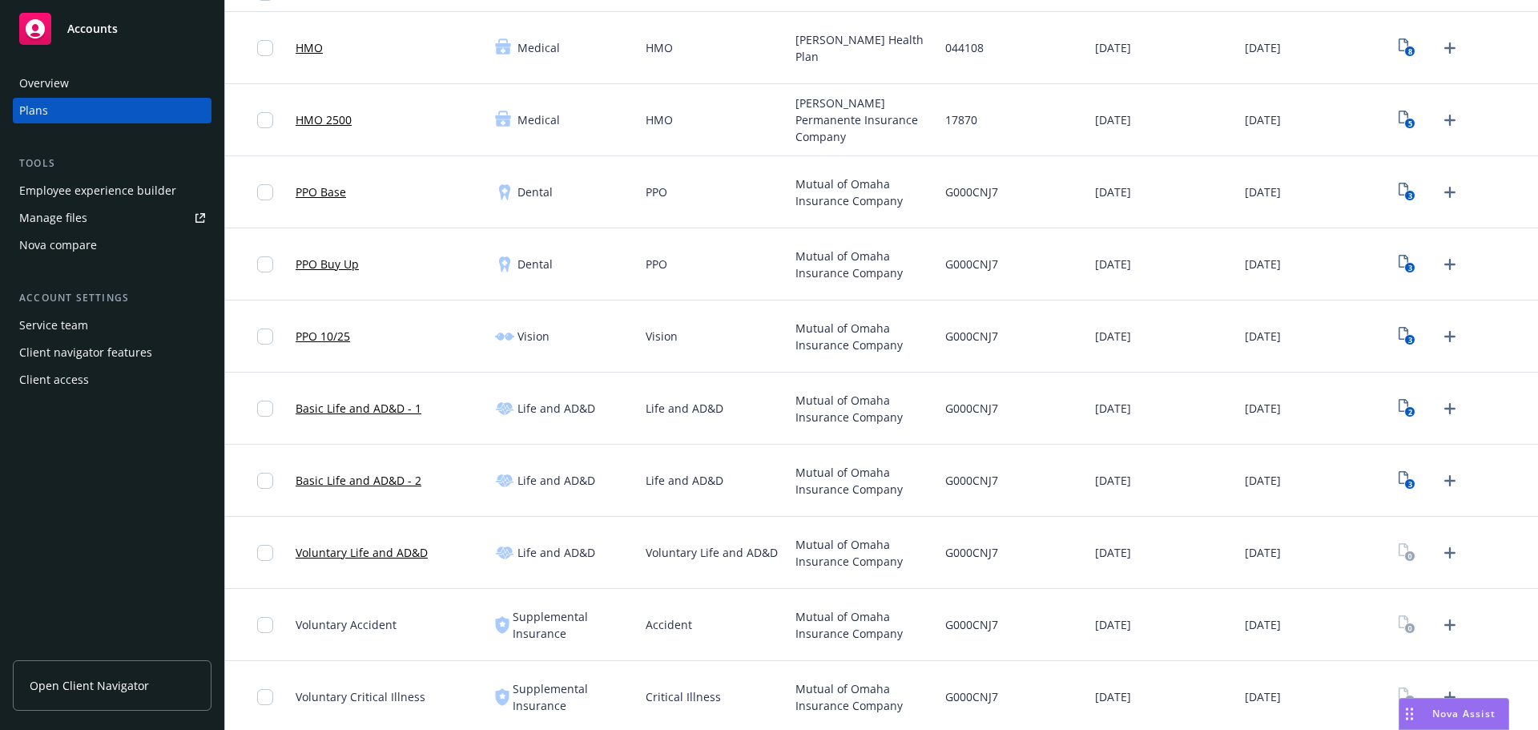
scroll to position [240, 0]
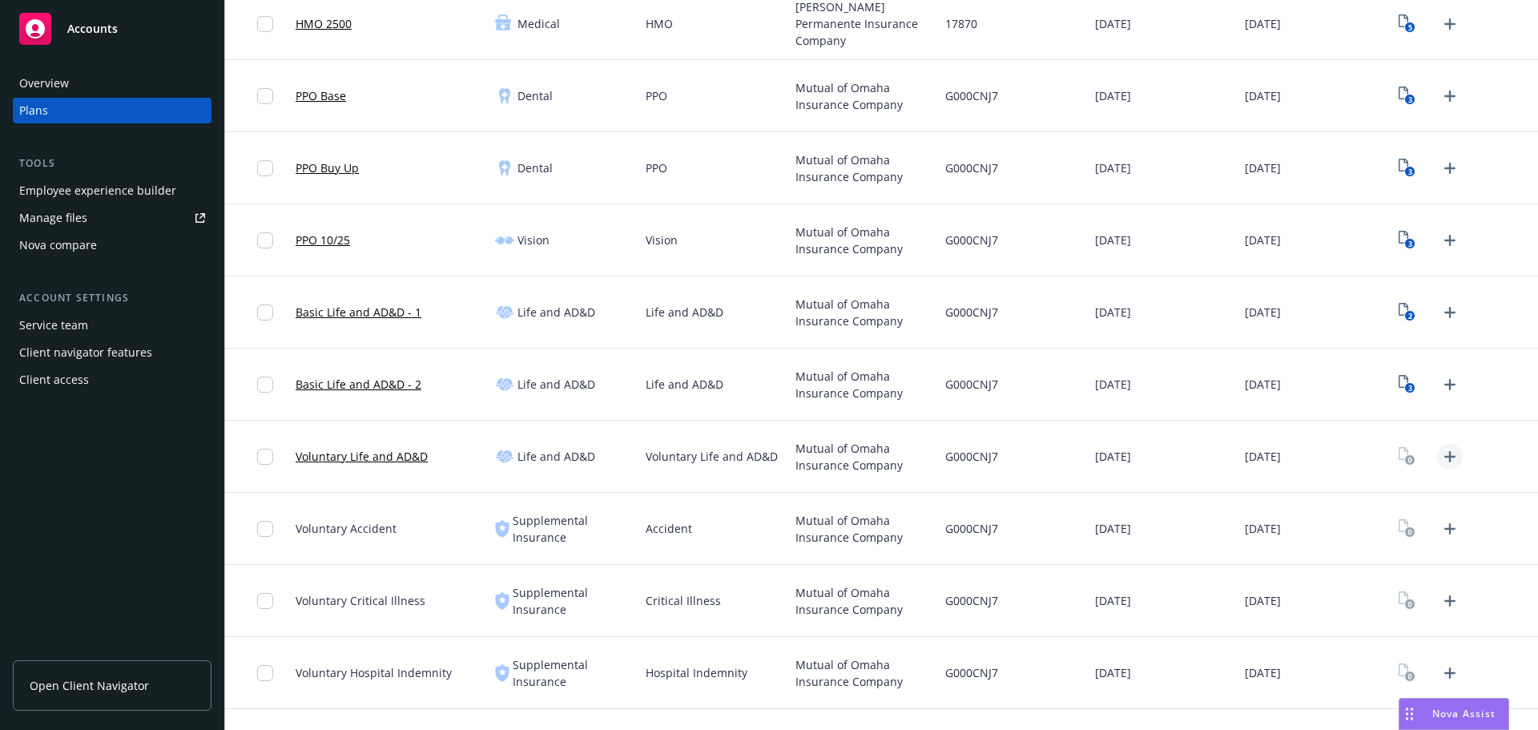
click at [1440, 460] on icon "Upload Plan Documents" at bounding box center [1449, 456] width 19 height 19
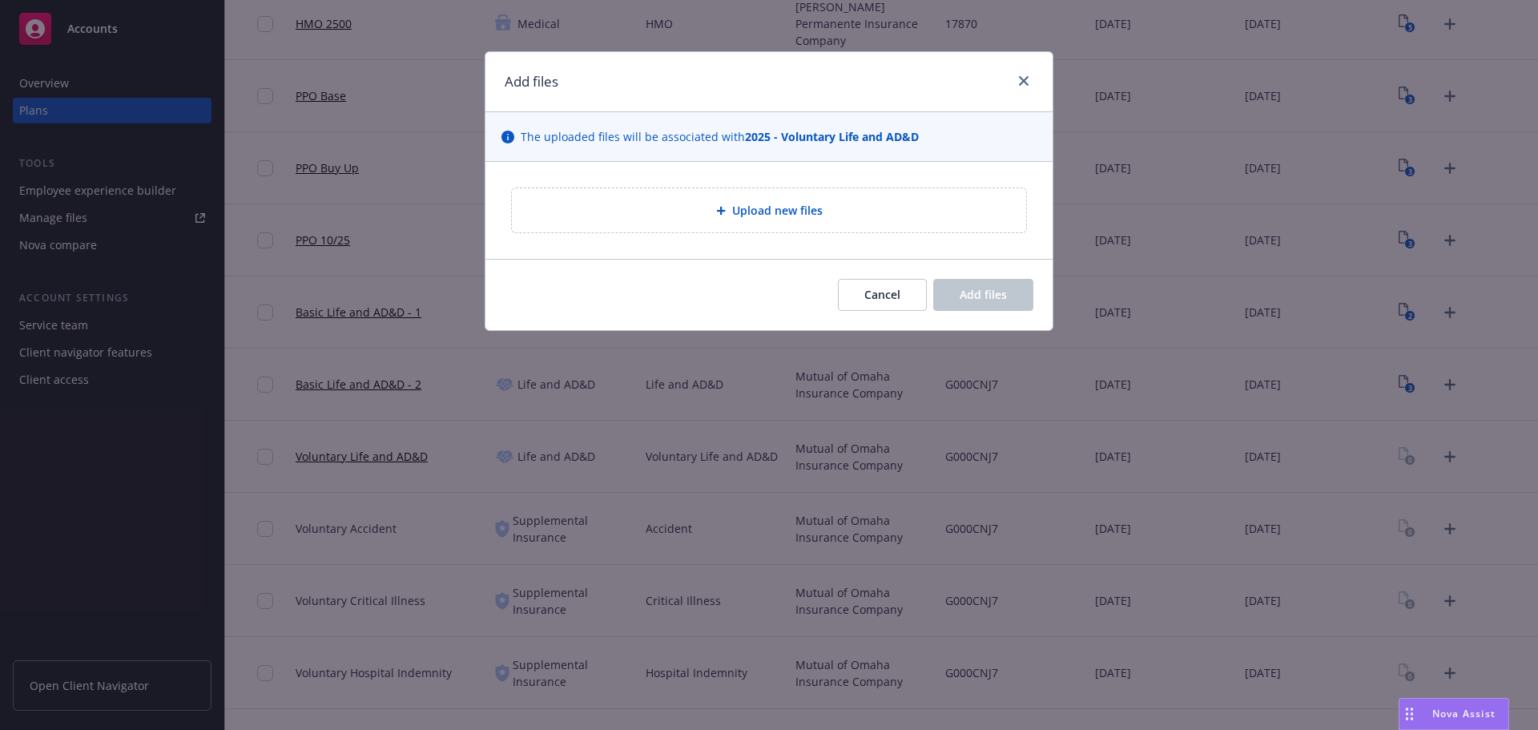
click at [734, 199] on div "Upload new files" at bounding box center [769, 210] width 514 height 44
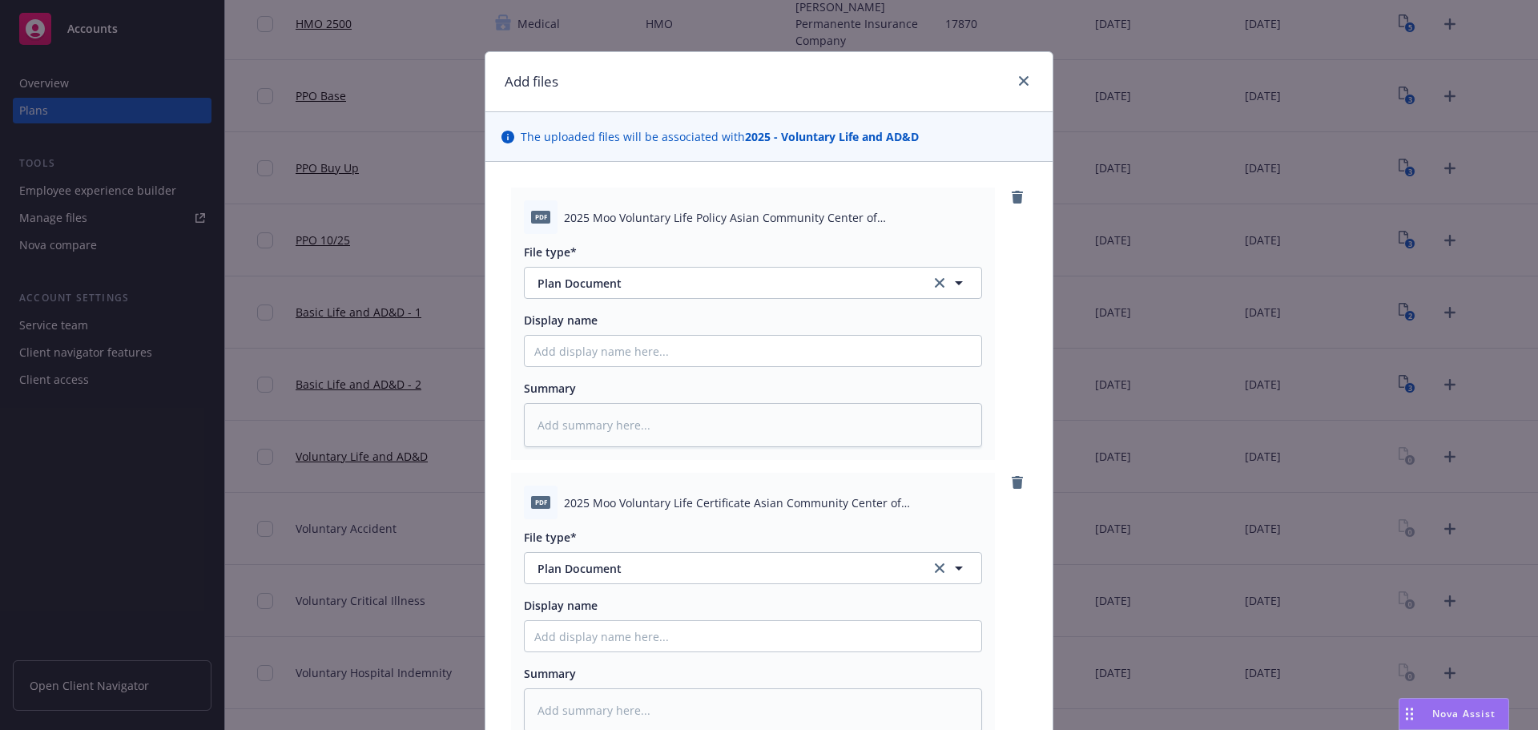
scroll to position [508, 0]
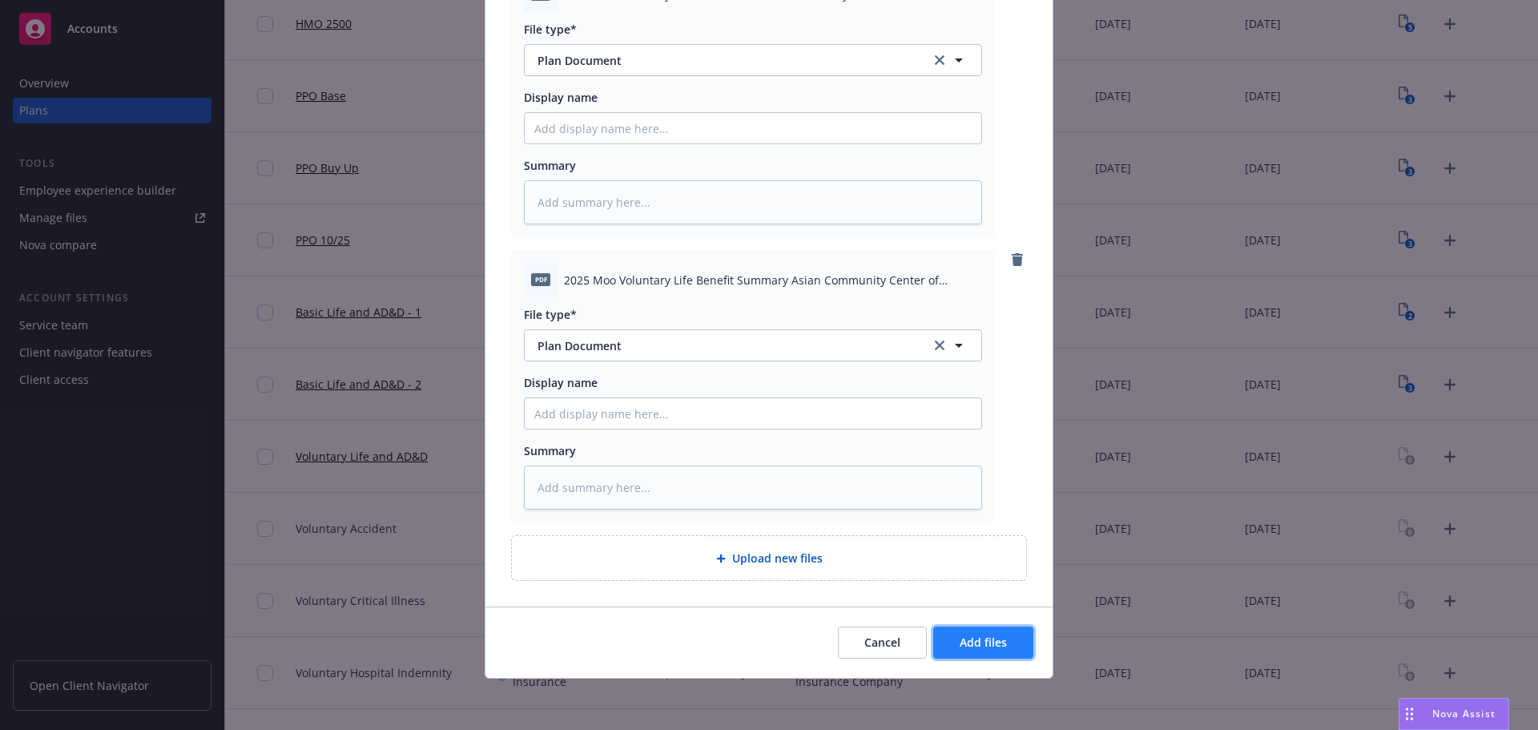
click at [1003, 648] on button "Add files" at bounding box center [983, 642] width 100 height 32
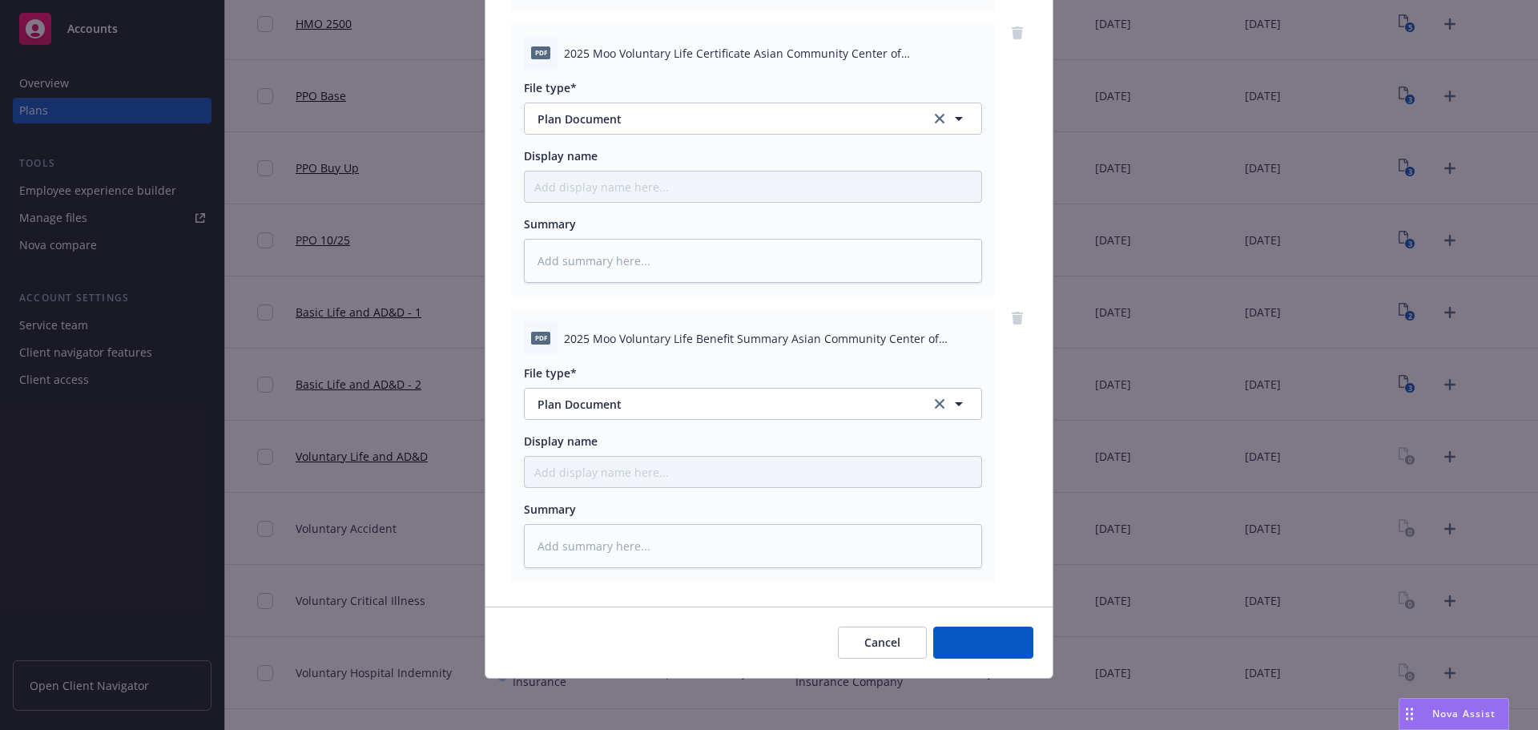
scroll to position [449, 0]
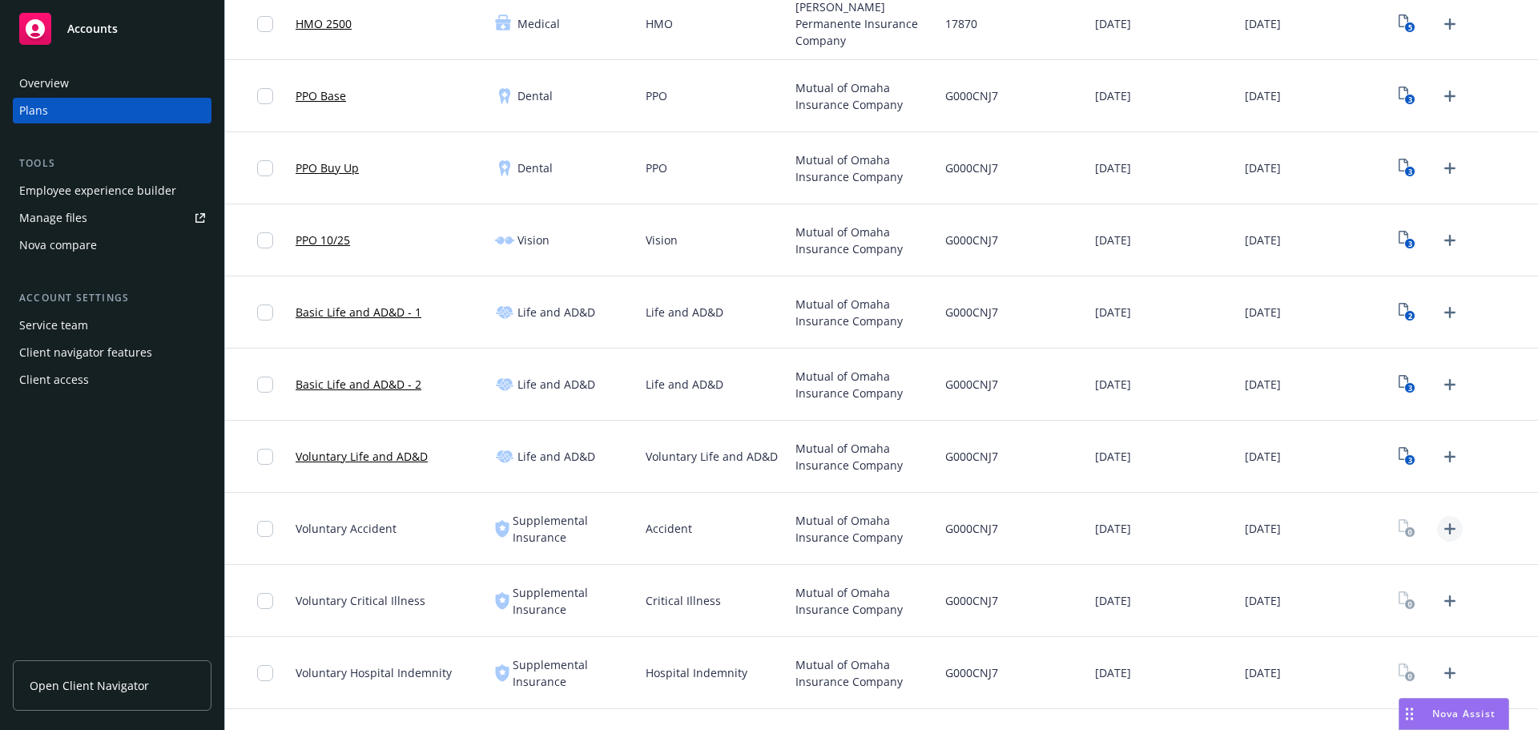
click at [1448, 537] on icon "Upload Plan Documents" at bounding box center [1449, 528] width 19 height 19
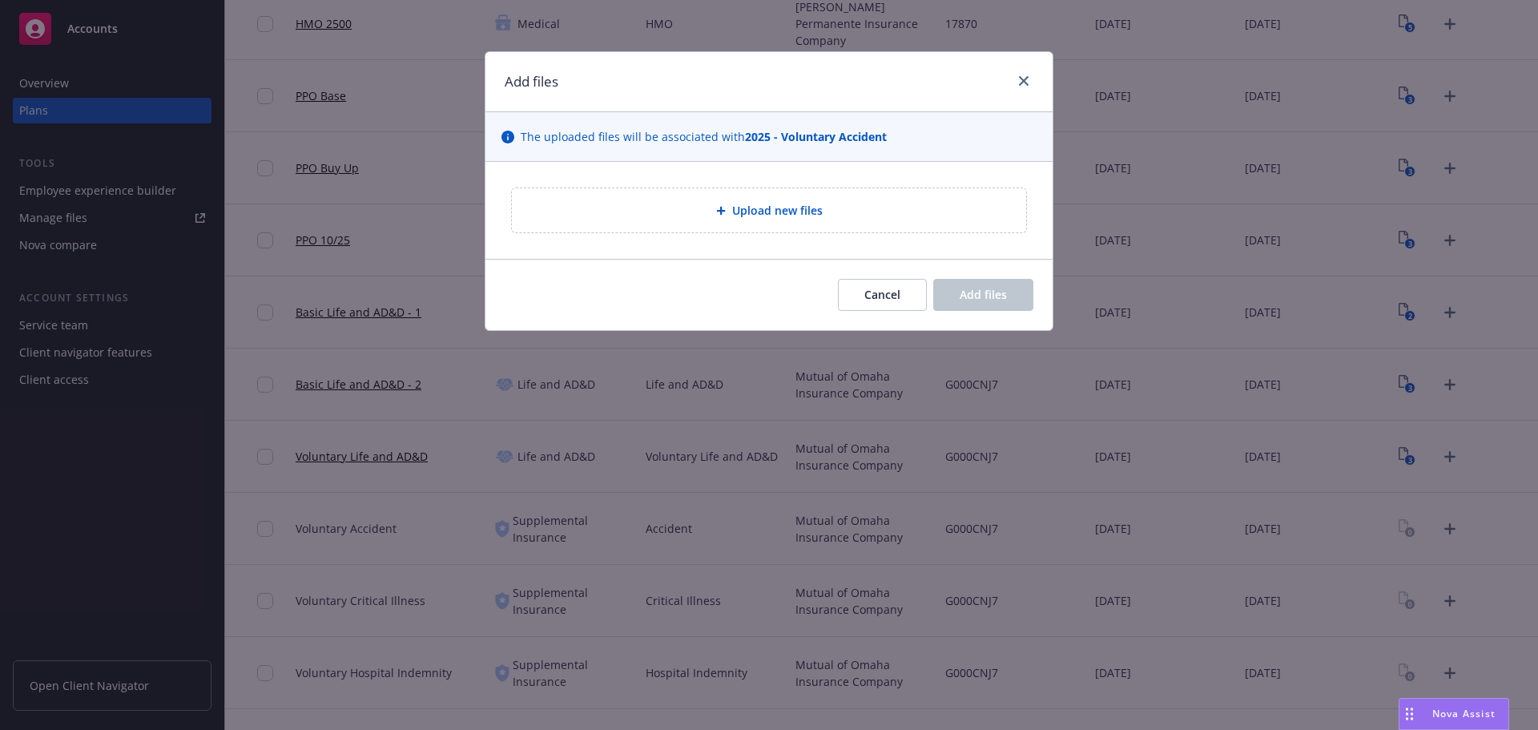
click at [736, 229] on div "Upload new files" at bounding box center [769, 210] width 514 height 44
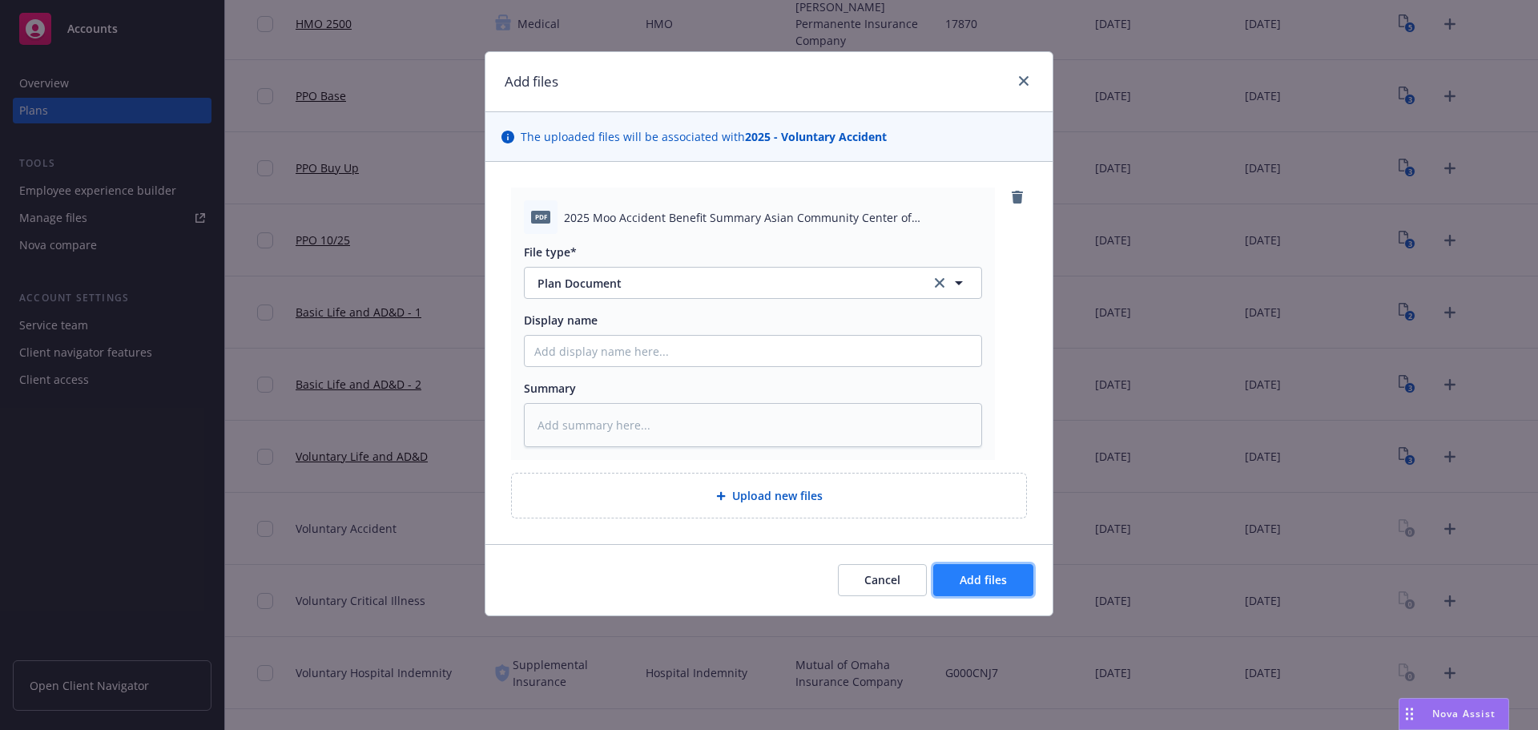
click at [982, 582] on span "Add files" at bounding box center [983, 579] width 47 height 15
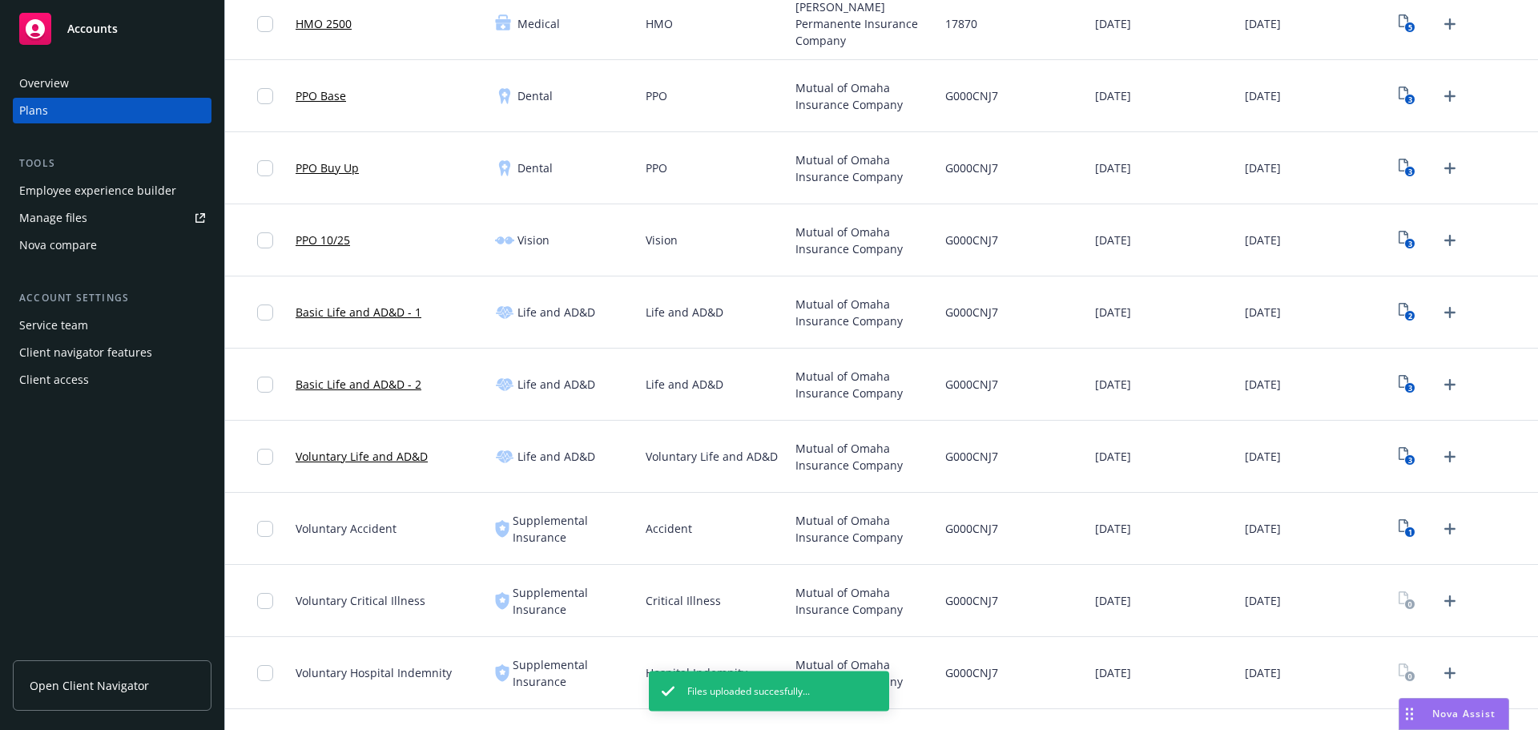
click at [1440, 602] on icon "Upload Plan Documents" at bounding box center [1449, 600] width 19 height 19
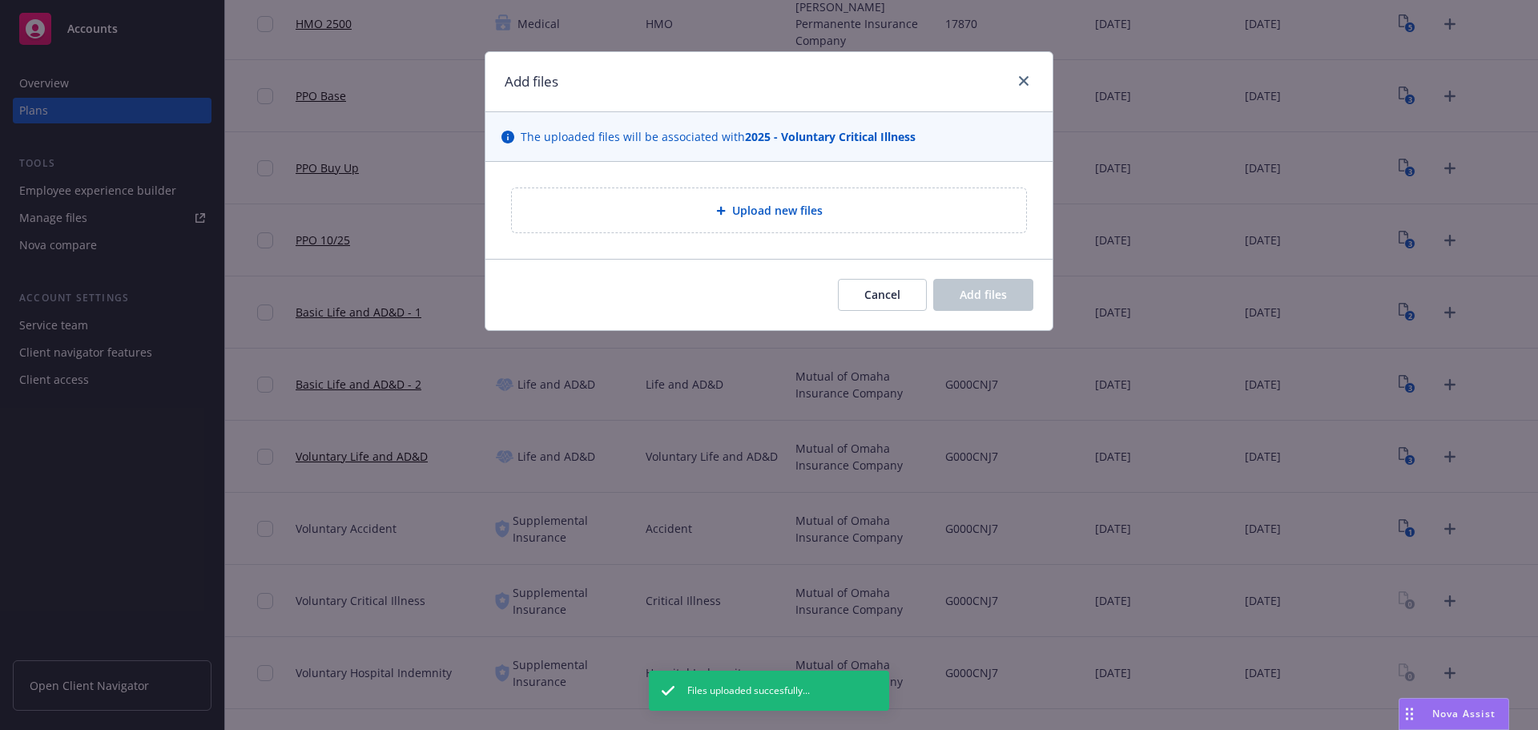
click at [627, 208] on div "Upload new files" at bounding box center [769, 210] width 489 height 18
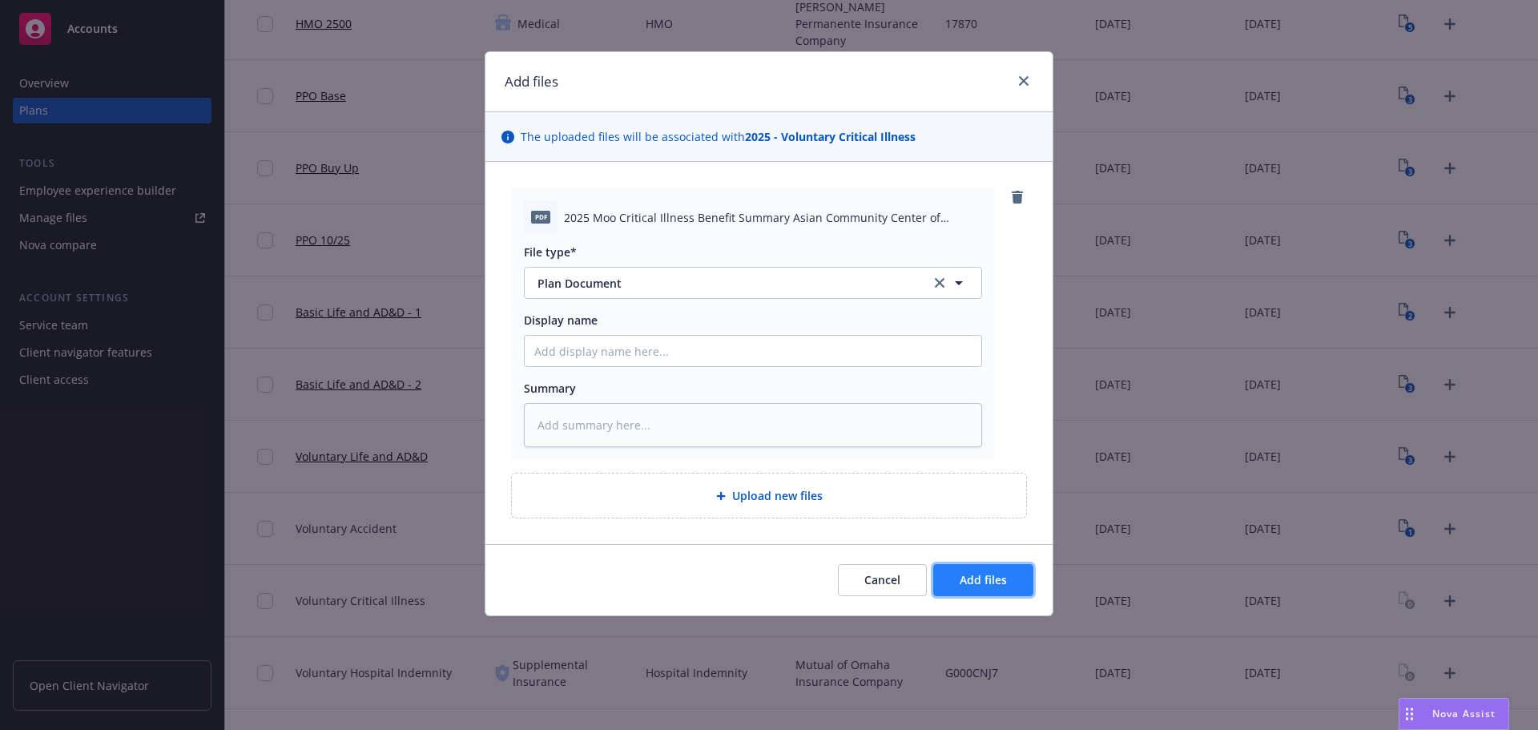
click at [984, 590] on button "Add files" at bounding box center [983, 580] width 100 height 32
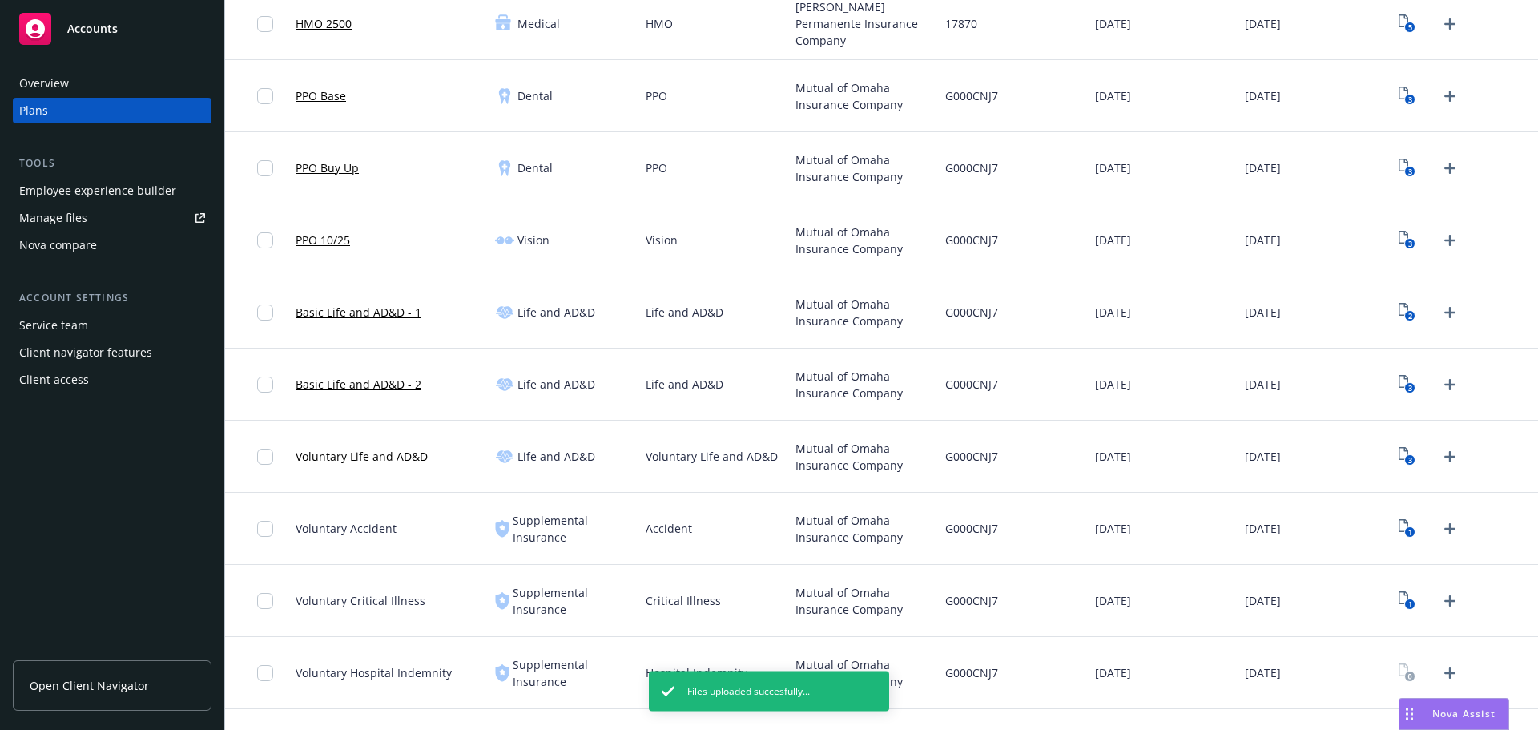
click at [1440, 675] on icon "Upload Plan Documents" at bounding box center [1449, 672] width 19 height 19
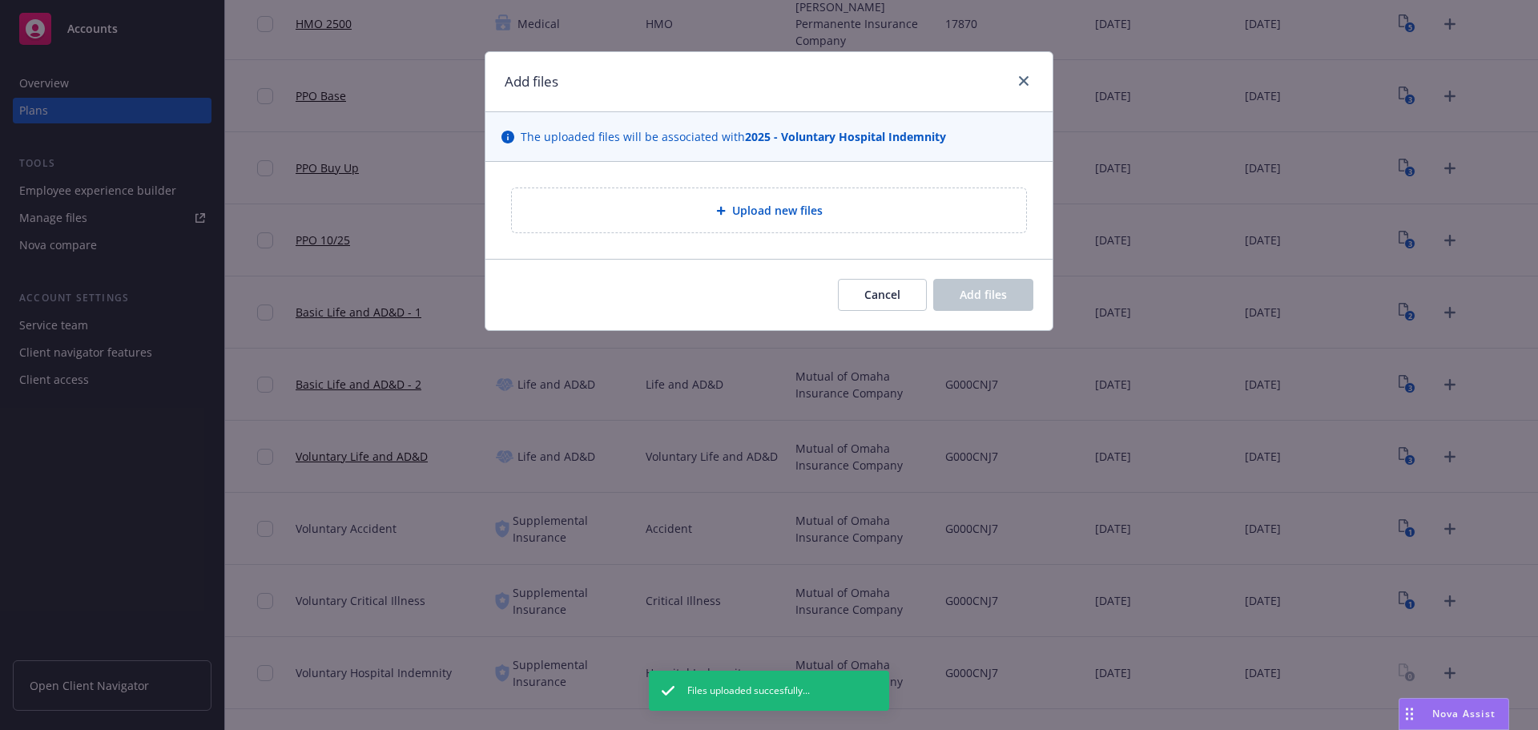
click at [716, 224] on div "Upload new files" at bounding box center [769, 210] width 514 height 44
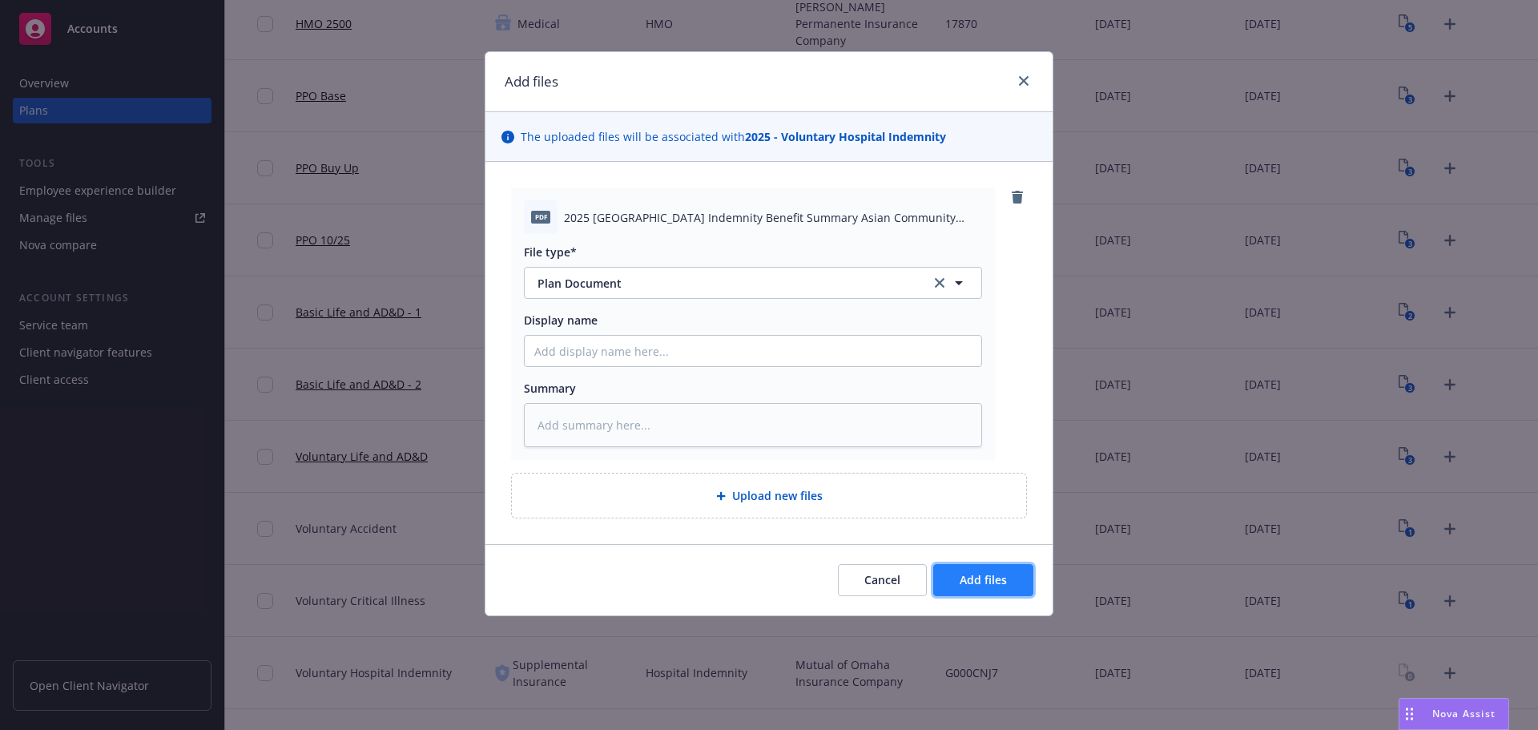
click at [980, 588] on button "Add files" at bounding box center [983, 580] width 100 height 32
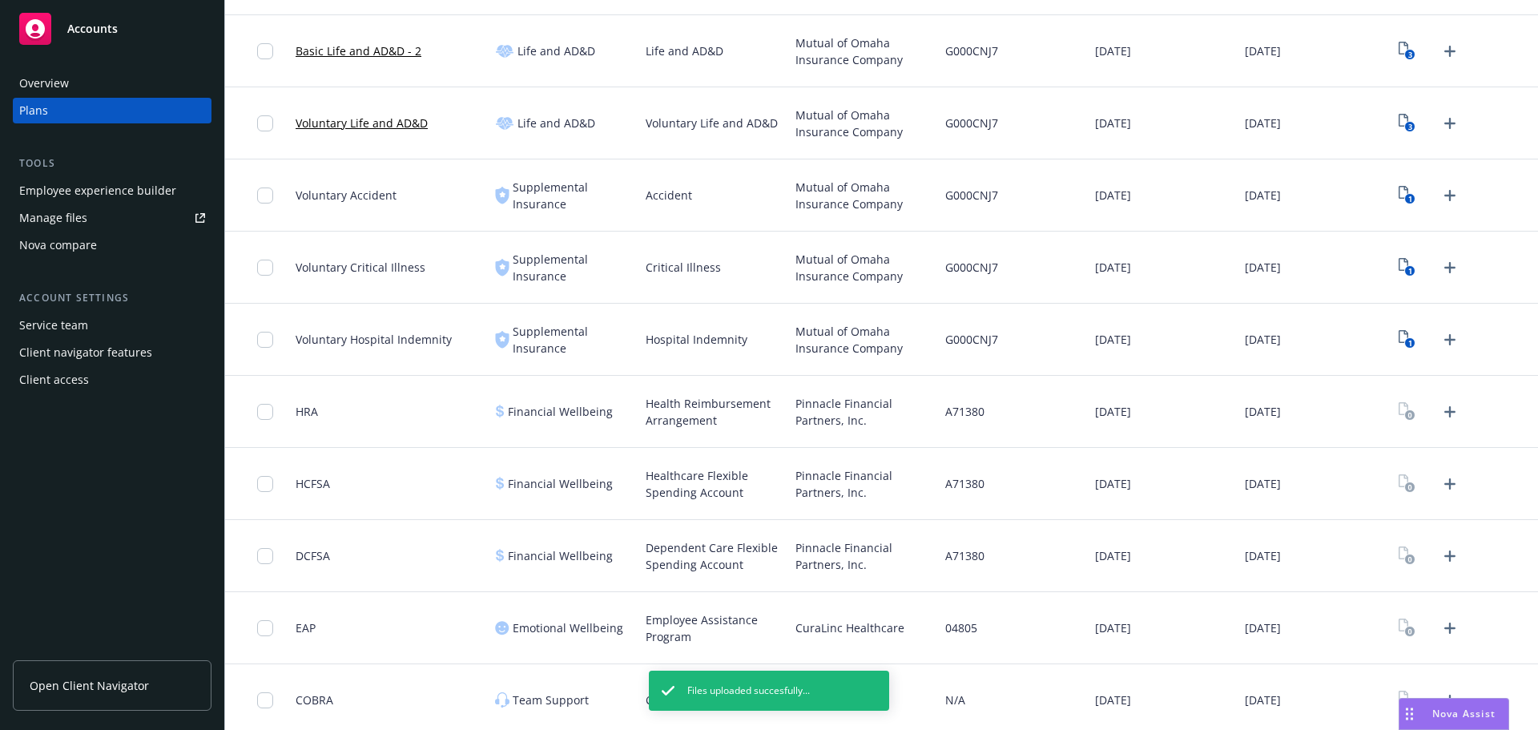
scroll to position [580, 0]
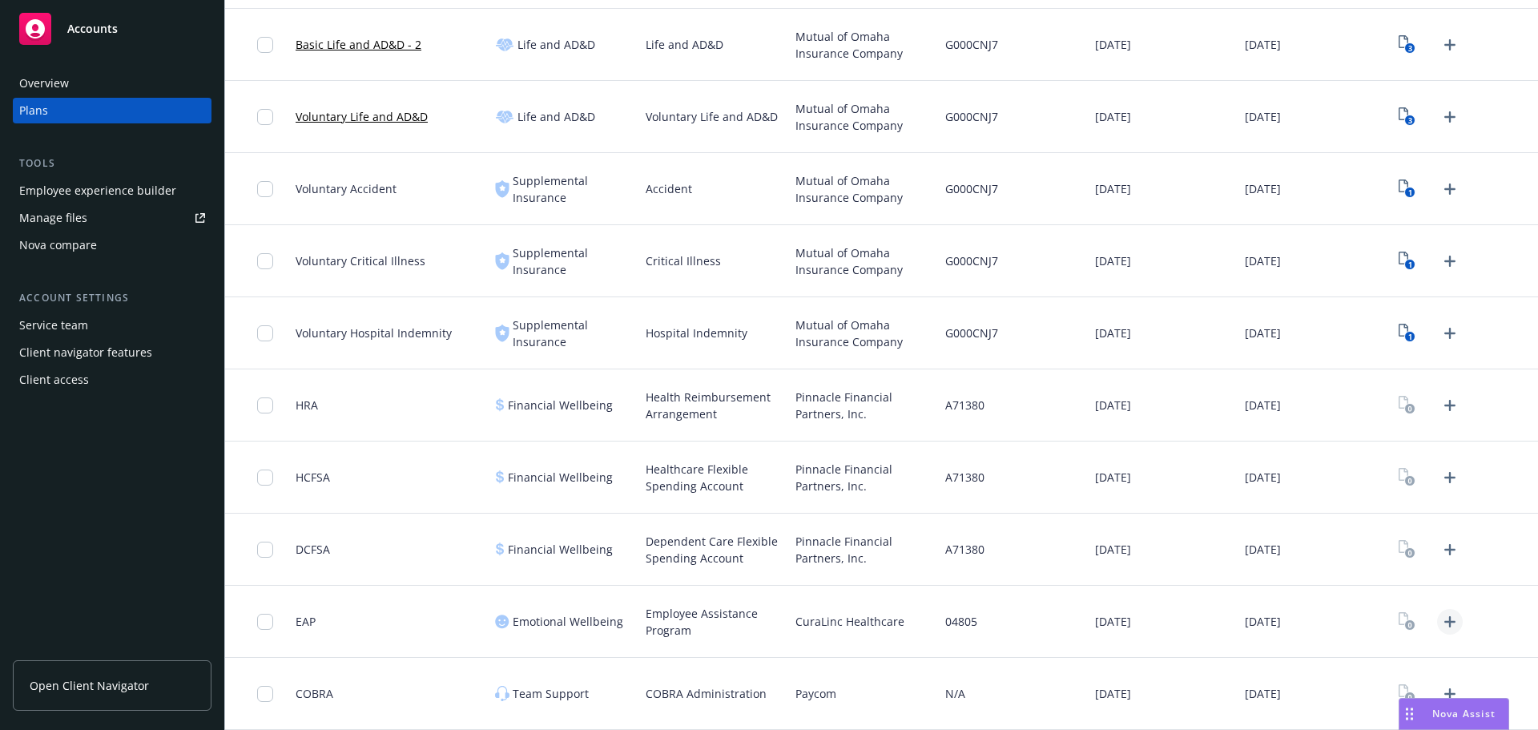
click at [1440, 620] on icon "Upload Plan Documents" at bounding box center [1449, 621] width 19 height 19
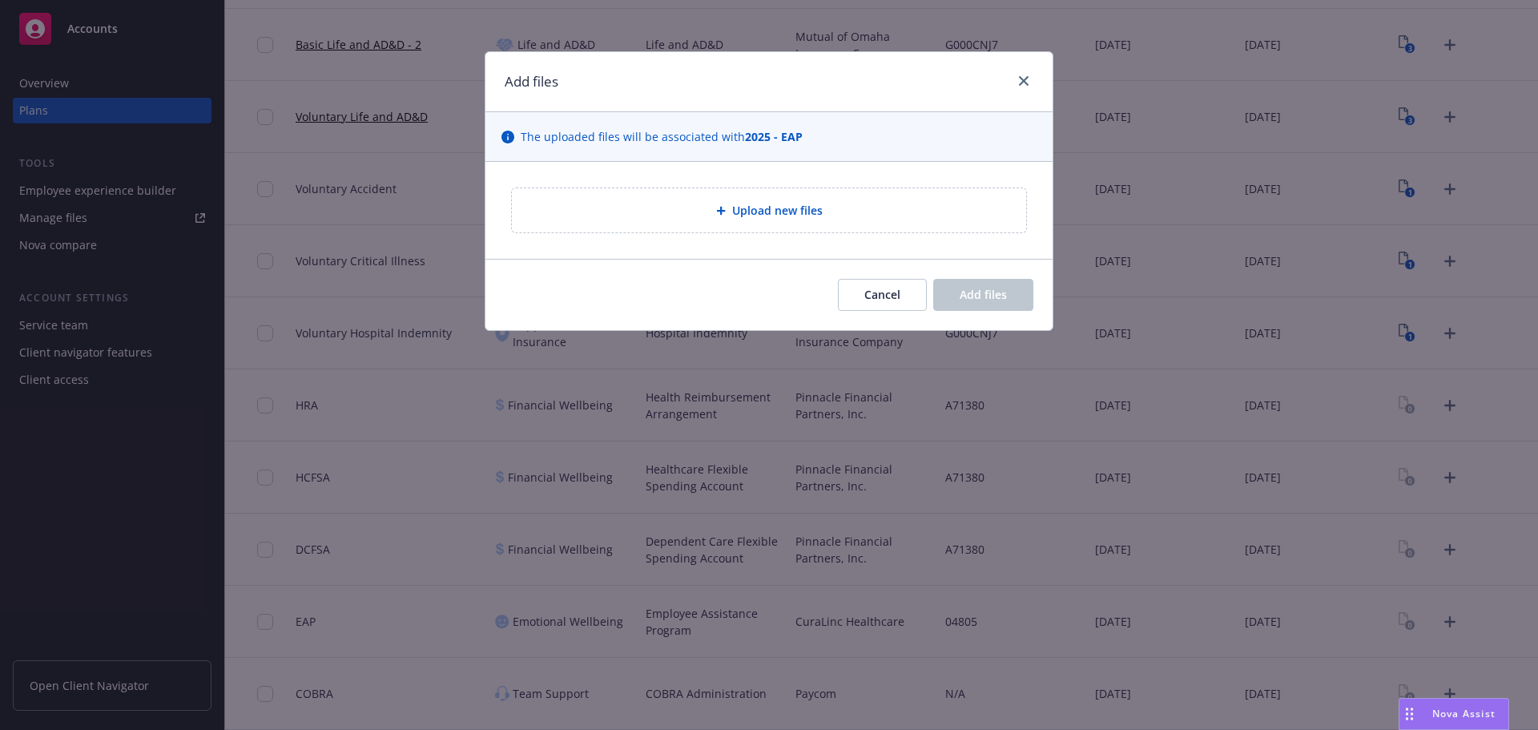
click at [800, 232] on div "Upload new files" at bounding box center [769, 210] width 514 height 44
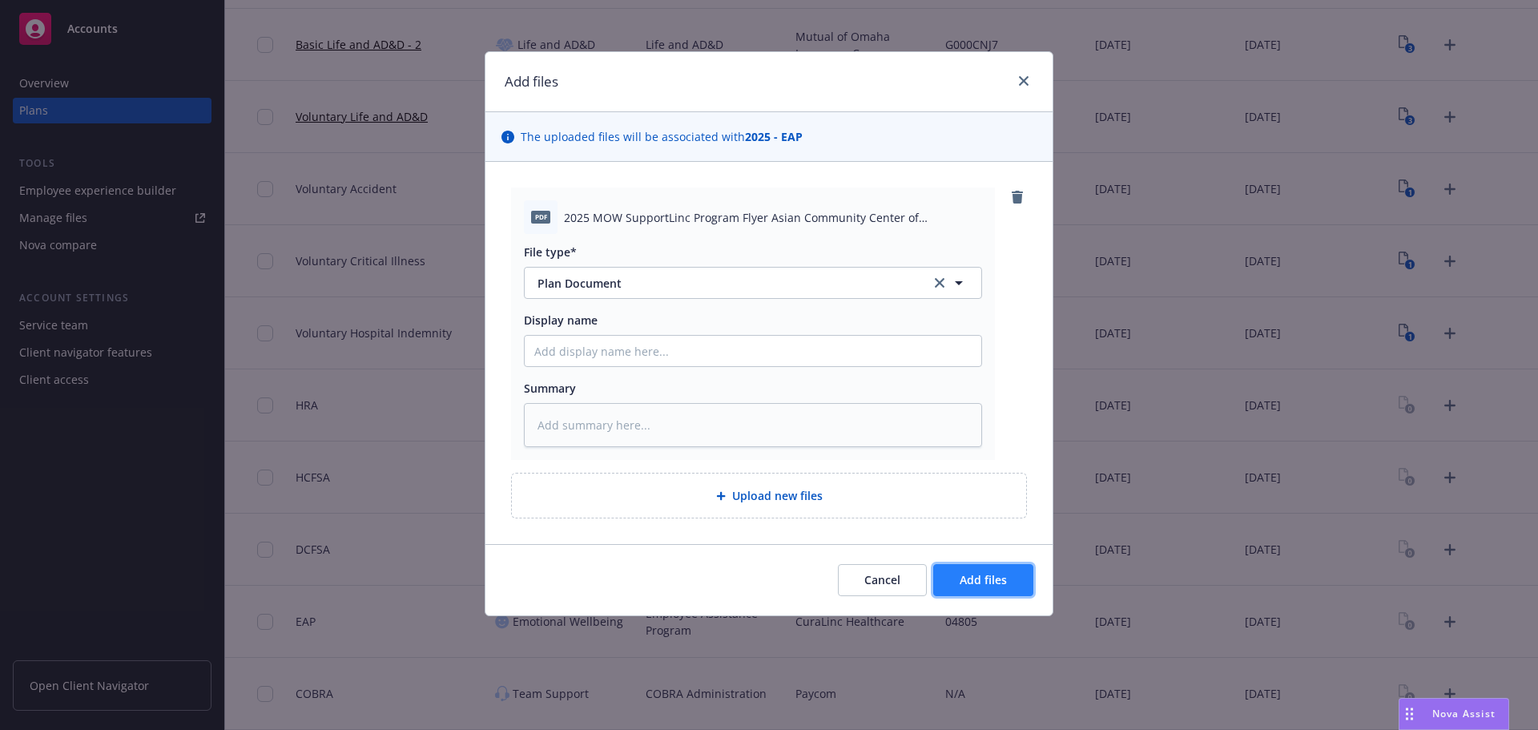
click at [984, 580] on span "Add files" at bounding box center [983, 579] width 47 height 15
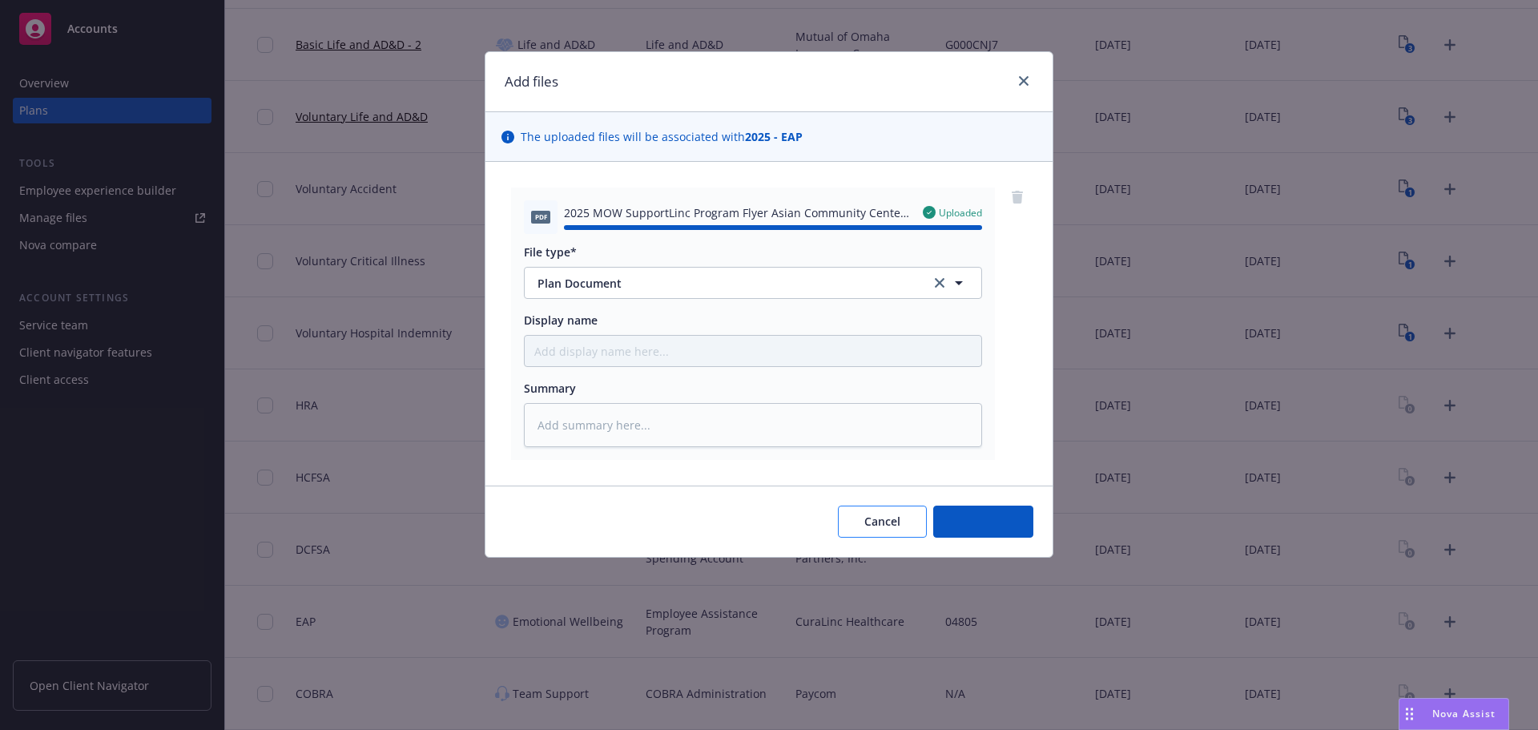
type textarea "x"
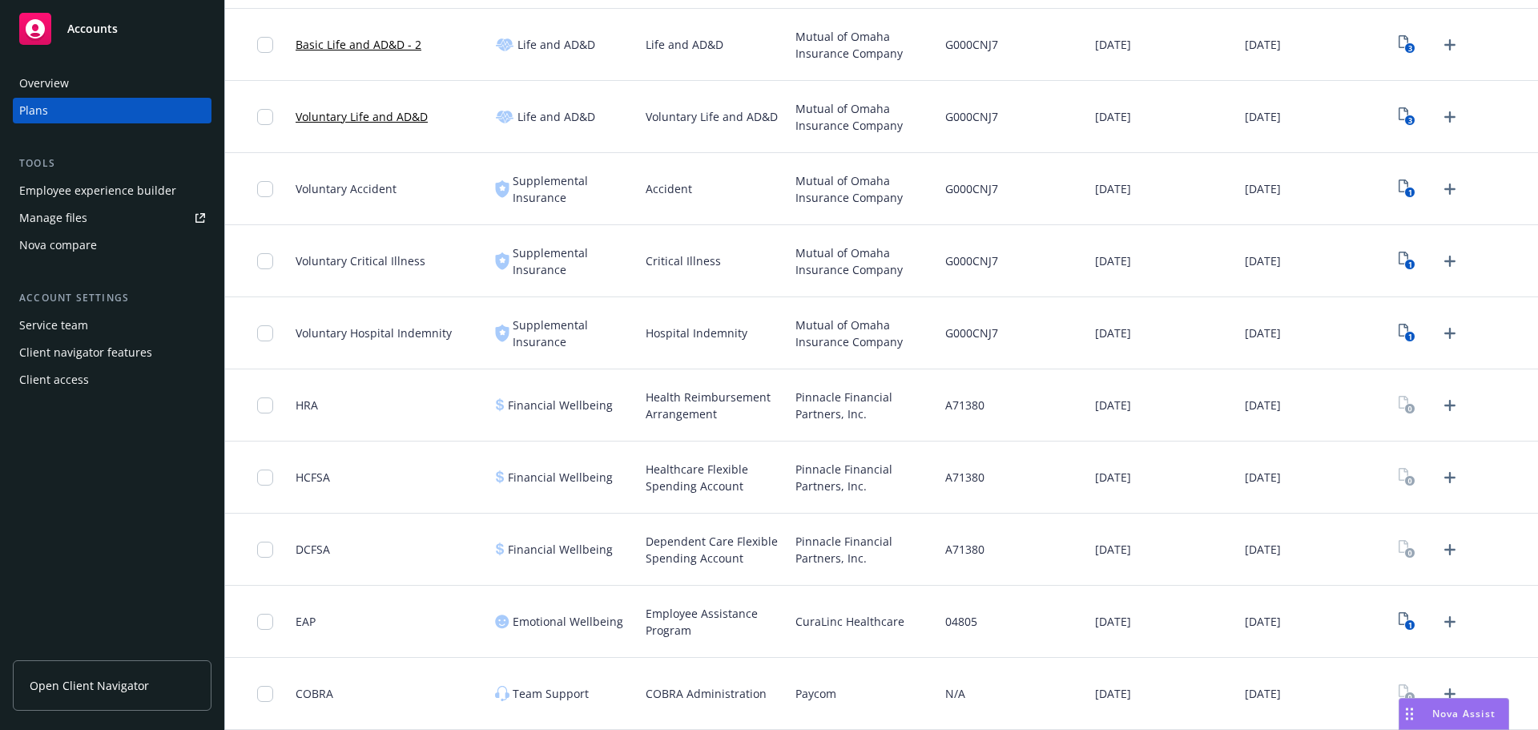
click at [896, 481] on span "Pinnacle Financial Partners, Inc." at bounding box center [863, 478] width 137 height 34
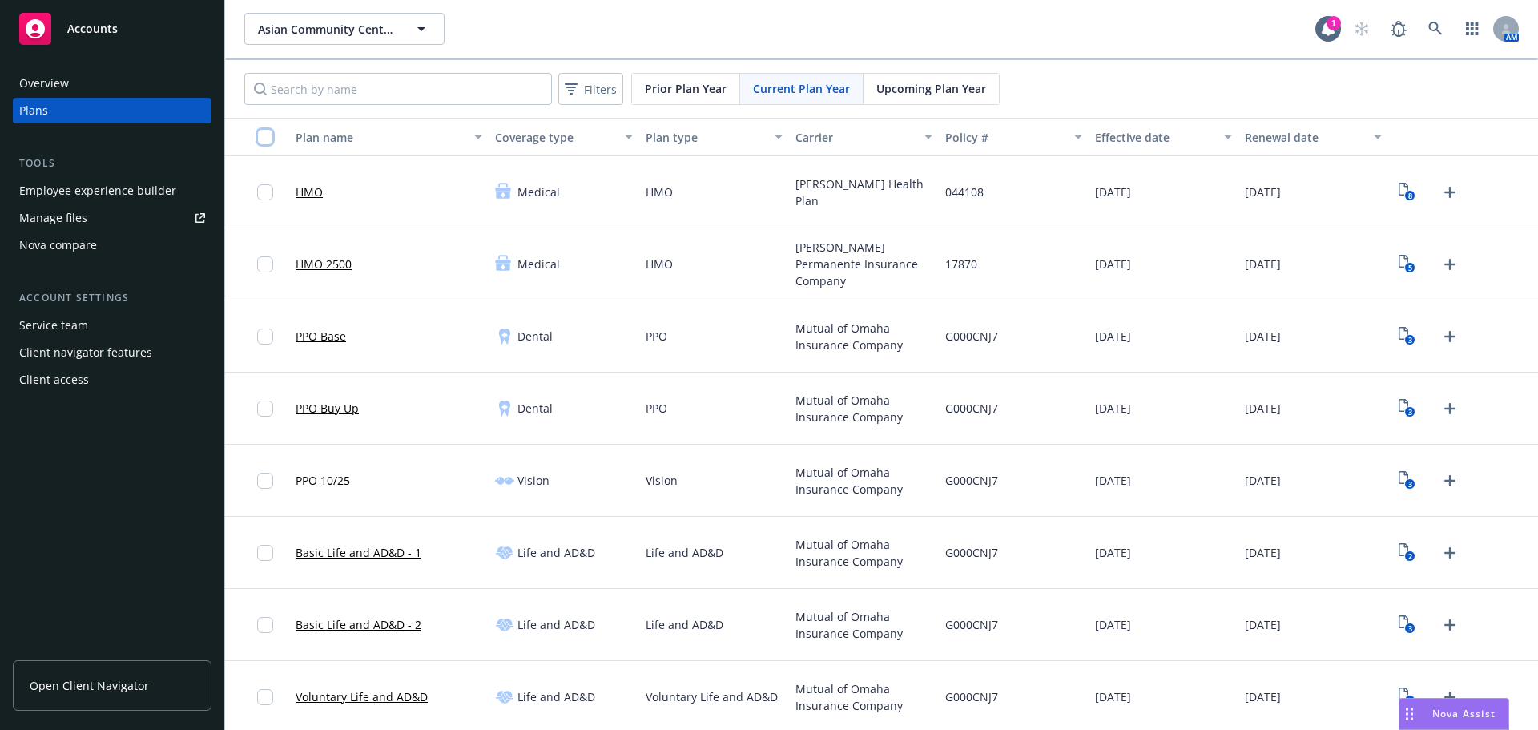
click at [265, 139] on input "checkbox" at bounding box center [265, 137] width 16 height 16
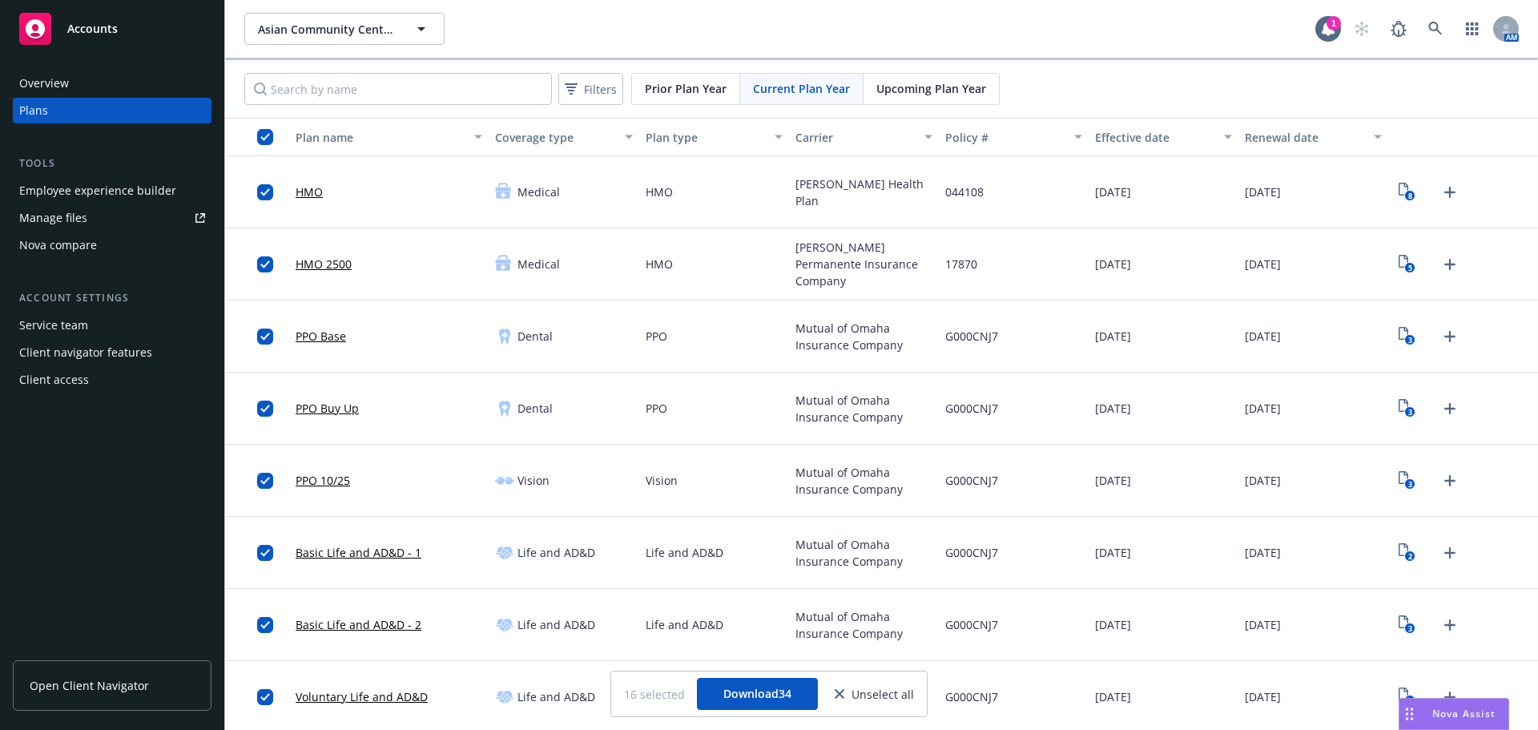
click at [574, 494] on div "Vision" at bounding box center [564, 481] width 150 height 72
click at [1015, 561] on div "G000CNJ7" at bounding box center [1014, 553] width 150 height 72
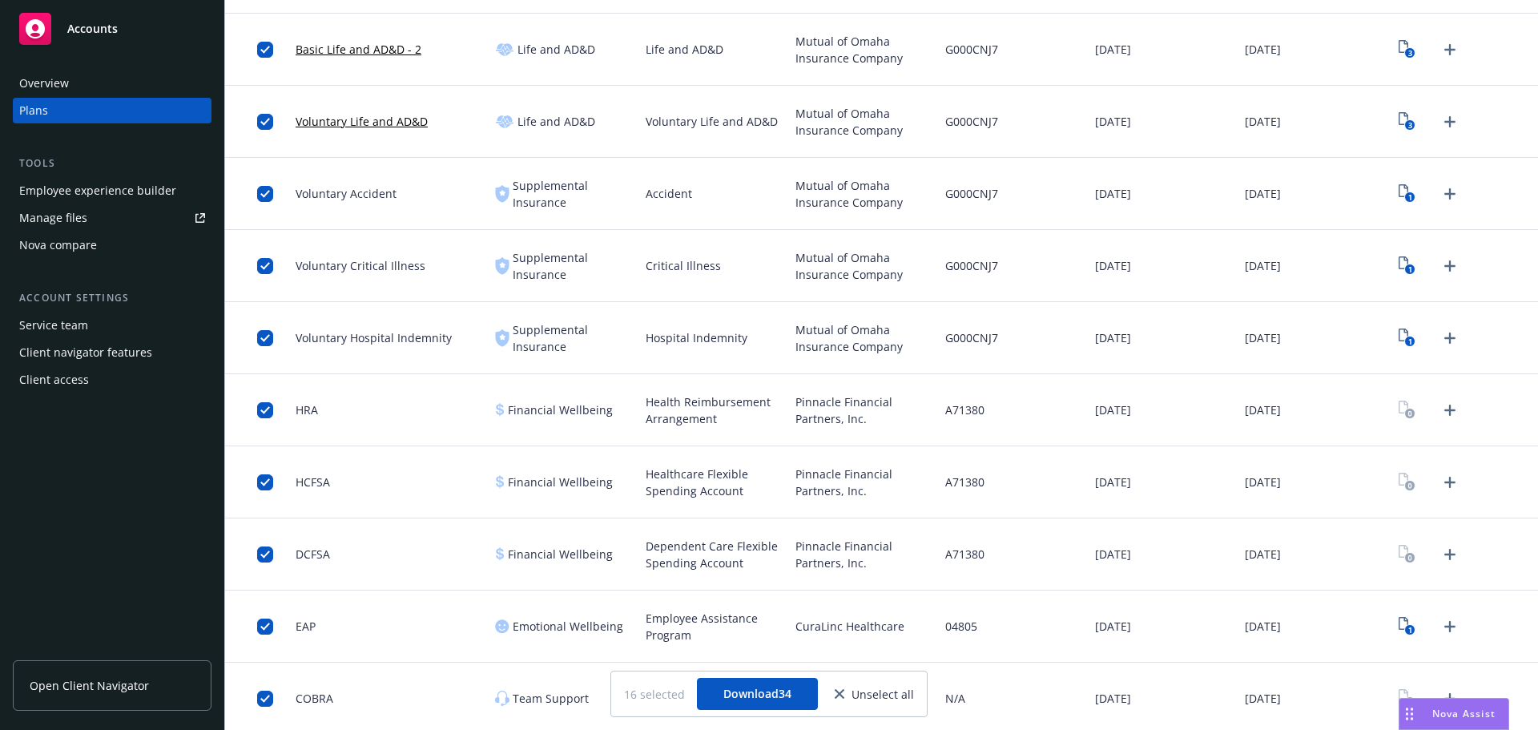
scroll to position [580, 0]
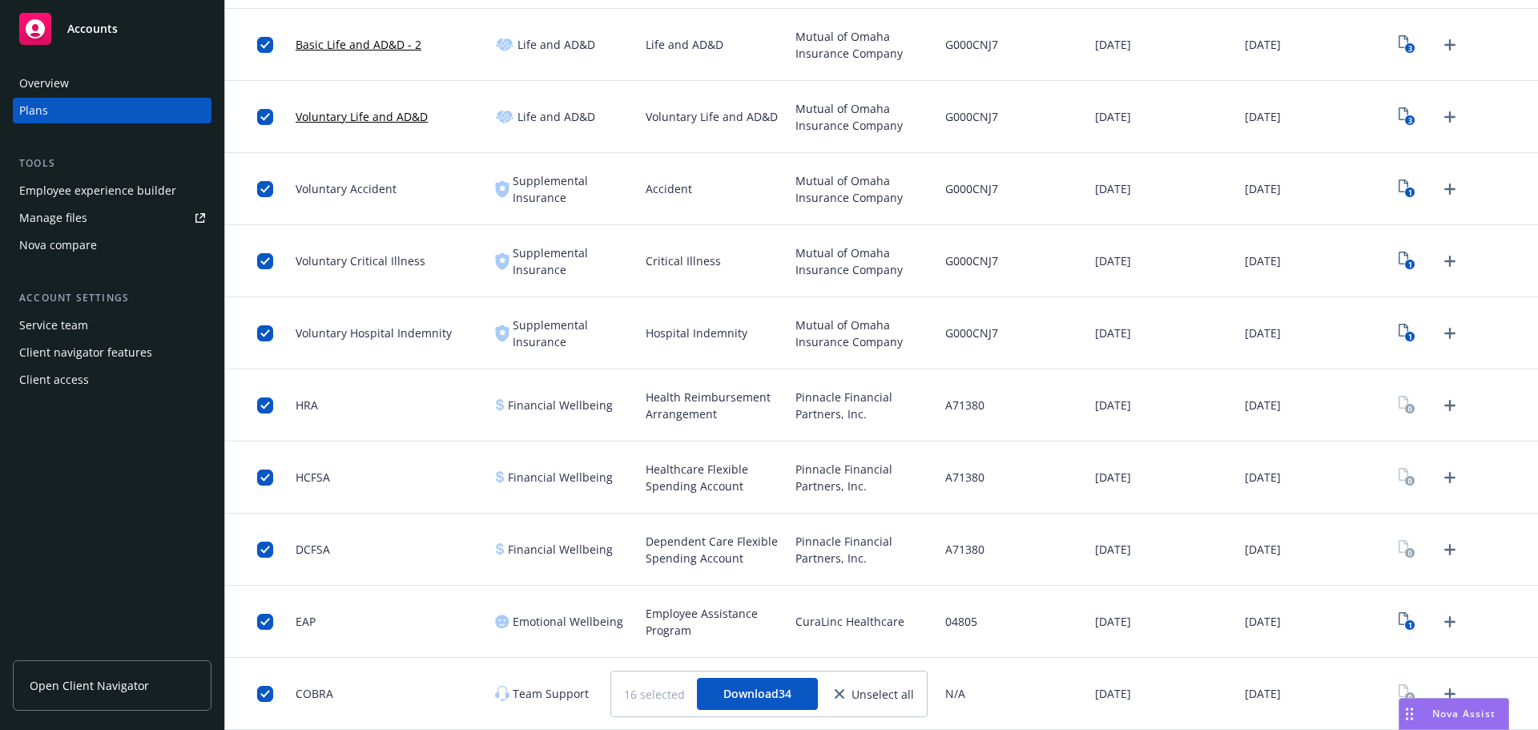
drag, startPoint x: 884, startPoint y: 557, endPoint x: 911, endPoint y: 574, distance: 32.0
click at [884, 557] on span "Pinnacle Financial Partners, Inc." at bounding box center [863, 550] width 137 height 34
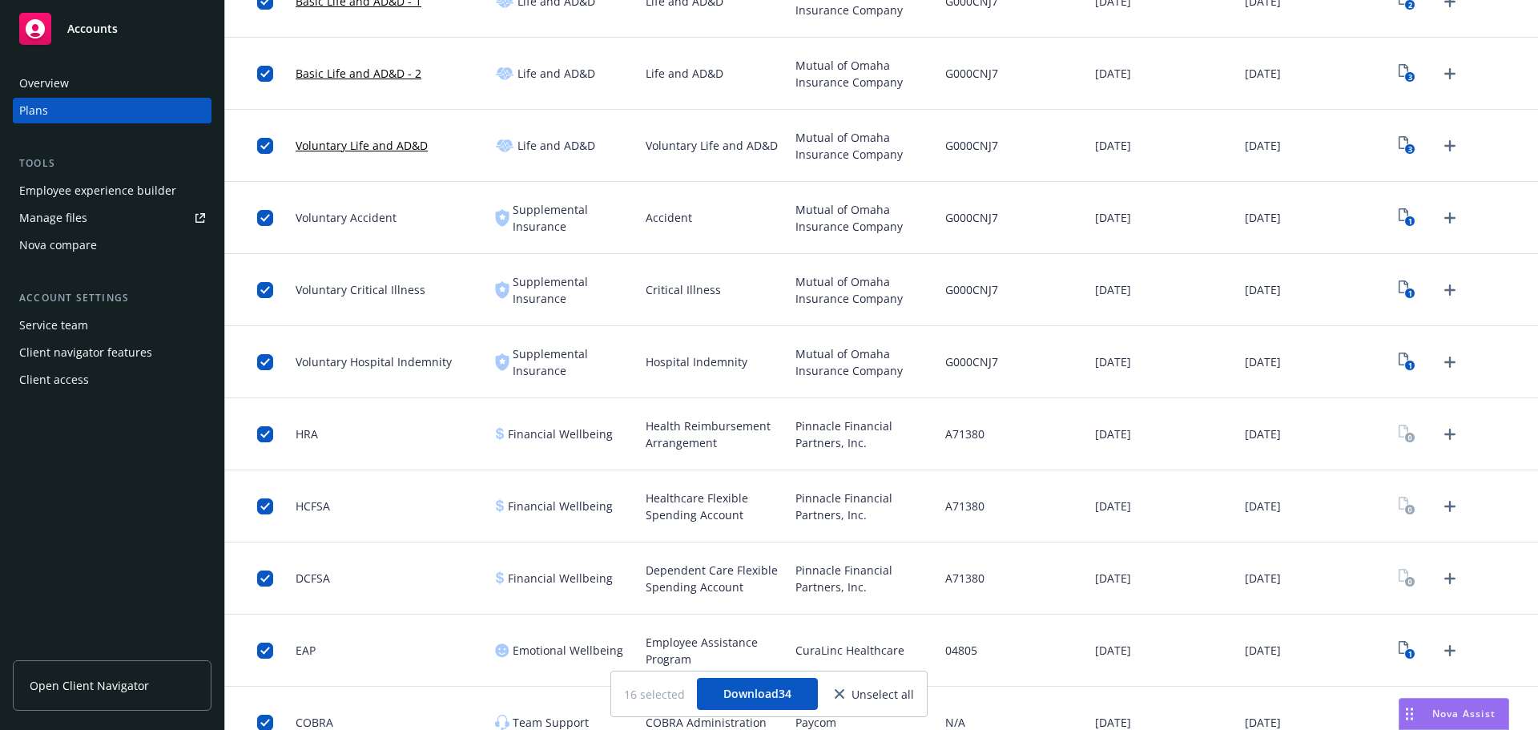
scroll to position [500, 0]
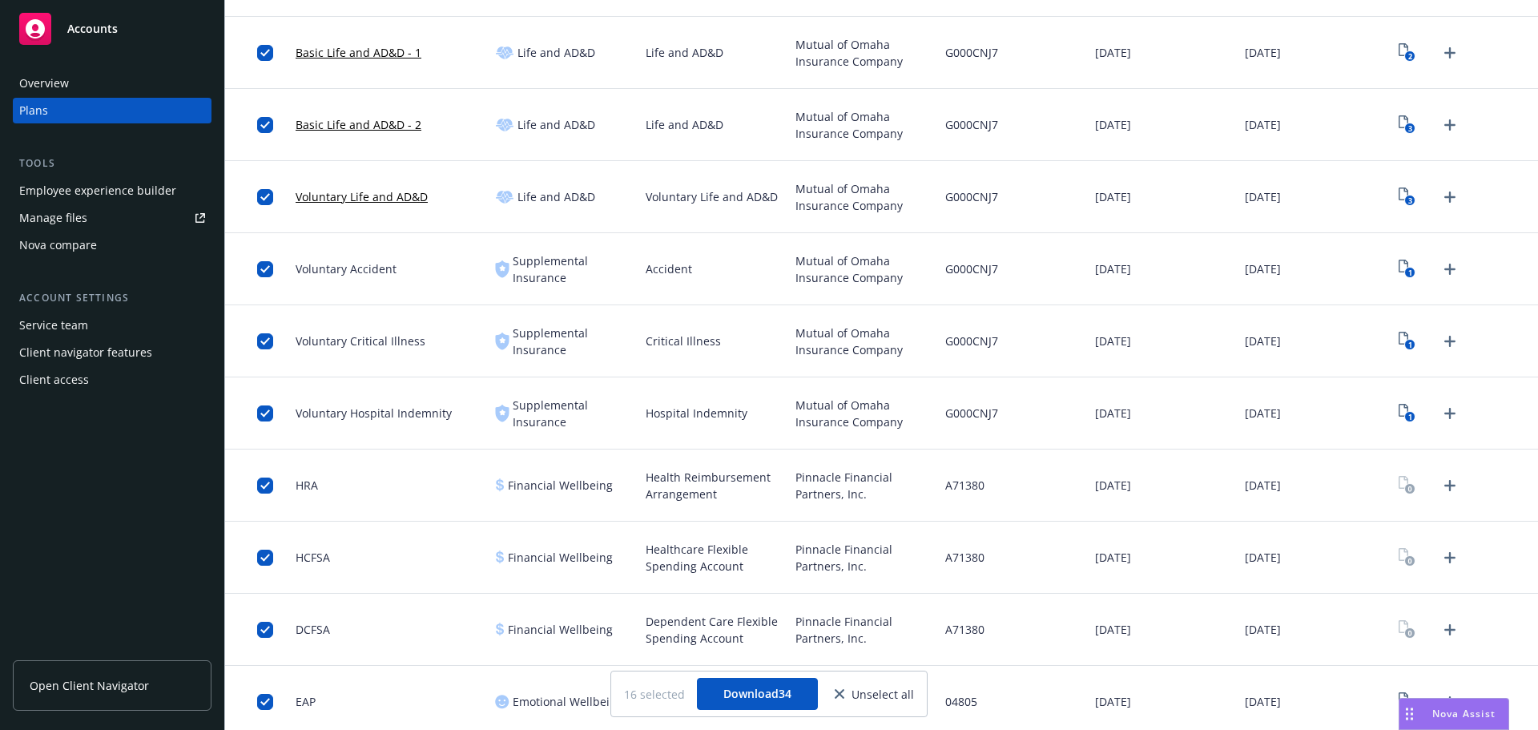
click at [805, 478] on span "Pinnacle Financial Partners, Inc." at bounding box center [863, 486] width 137 height 34
copy span "Pinnacle"
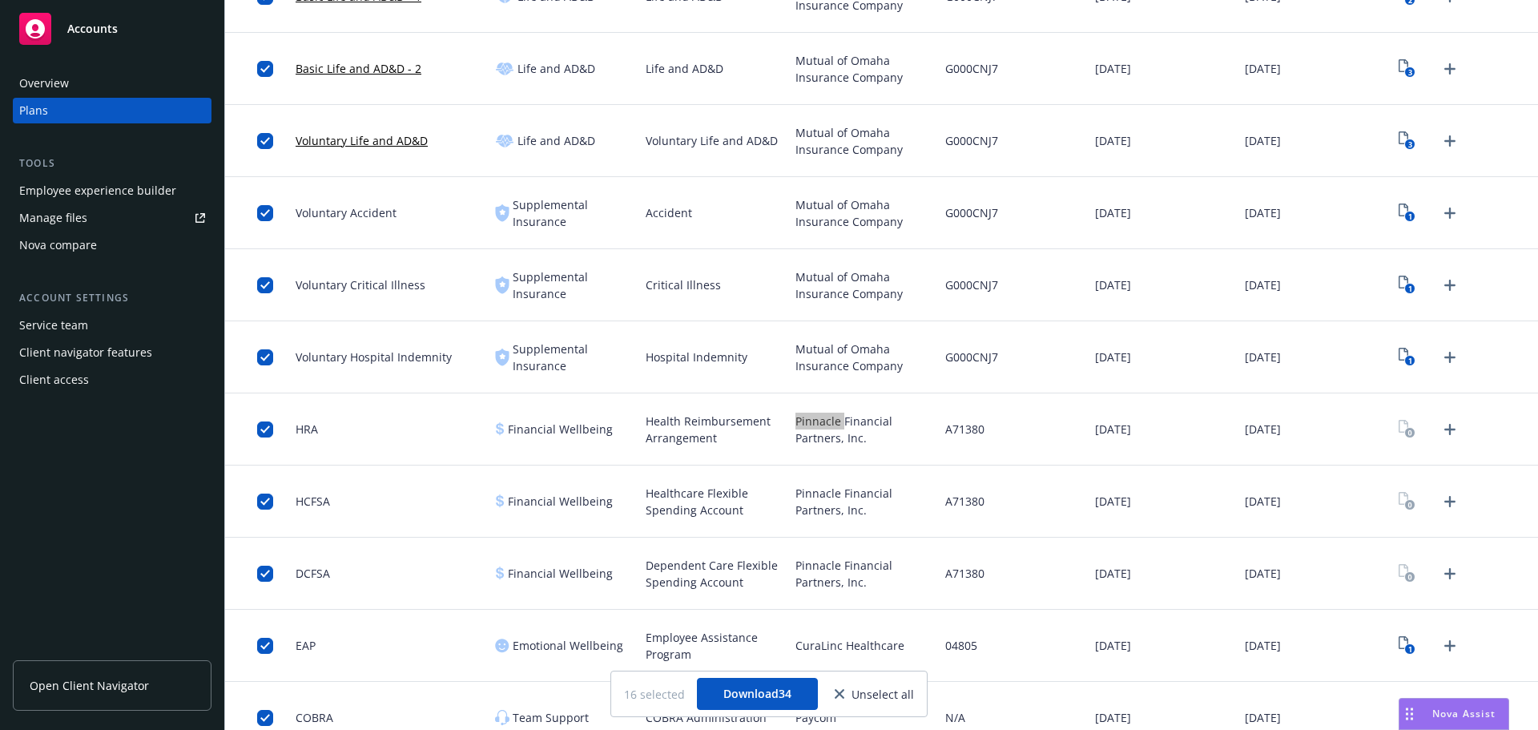
scroll to position [580, 0]
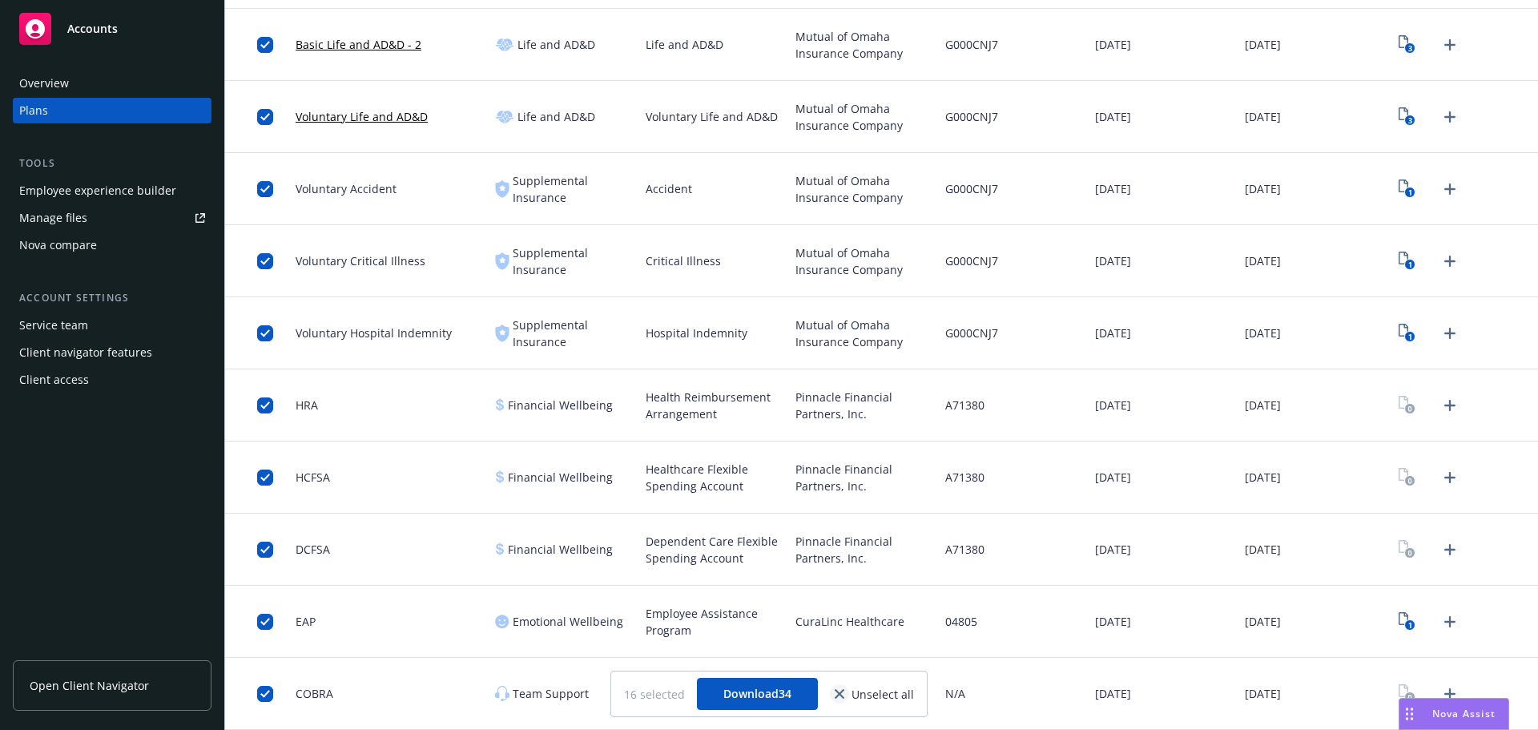
click at [846, 695] on link "close" at bounding box center [839, 693] width 19 height 19
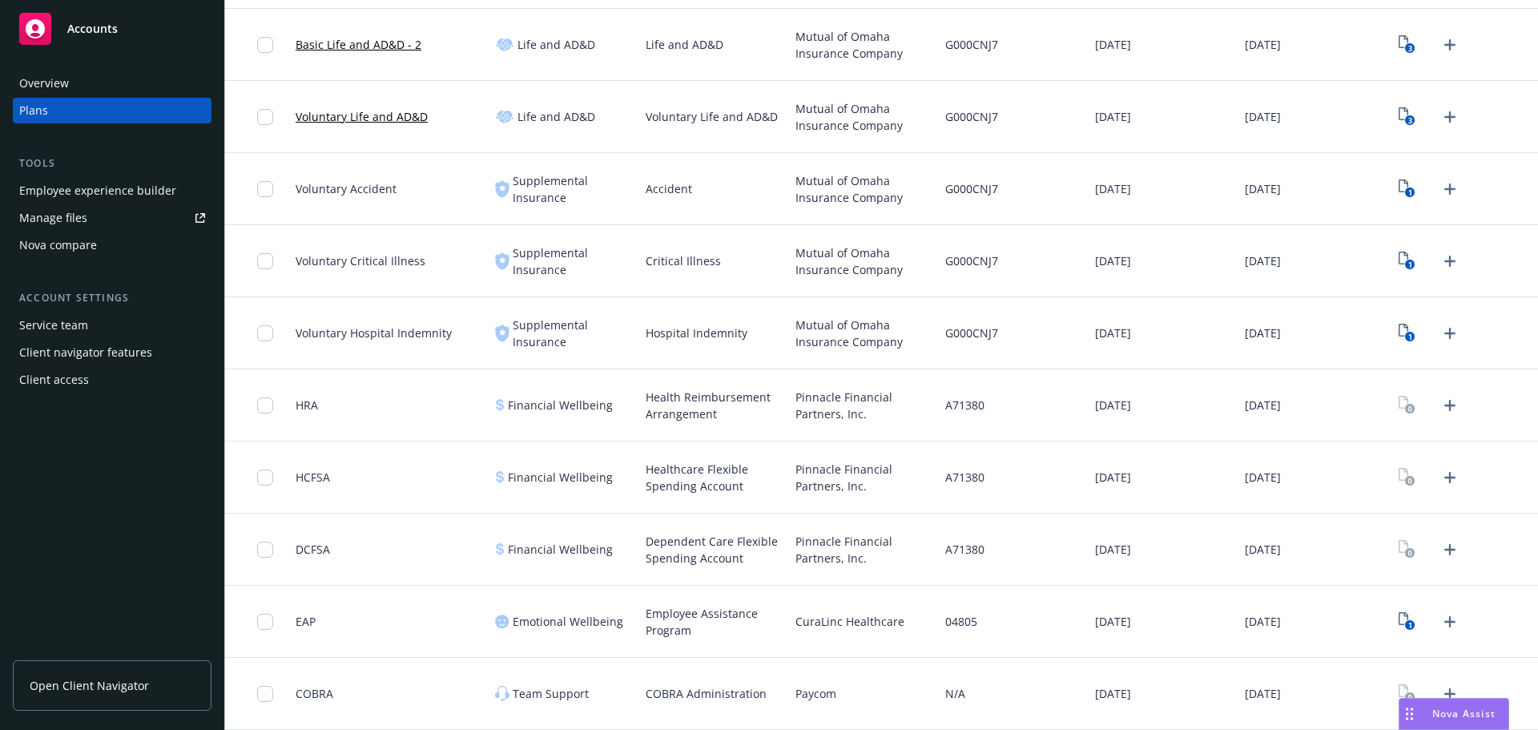
click at [819, 696] on span "Paycom" at bounding box center [815, 693] width 41 height 17
click at [818, 696] on span "Paycom" at bounding box center [815, 693] width 41 height 17
copy span "Paycom"
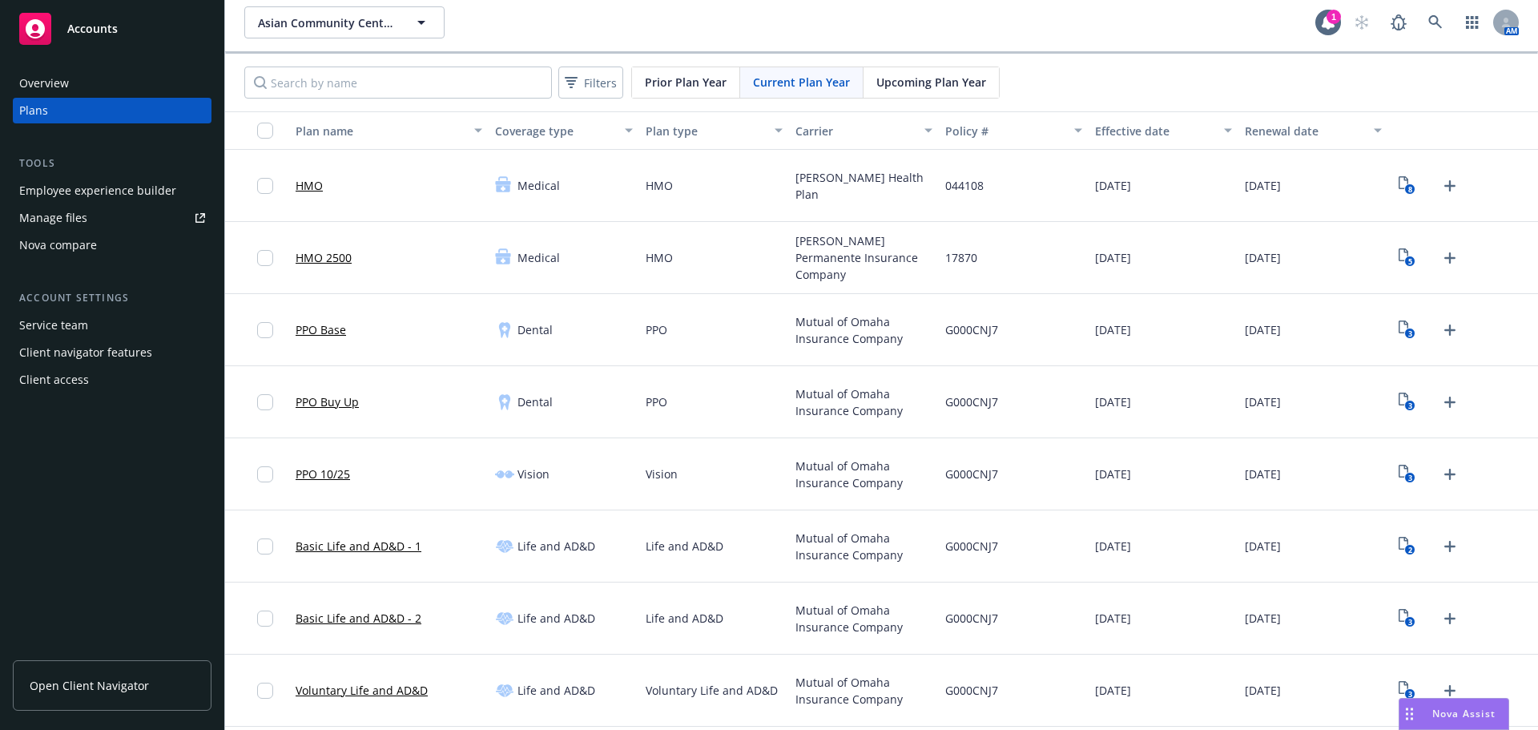
scroll to position [0, 0]
